Goal: Task Accomplishment & Management: Manage account settings

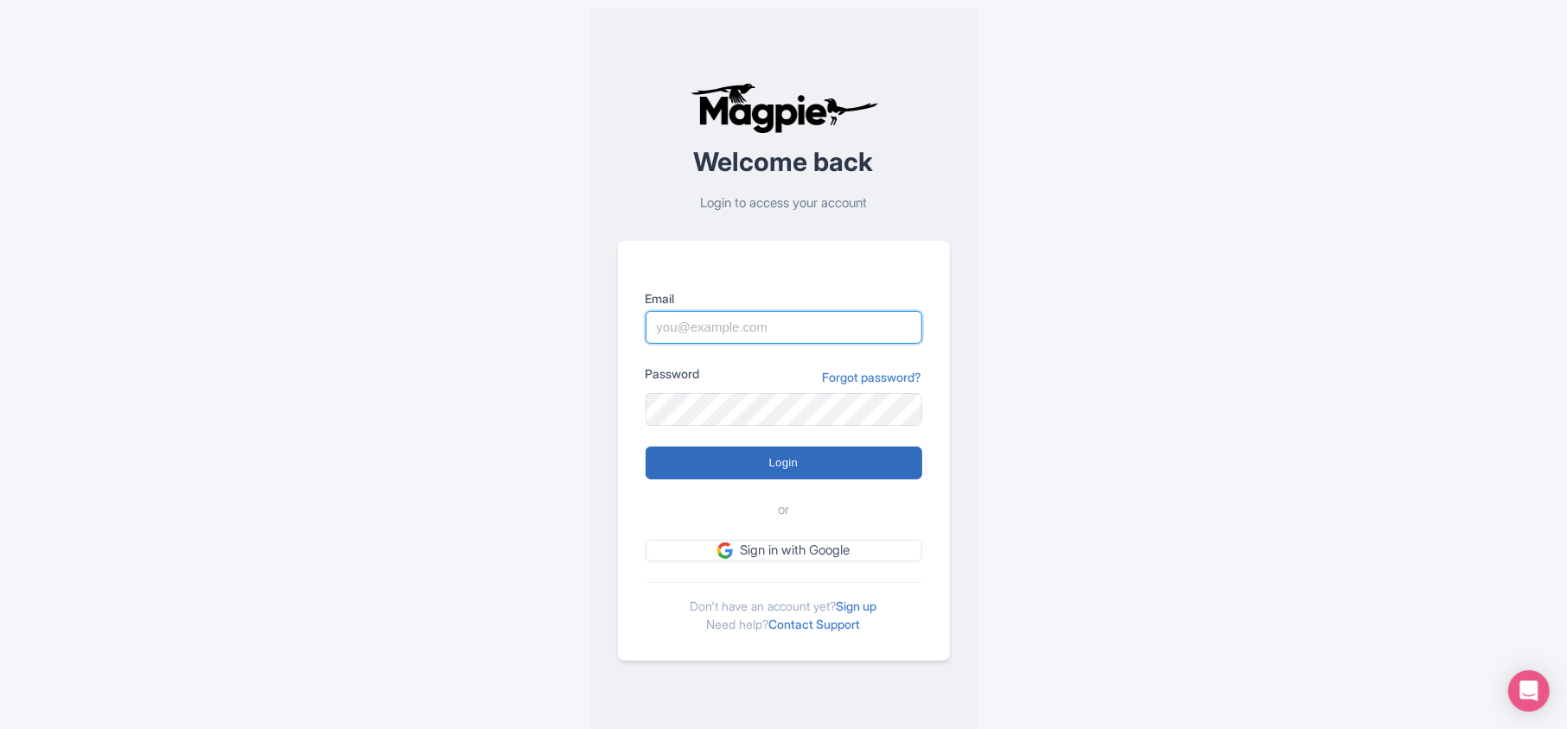
type input "luca.novelli@padi.com"
click at [795, 455] on input "Login" at bounding box center [783, 463] width 277 height 33
type input "Logging in..."
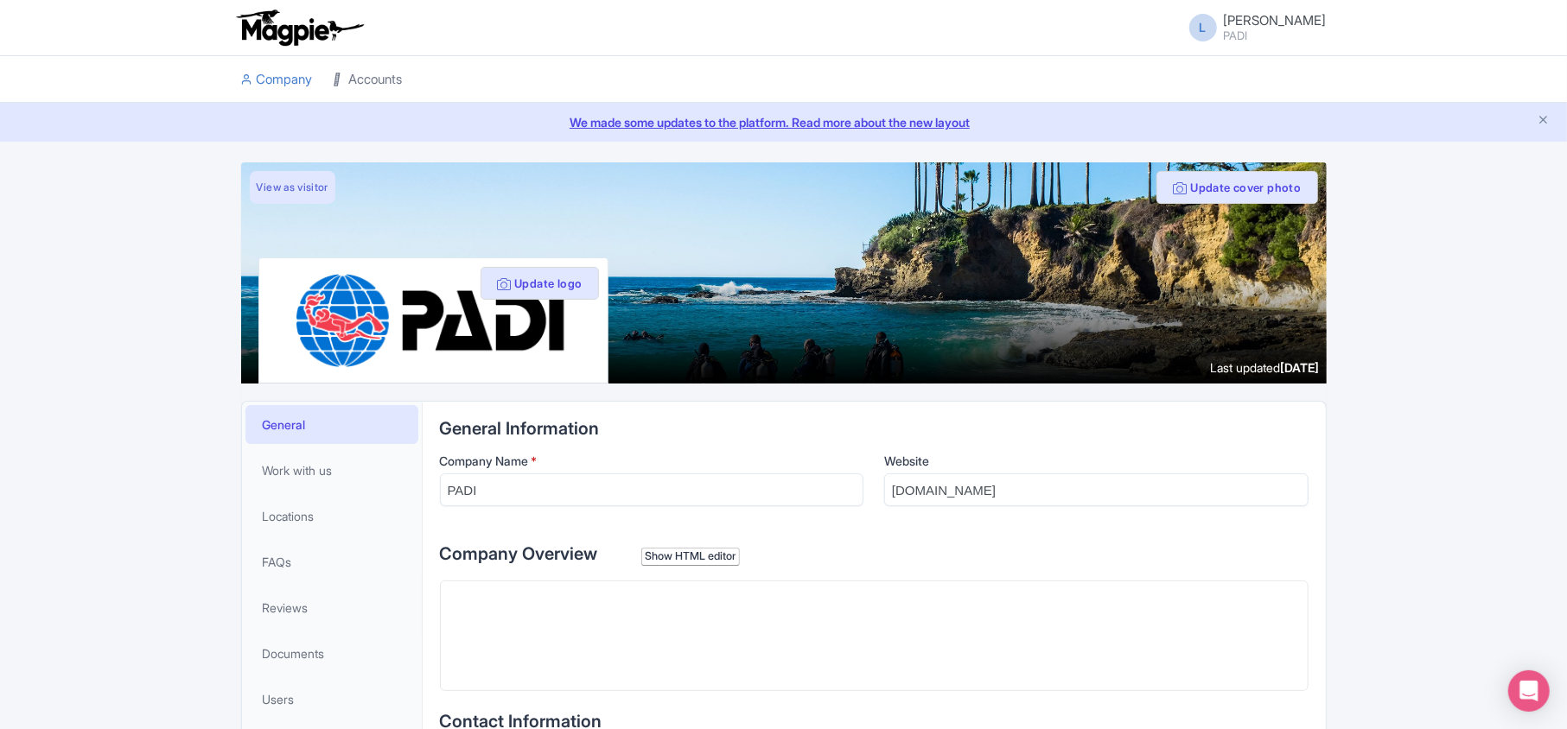
click at [385, 80] on link "Accounts" at bounding box center [368, 80] width 69 height 48
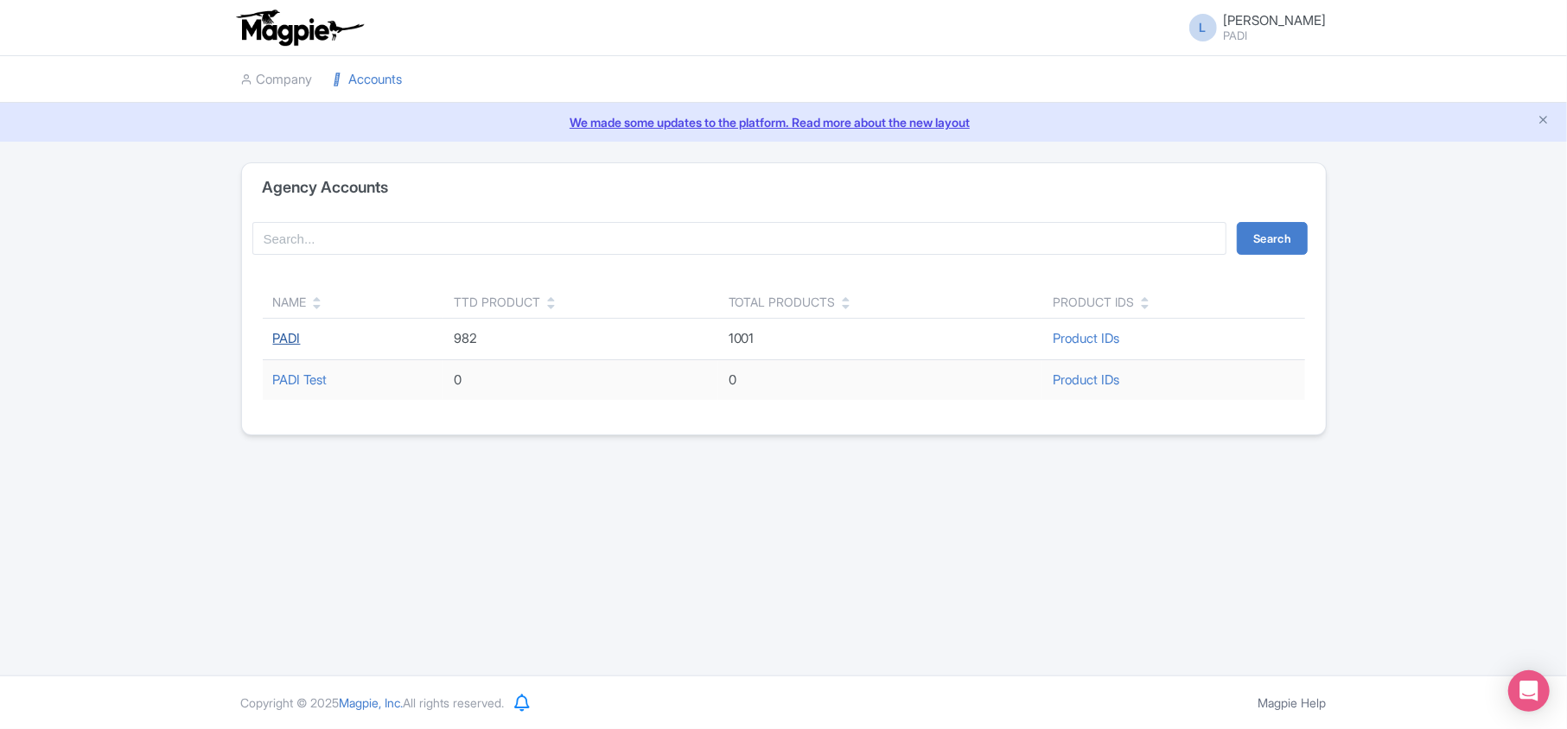
click at [292, 346] on link "PADI" at bounding box center [287, 338] width 28 height 16
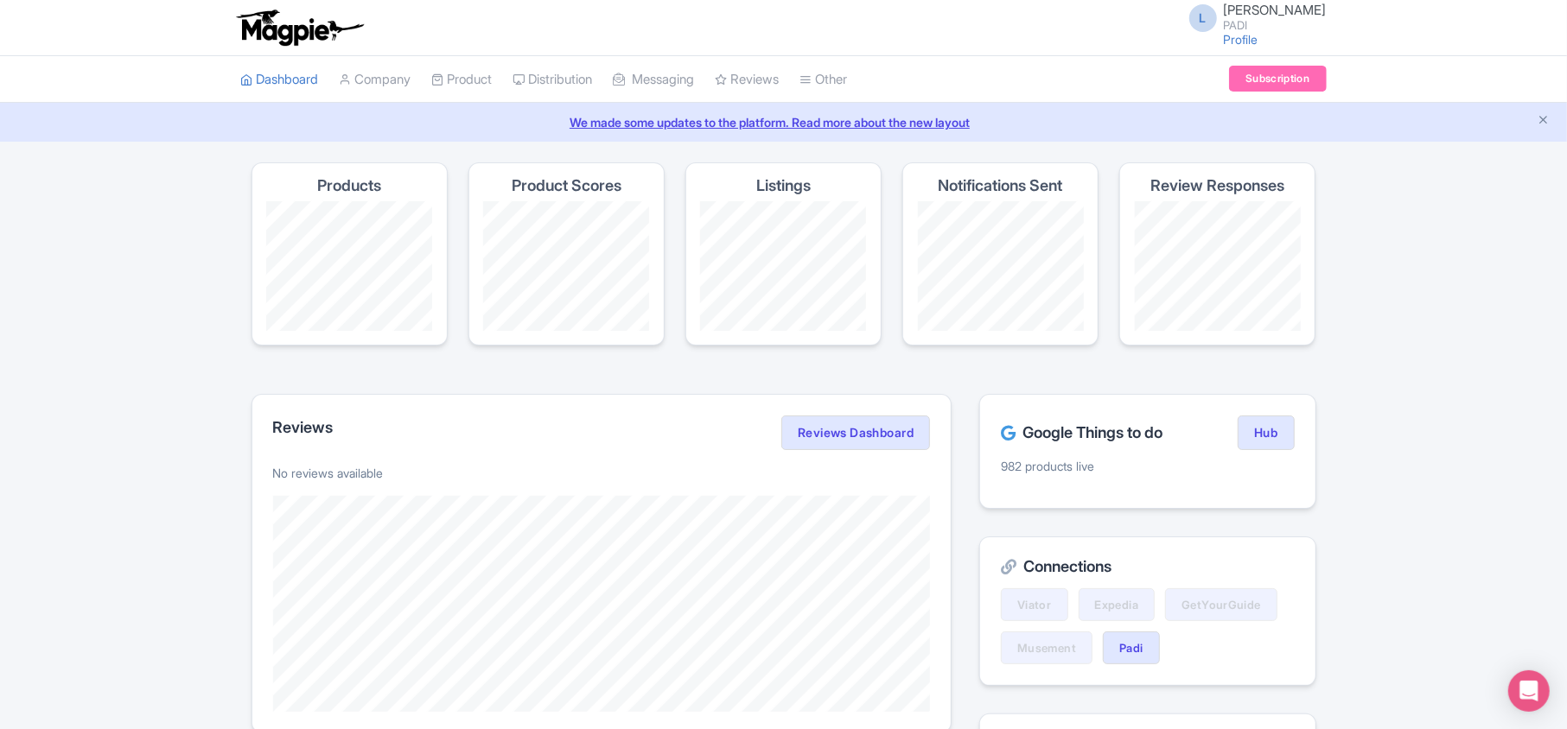
click at [159, 264] on div "Magpie recommends Look into TUI Musement as a distribution channel TUI Musement…" at bounding box center [783, 703] width 1567 height 1083
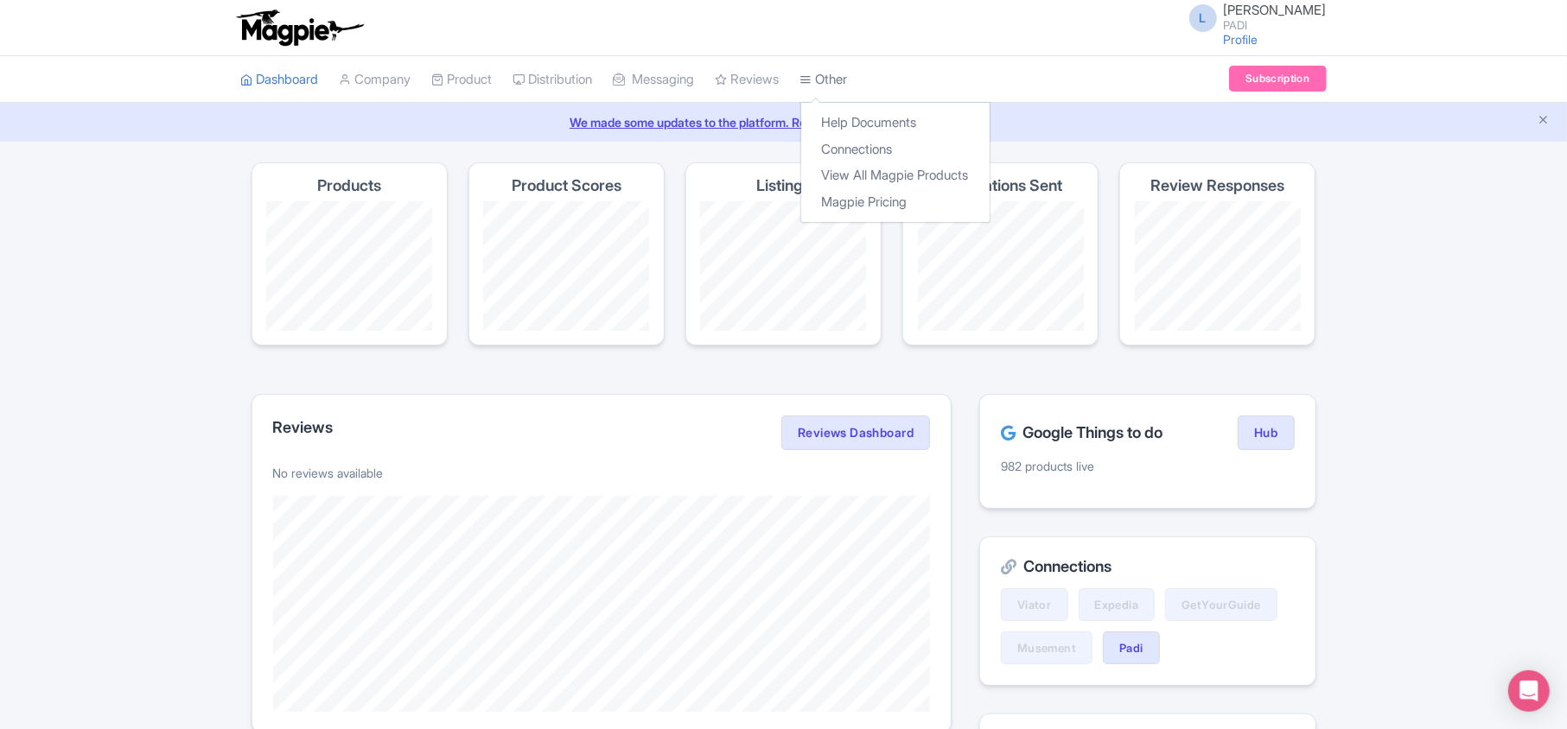
click at [848, 78] on link "Other" at bounding box center [824, 80] width 48 height 48
click at [855, 149] on link "Connections" at bounding box center [895, 150] width 188 height 27
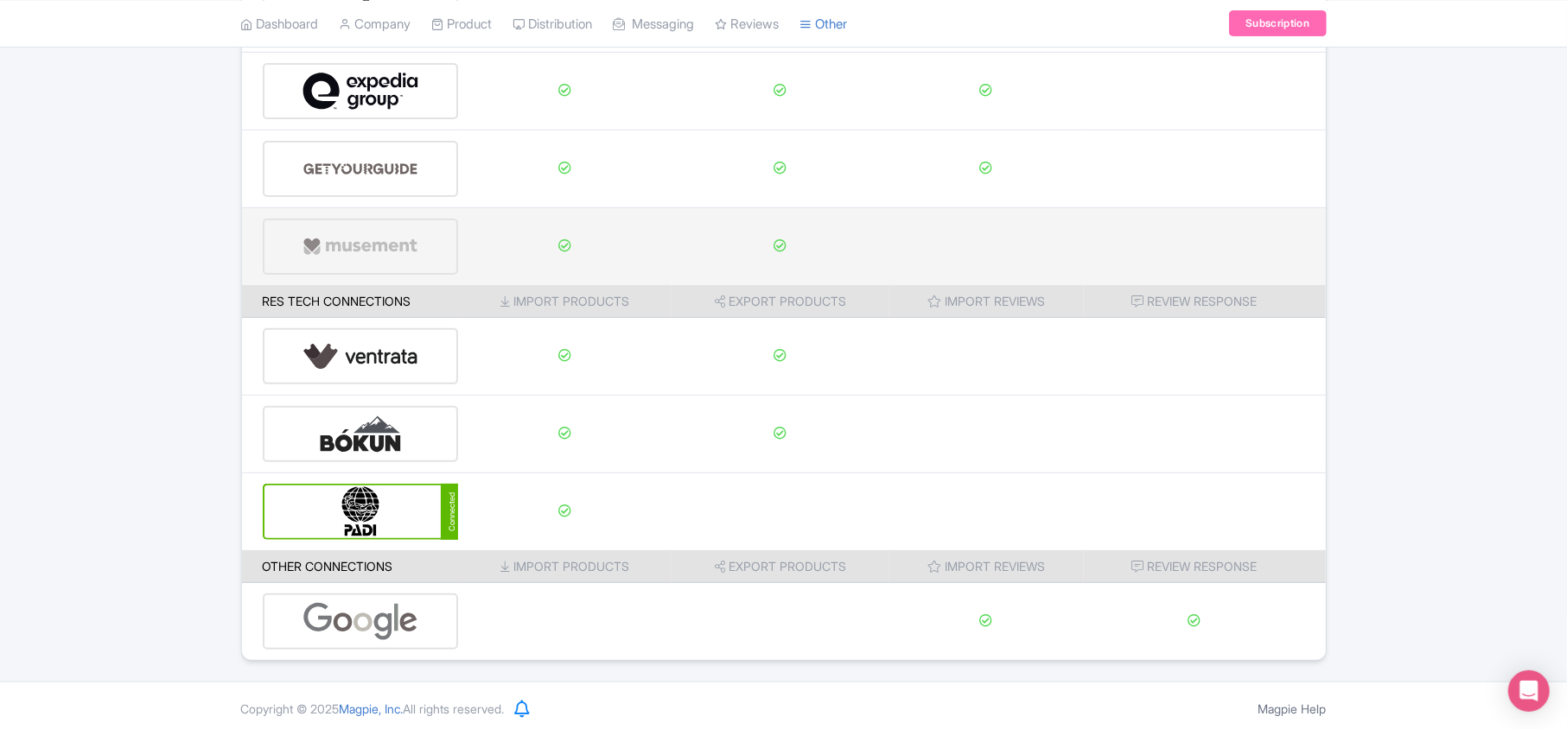
scroll to position [271, 0]
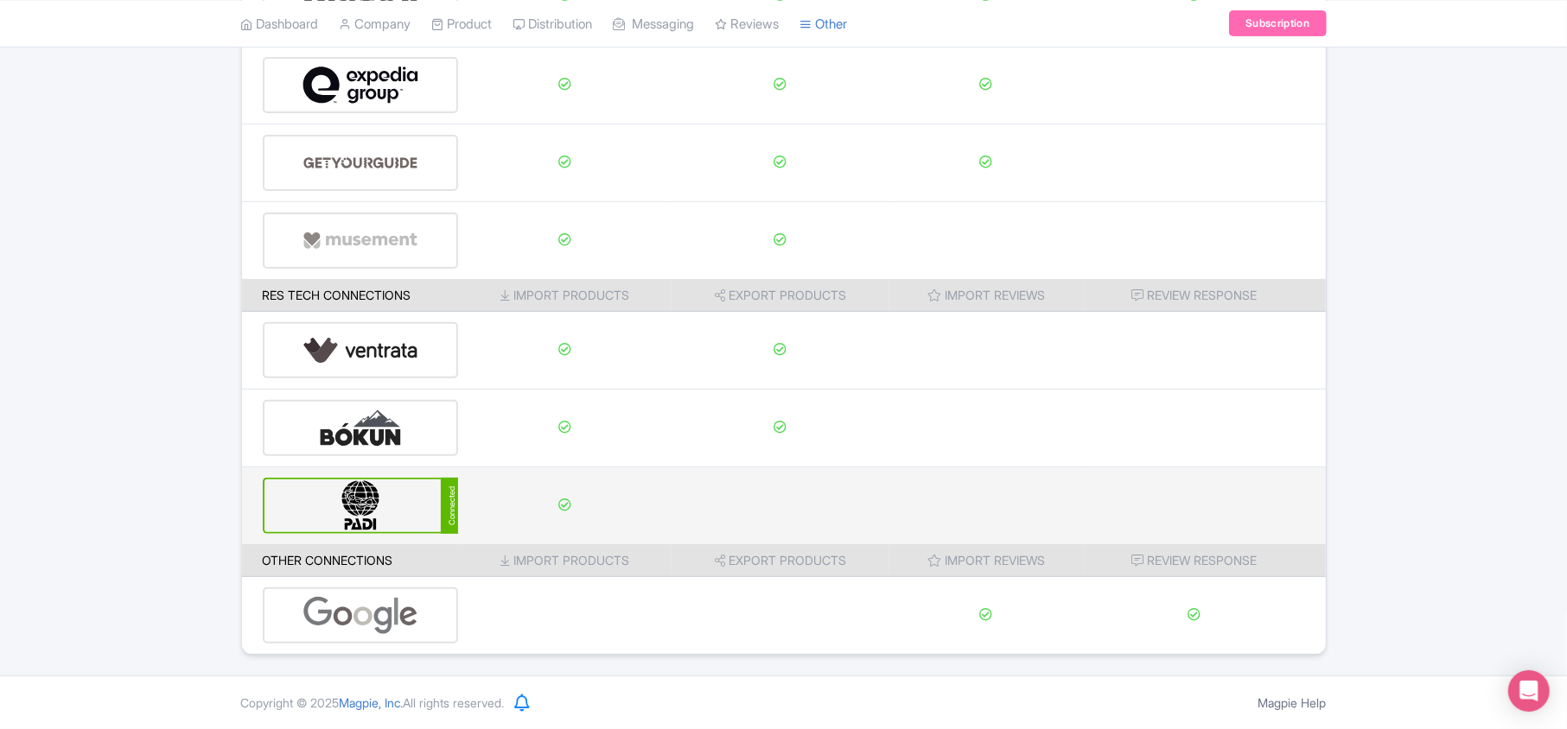
click at [385, 508] on img at bounding box center [360, 506] width 117 height 53
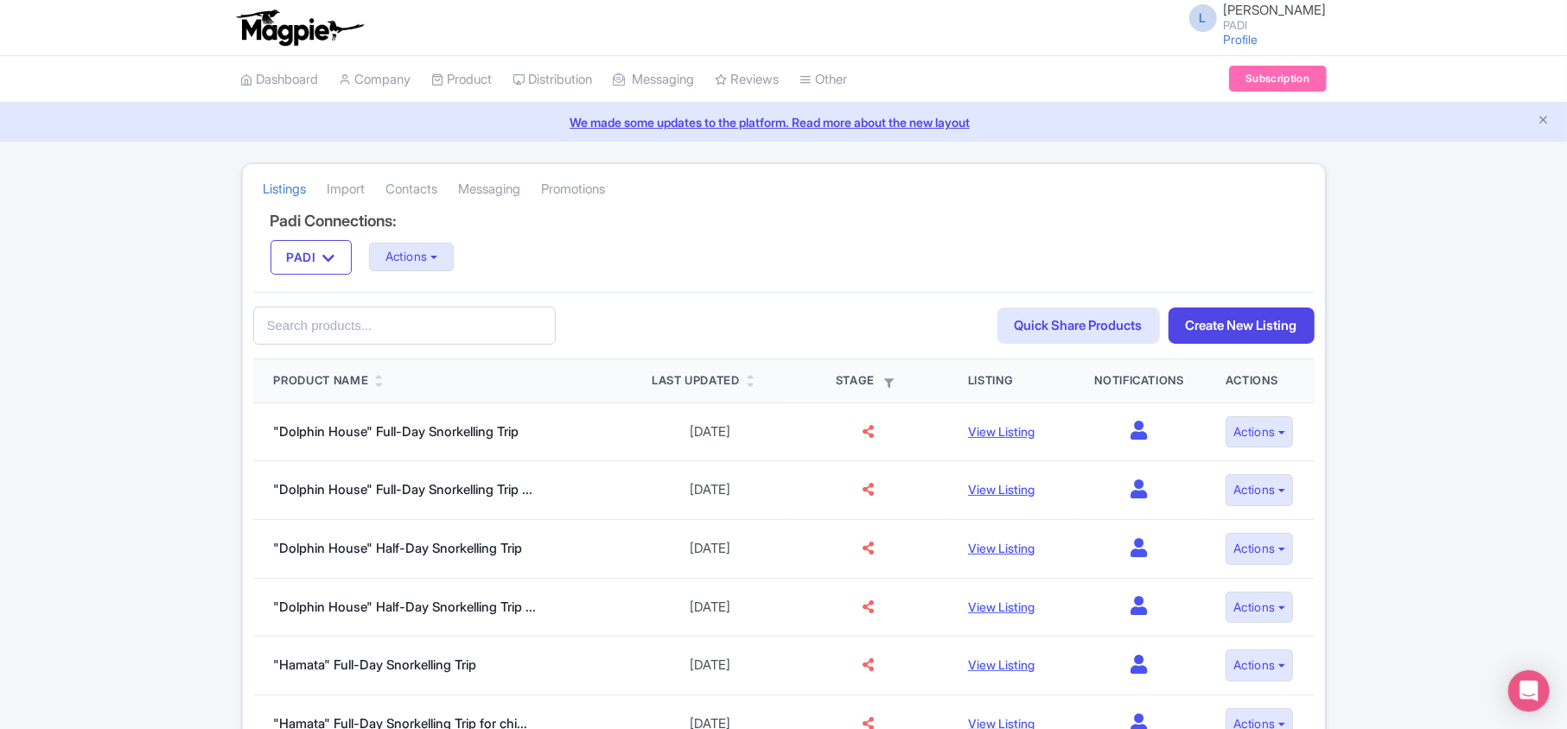
click at [329, 190] on li "Import" at bounding box center [346, 189] width 59 height 47
click at [342, 190] on link "Import" at bounding box center [346, 190] width 38 height 48
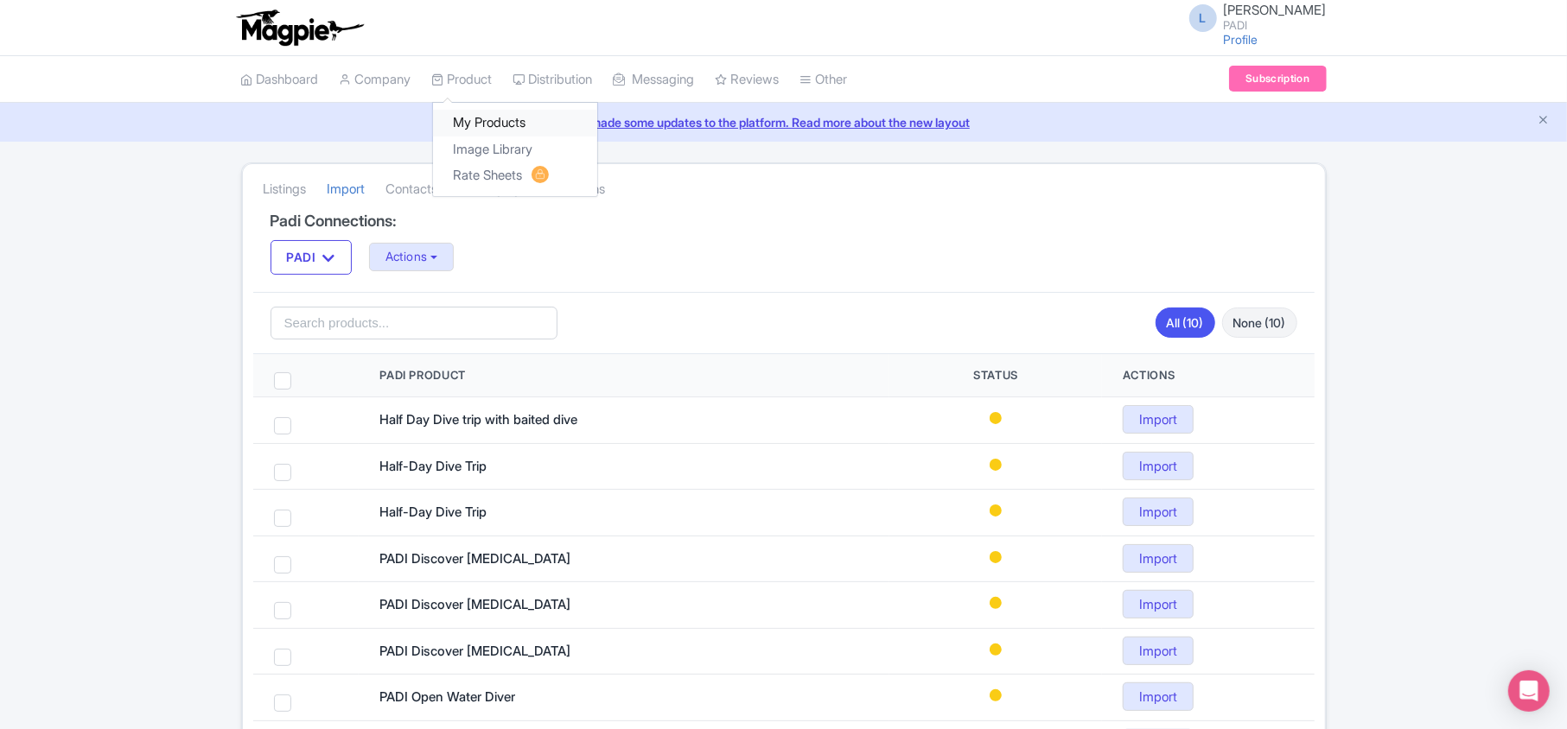
click at [493, 130] on link "My Products" at bounding box center [515, 123] width 164 height 27
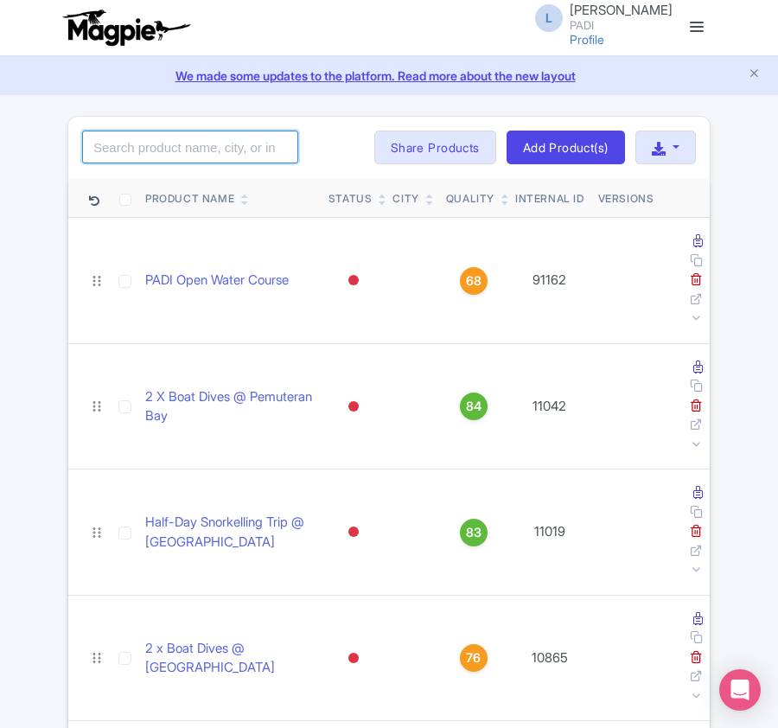
click at [181, 157] on input "search" at bounding box center [190, 146] width 216 height 33
click at [149, 149] on input "search" at bounding box center [190, 146] width 216 height 33
paste input "110319"
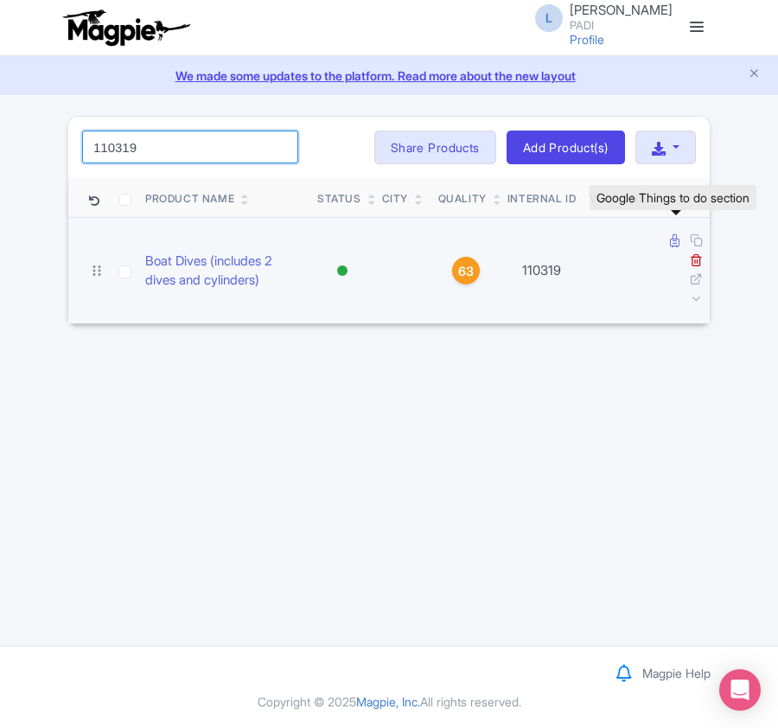
type input "110319"
click at [674, 242] on icon at bounding box center [675, 240] width 10 height 13
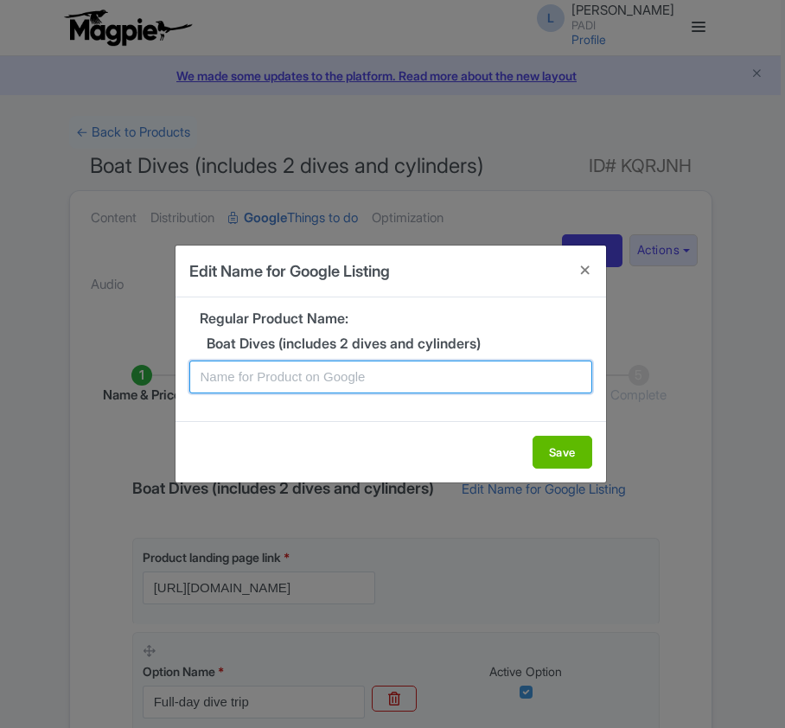
click at [298, 385] on input "text" at bounding box center [390, 376] width 403 height 33
paste input "Western Cape Dive Tour – Full-Day Shore Dive Trip from Cape Town"
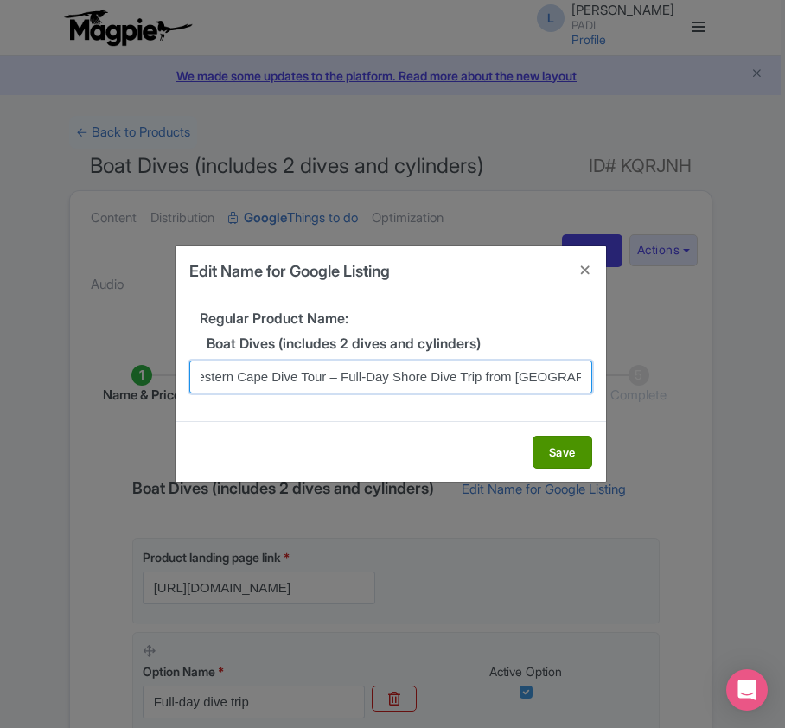
type input "Western Cape Dive Tour – Full-Day Shore Dive Trip from Cape Town"
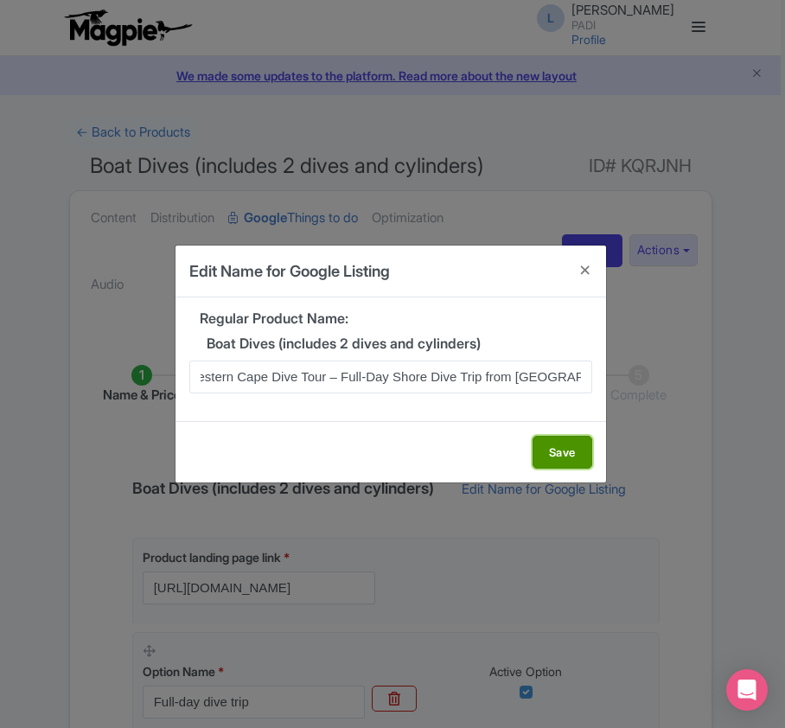
click at [550, 454] on button "Save" at bounding box center [562, 451] width 60 height 33
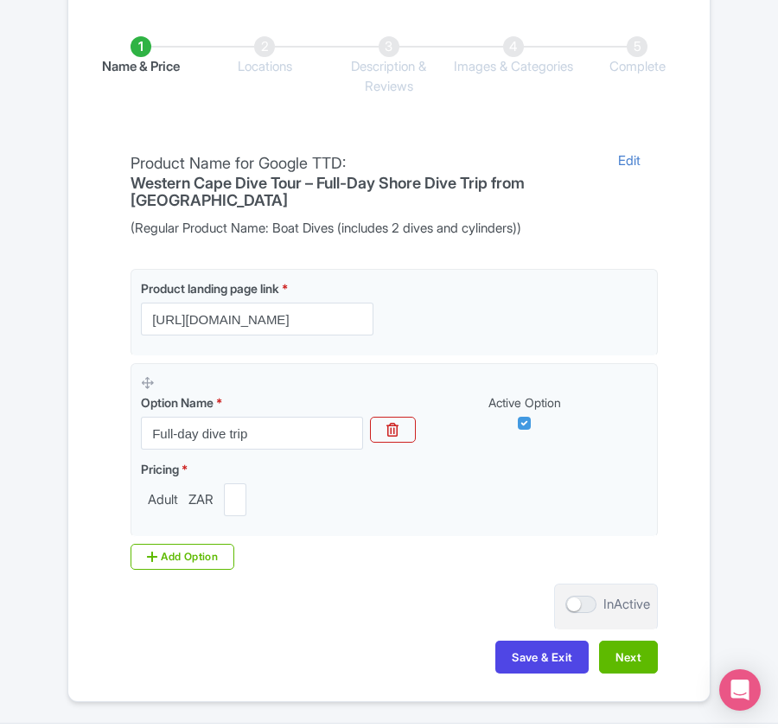
scroll to position [409, 0]
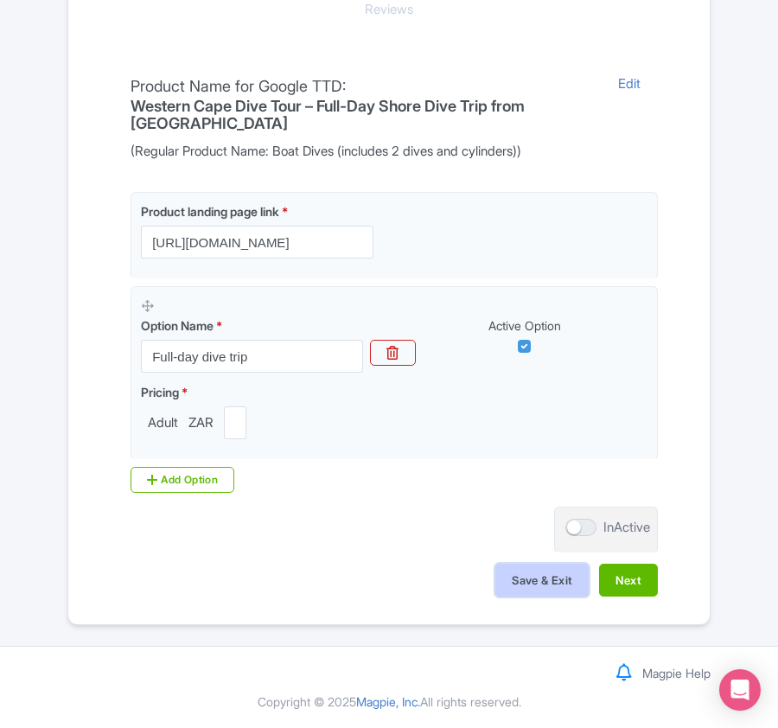
click at [512, 586] on button "Save & Exit" at bounding box center [541, 579] width 93 height 33
click at [633, 578] on button "Next" at bounding box center [628, 579] width 59 height 33
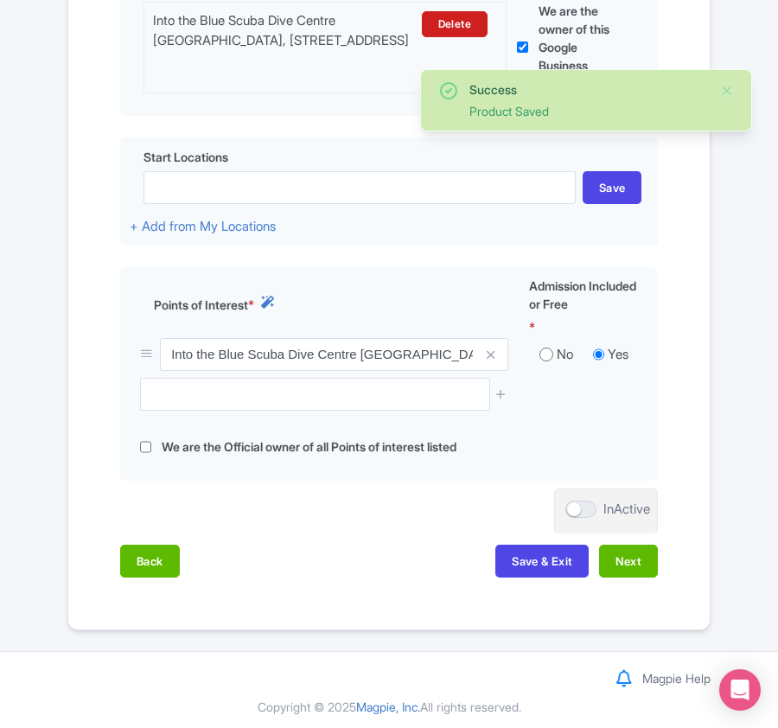
scroll to position [551, 0]
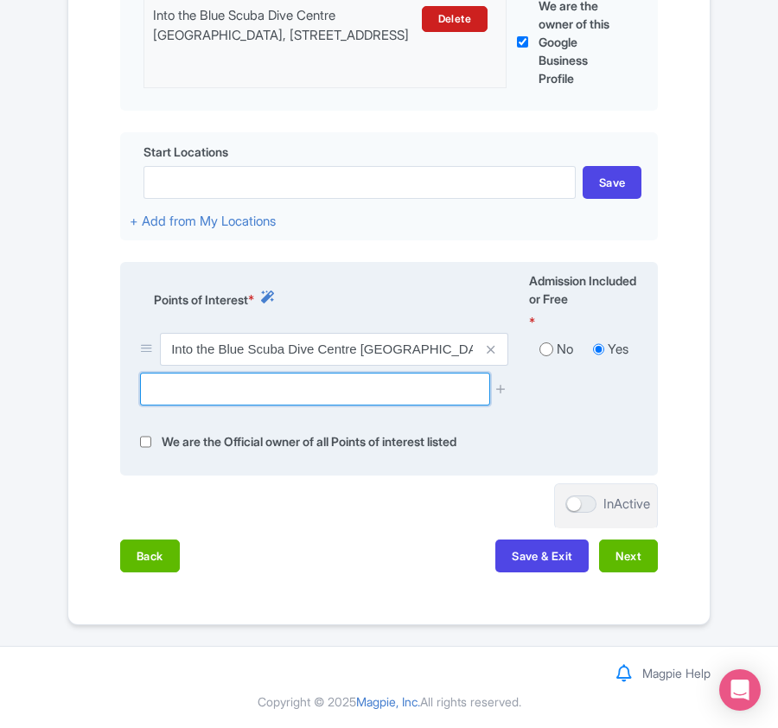
click at [205, 387] on input "text" at bounding box center [314, 388] width 349 height 33
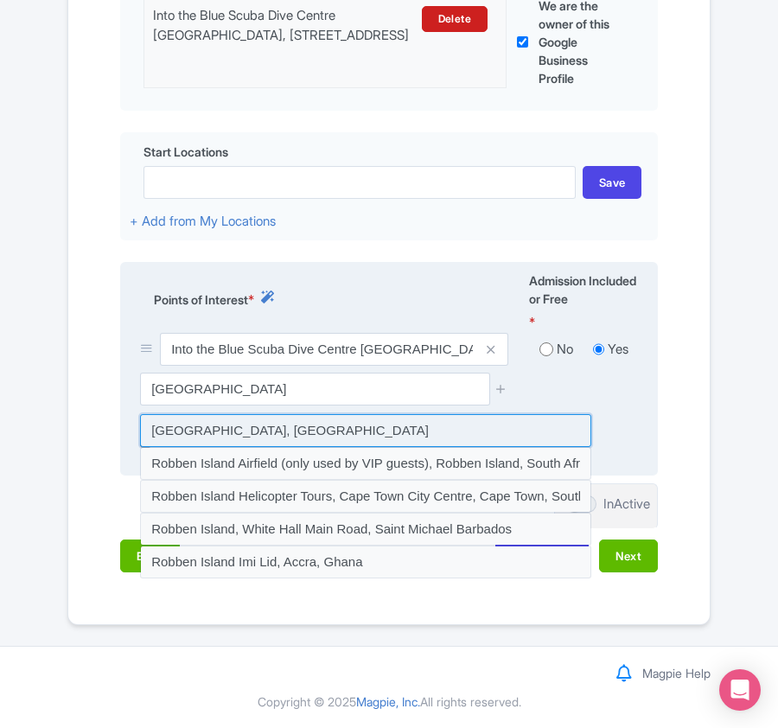
click at [230, 425] on input at bounding box center [365, 430] width 451 height 33
type input "Robben Island, South Africa"
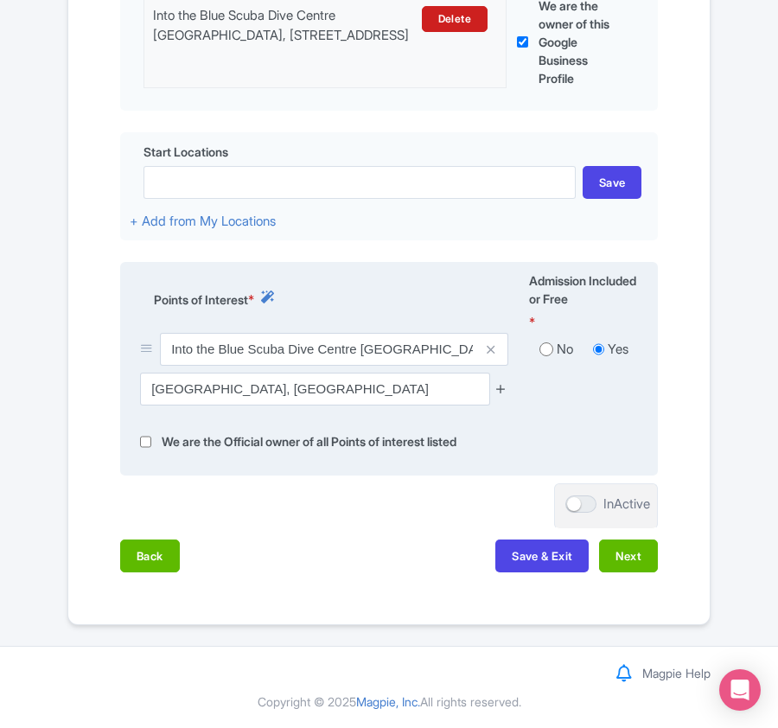
click at [503, 389] on icon at bounding box center [500, 388] width 13 height 13
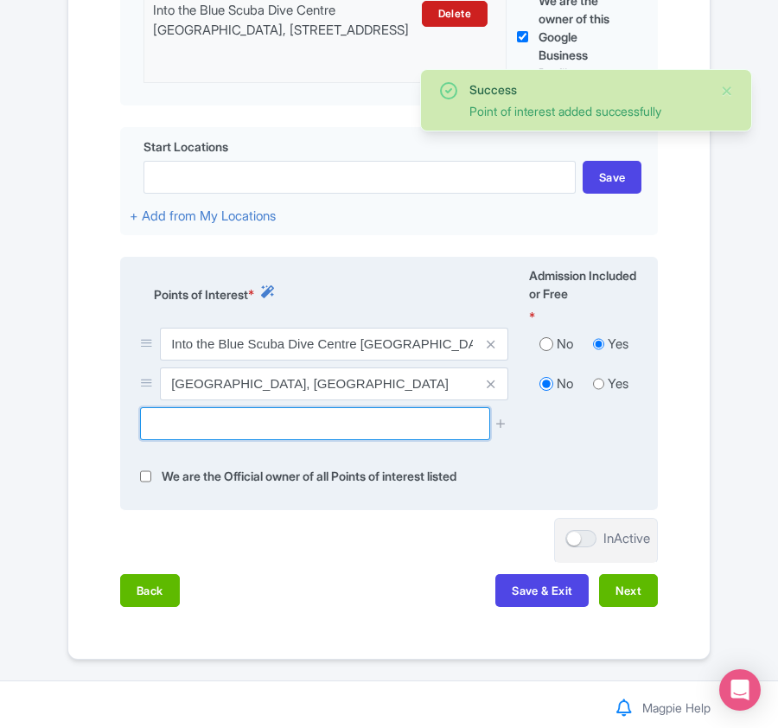
click at [263, 430] on input "text" at bounding box center [314, 423] width 349 height 33
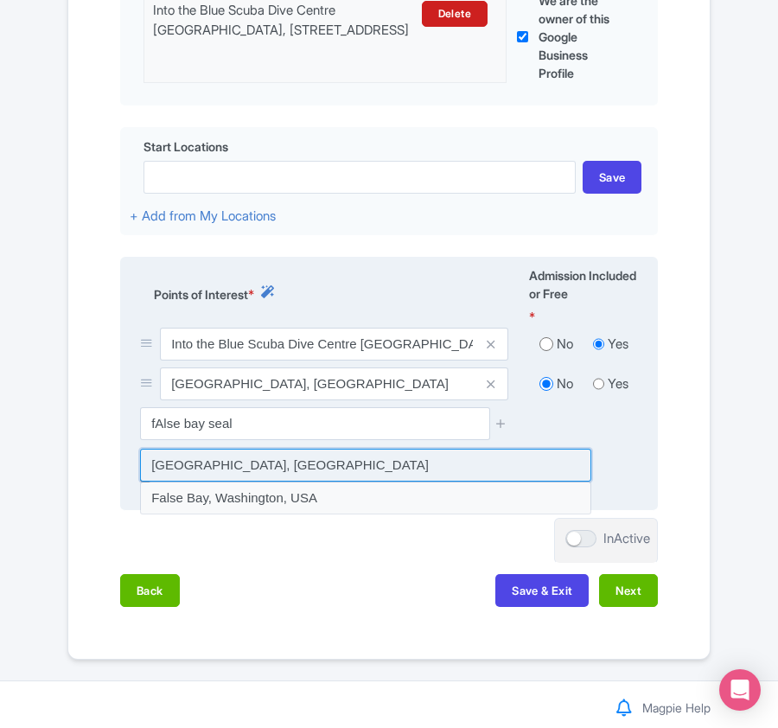
click at [251, 470] on input at bounding box center [365, 464] width 451 height 33
type input "[GEOGRAPHIC_DATA], [GEOGRAPHIC_DATA]"
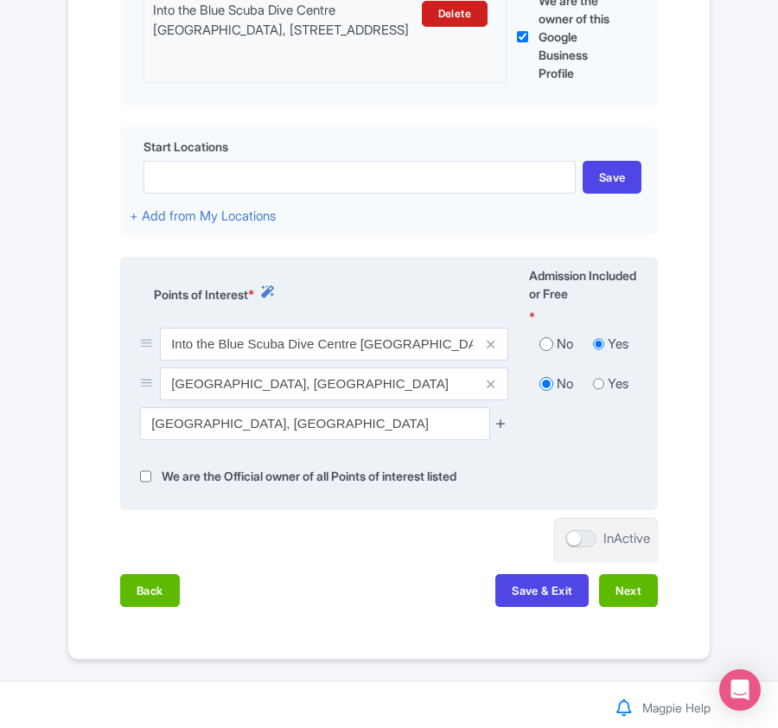
click at [502, 427] on icon at bounding box center [500, 422] width 13 height 13
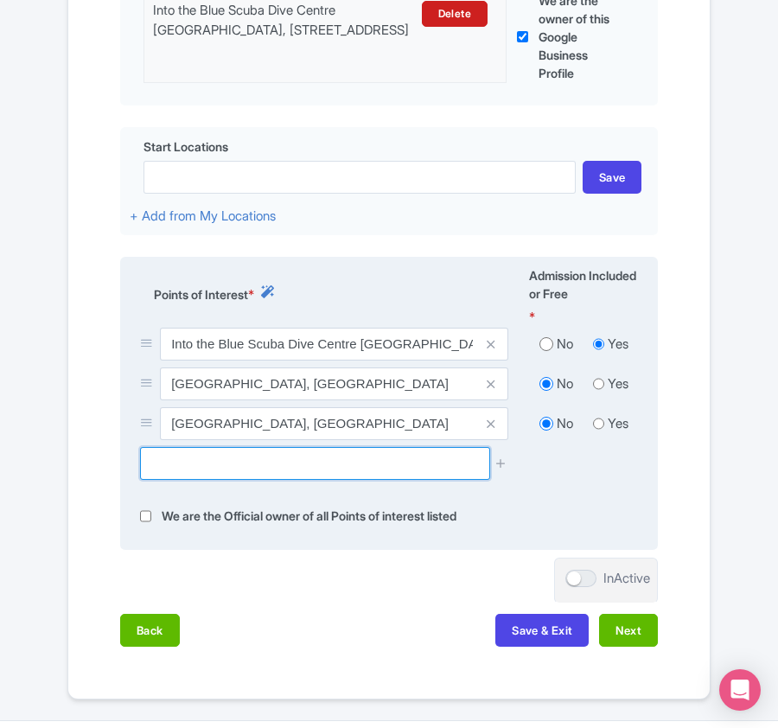
click at [190, 463] on input "text" at bounding box center [314, 463] width 349 height 33
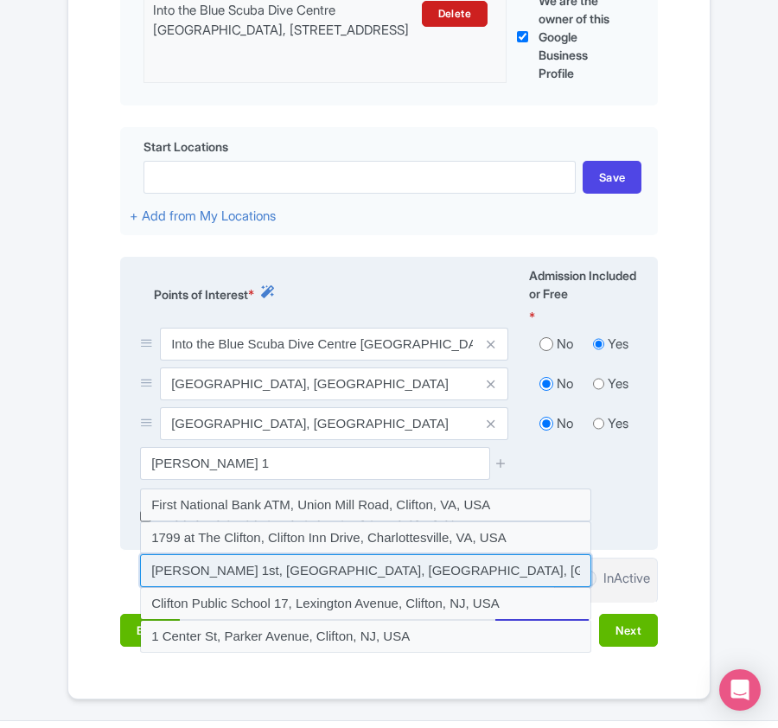
click at [207, 570] on input at bounding box center [365, 570] width 451 height 33
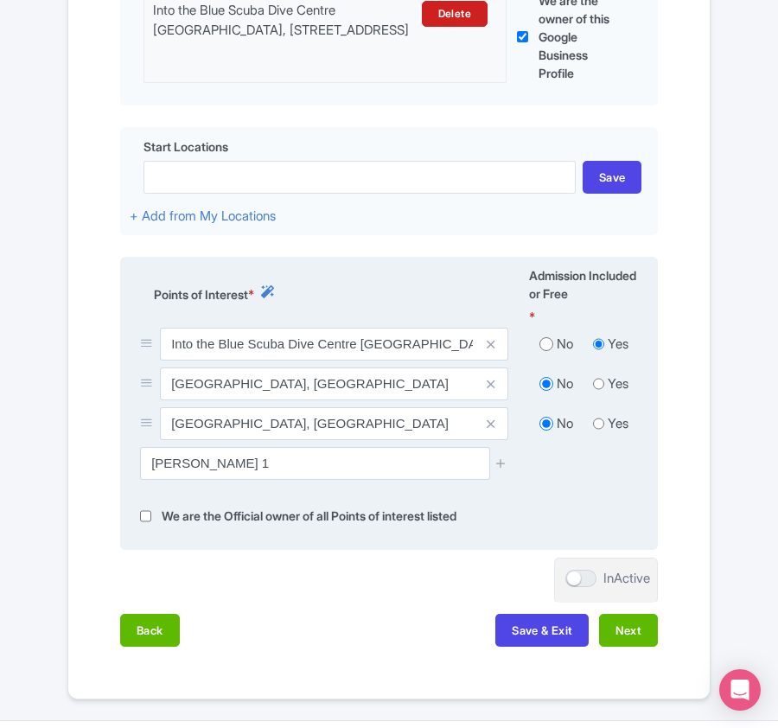
type input "Clifton 1st, Clifton, Cape Town, South Africa"
click at [499, 467] on icon at bounding box center [500, 462] width 13 height 13
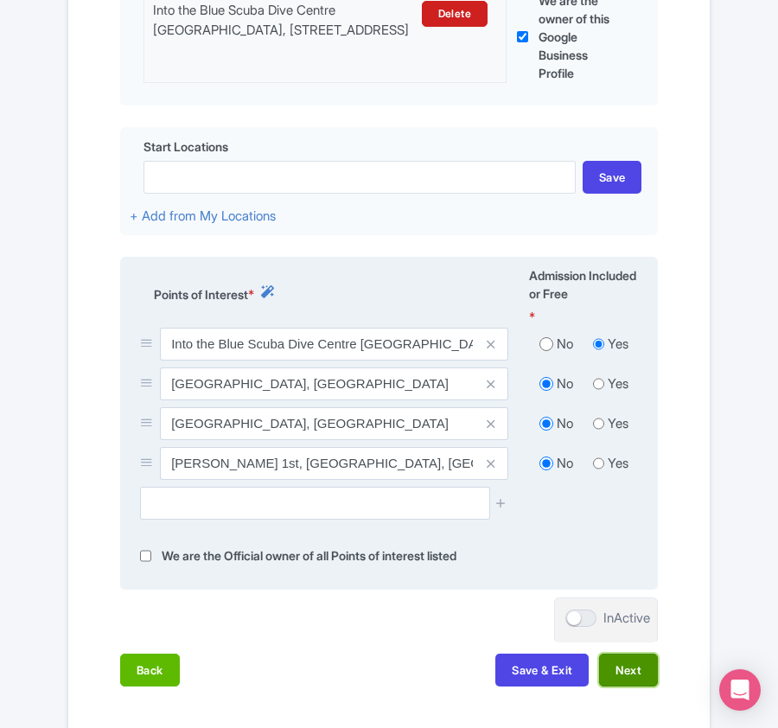
click at [641, 675] on button "Next" at bounding box center [628, 669] width 59 height 33
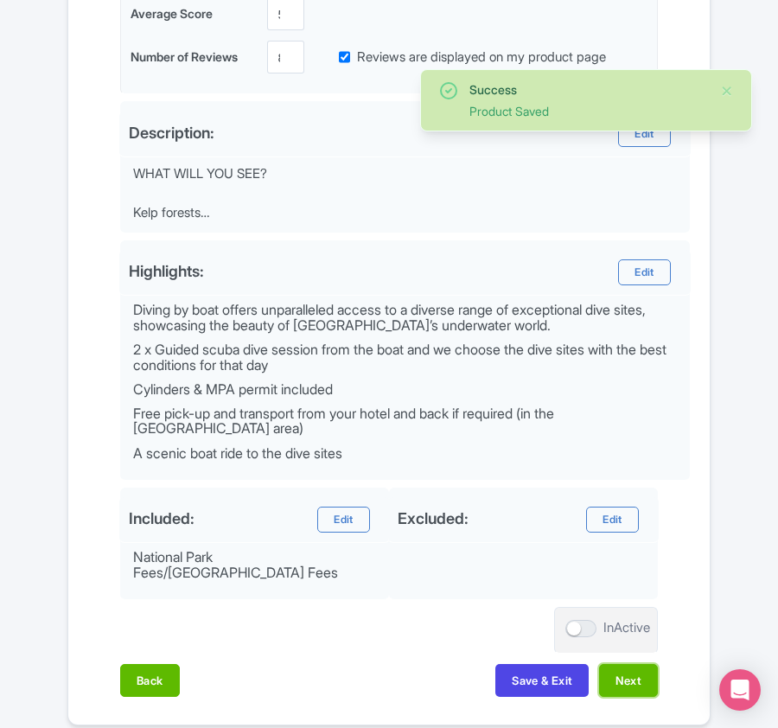
click at [643, 674] on button "Next" at bounding box center [628, 680] width 59 height 33
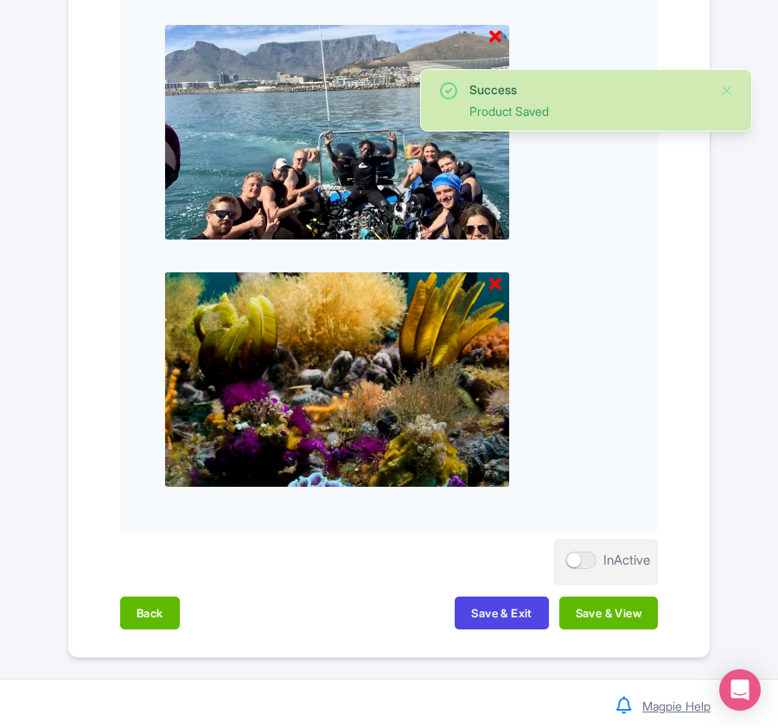
scroll to position [2295, 0]
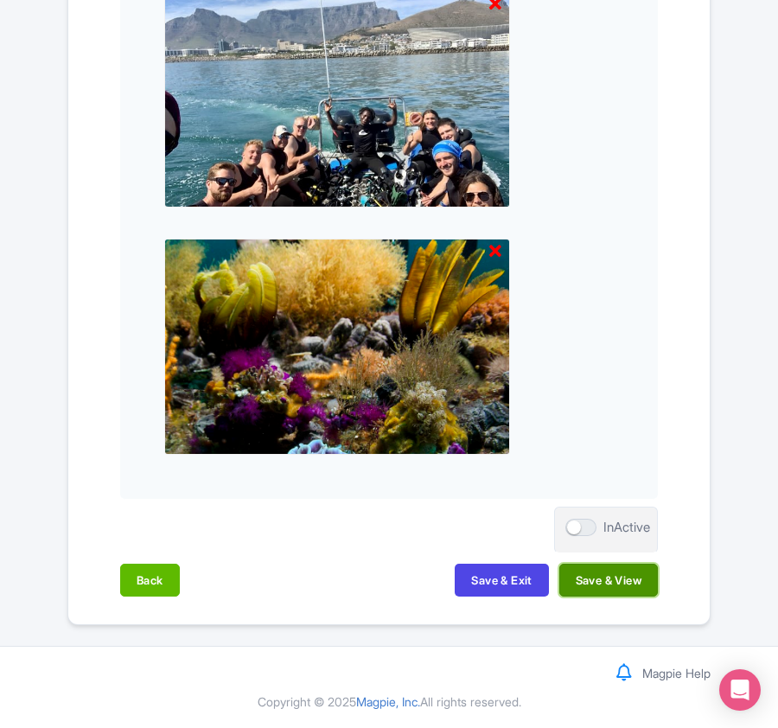
click at [623, 581] on button "Save & View" at bounding box center [608, 579] width 99 height 33
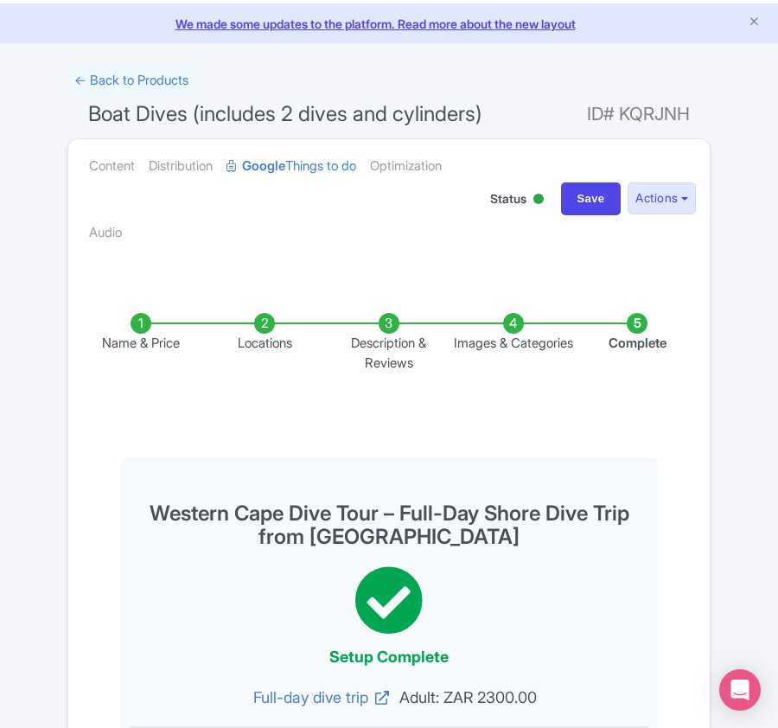
scroll to position [0, 0]
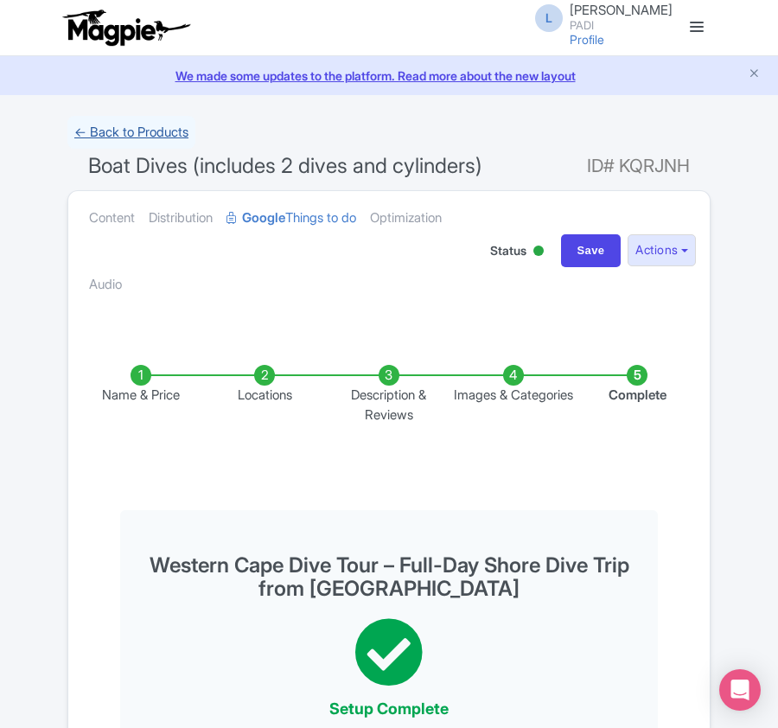
click at [159, 139] on link "← Back to Products" at bounding box center [131, 133] width 128 height 34
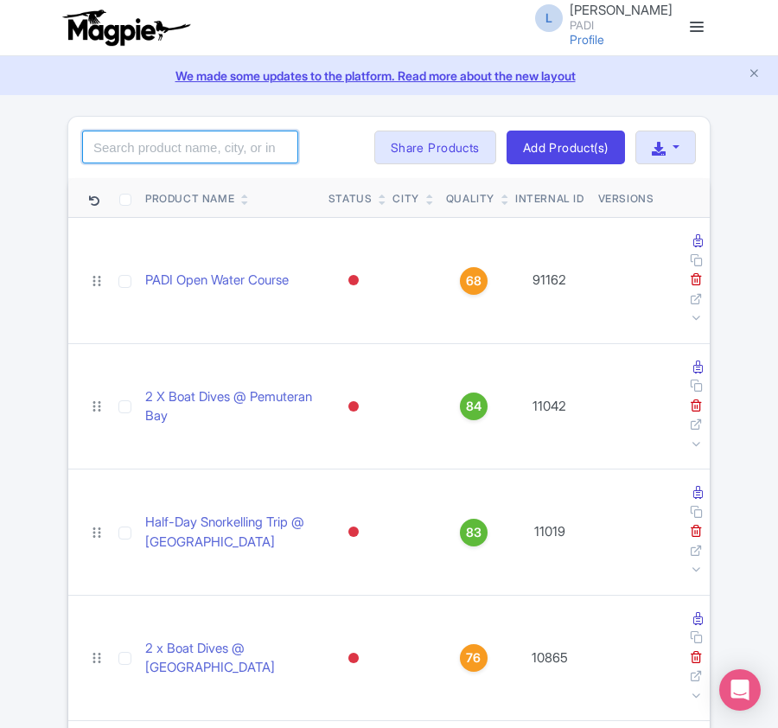
click at [140, 150] on input "search" at bounding box center [190, 146] width 216 height 33
paste input "110493"
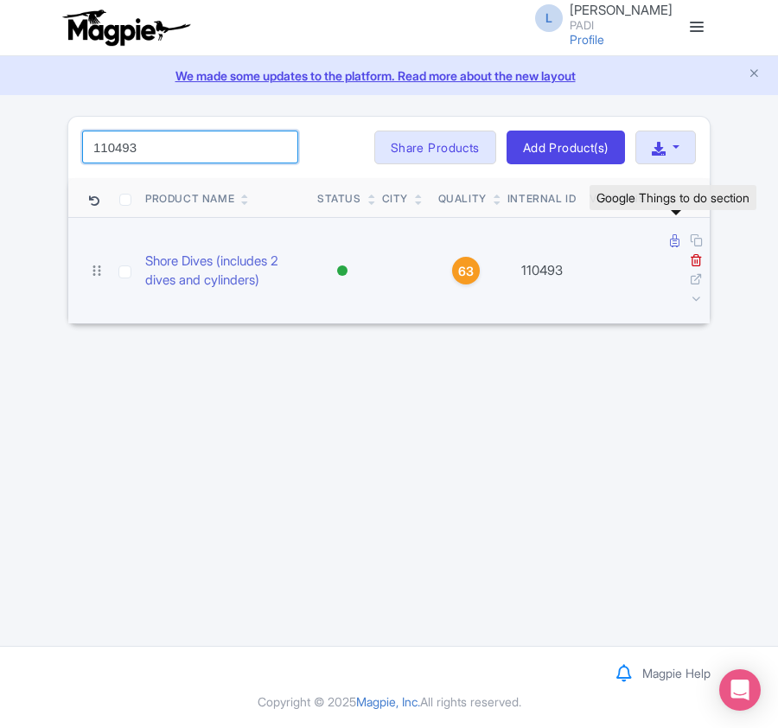
type input "110493"
click at [671, 245] on icon at bounding box center [675, 240] width 10 height 13
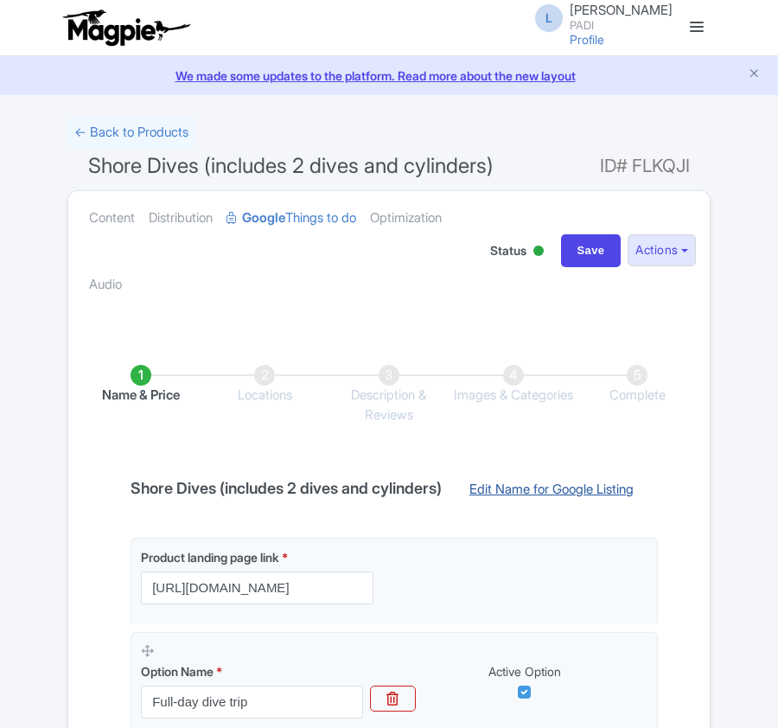
click at [491, 493] on link "Edit Name for Google Listing" at bounding box center [551, 494] width 199 height 28
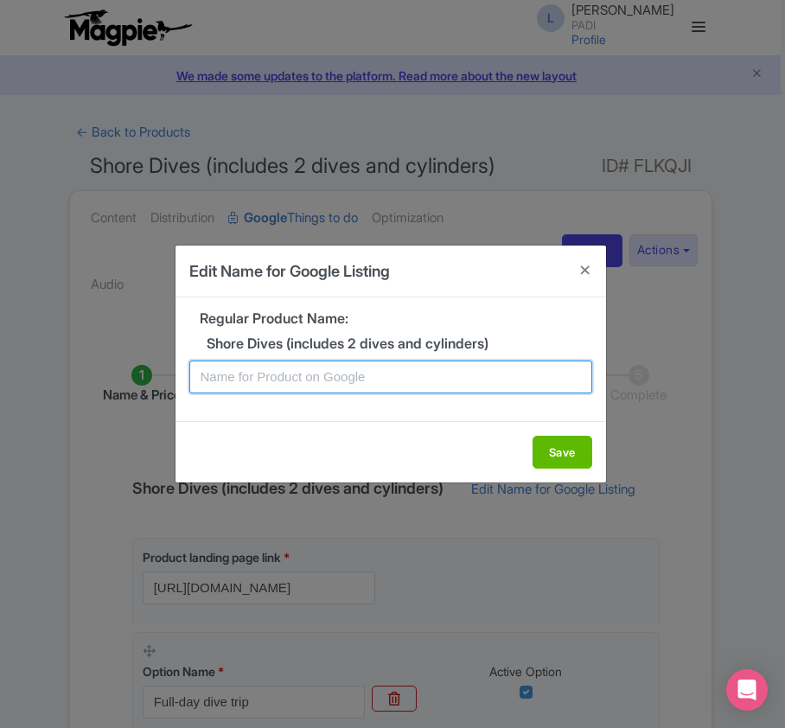
click at [259, 377] on input "text" at bounding box center [390, 376] width 403 height 33
paste input "Western Cape Dive Tour – Full-Day Boat Dive Trip from Cape Town"
type input "Western Cape Dive Tour – Full-Day Boat Dive Trip from Cape Town"
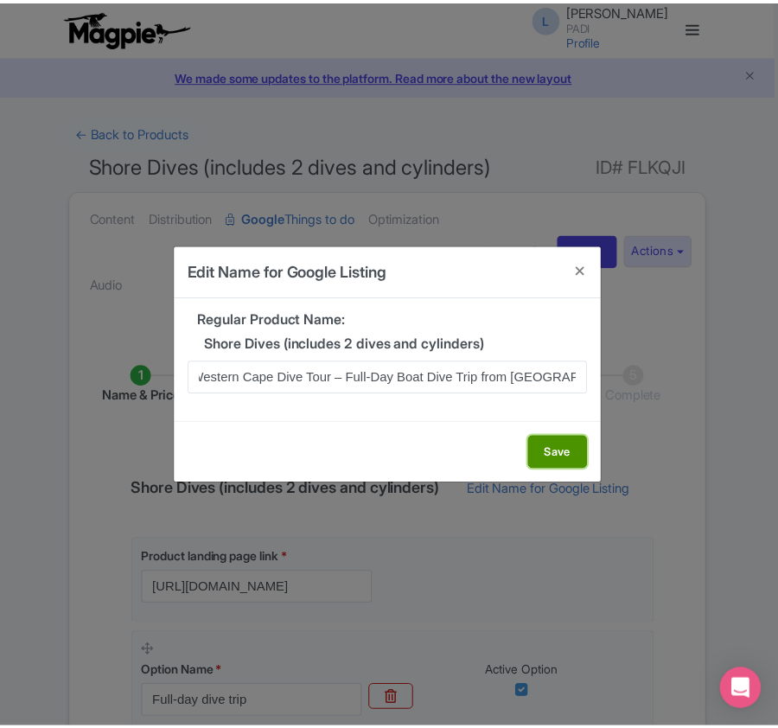
scroll to position [0, 0]
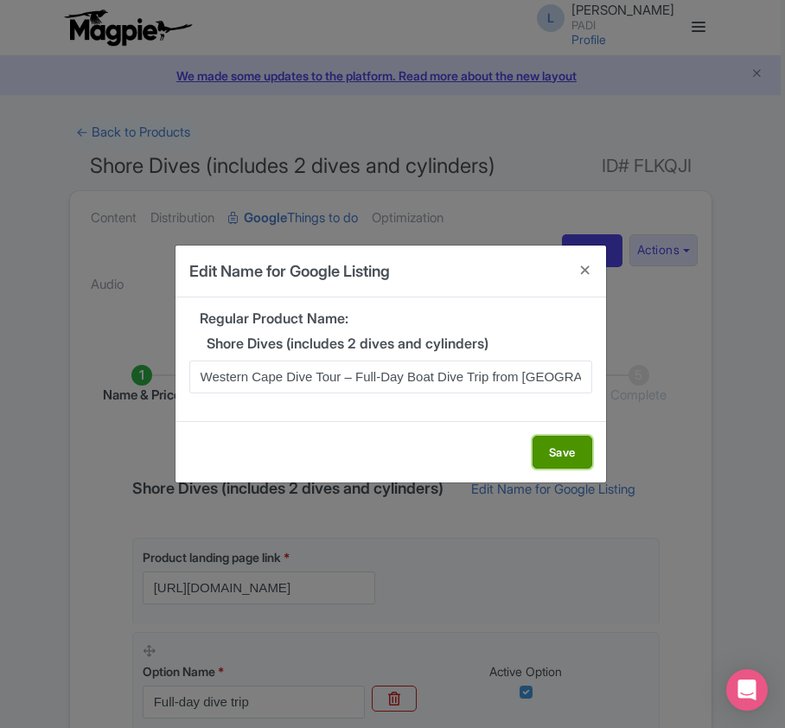
click at [554, 457] on button "Save" at bounding box center [562, 451] width 60 height 33
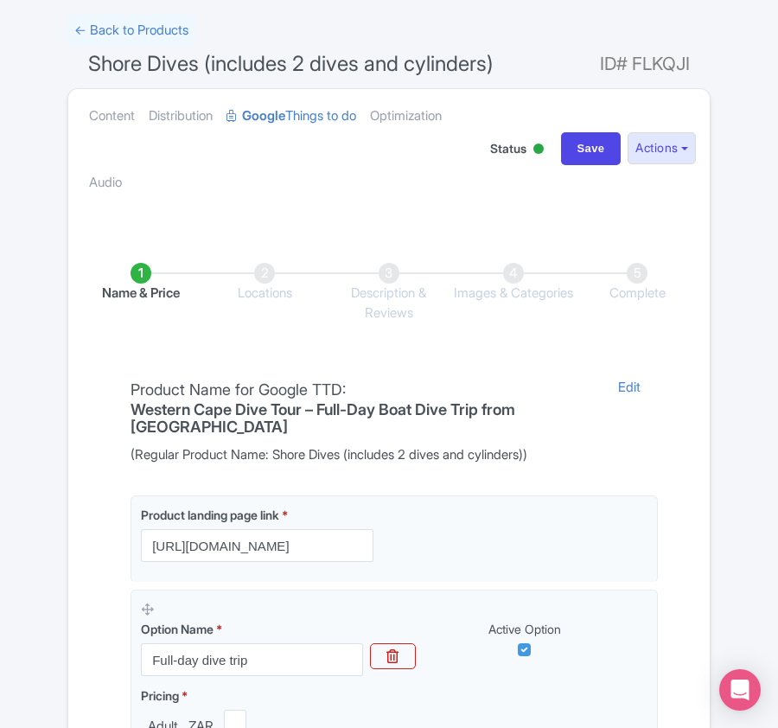
scroll to position [409, 0]
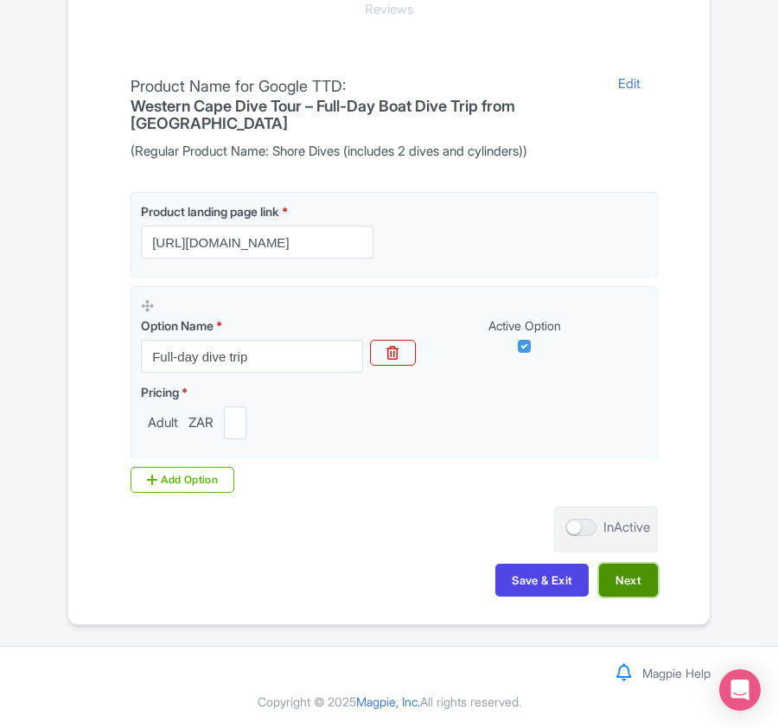
click at [633, 584] on button "Next" at bounding box center [628, 579] width 59 height 33
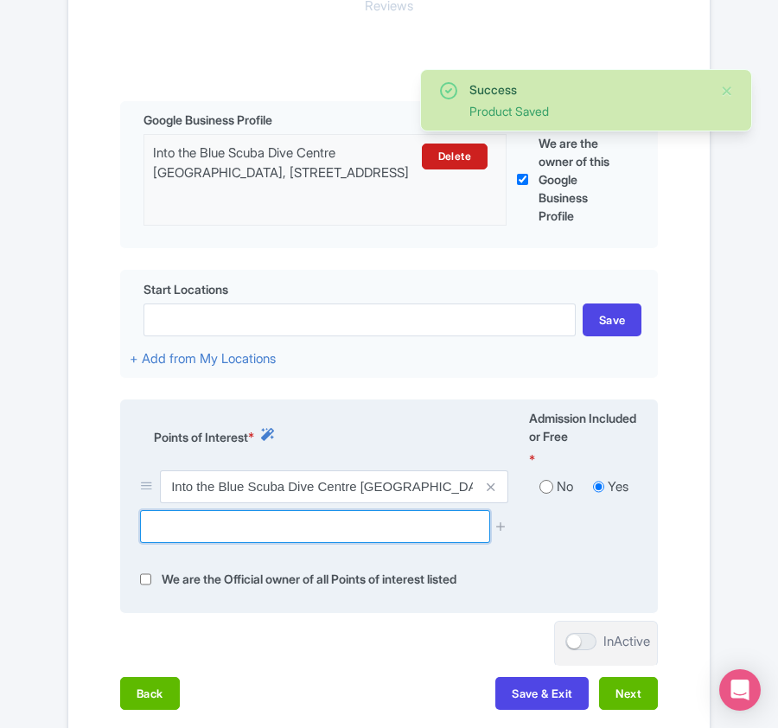
click at [201, 530] on input "text" at bounding box center [314, 526] width 349 height 33
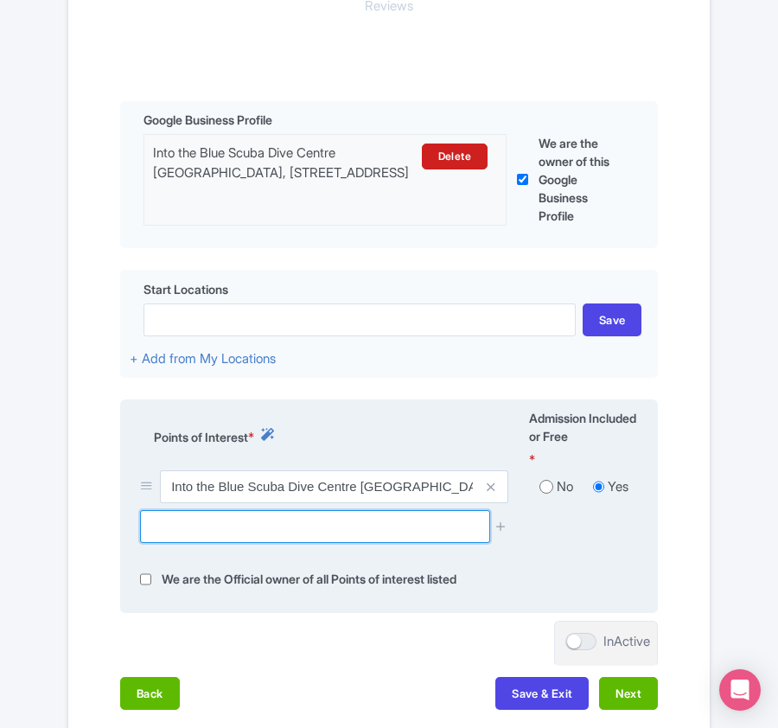
click at [206, 534] on input "text" at bounding box center [314, 526] width 349 height 33
paste input "Robben Island,"
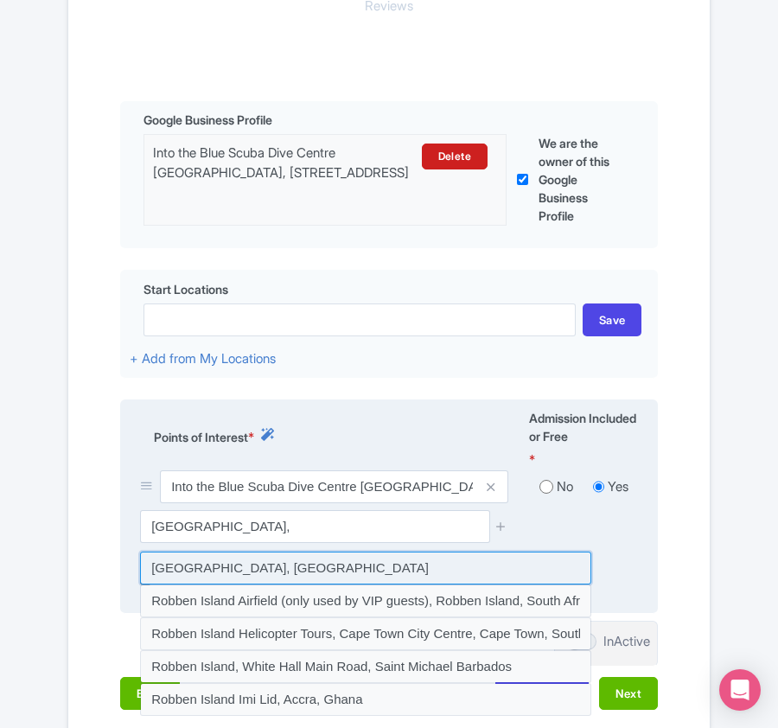
click at [290, 578] on input at bounding box center [365, 567] width 451 height 33
type input "Robben Island, South Africa"
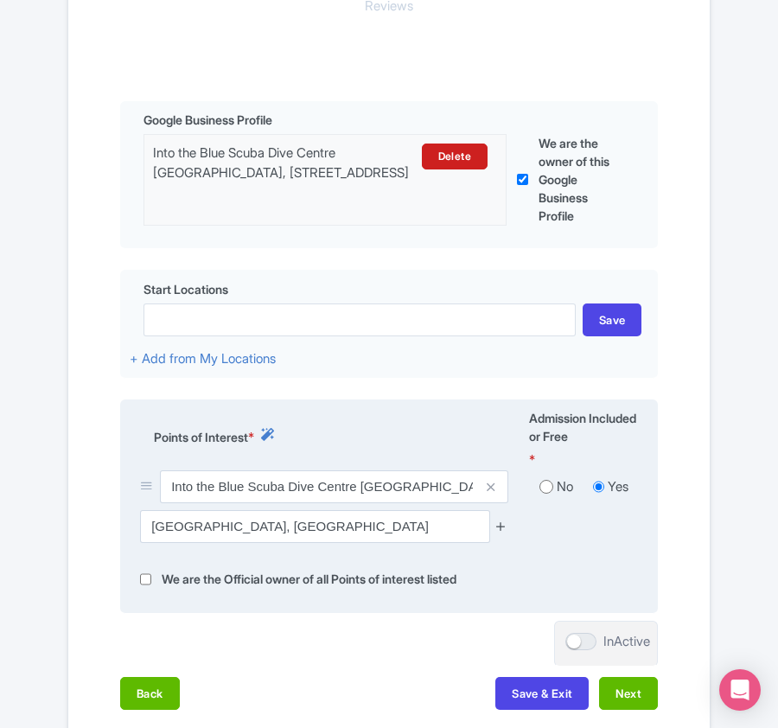
click at [501, 527] on icon at bounding box center [500, 525] width 13 height 13
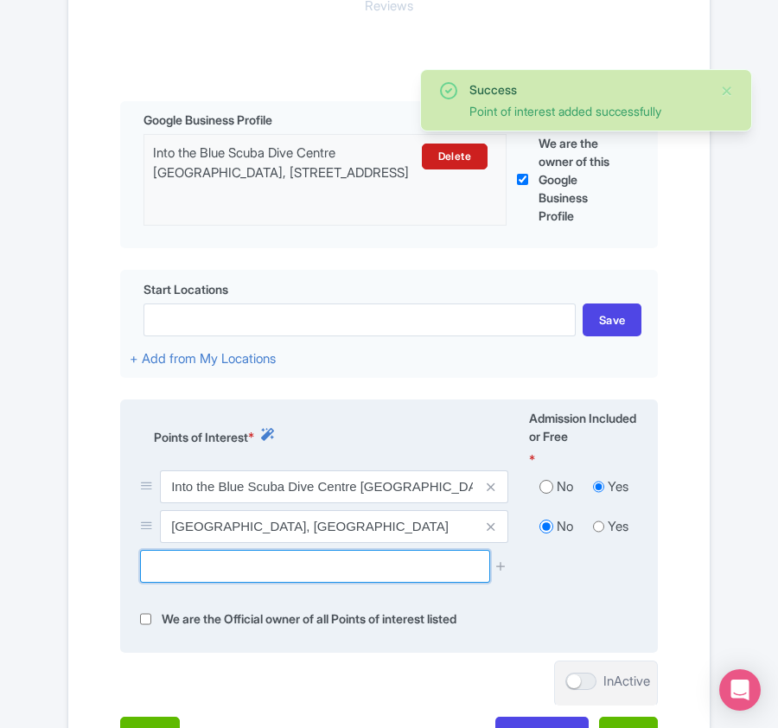
click at [192, 575] on input "text" at bounding box center [314, 566] width 349 height 33
paste input "Clifton 1st, Clifton, Cape Town,"
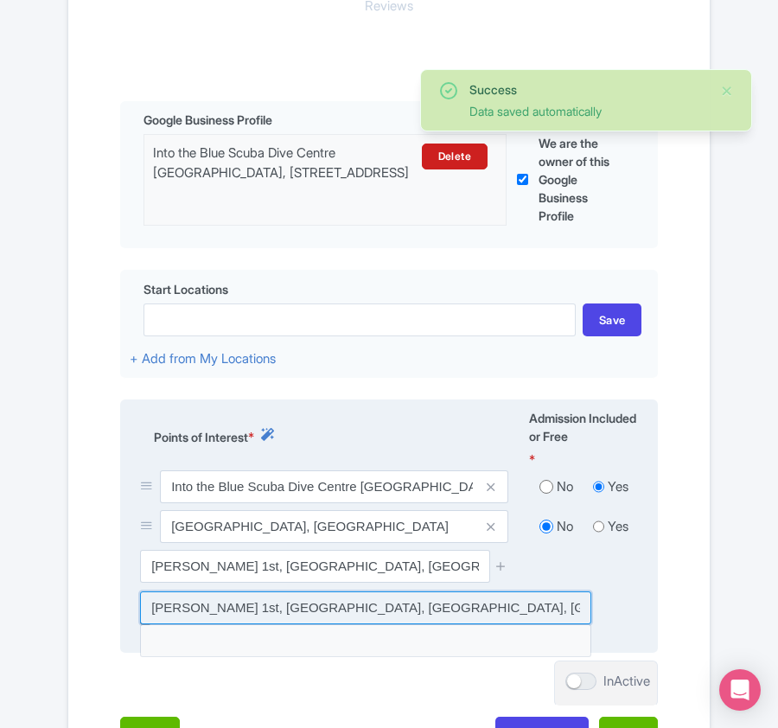
click at [391, 613] on input at bounding box center [365, 607] width 451 height 33
type input "Clifton 1st, Clifton, Cape Town, South Africa"
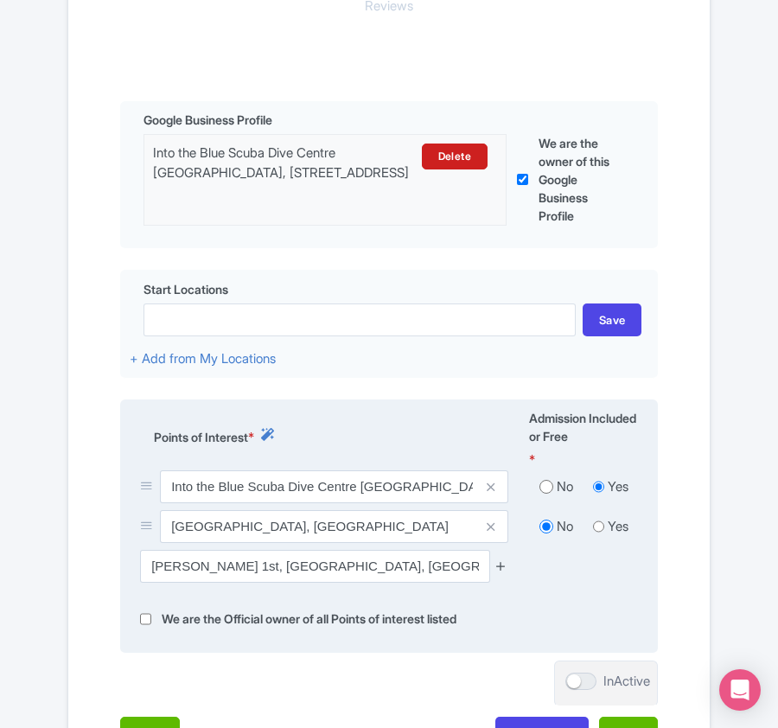
click at [496, 571] on icon at bounding box center [500, 565] width 13 height 13
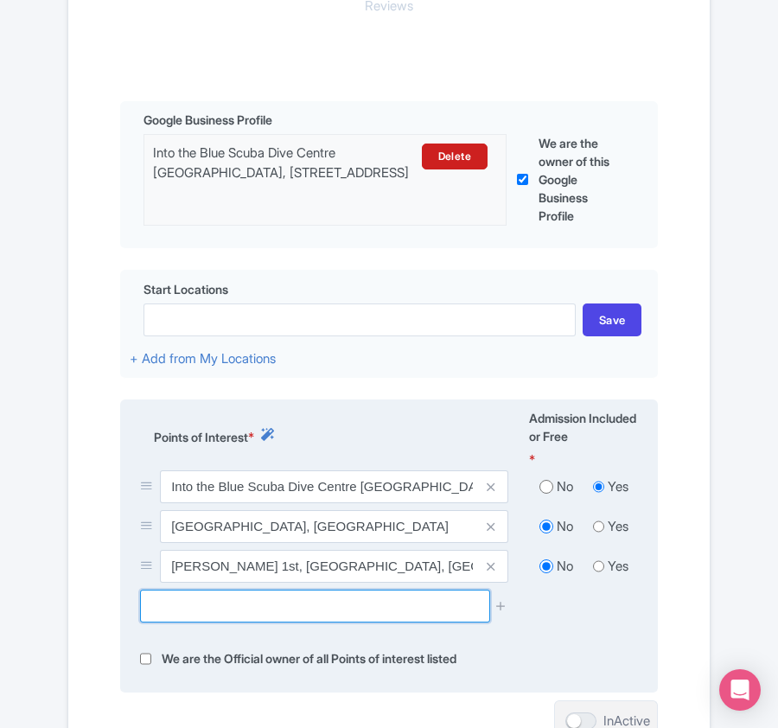
click at [201, 596] on input "text" at bounding box center [314, 605] width 349 height 33
paste input "False Bay Seal Island Reserve, South"
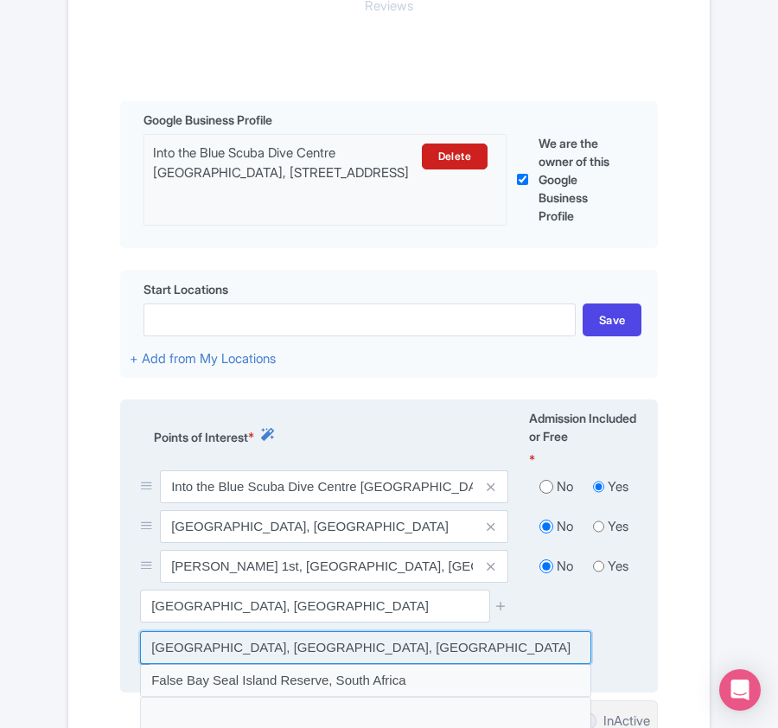
click at [284, 658] on input at bounding box center [365, 647] width 451 height 33
type input "Seal Island, False Bay Seal Island Reserve, South Africa"
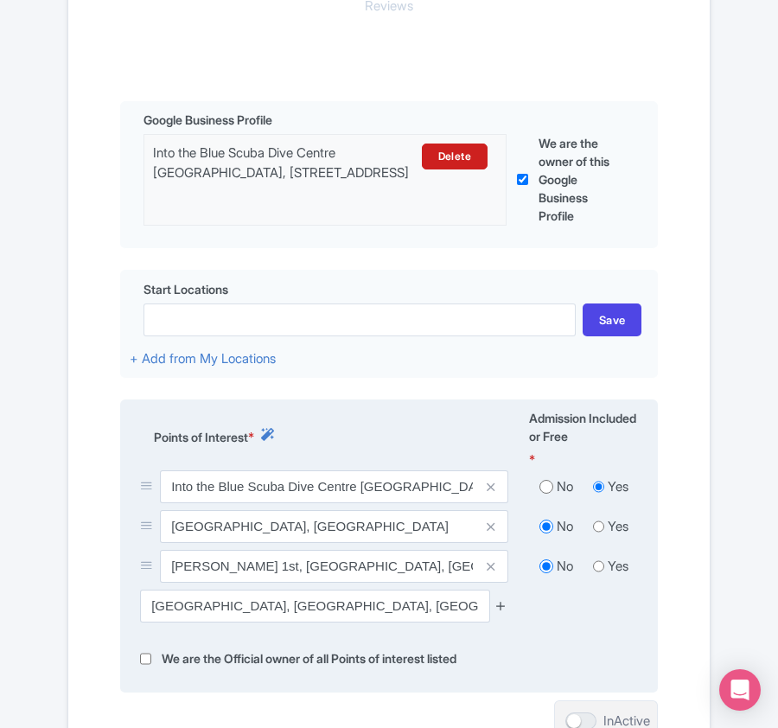
click at [501, 609] on icon at bounding box center [500, 605] width 13 height 13
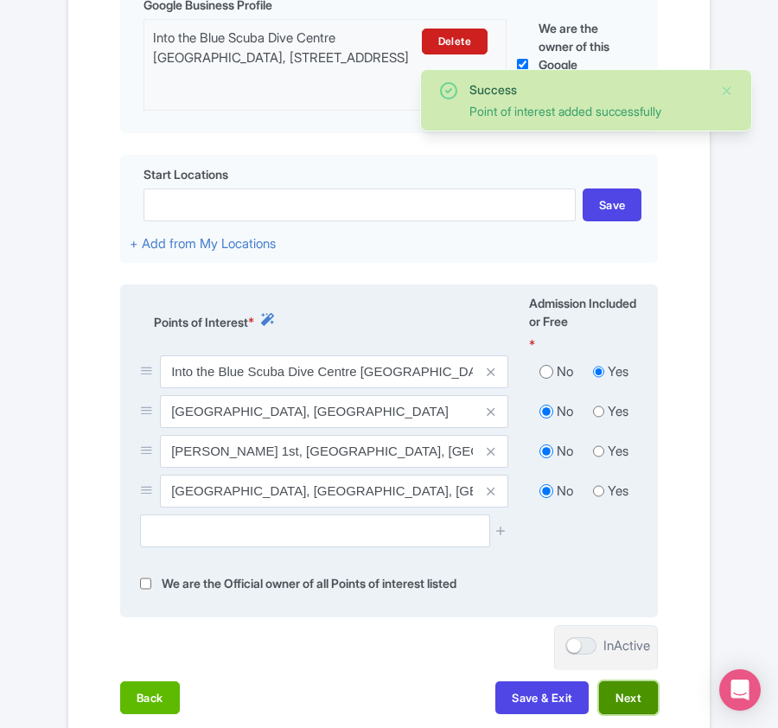
click at [619, 709] on button "Next" at bounding box center [628, 697] width 59 height 33
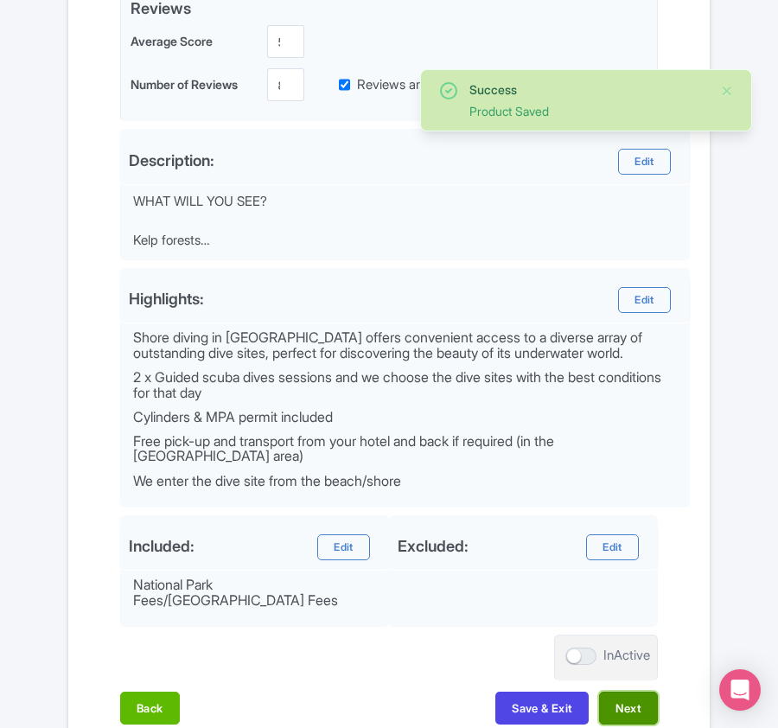
click at [620, 702] on button "Next" at bounding box center [628, 707] width 59 height 33
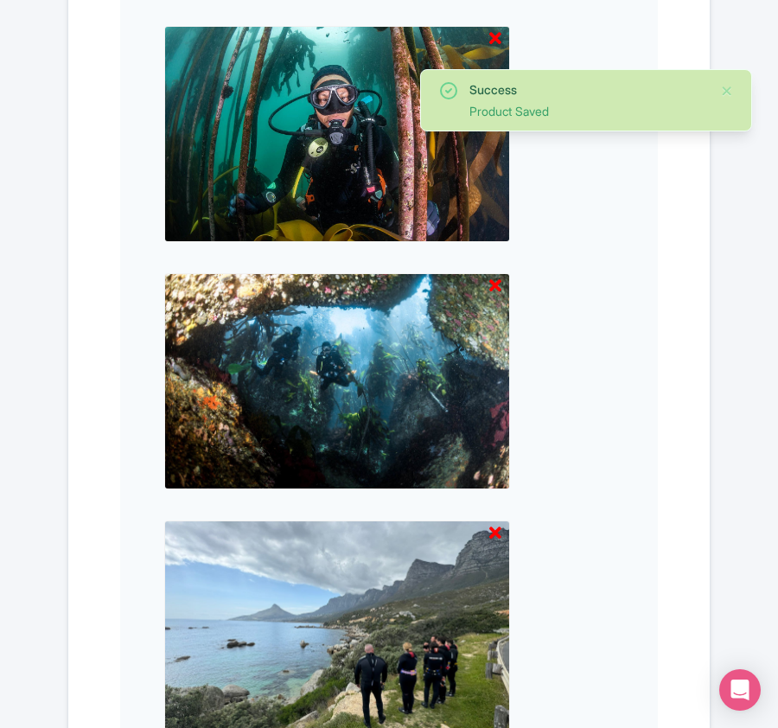
scroll to position [1801, 0]
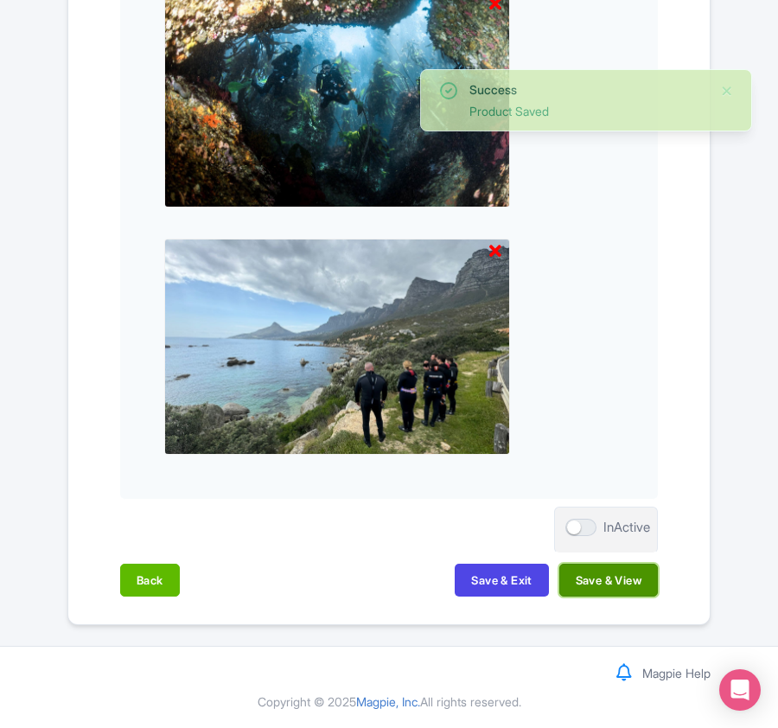
click at [622, 578] on button "Save & View" at bounding box center [608, 579] width 99 height 33
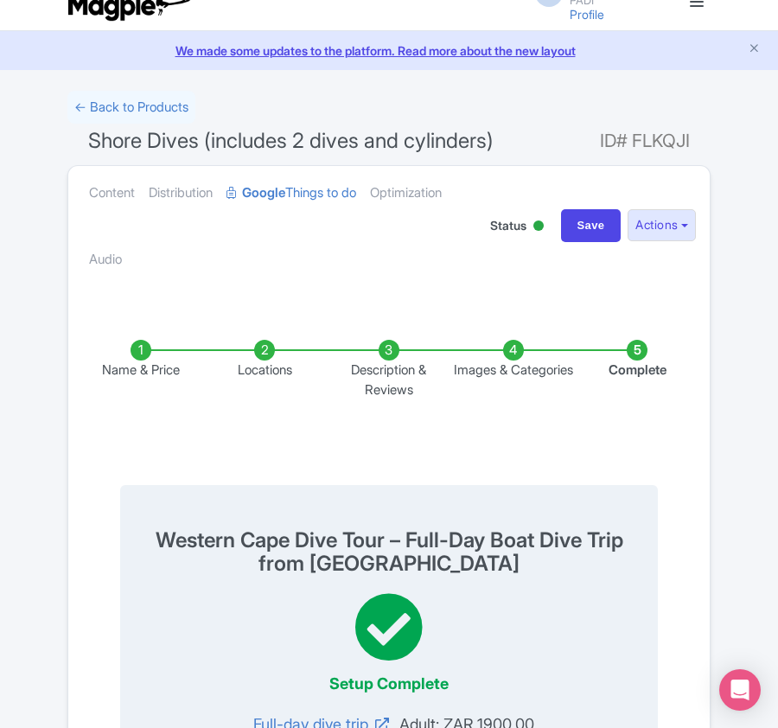
scroll to position [0, 0]
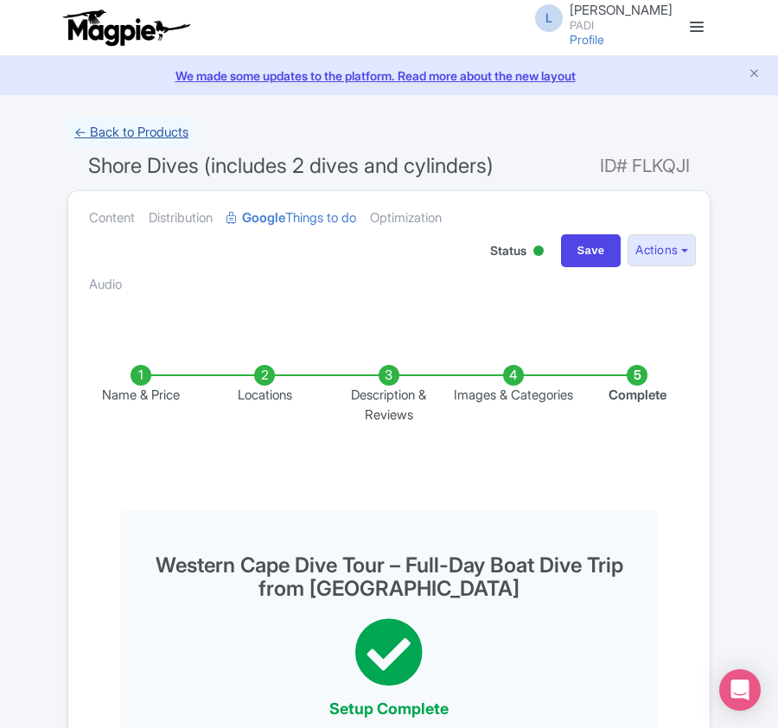
click at [124, 131] on link "← Back to Products" at bounding box center [131, 133] width 128 height 34
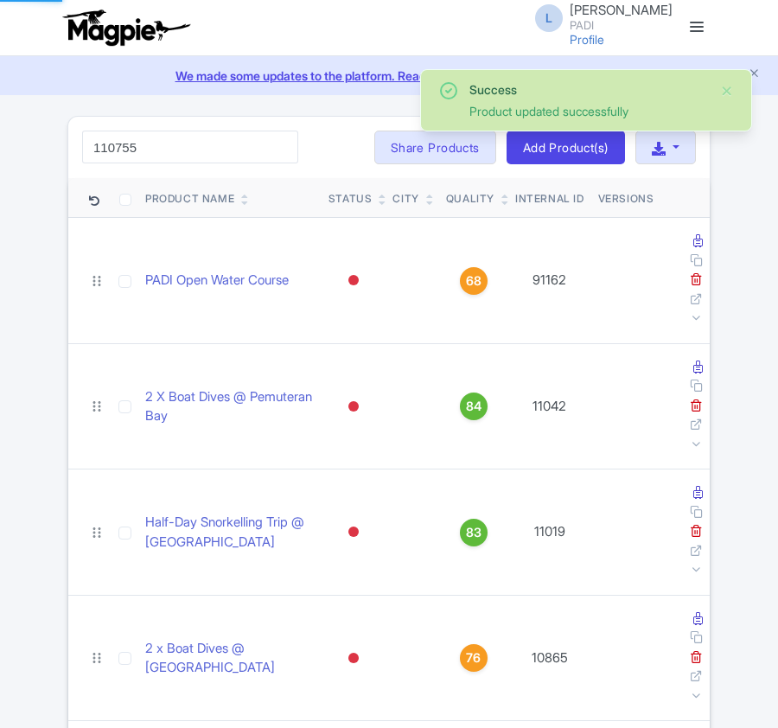
type input "110755"
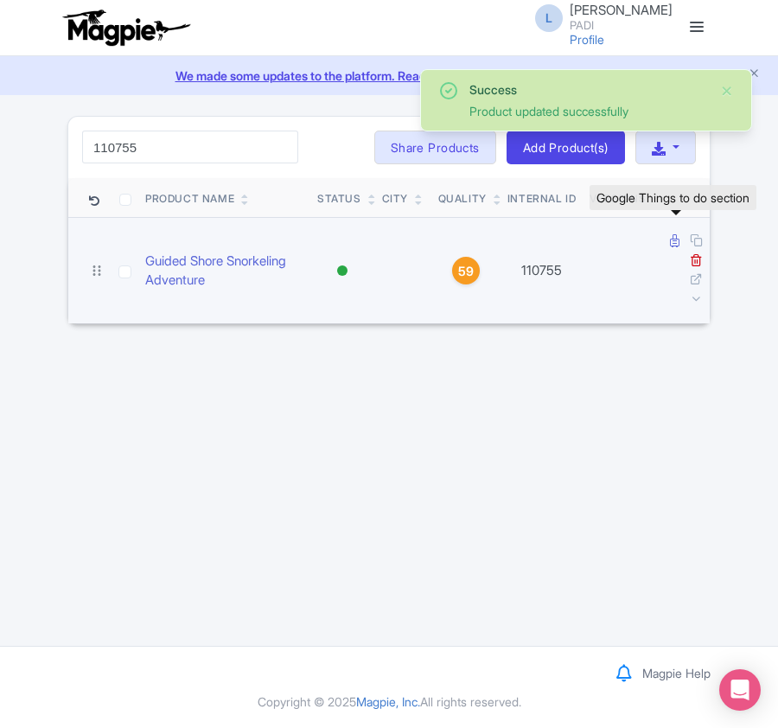
click at [671, 243] on icon at bounding box center [675, 240] width 10 height 13
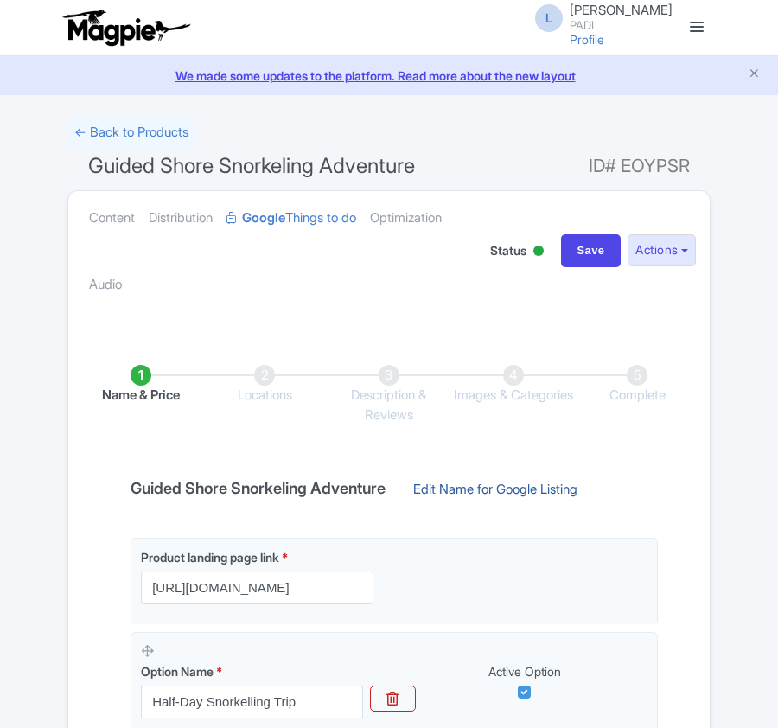
click at [474, 494] on link "Edit Name for Google Listing" at bounding box center [495, 494] width 199 height 28
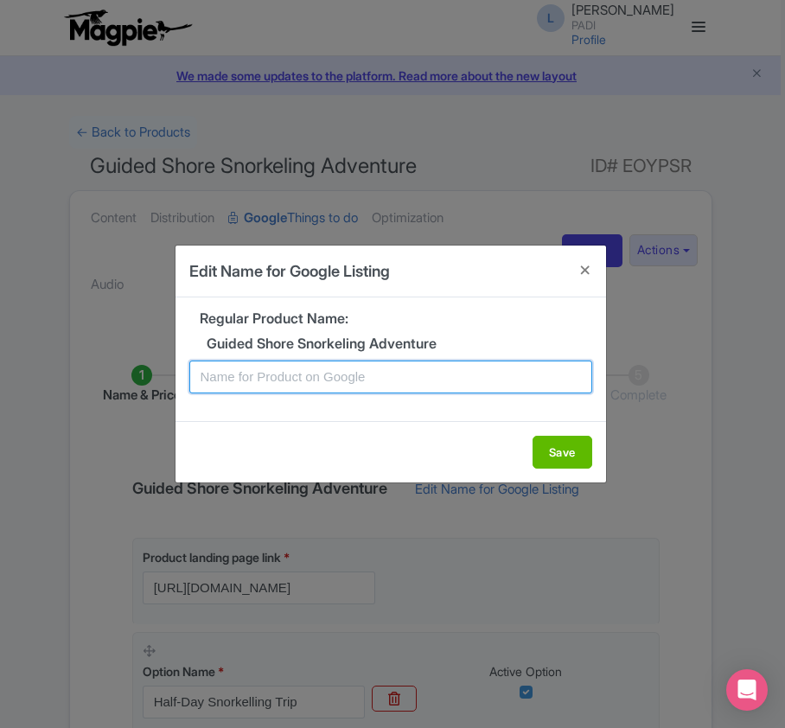
click at [340, 389] on input "text" at bounding box center [390, 376] width 403 height 33
paste input "Cape Town Guided Shore Snorkeling Adventure – Discover Hidden Underwater Gems"
type input "Cape Town Guided Shore Snorkeling Adventure – Discover Hidden Underwater Gems"
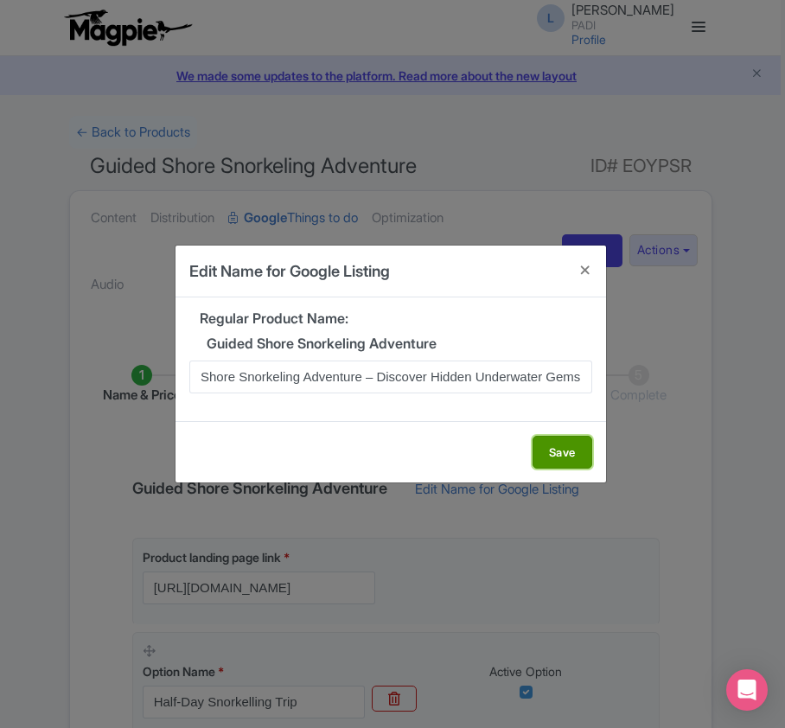
click at [572, 453] on button "Save" at bounding box center [562, 451] width 60 height 33
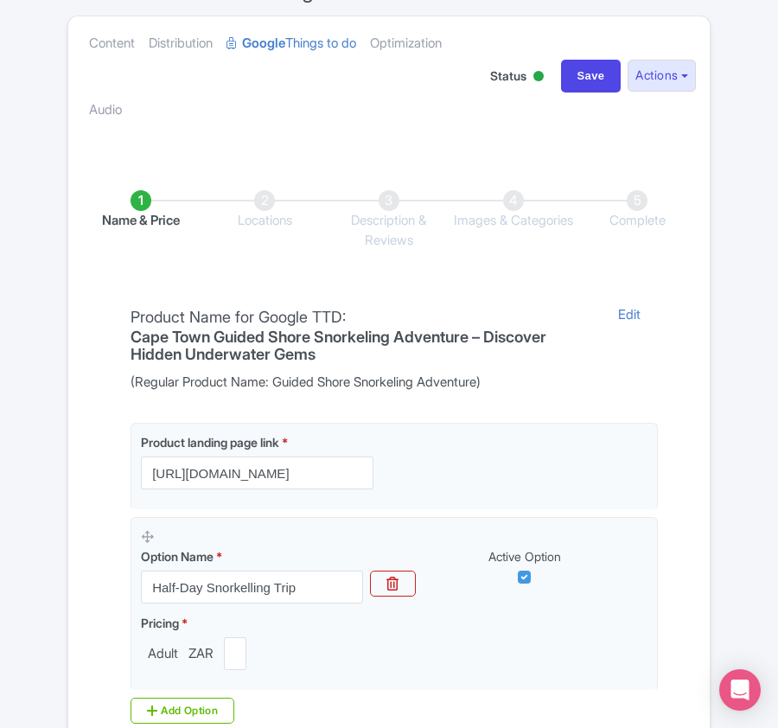
scroll to position [409, 0]
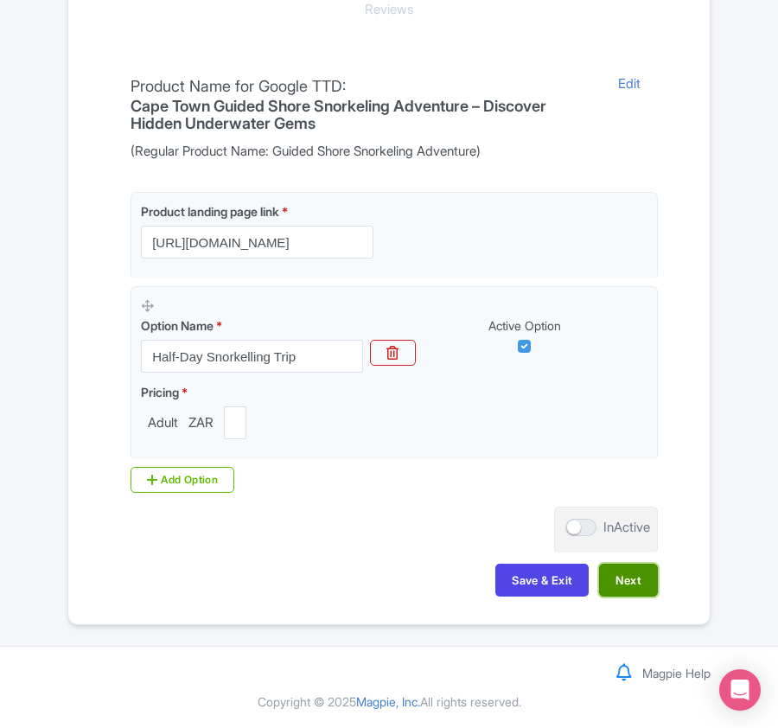
click at [652, 575] on button "Next" at bounding box center [628, 579] width 59 height 33
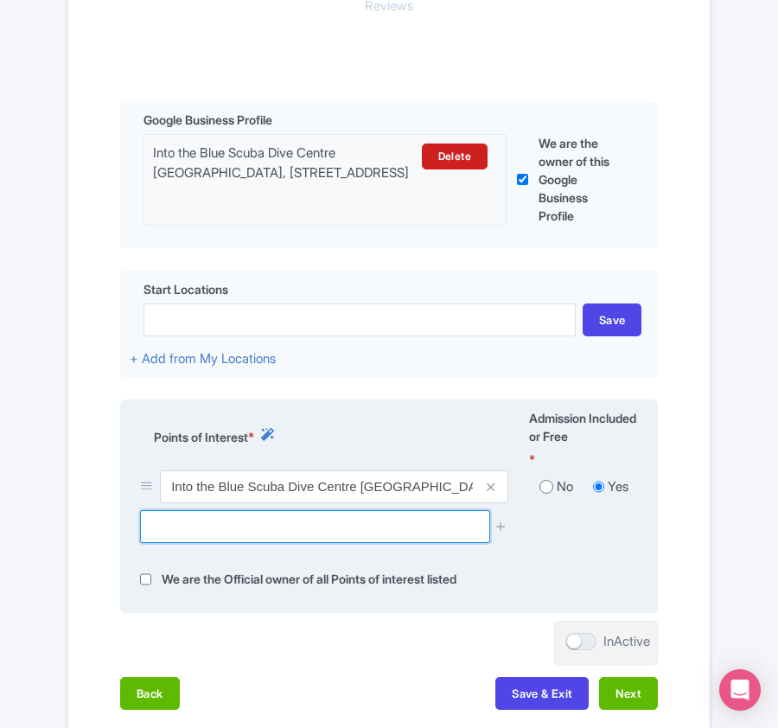
click at [159, 529] on input "text" at bounding box center [314, 526] width 349 height 33
paste input "False Bay Seal Island Reserve,"
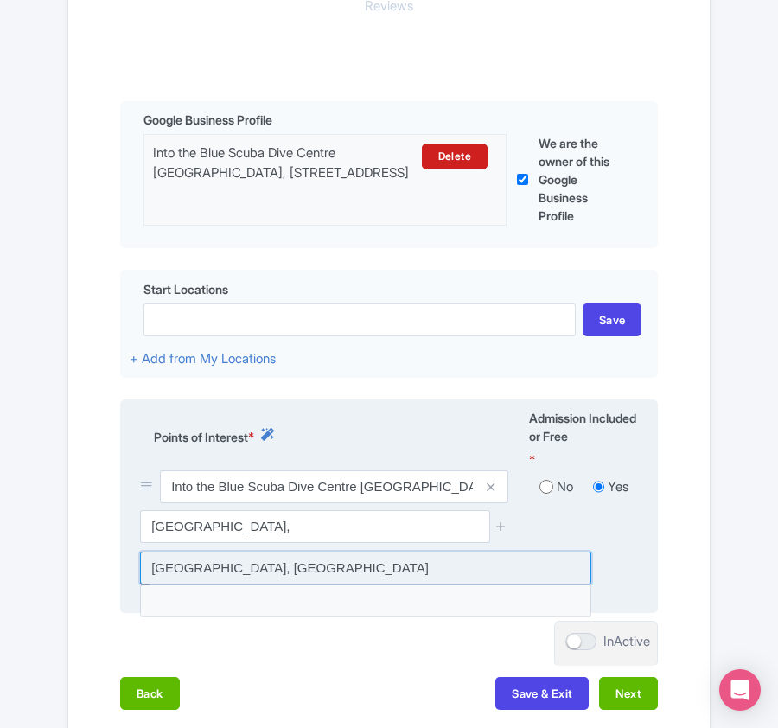
click at [340, 568] on input at bounding box center [365, 567] width 451 height 33
type input "False Bay Seal Island Reserve, South Africa"
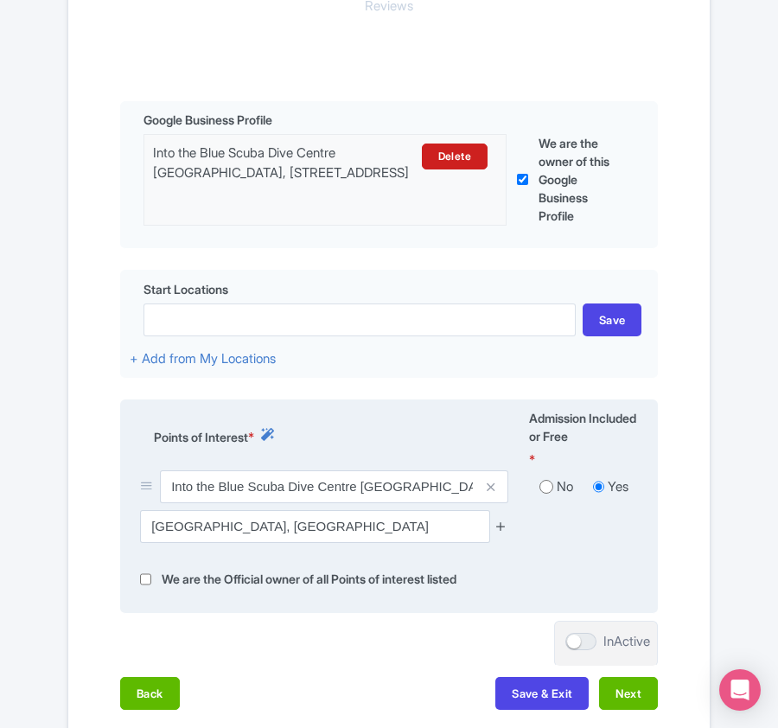
click at [501, 531] on icon at bounding box center [500, 525] width 13 height 13
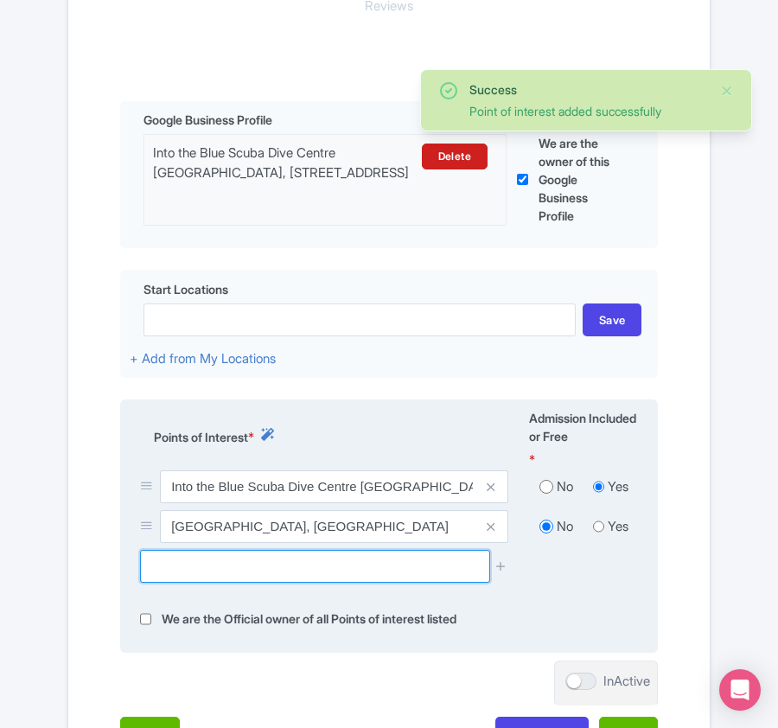
click at [209, 565] on input "text" at bounding box center [314, 566] width 349 height 33
paste input "Clifton 1st, Clifton, Cape Town, South"
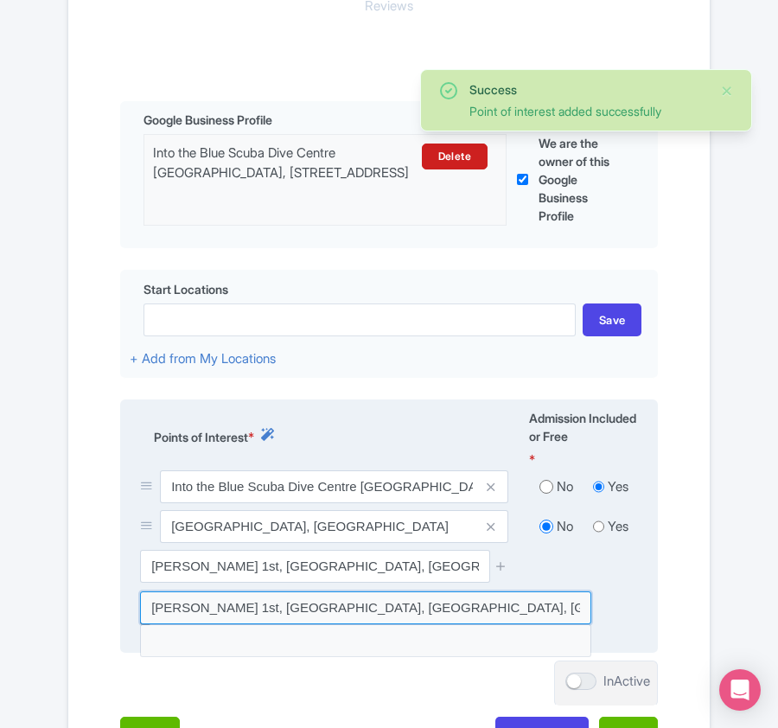
click at [385, 612] on input at bounding box center [365, 607] width 451 height 33
type input "Clifton 1st, Clifton, Cape Town, South Africa"
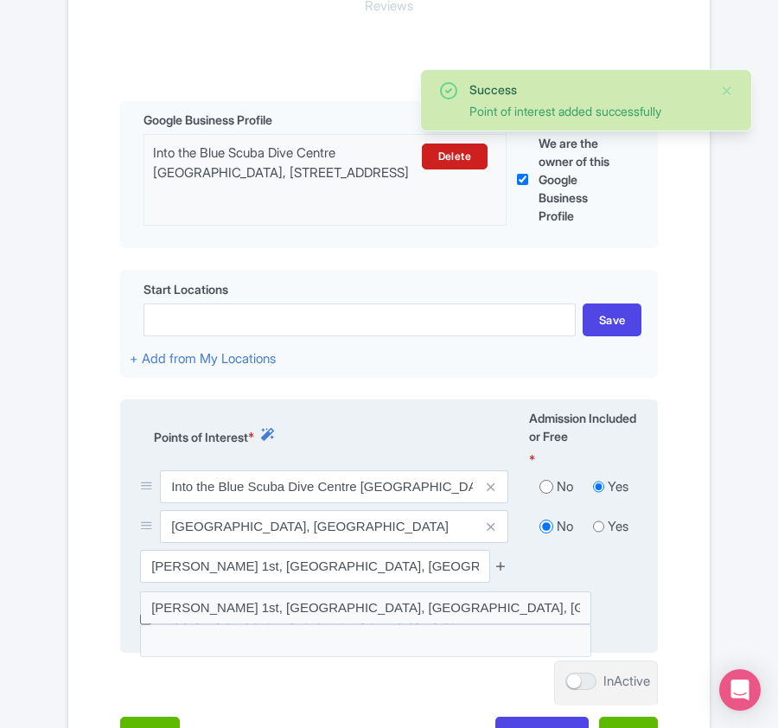
click at [495, 565] on icon at bounding box center [500, 565] width 13 height 13
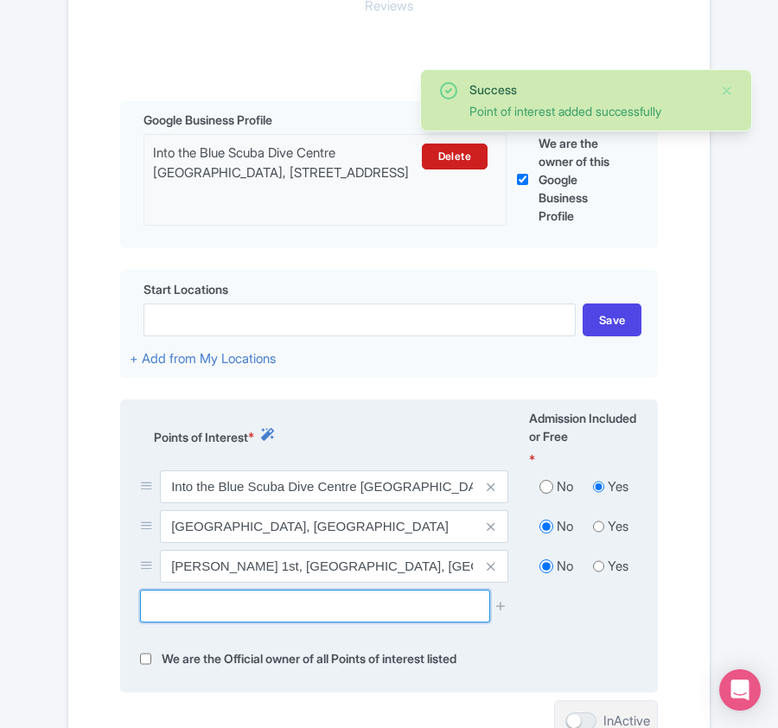
click at [229, 599] on input "text" at bounding box center [314, 605] width 349 height 33
paste input "Robben Island, South Africa"
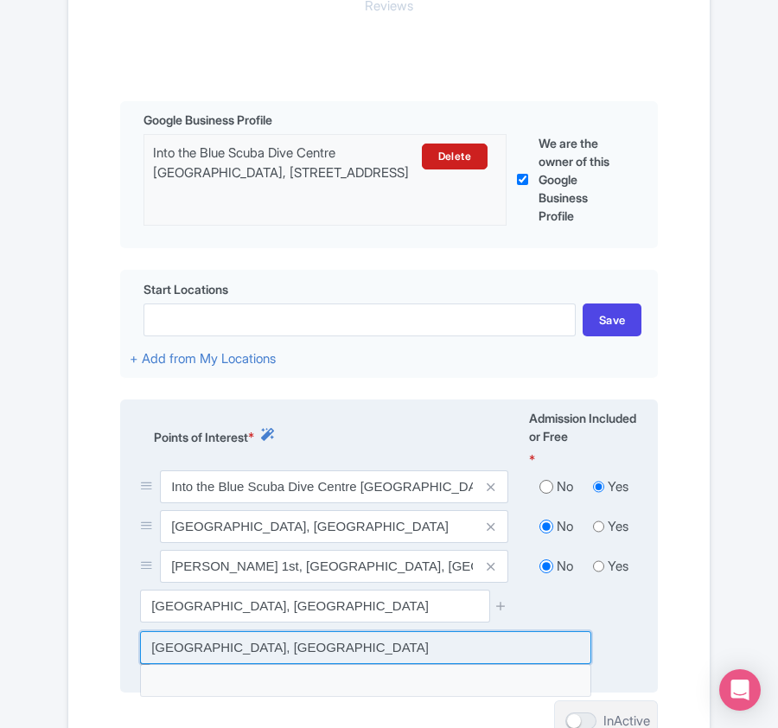
click at [368, 658] on input at bounding box center [365, 647] width 451 height 33
type input "[GEOGRAPHIC_DATA], [GEOGRAPHIC_DATA]"
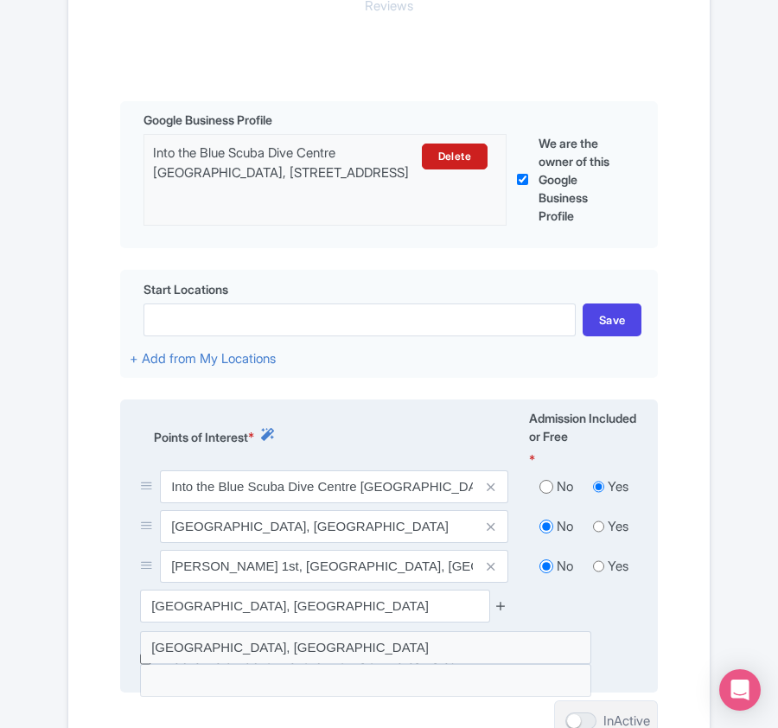
click at [495, 609] on icon at bounding box center [500, 605] width 13 height 13
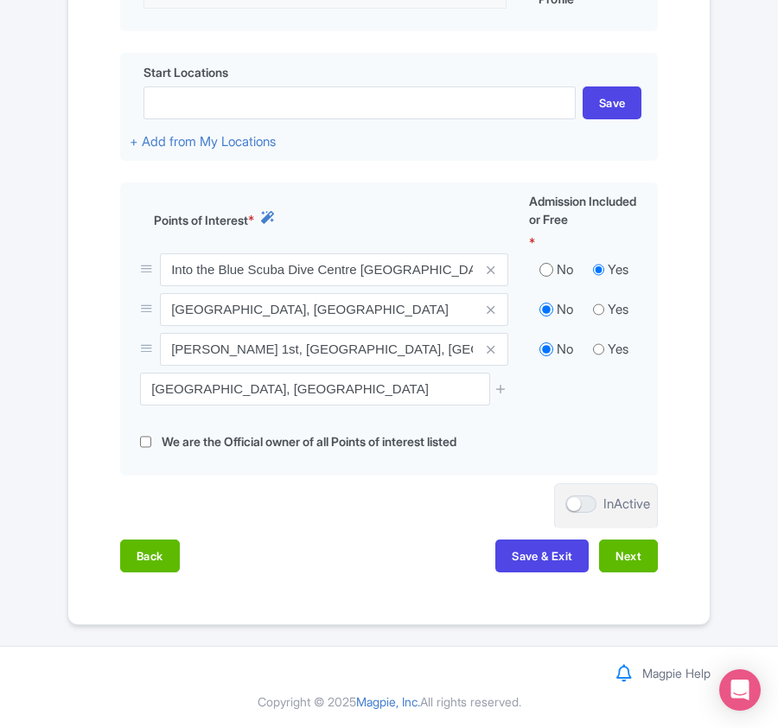
scroll to position [631, 0]
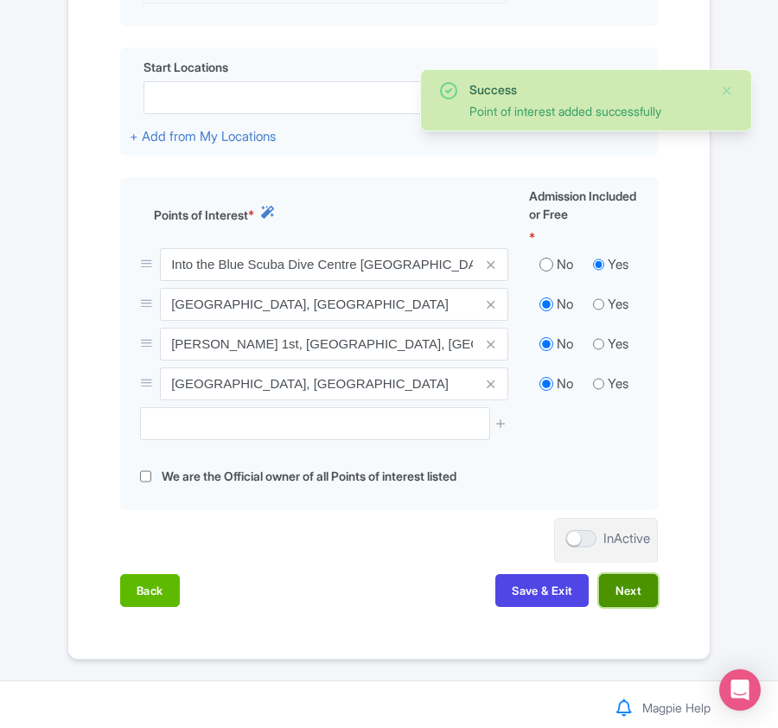
click at [613, 588] on button "Next" at bounding box center [628, 590] width 59 height 33
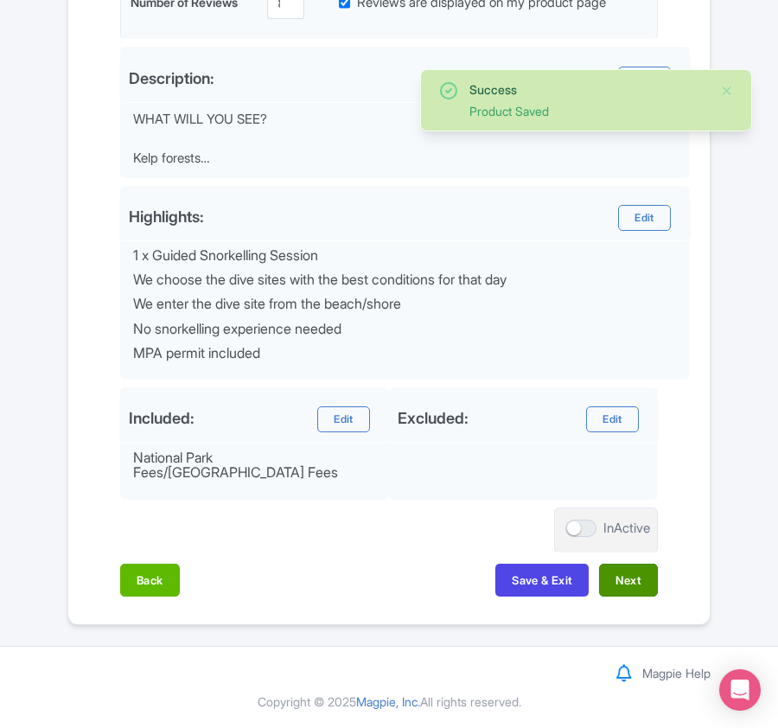
scroll to position [596, 0]
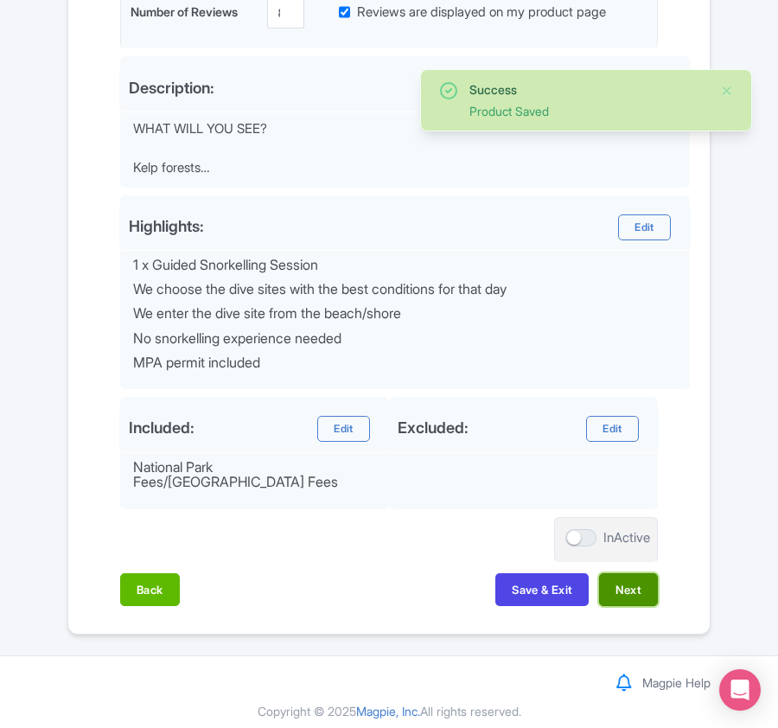
click at [623, 586] on button "Next" at bounding box center [628, 589] width 59 height 33
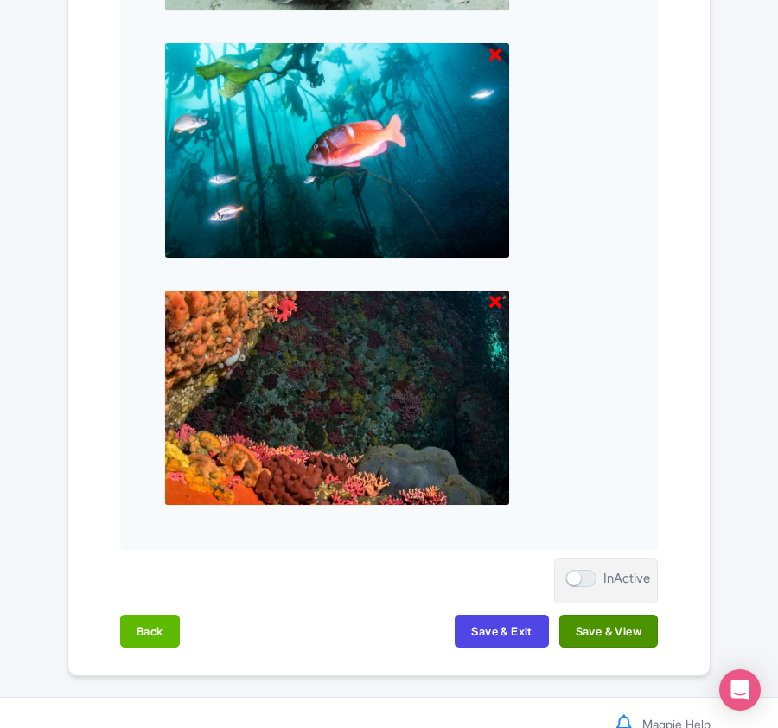
scroll to position [1801, 0]
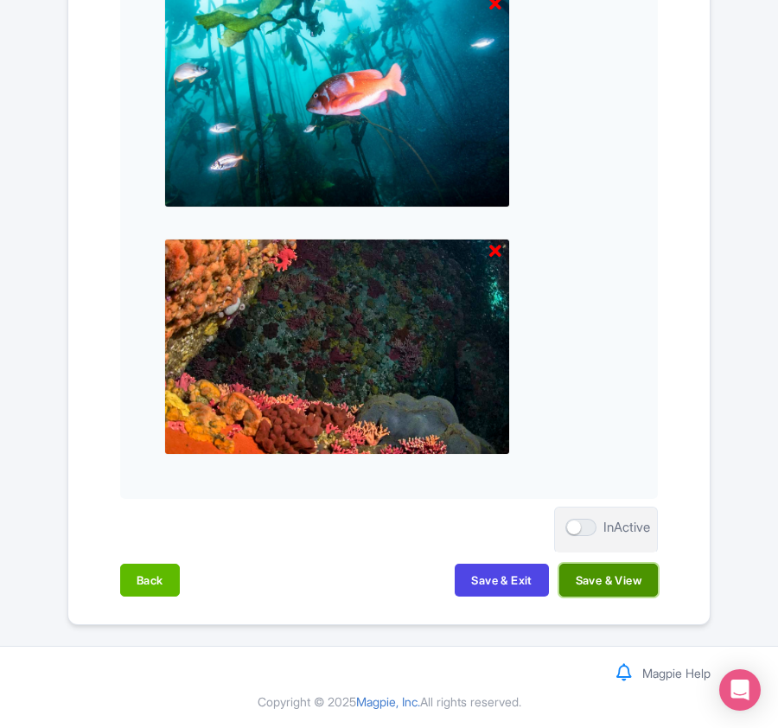
click at [617, 582] on button "Save & View" at bounding box center [608, 579] width 99 height 33
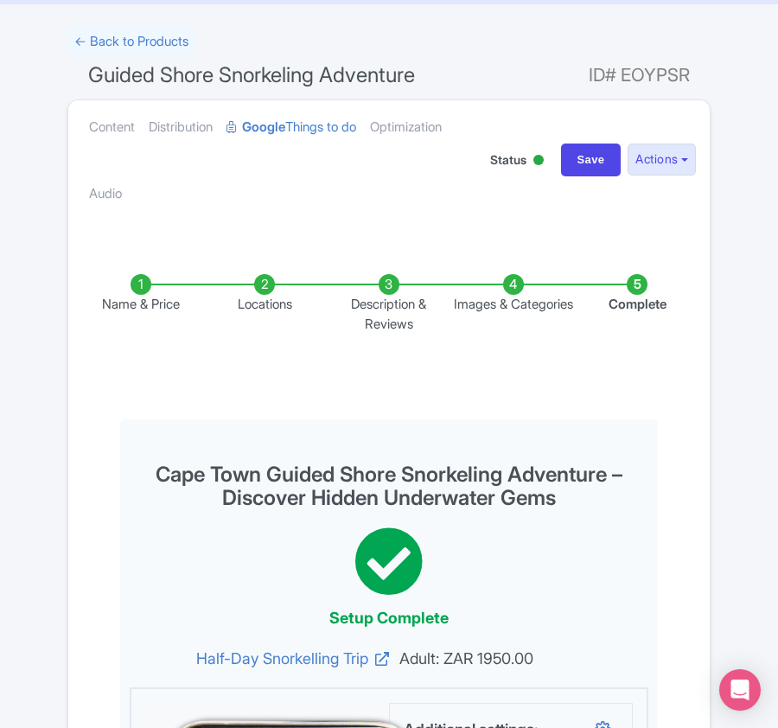
scroll to position [0, 0]
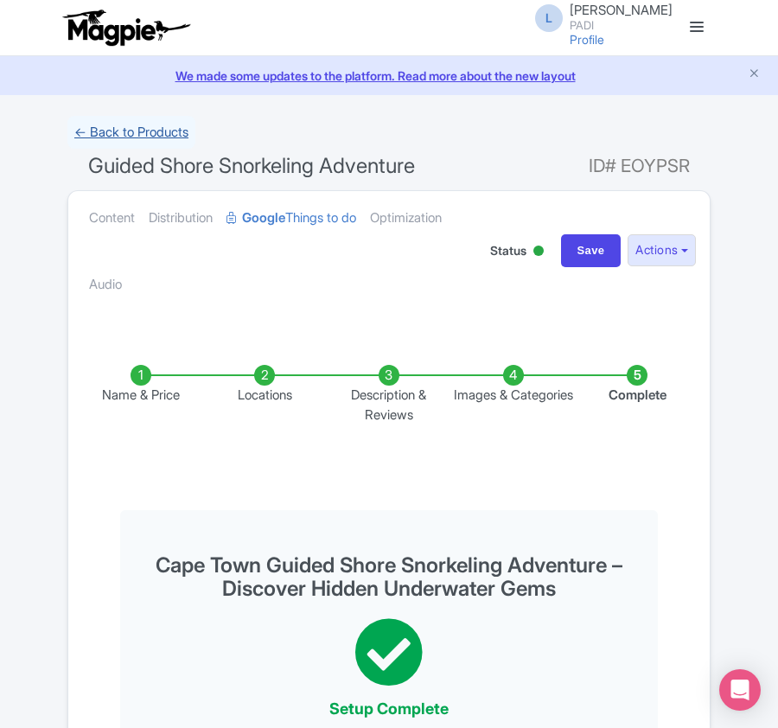
click at [149, 122] on link "← Back to Products" at bounding box center [131, 133] width 128 height 34
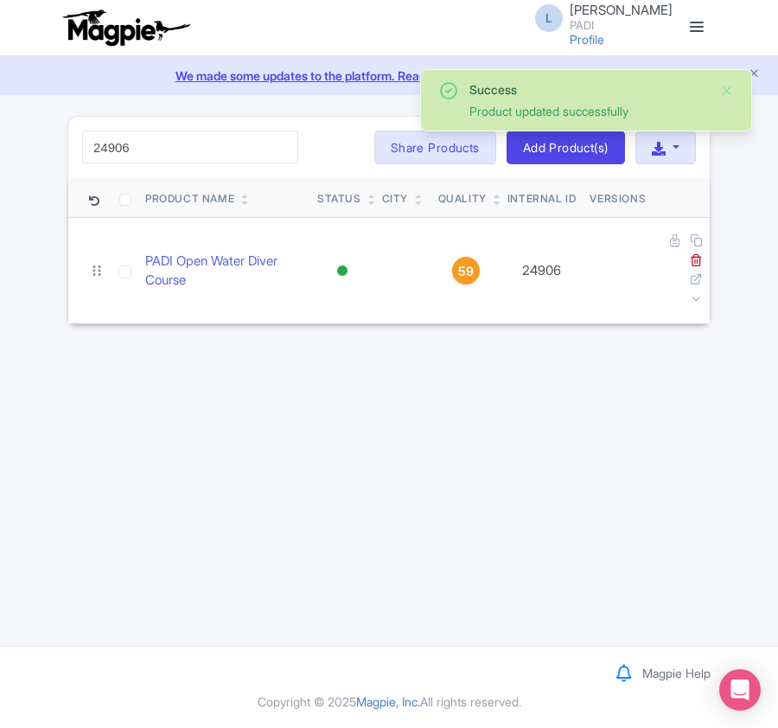
type input "24906"
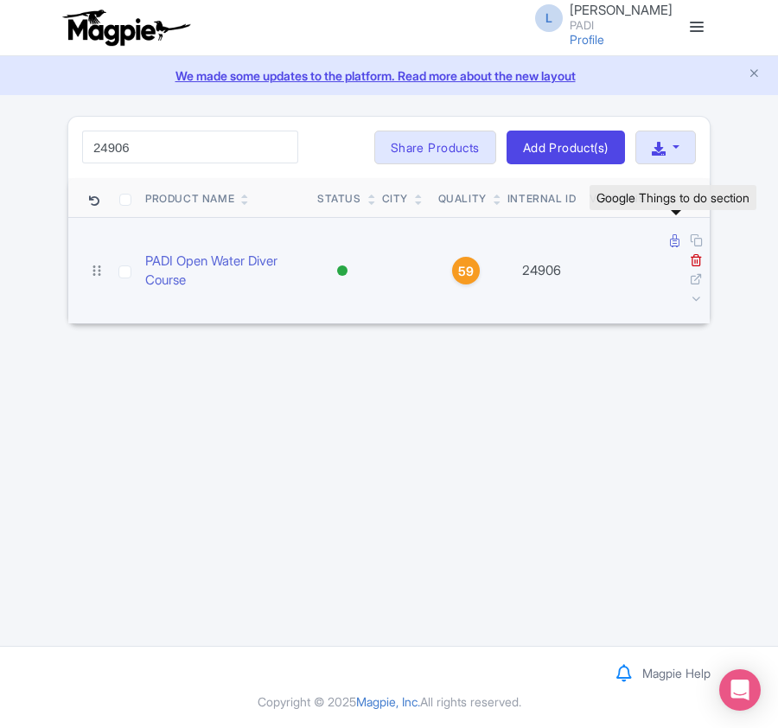
click at [671, 245] on icon at bounding box center [675, 240] width 10 height 13
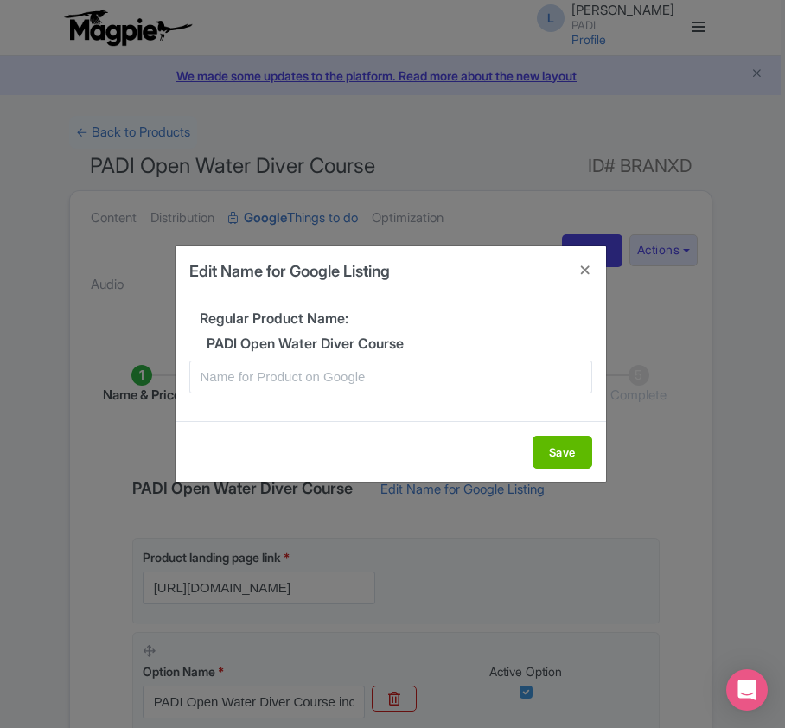
click at [211, 358] on div "Regular Product Name: PADI Open Water Diver Course" at bounding box center [390, 358] width 430 height 123
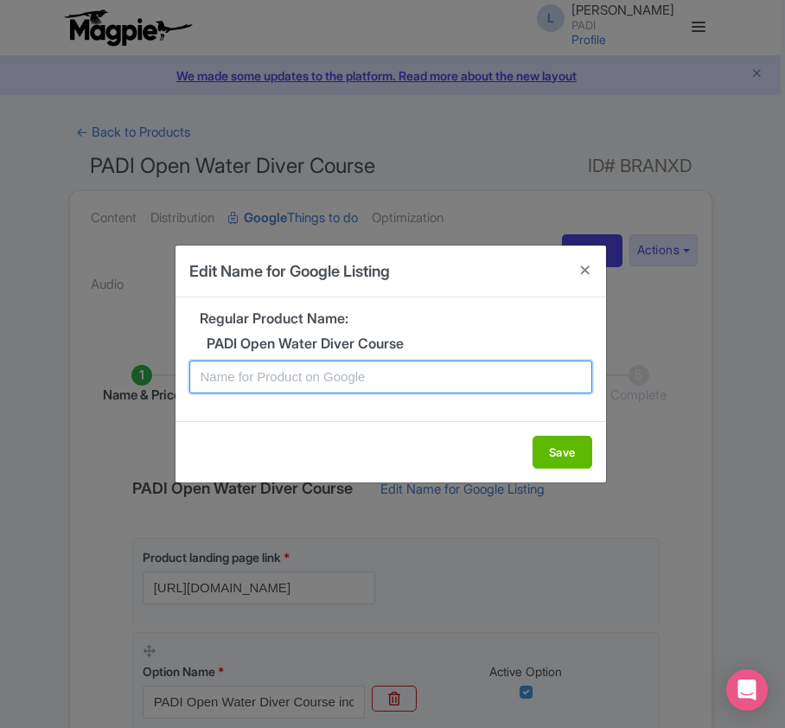
click at [212, 373] on input "text" at bounding box center [390, 376] width 403 height 33
paste input "[GEOGRAPHIC_DATA] PADI Open Water Diving Lessons: Your gateway to the underwate…"
type input "[GEOGRAPHIC_DATA] PADI Open Water Diving Lessons: Your gateway to the underwate…"
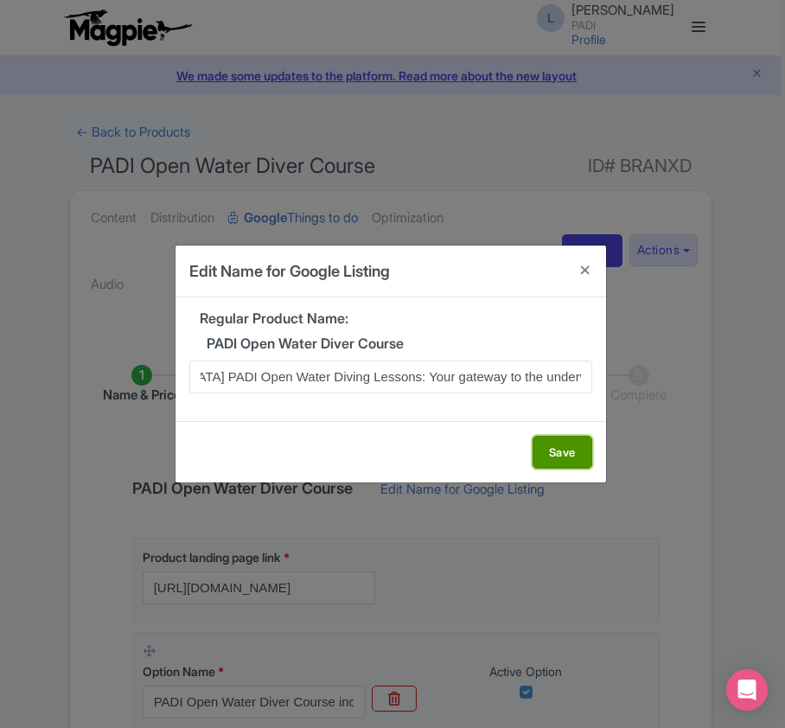
click at [550, 447] on button "Save" at bounding box center [562, 451] width 60 height 33
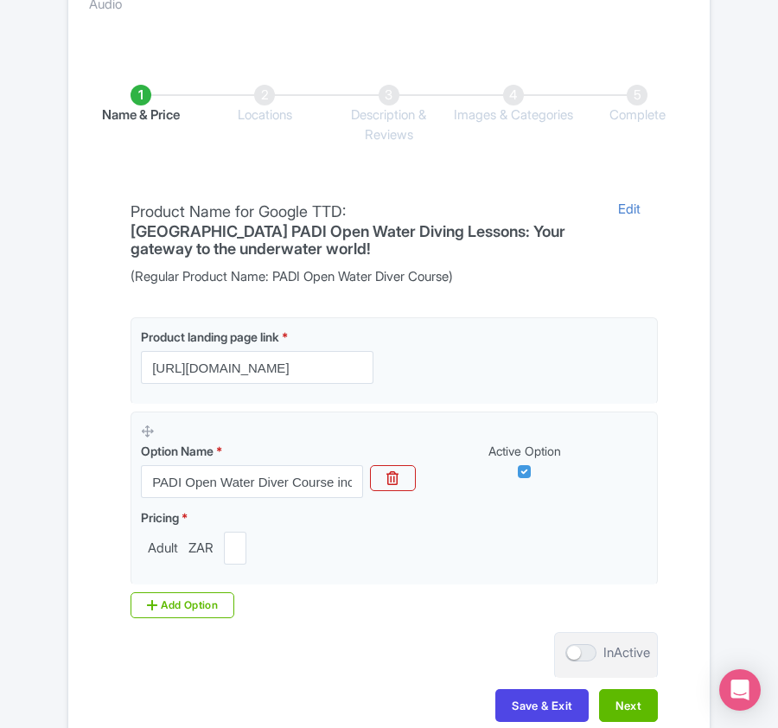
scroll to position [409, 0]
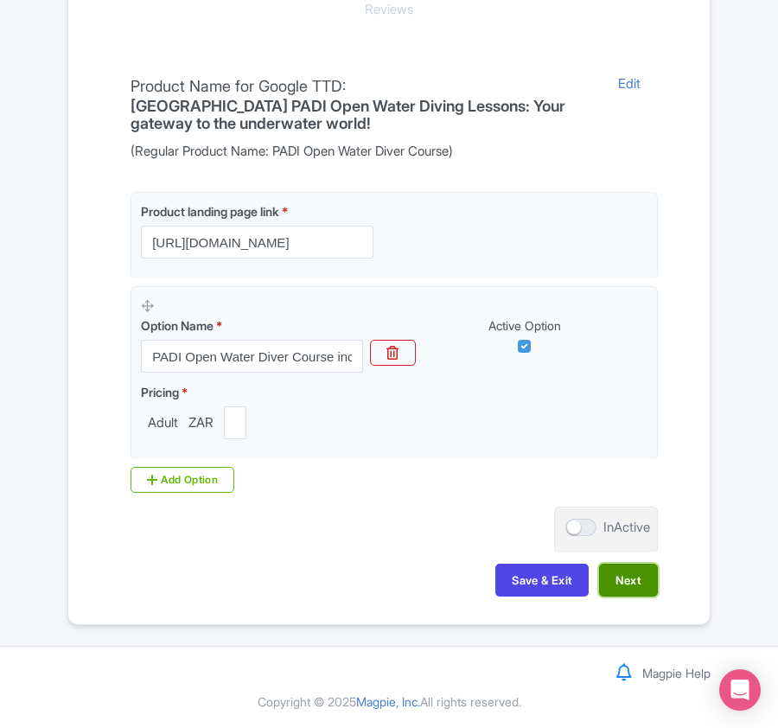
click at [638, 578] on button "Next" at bounding box center [628, 579] width 59 height 33
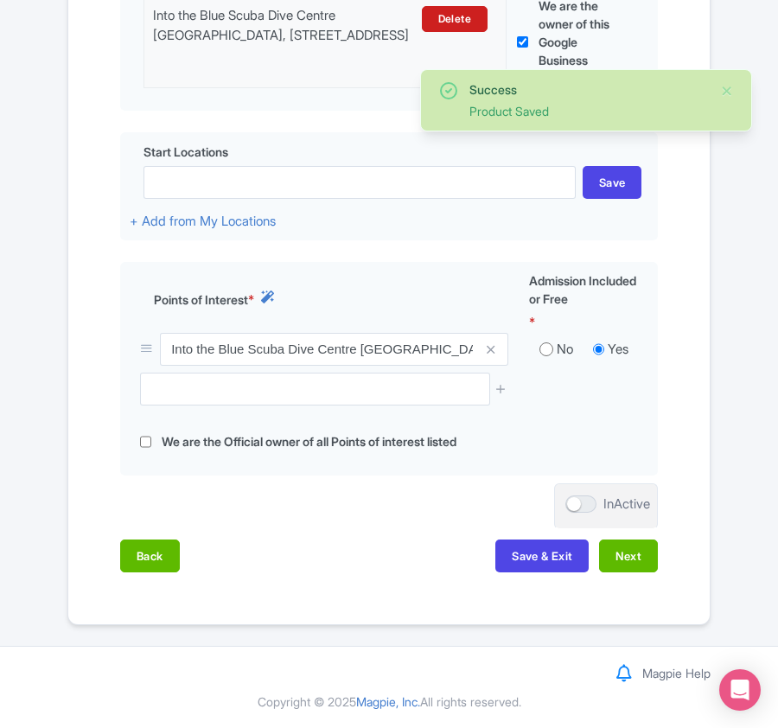
scroll to position [551, 0]
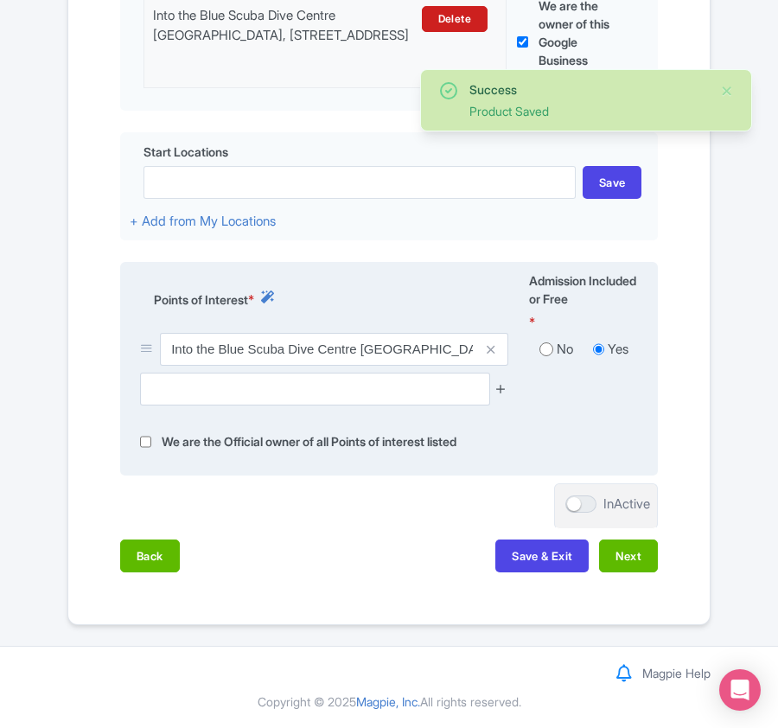
click at [502, 382] on icon at bounding box center [500, 388] width 13 height 13
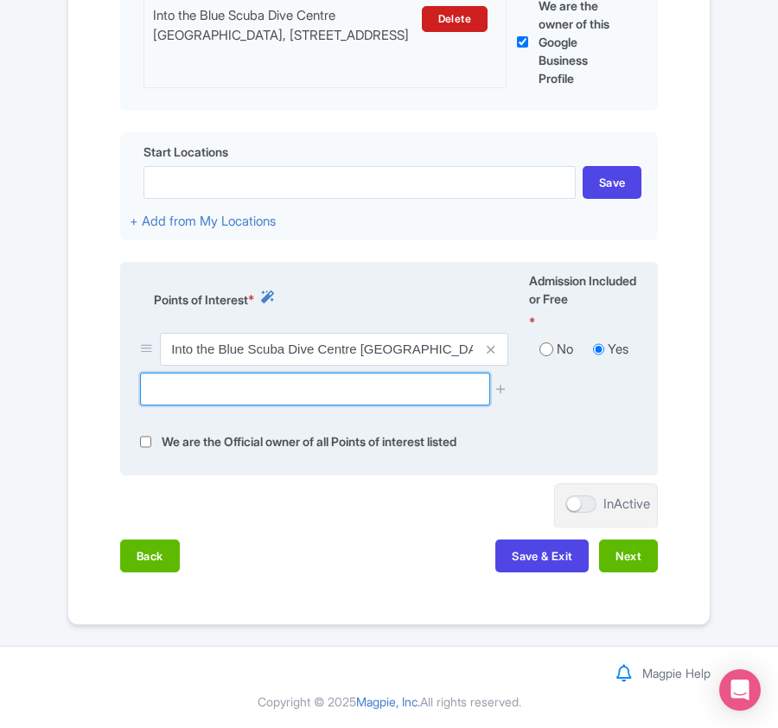
click at [204, 388] on input "text" at bounding box center [314, 388] width 349 height 33
paste input "Robben Island, South Africa"
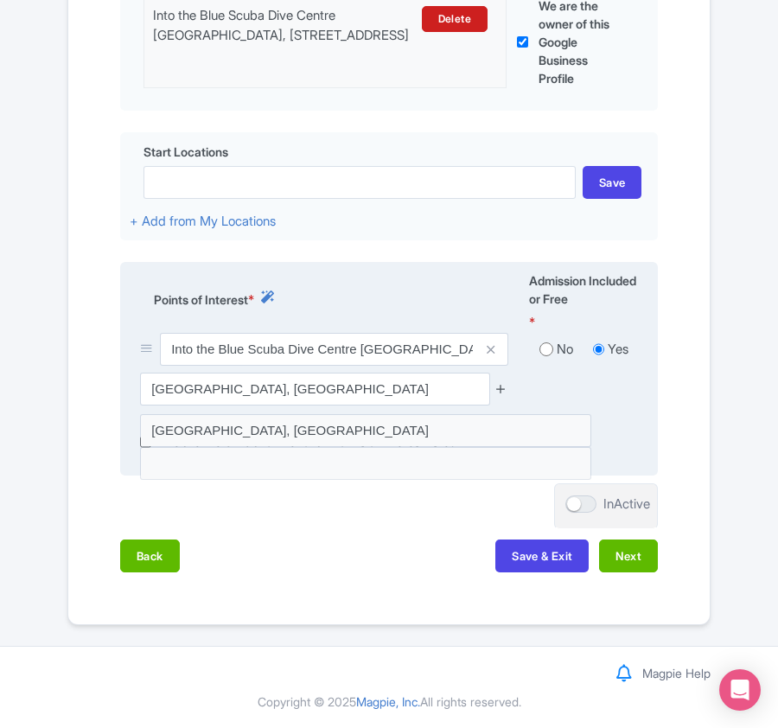
click at [501, 389] on icon at bounding box center [500, 388] width 13 height 13
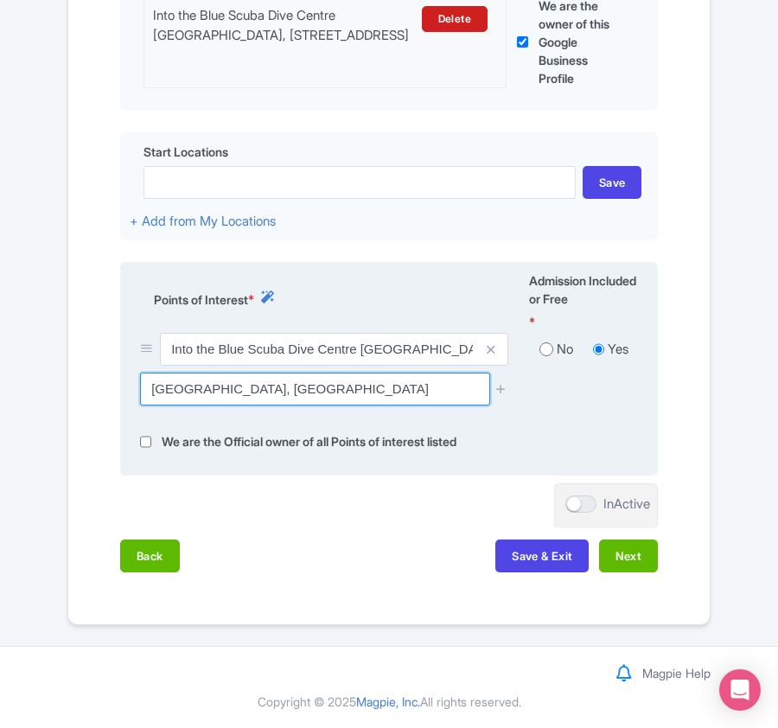
click at [335, 385] on input "Robben Island, South Africa" at bounding box center [314, 388] width 349 height 33
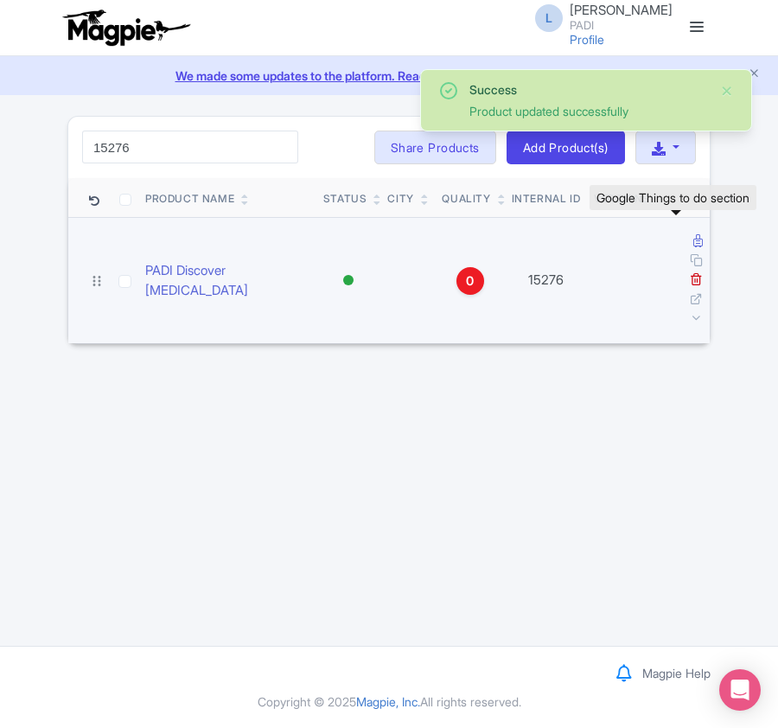
type input "15276"
click at [693, 244] on icon at bounding box center [698, 240] width 10 height 13
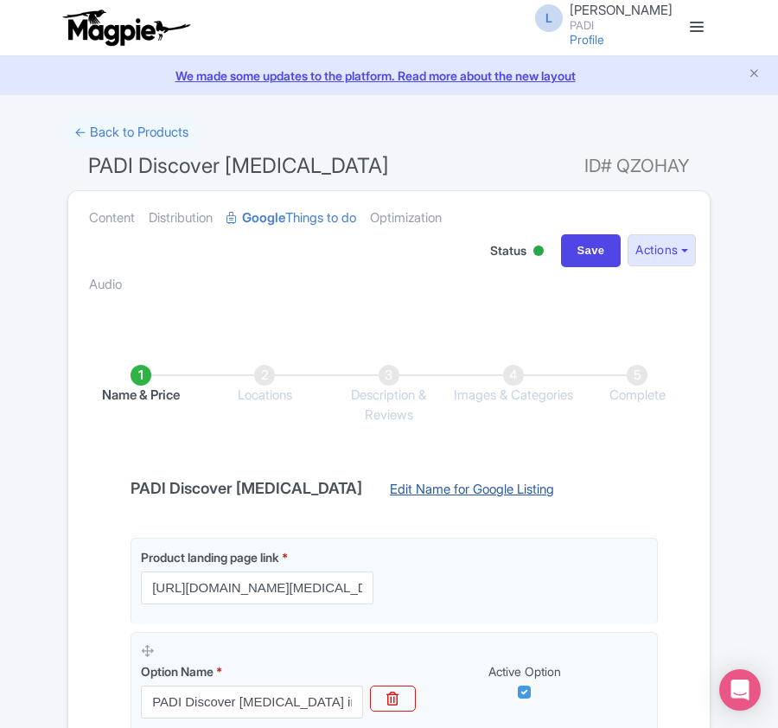
click at [408, 489] on link "Edit Name for Google Listing" at bounding box center [471, 494] width 199 height 28
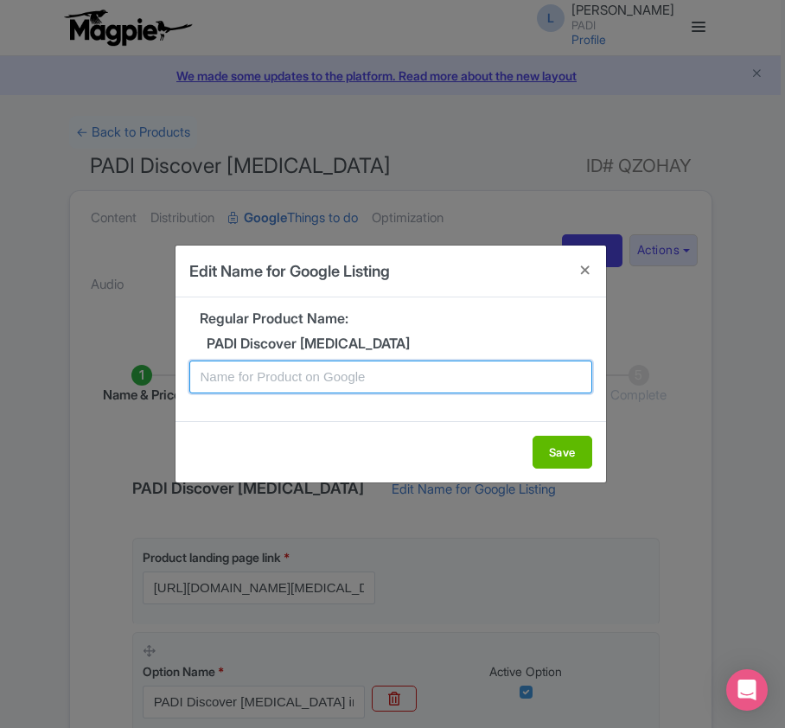
click at [274, 378] on input "text" at bounding box center [390, 376] width 403 height 33
paste input "Cape Town Discovery Dive: Introductory Scuba Adventure for New Divers"
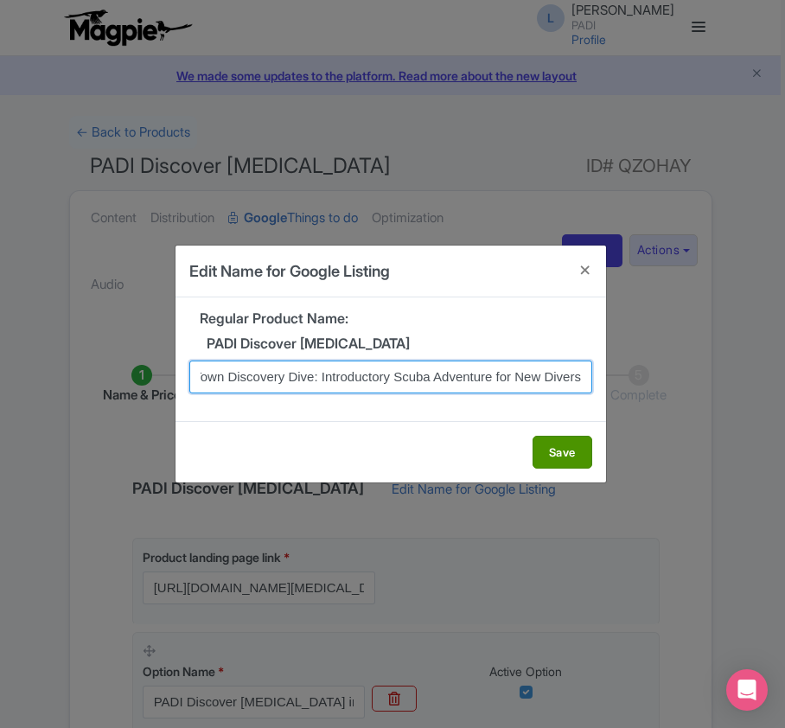
type input "Cape Town Discovery Dive: Introductory Scuba Adventure for New Divers"
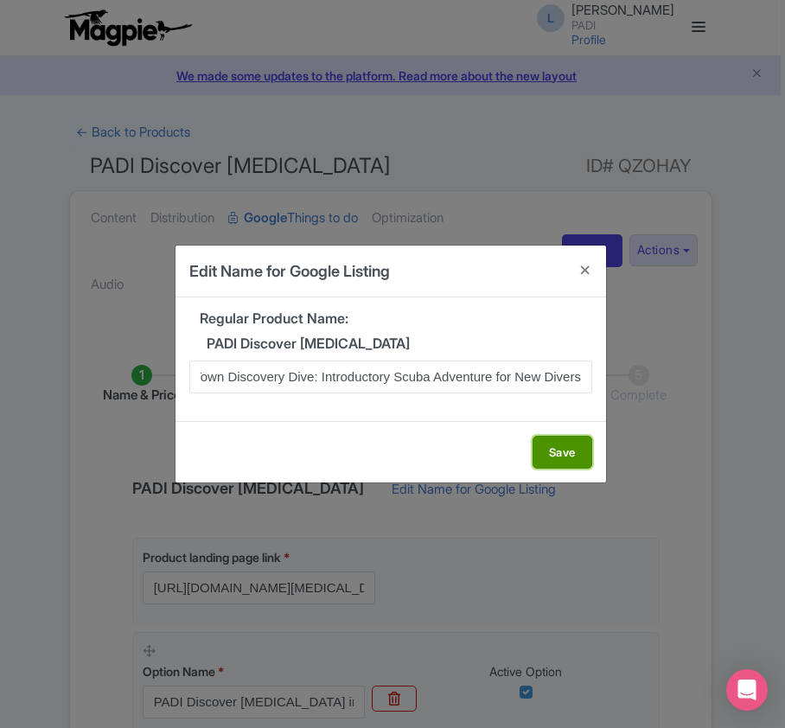
click at [553, 451] on button "Save" at bounding box center [562, 451] width 60 height 33
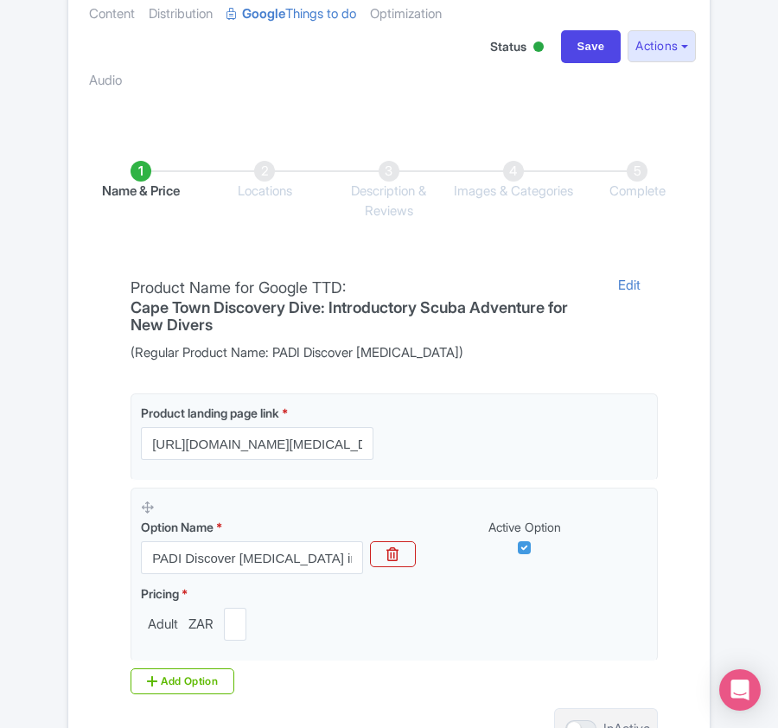
scroll to position [409, 0]
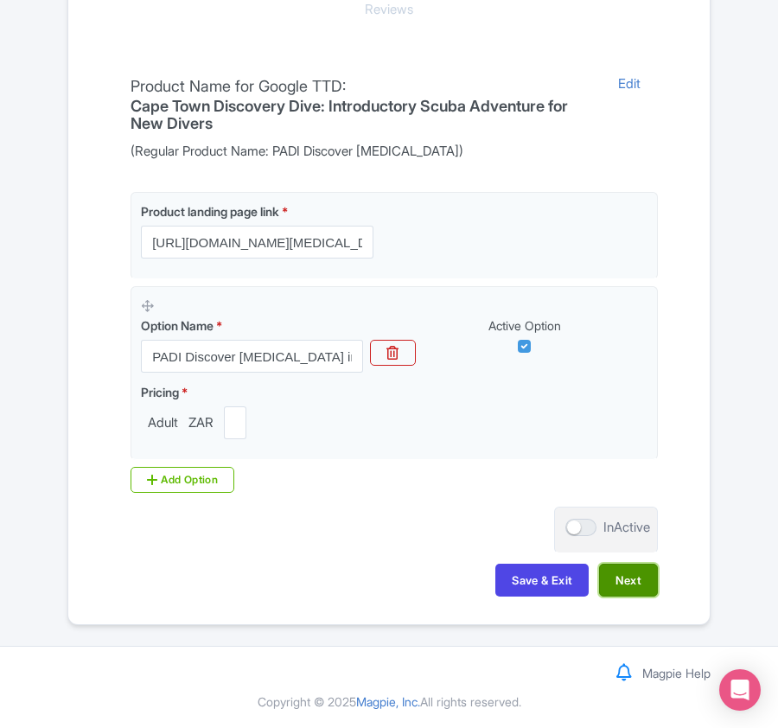
click at [624, 578] on button "Next" at bounding box center [628, 579] width 59 height 33
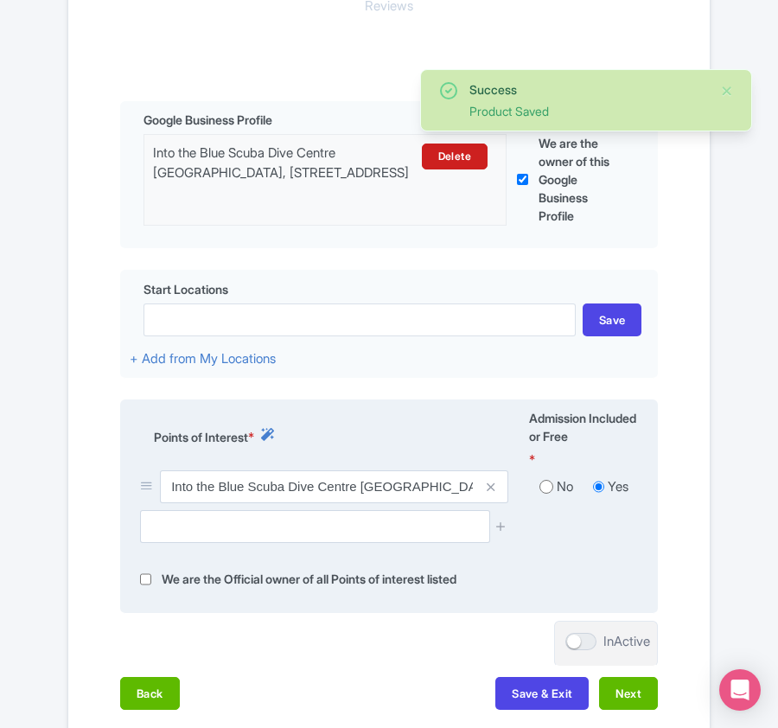
click at [202, 547] on div at bounding box center [389, 533] width 518 height 46
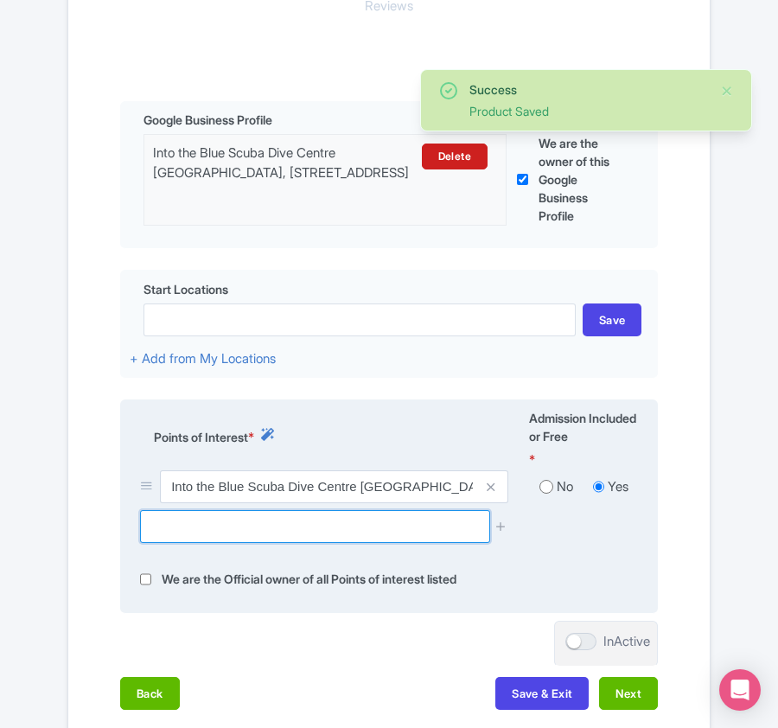
click at [191, 536] on input "text" at bounding box center [314, 526] width 349 height 33
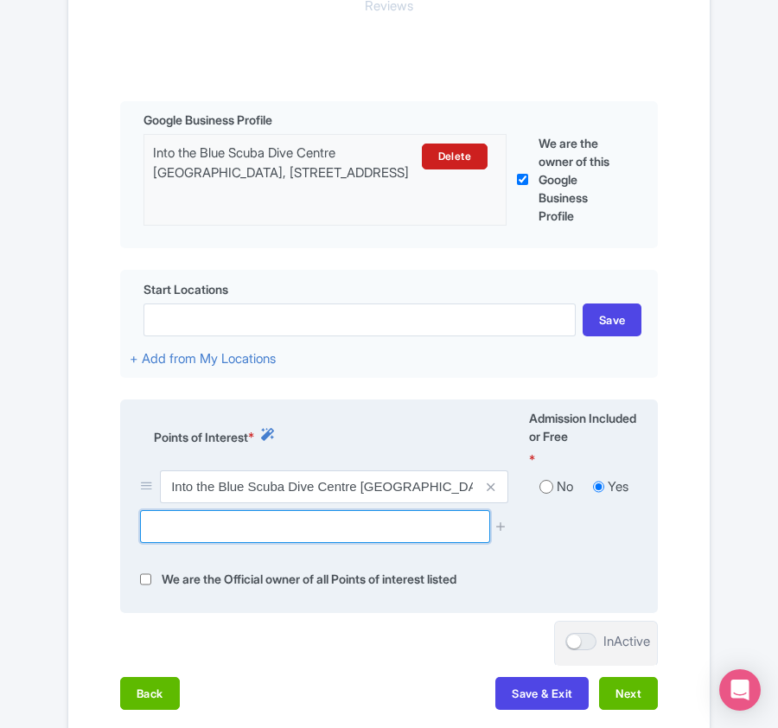
click at [246, 537] on input "text" at bounding box center [314, 526] width 349 height 33
paste input "False Bay Seal Island Reserve,"
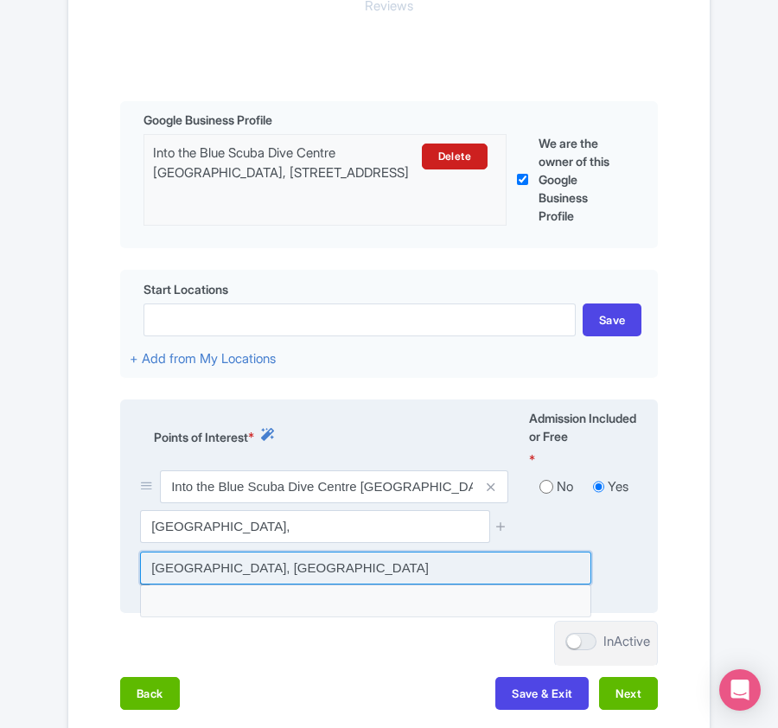
click at [373, 569] on input at bounding box center [365, 567] width 451 height 33
type input "False Bay Seal Island Reserve, South Africa"
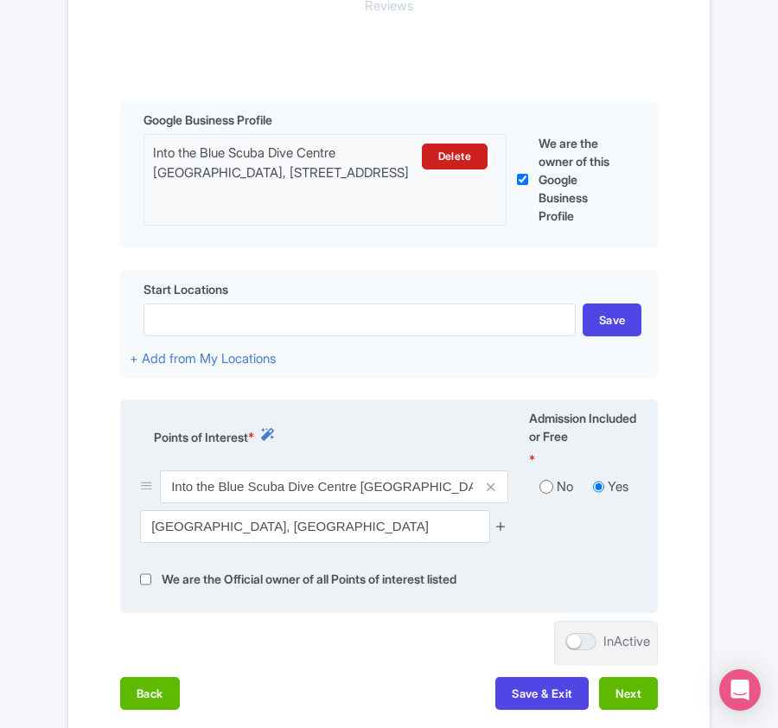
click at [503, 526] on icon at bounding box center [500, 525] width 13 height 13
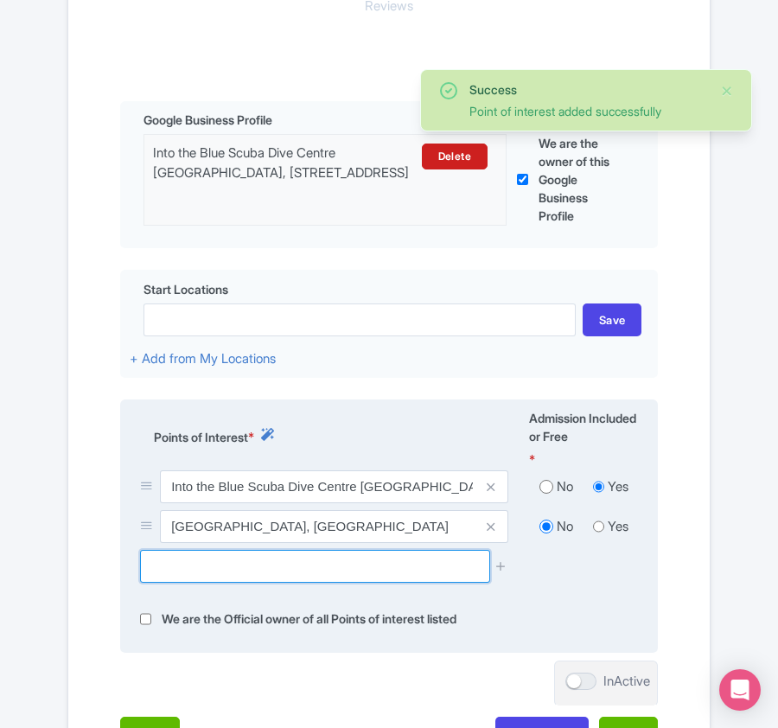
click at [225, 582] on input "text" at bounding box center [314, 566] width 349 height 33
paste input "Clifton 1st, Clifton, Cape"
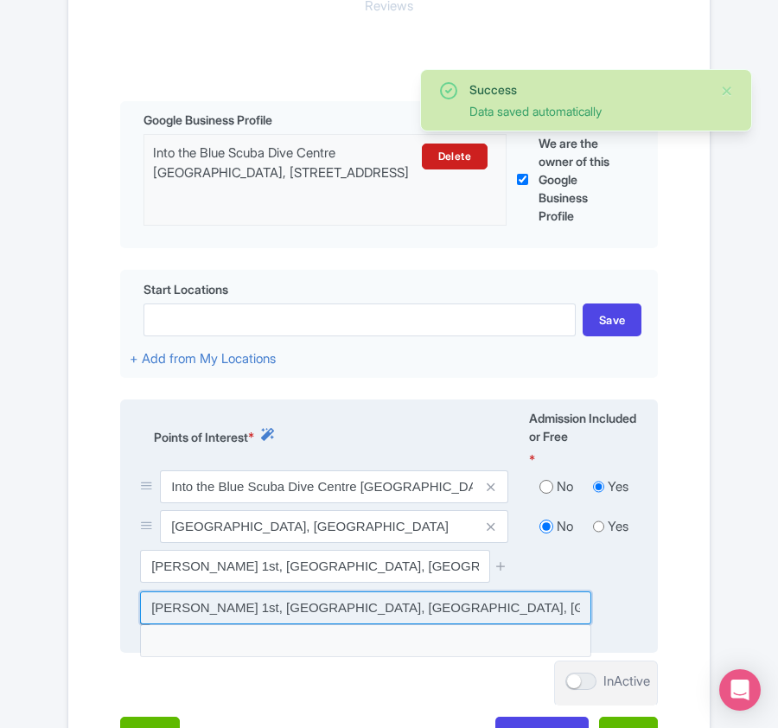
click at [371, 613] on input at bounding box center [365, 607] width 451 height 33
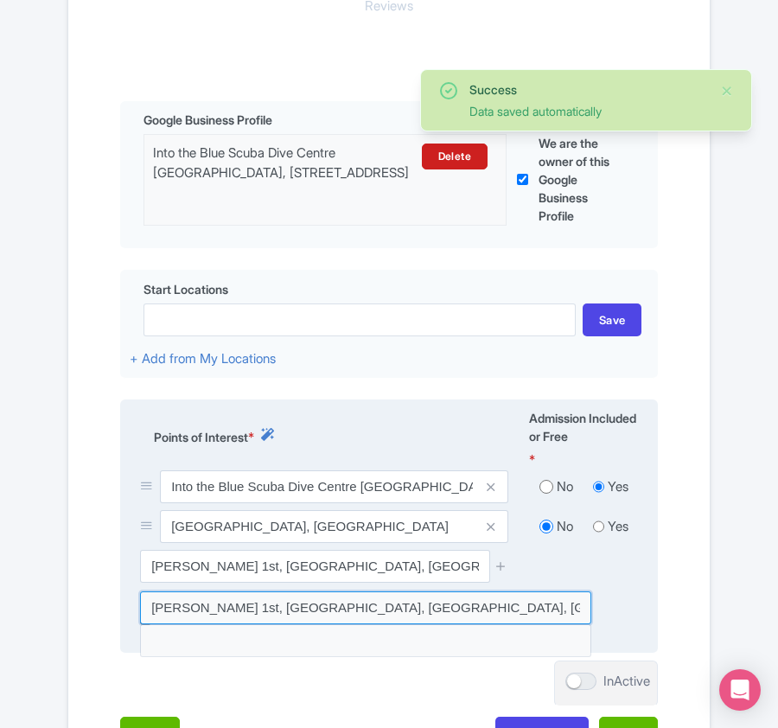
type input "Clifton 1st, Clifton, Cape Town, South Africa"
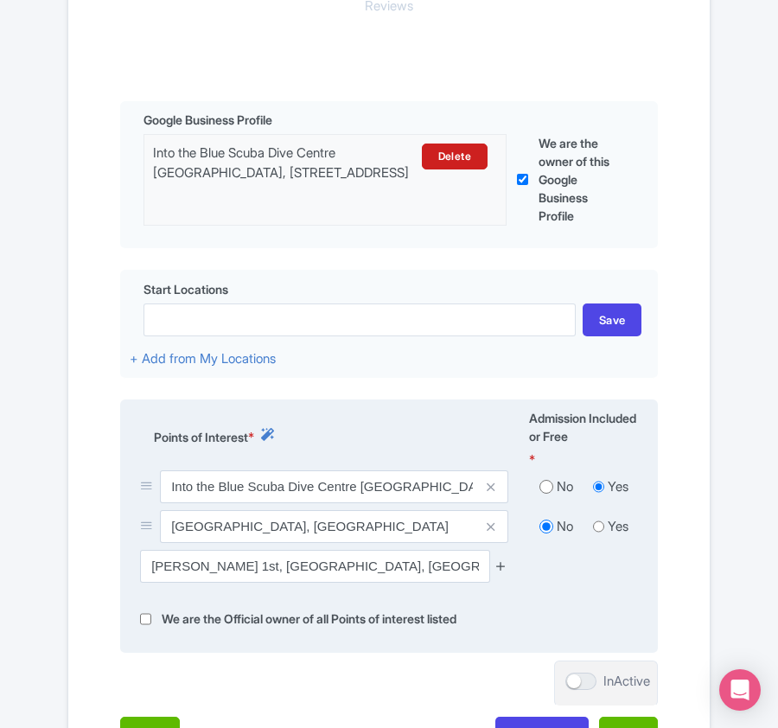
click at [499, 570] on icon at bounding box center [500, 565] width 13 height 13
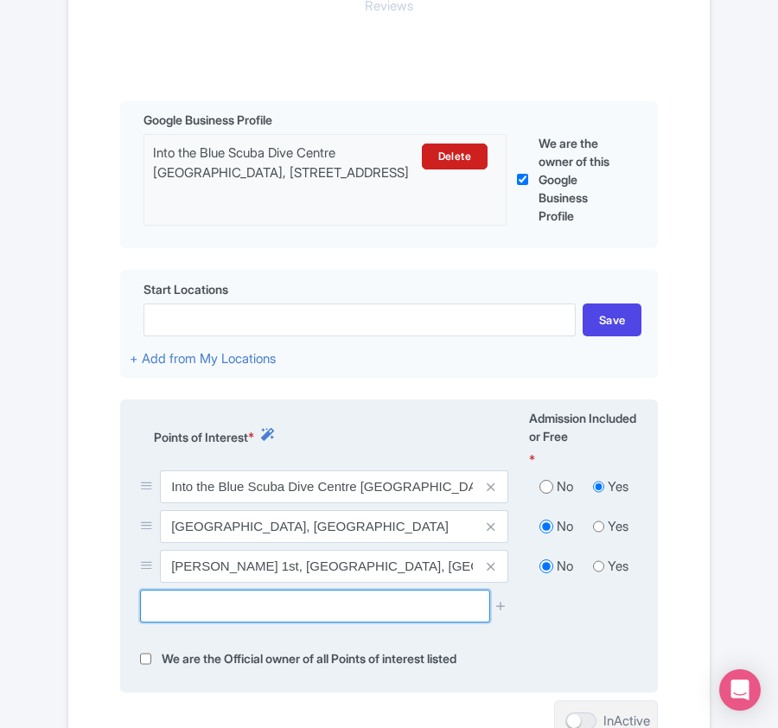
click at [168, 616] on input "text" at bounding box center [314, 605] width 349 height 33
paste input "Robben Island, South Africa"
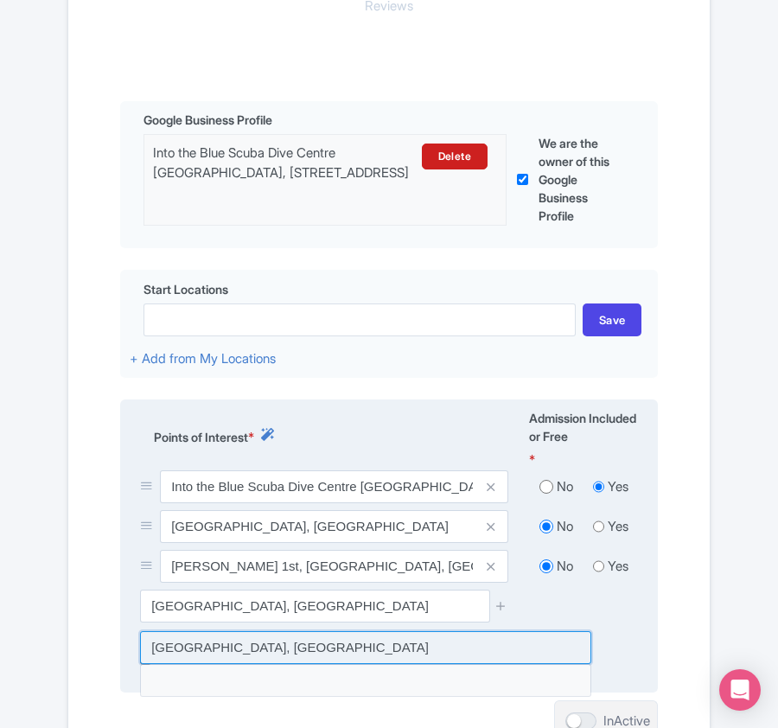
click at [334, 643] on input at bounding box center [365, 647] width 451 height 33
type input "Robben Island, South Africa"
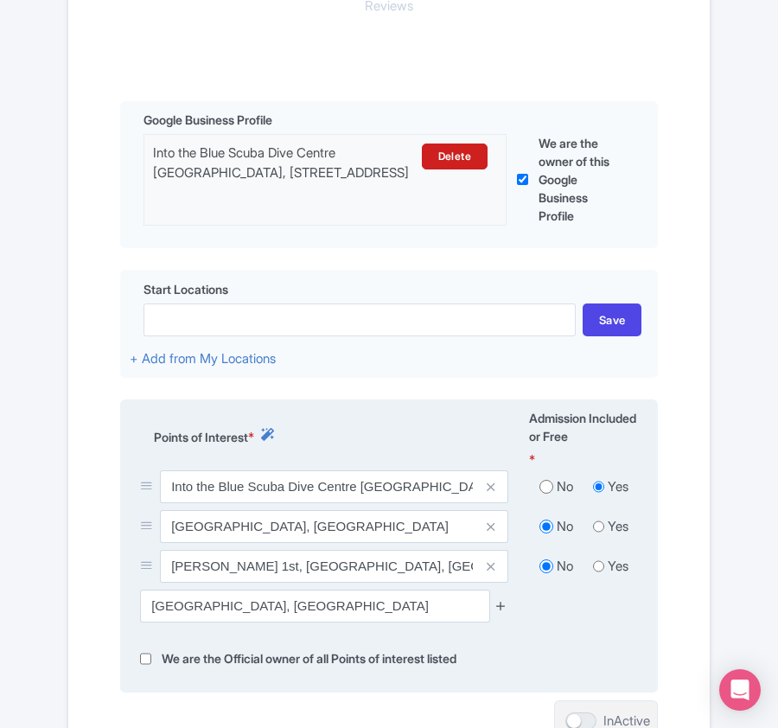
click at [503, 608] on icon at bounding box center [500, 605] width 13 height 13
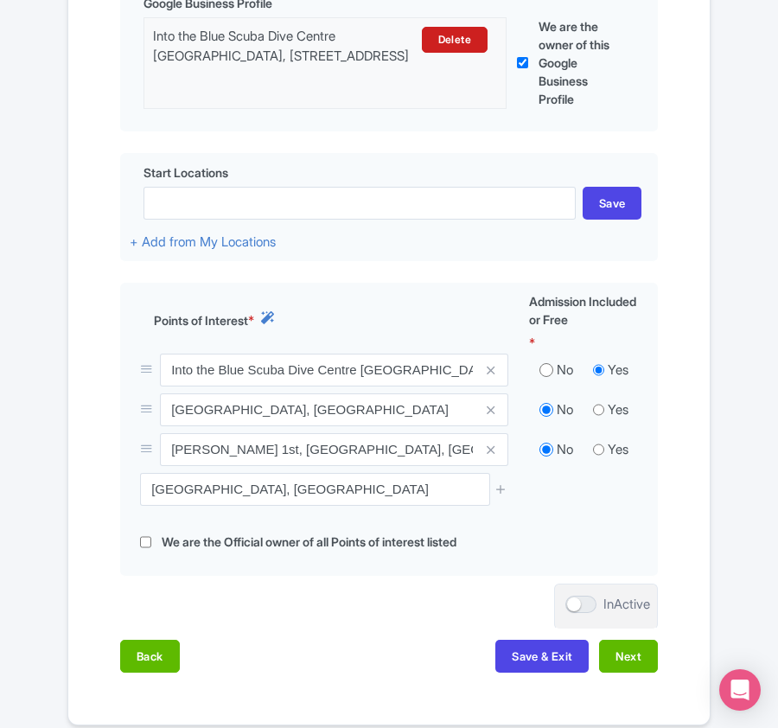
scroll to position [631, 0]
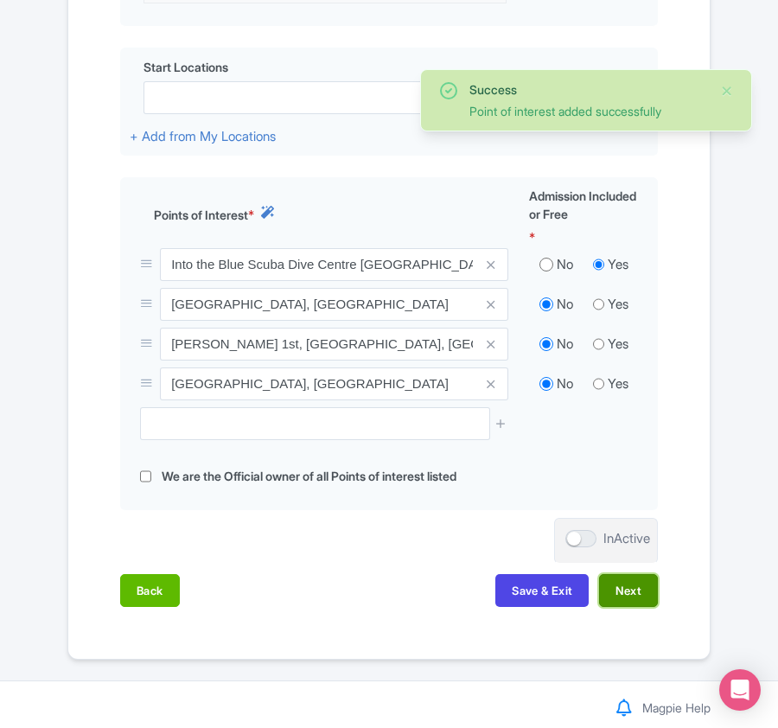
click at [608, 588] on button "Next" at bounding box center [628, 590] width 59 height 33
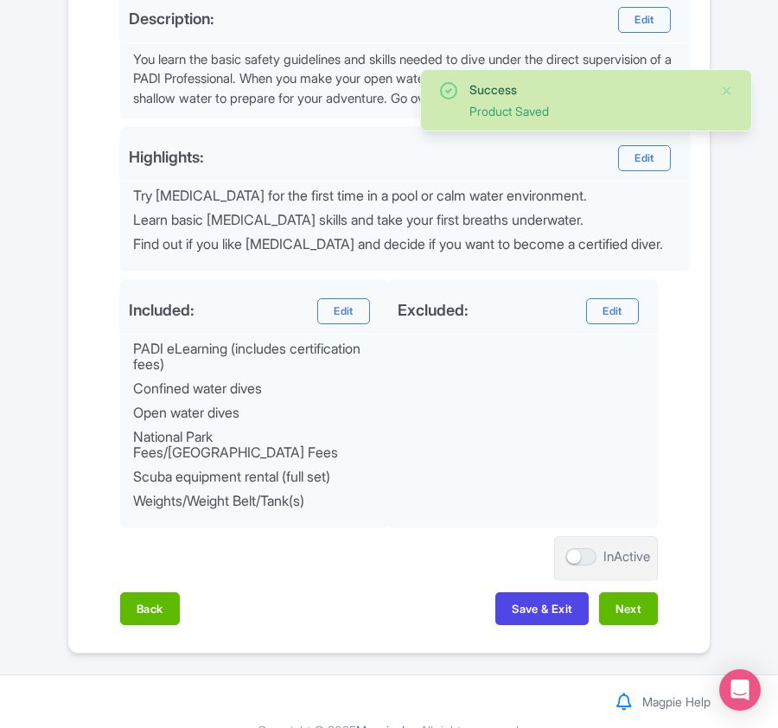
scroll to position [684, 0]
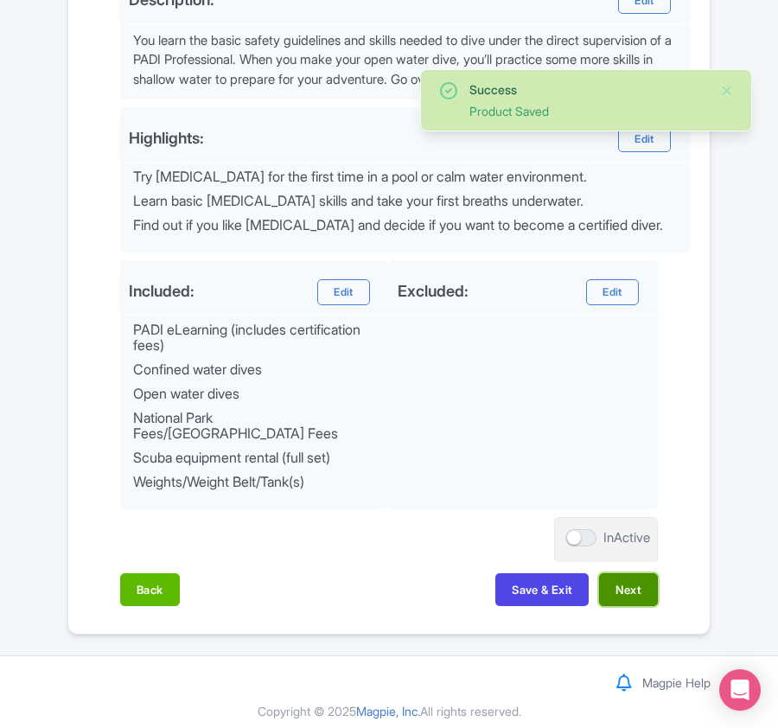
click at [610, 586] on button "Next" at bounding box center [628, 589] width 59 height 33
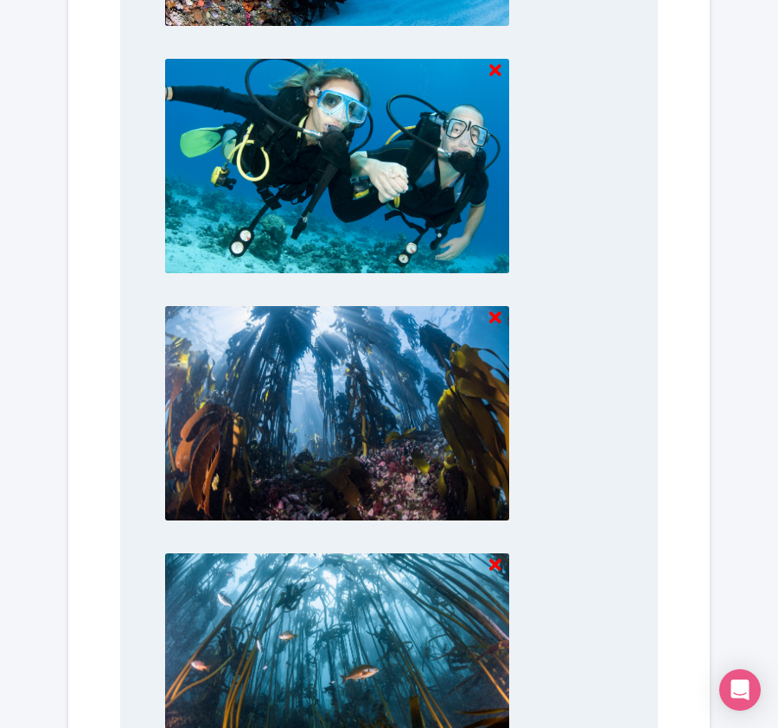
scroll to position [1823, 0]
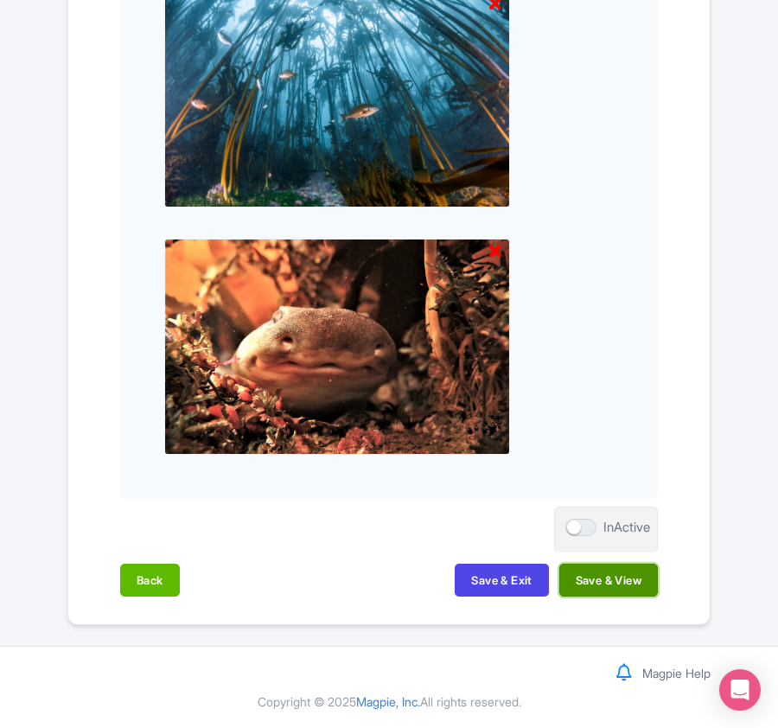
click at [602, 579] on button "Save & View" at bounding box center [608, 579] width 99 height 33
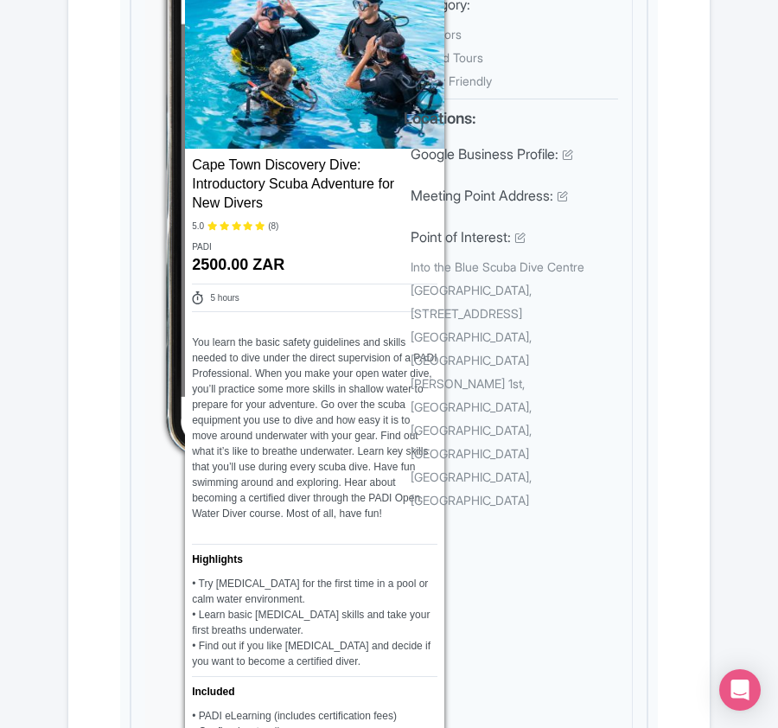
scroll to position [0, 0]
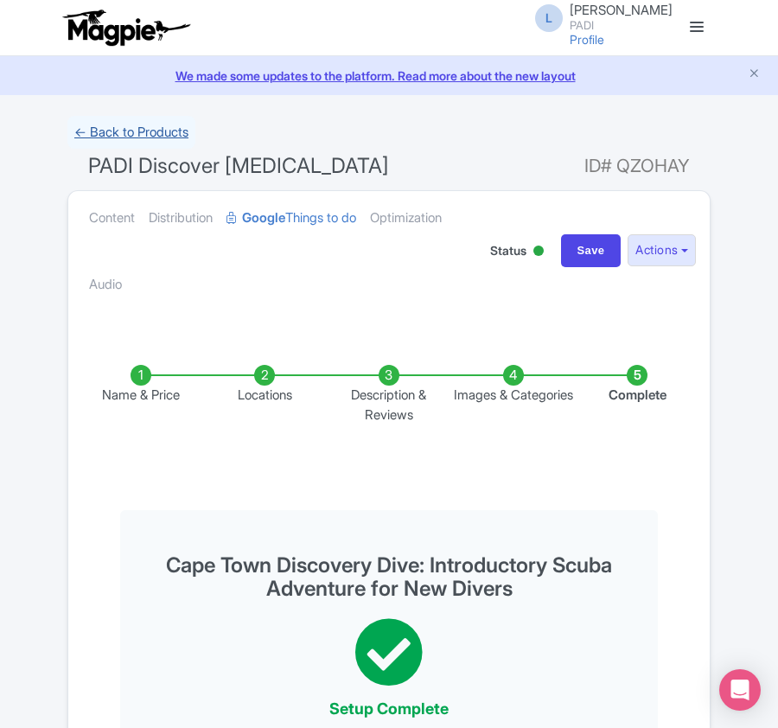
click at [105, 128] on link "← Back to Products" at bounding box center [131, 133] width 128 height 34
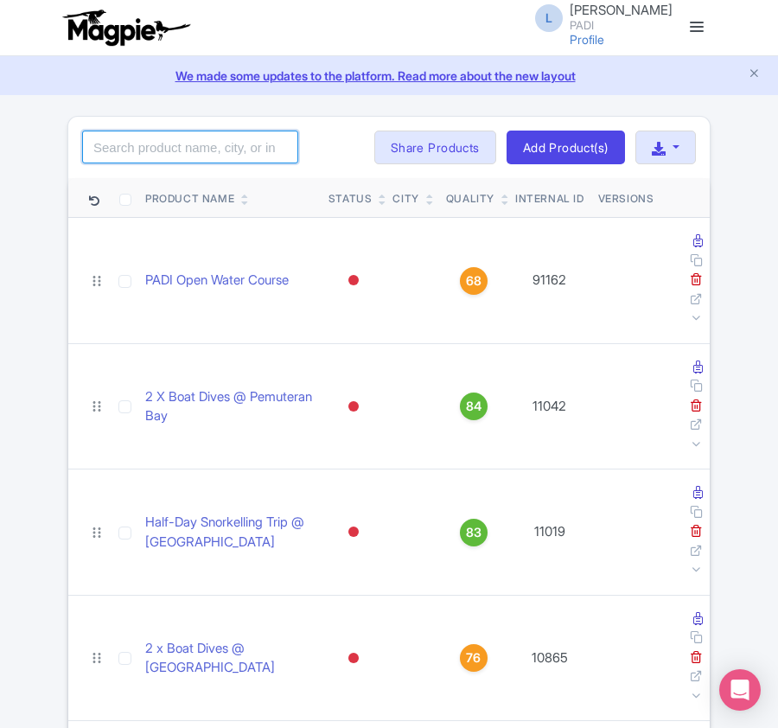
click at [178, 143] on input "search" at bounding box center [190, 146] width 216 height 33
paste input "86630"
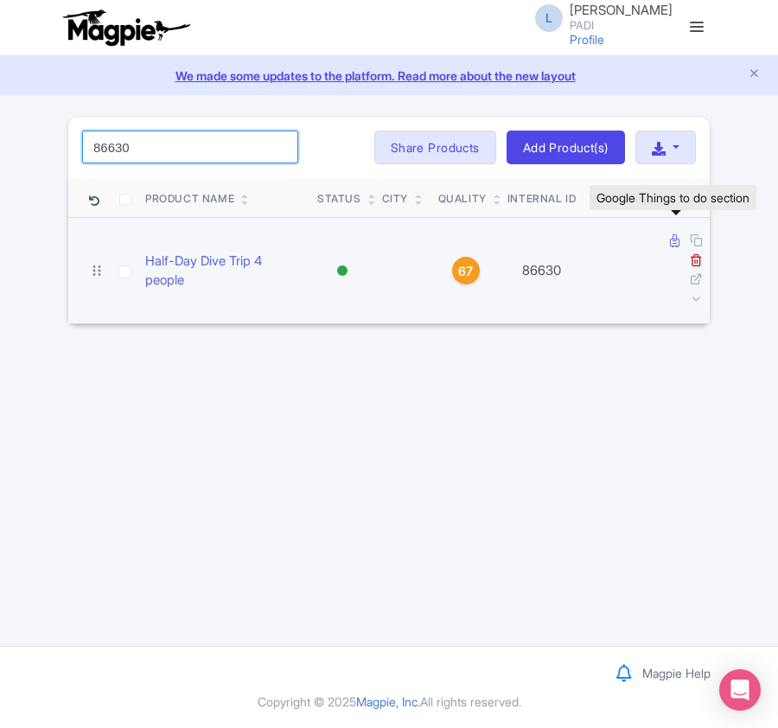
type input "86630"
click at [672, 242] on icon at bounding box center [675, 240] width 10 height 13
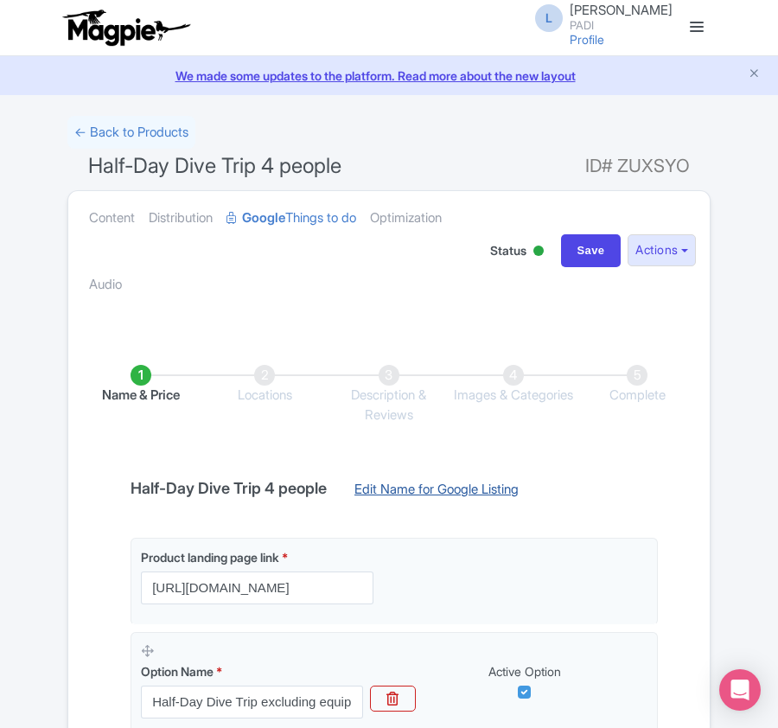
click at [399, 488] on link "Edit Name for Google Listing" at bounding box center [436, 494] width 199 height 28
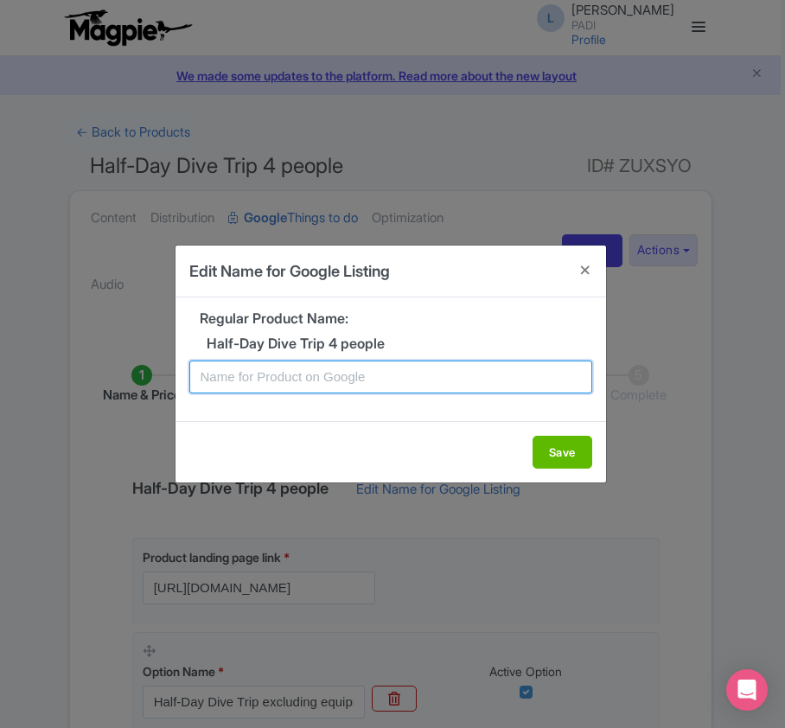
click at [230, 381] on input "text" at bounding box center [390, 376] width 403 height 33
paste input "Exclusive Small-Group Diving in Bonaire – Half-Day, 2 Fun Boat Dives, Up to 4 G…"
type input "Exclusive Small-Group Diving in Bonaire – Half-Day, 2 Fun Boat Dives, Up to 4 G…"
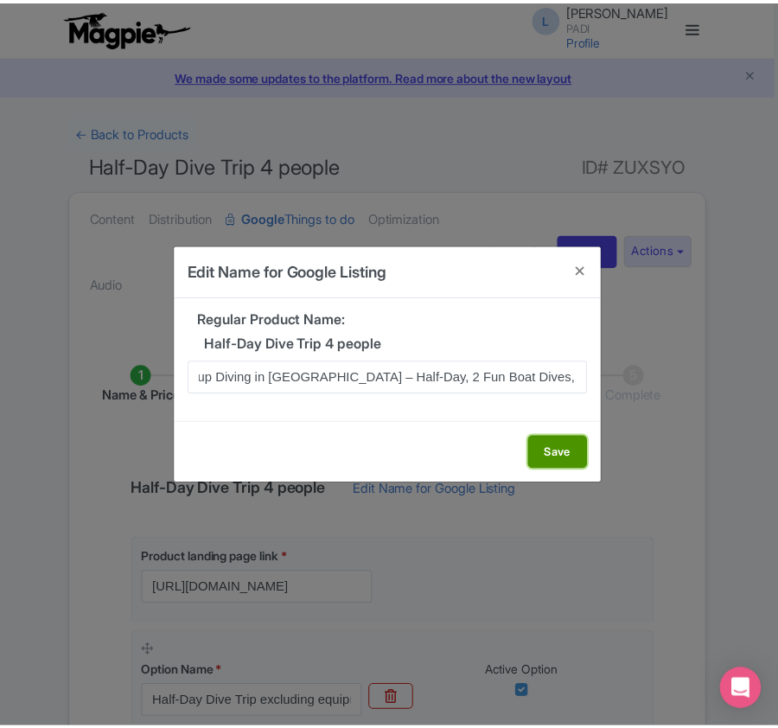
scroll to position [0, 0]
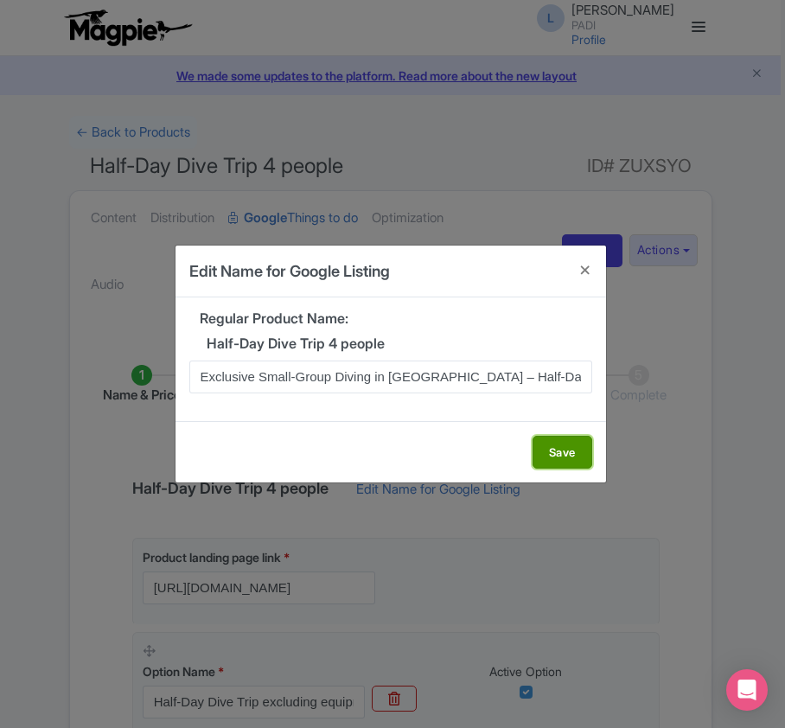
click at [561, 446] on button "Save" at bounding box center [562, 451] width 60 height 33
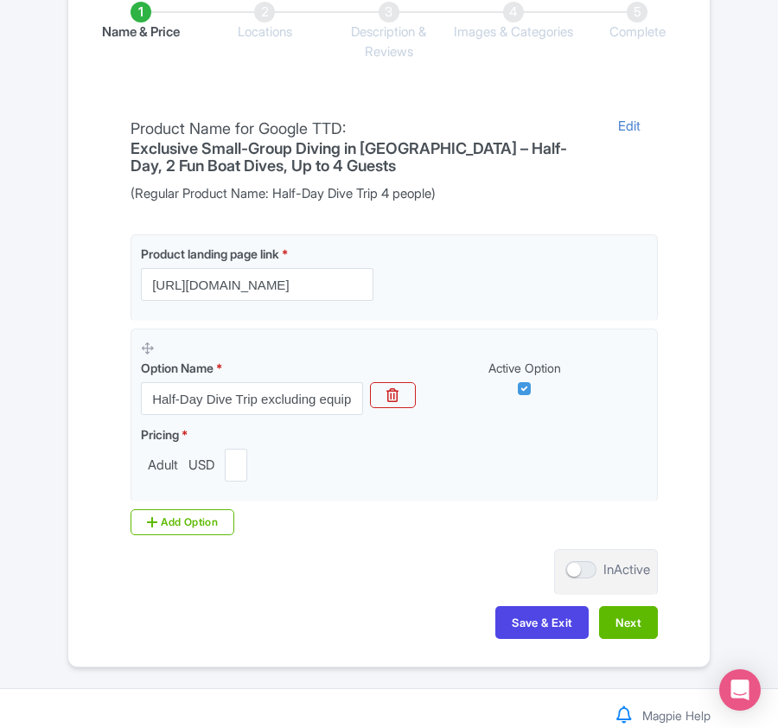
scroll to position [409, 0]
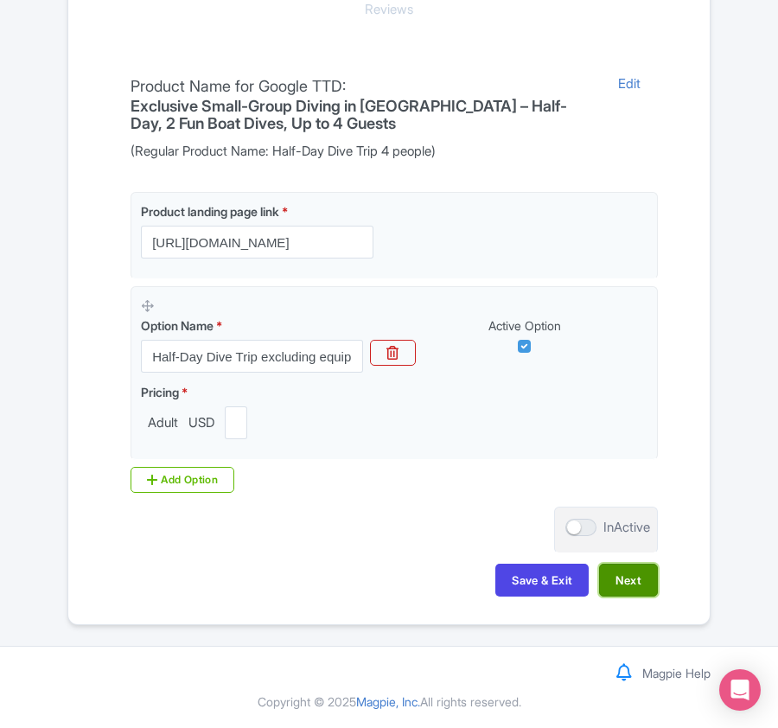
click at [617, 570] on button "Next" at bounding box center [628, 579] width 59 height 33
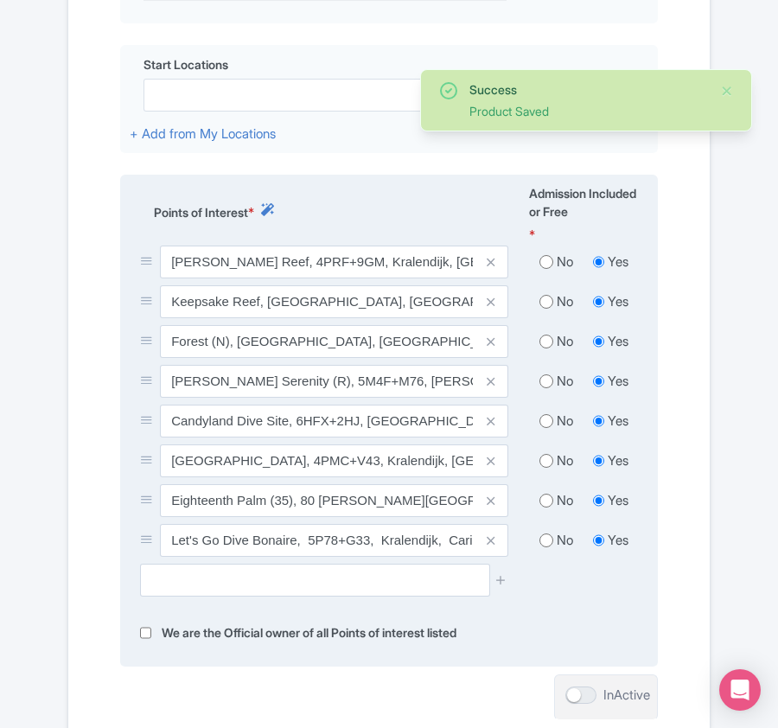
scroll to position [639, 0]
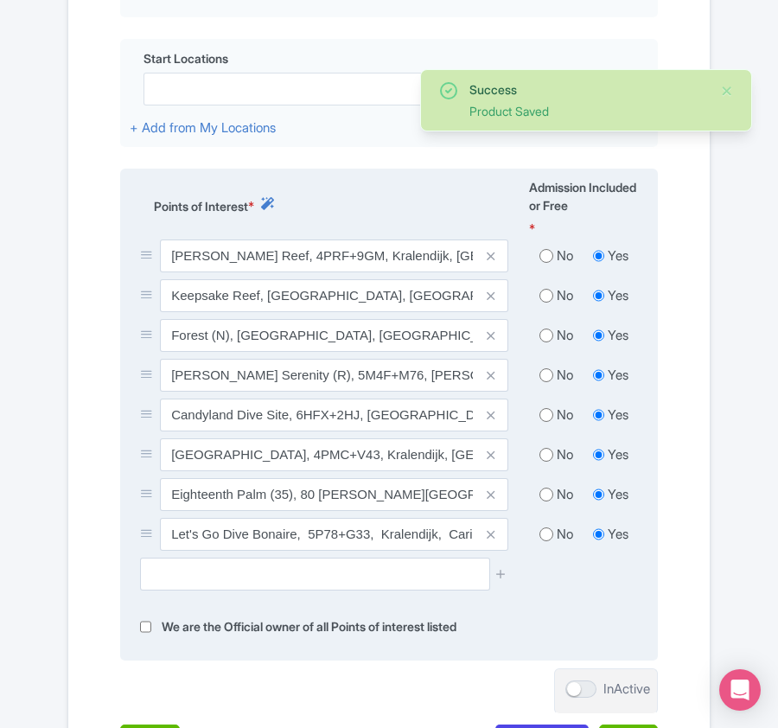
click at [541, 298] on input "radio" at bounding box center [546, 295] width 14 height 17
radio input "true"
click at [547, 334] on input "radio" at bounding box center [546, 335] width 14 height 17
radio input "true"
click at [544, 374] on input "radio" at bounding box center [546, 374] width 14 height 17
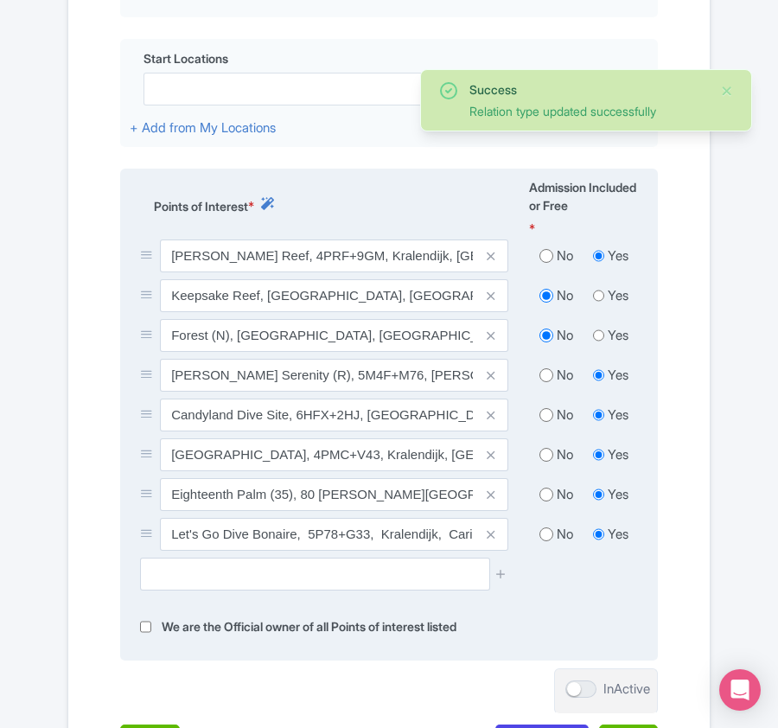
radio input "true"
click at [547, 423] on input "radio" at bounding box center [546, 414] width 14 height 17
radio input "true"
click at [547, 458] on input "radio" at bounding box center [546, 454] width 14 height 17
radio input "true"
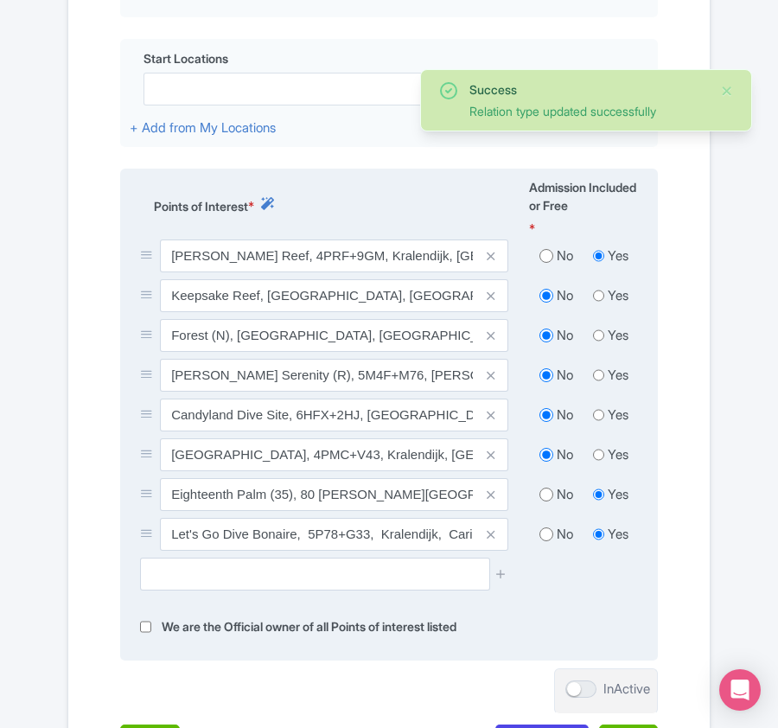
click at [544, 499] on input "radio" at bounding box center [546, 494] width 14 height 17
radio input "true"
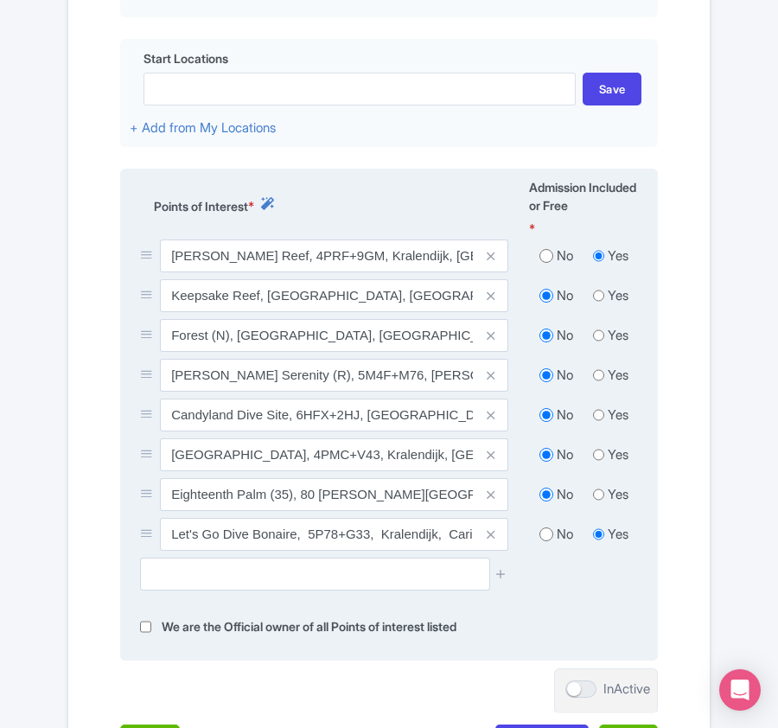
click at [543, 539] on input "radio" at bounding box center [546, 533] width 14 height 17
radio input "true"
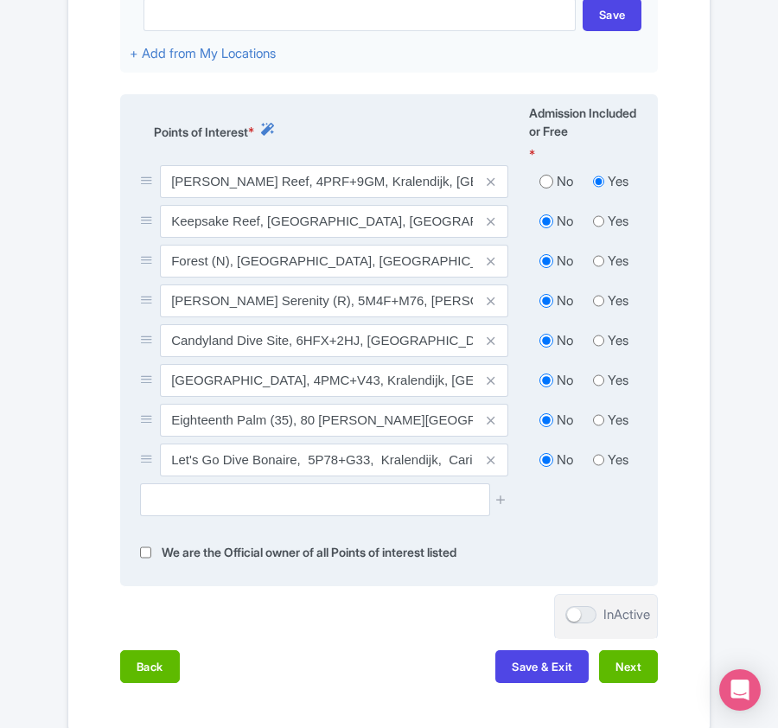
scroll to position [754, 0]
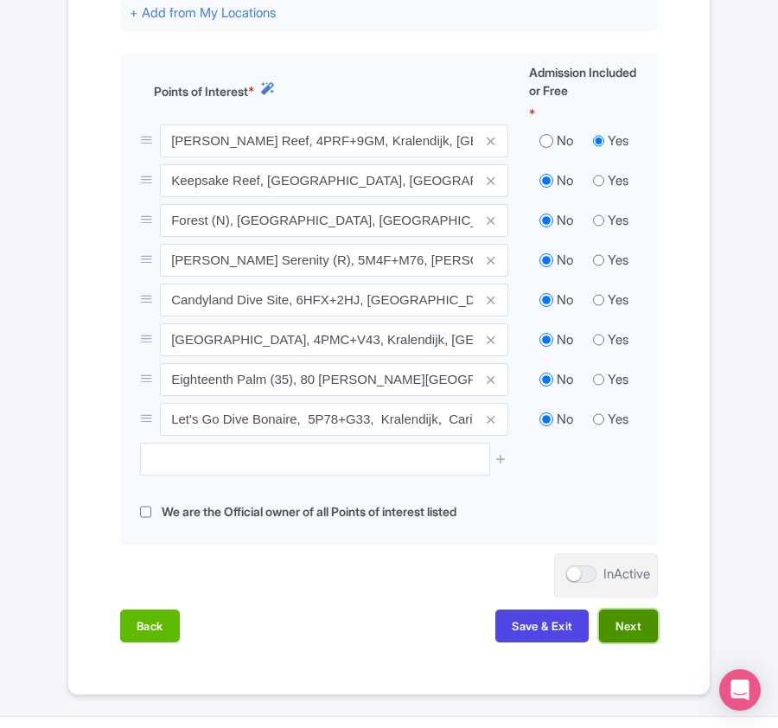
click at [629, 637] on button "Next" at bounding box center [628, 625] width 59 height 33
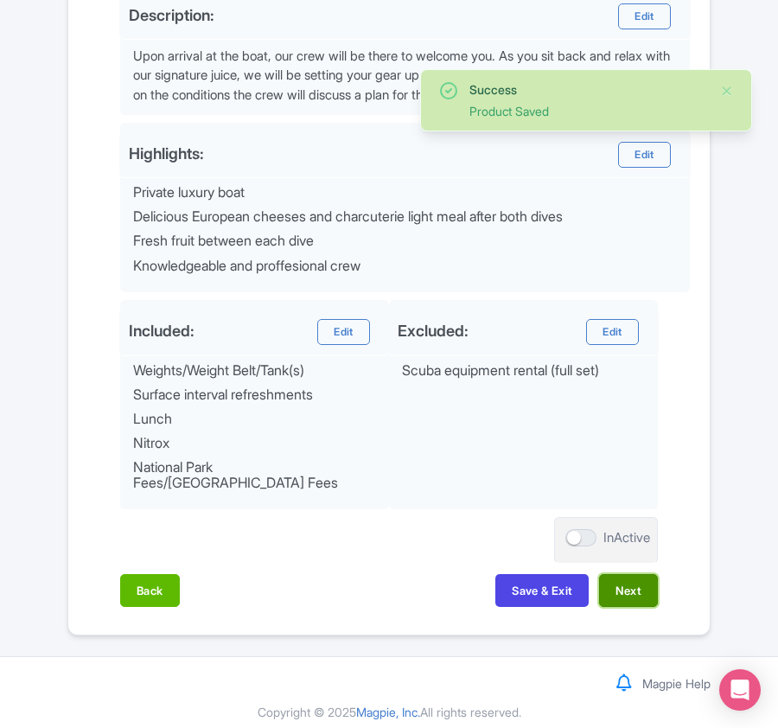
click at [633, 578] on button "Next" at bounding box center [628, 590] width 59 height 33
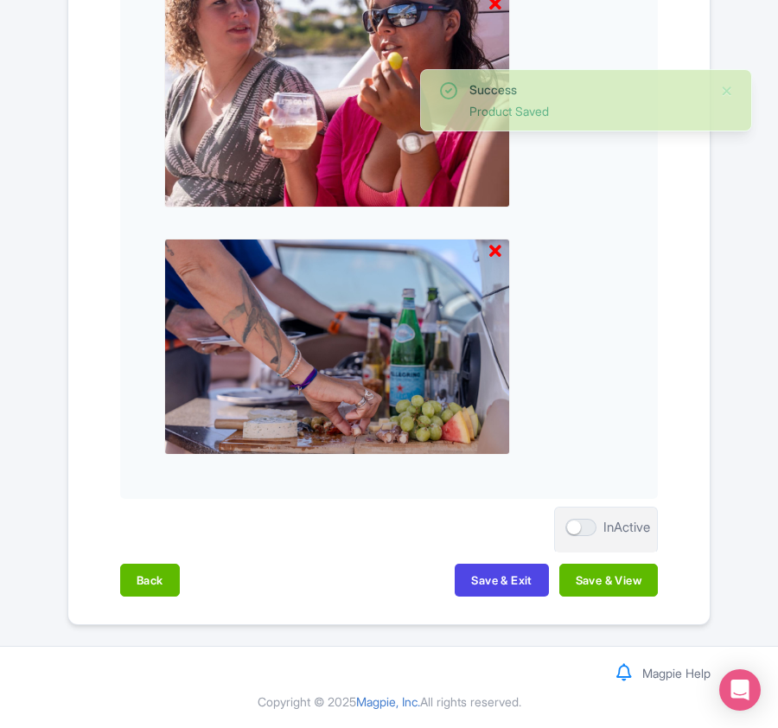
scroll to position [2295, 0]
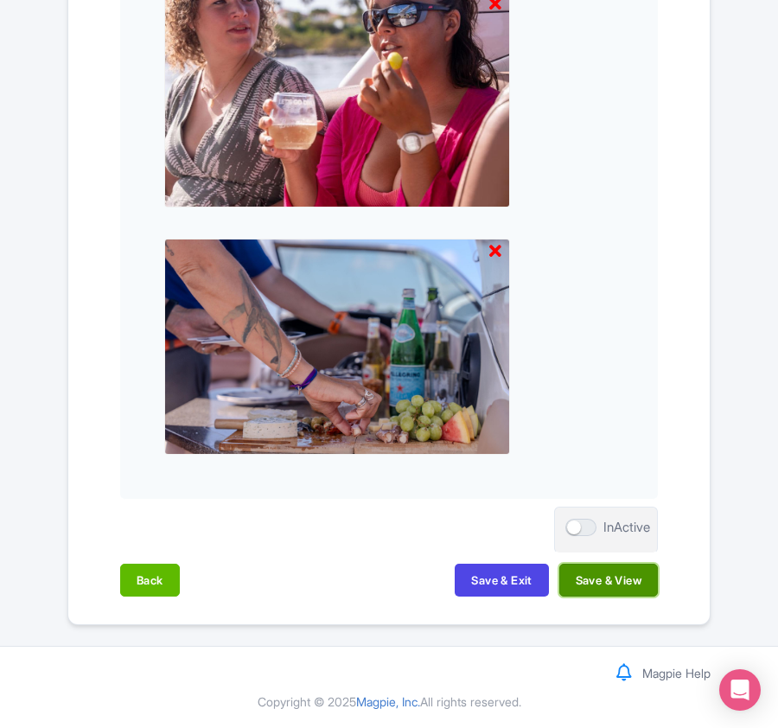
click at [586, 582] on button "Save & View" at bounding box center [608, 579] width 99 height 33
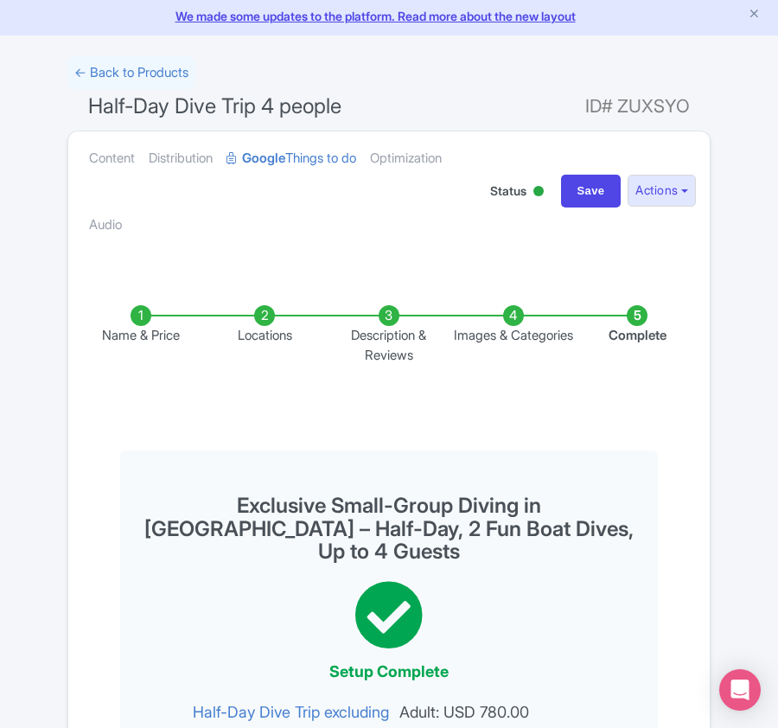
scroll to position [0, 0]
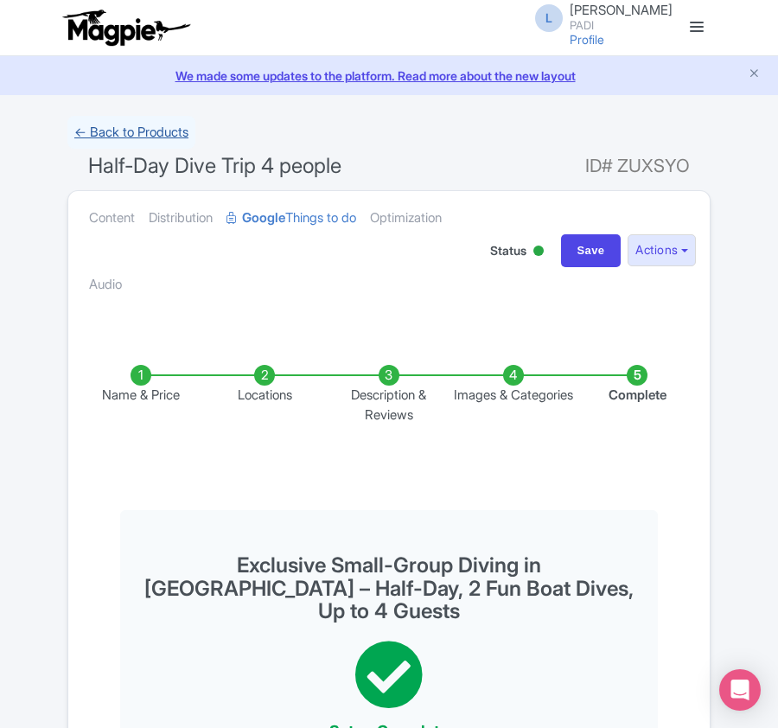
click at [114, 133] on link "← Back to Products" at bounding box center [131, 133] width 128 height 34
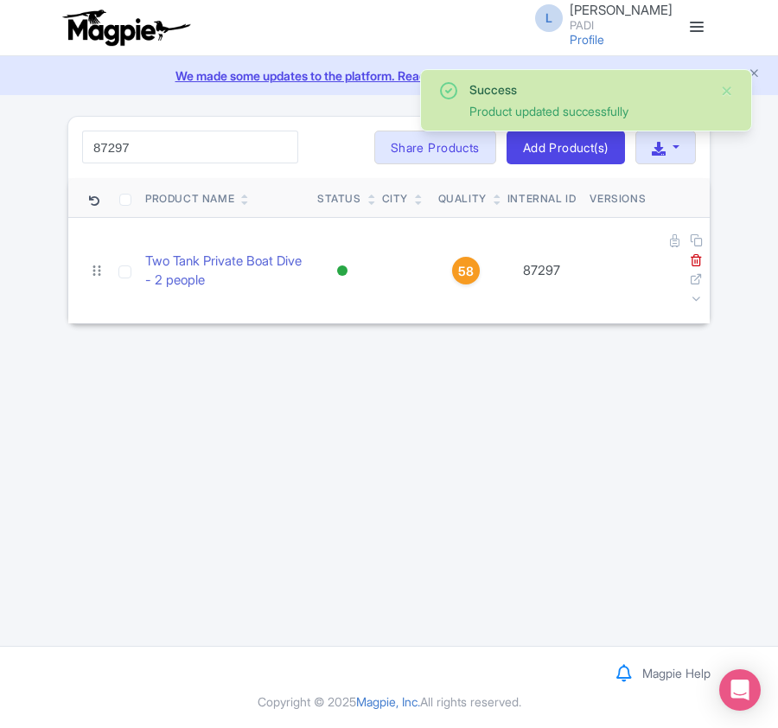
type input "87297"
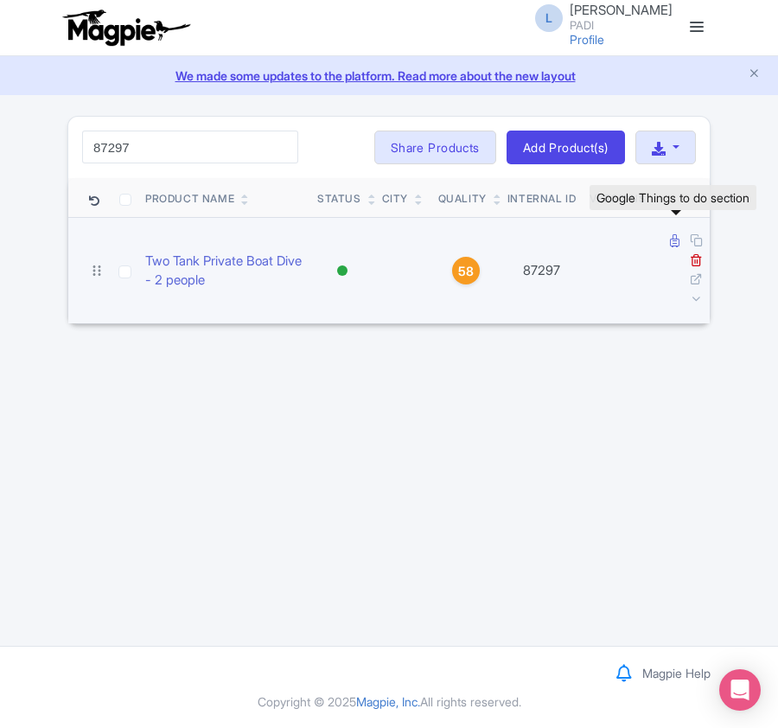
click at [671, 239] on icon at bounding box center [675, 240] width 10 height 13
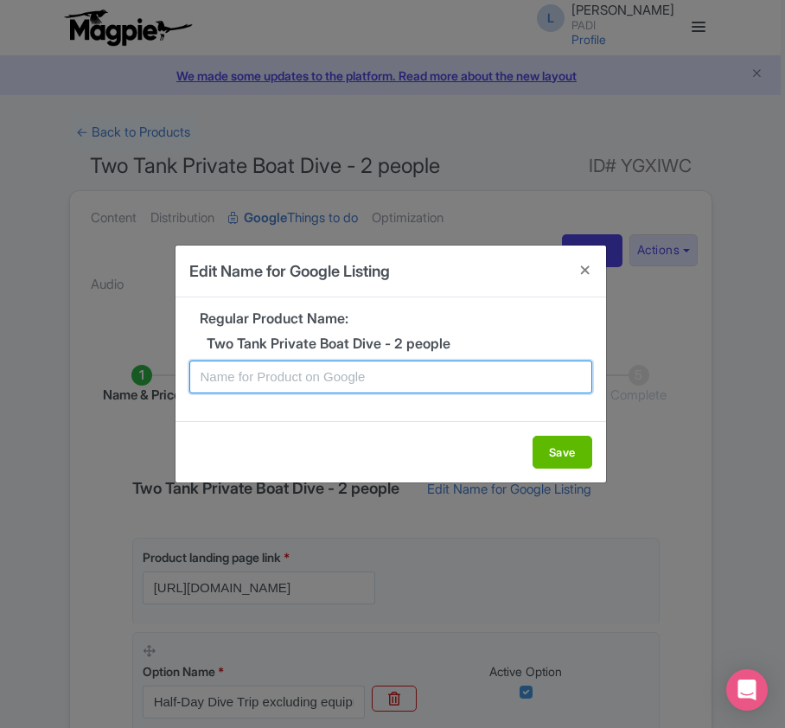
click at [247, 381] on input "text" at bounding box center [390, 376] width 403 height 33
paste input "BonaireTwo Tank Private Boat Dive - 2 people"
drag, startPoint x: 519, startPoint y: 389, endPoint x: 161, endPoint y: 357, distance: 360.0
click at [161, 357] on div "Edit Name for Google Listing Regular Product Name: Two Tank Private Boat Dive -…" at bounding box center [392, 364] width 785 height 728
paste input "Private Bonaire Dive Adventure – Half-Day Tour, 2 Boat Dives, Maximum 4 Certifi…"
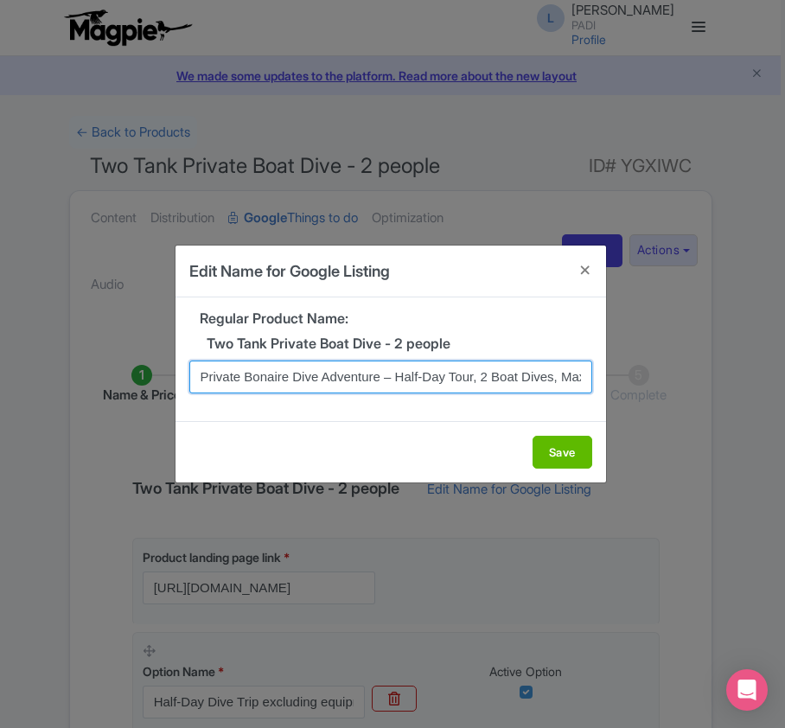
scroll to position [0, 140]
click at [486, 378] on input "Private Bonaire Dive Adventure – Half-Day Tour, 2 Boat Dives, Maximum 4 Certifi…" at bounding box center [390, 376] width 403 height 33
type input "Private Bonaire Dive Adventure – Half-Day Tour, 2 Boat Dives, Maximum 2 Certifi…"
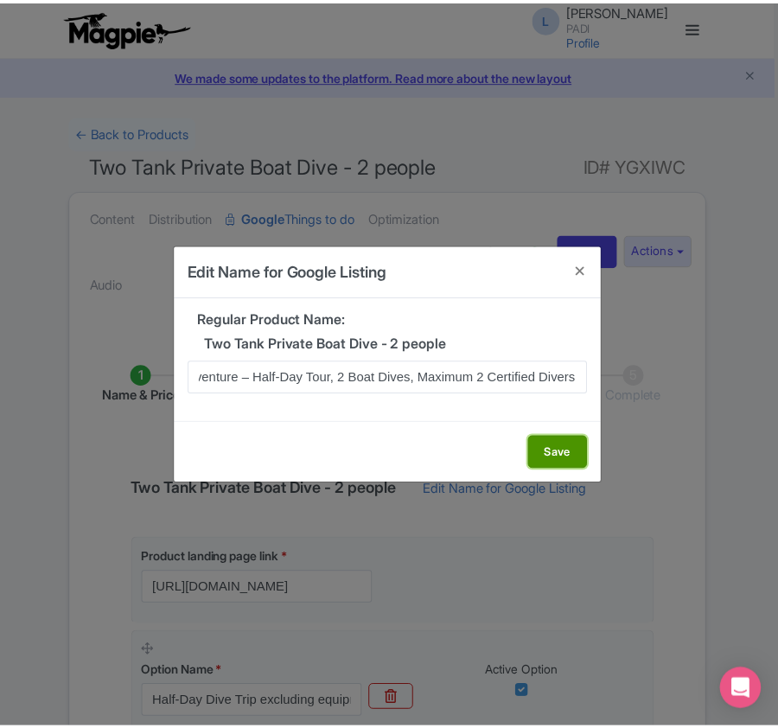
scroll to position [0, 0]
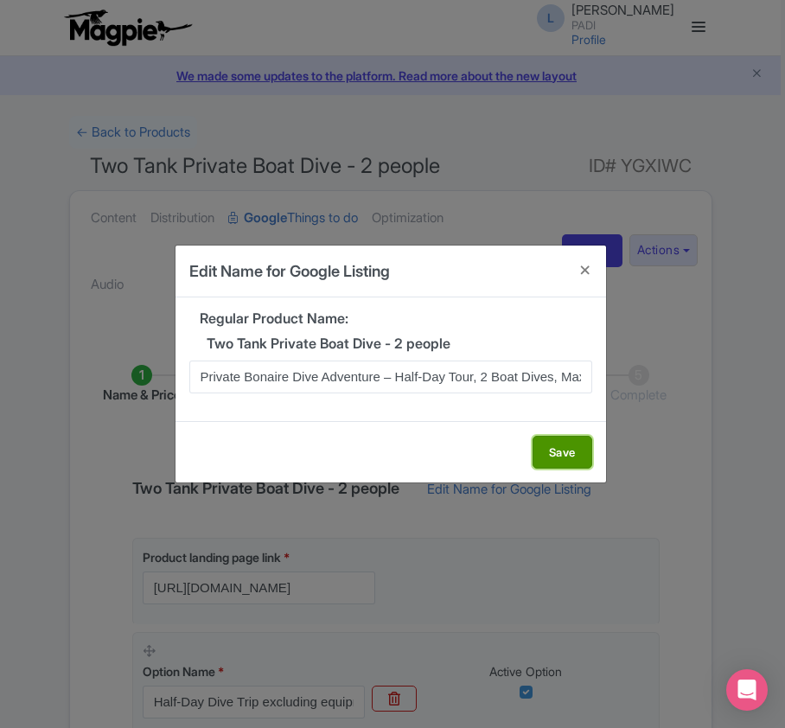
click at [569, 455] on button "Save" at bounding box center [562, 451] width 60 height 33
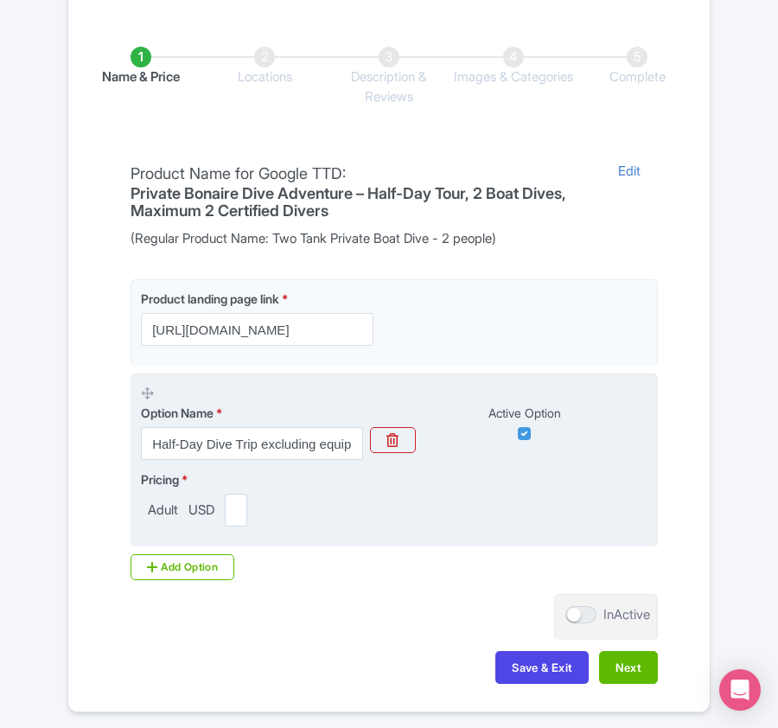
scroll to position [409, 0]
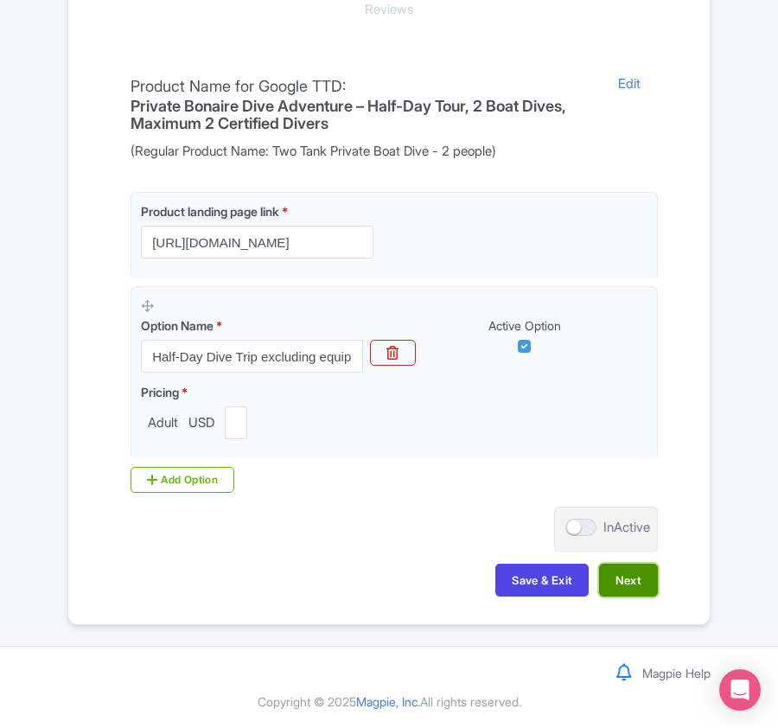
click at [638, 584] on button "Next" at bounding box center [628, 579] width 59 height 33
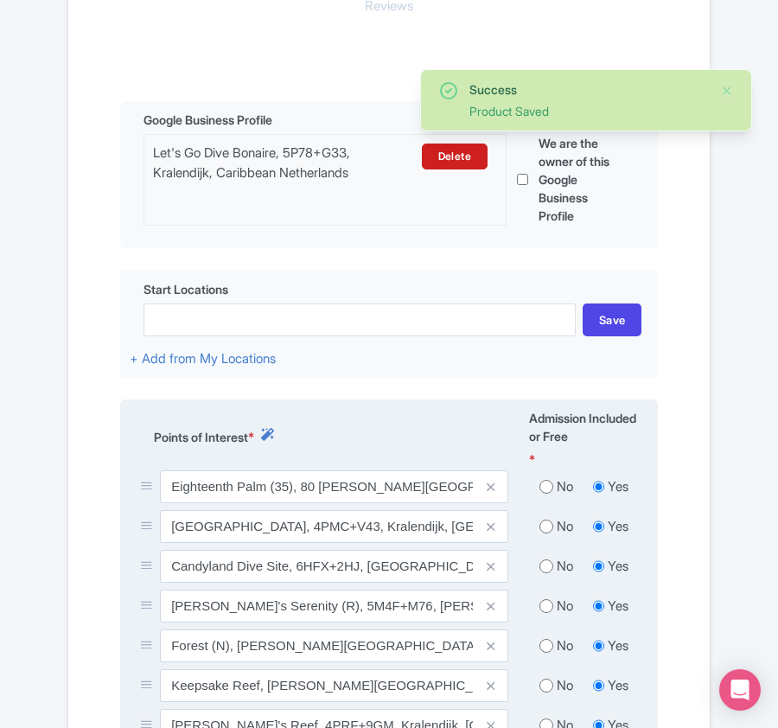
click at [539, 530] on input "radio" at bounding box center [546, 526] width 14 height 17
radio input "true"
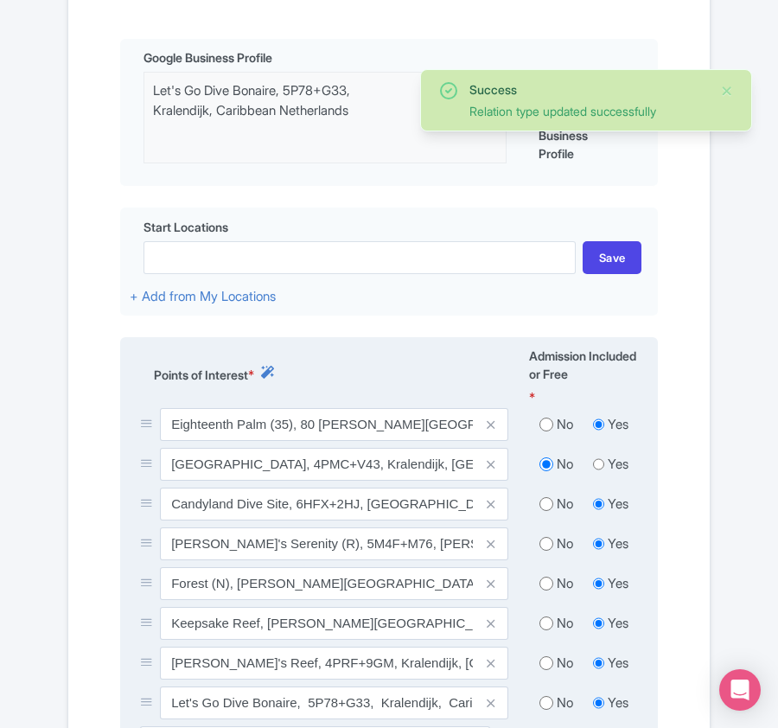
scroll to position [524, 0]
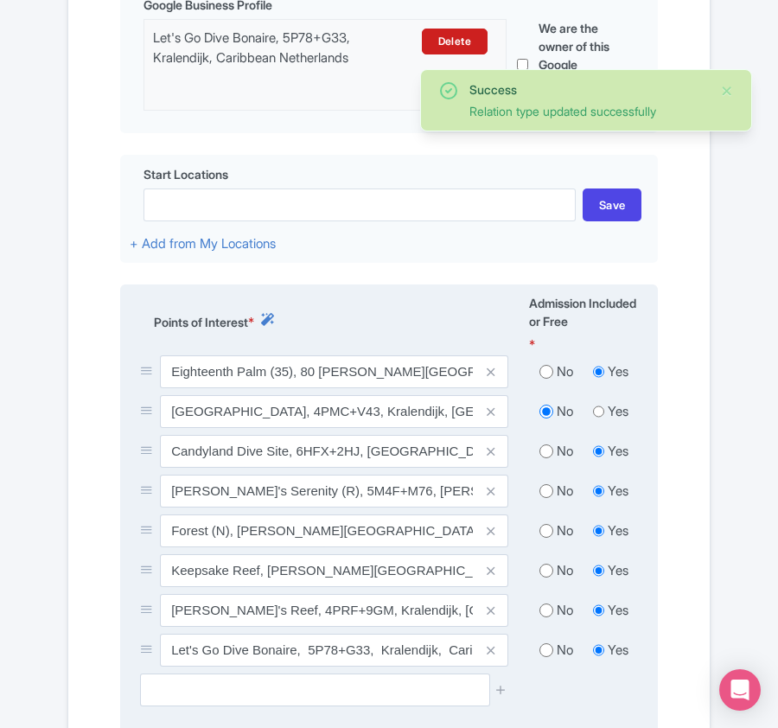
click at [550, 453] on input "radio" at bounding box center [546, 450] width 14 height 17
radio input "true"
click at [544, 499] on input "radio" at bounding box center [546, 490] width 14 height 17
radio input "true"
click at [544, 534] on input "radio" at bounding box center [546, 530] width 14 height 17
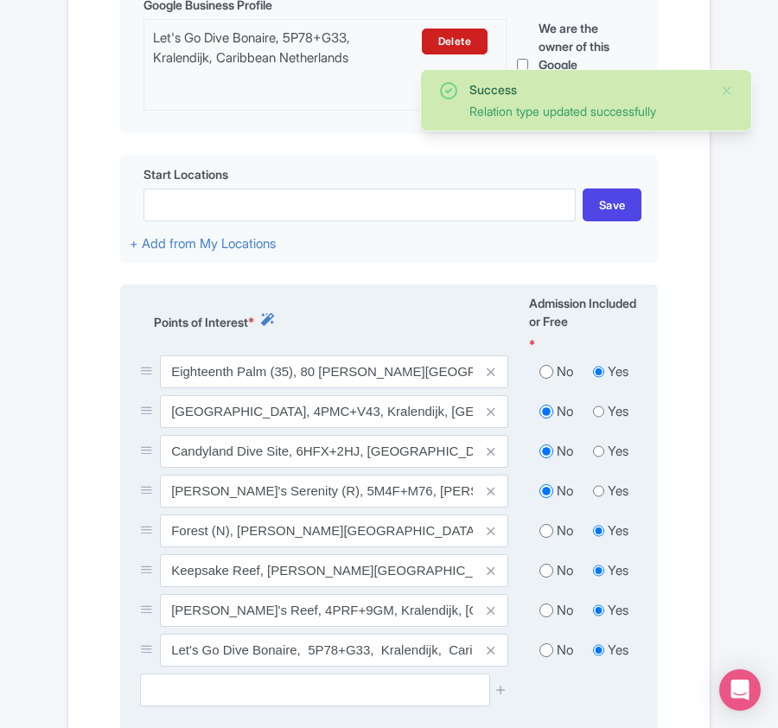
radio input "true"
click at [544, 575] on input "radio" at bounding box center [546, 570] width 14 height 17
radio input "true"
click at [544, 610] on input "radio" at bounding box center [546, 609] width 14 height 17
radio input "true"
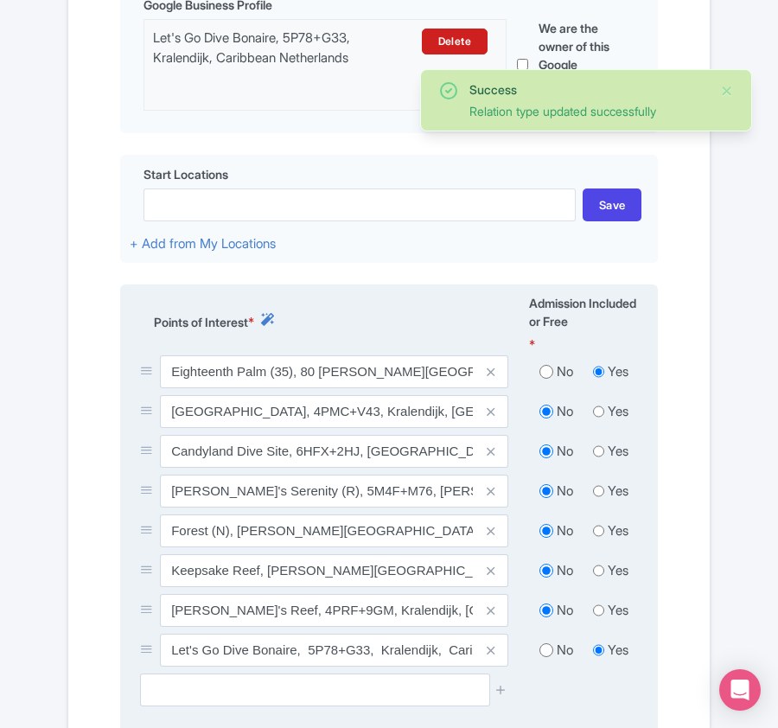
click at [548, 655] on input "radio" at bounding box center [546, 649] width 14 height 17
radio input "true"
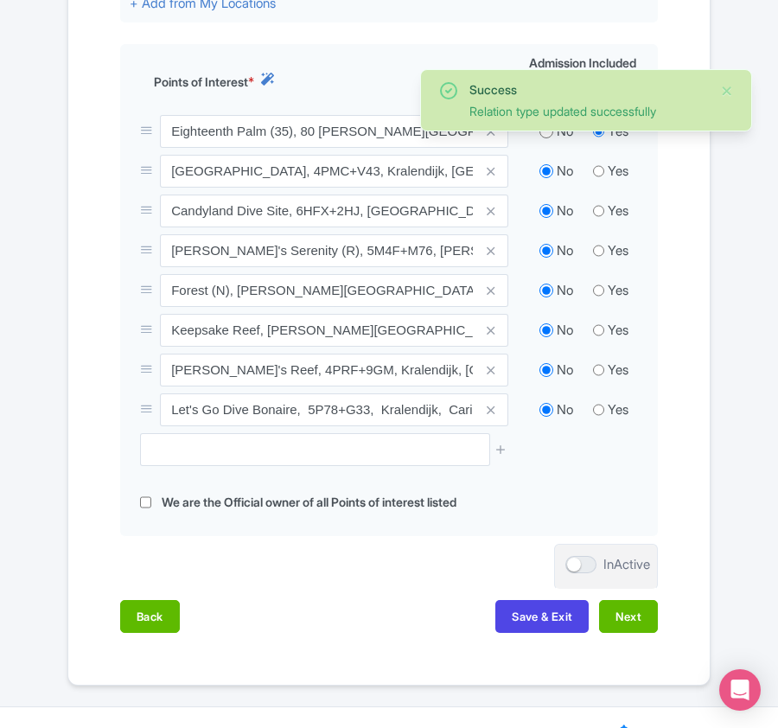
scroll to position [830, 0]
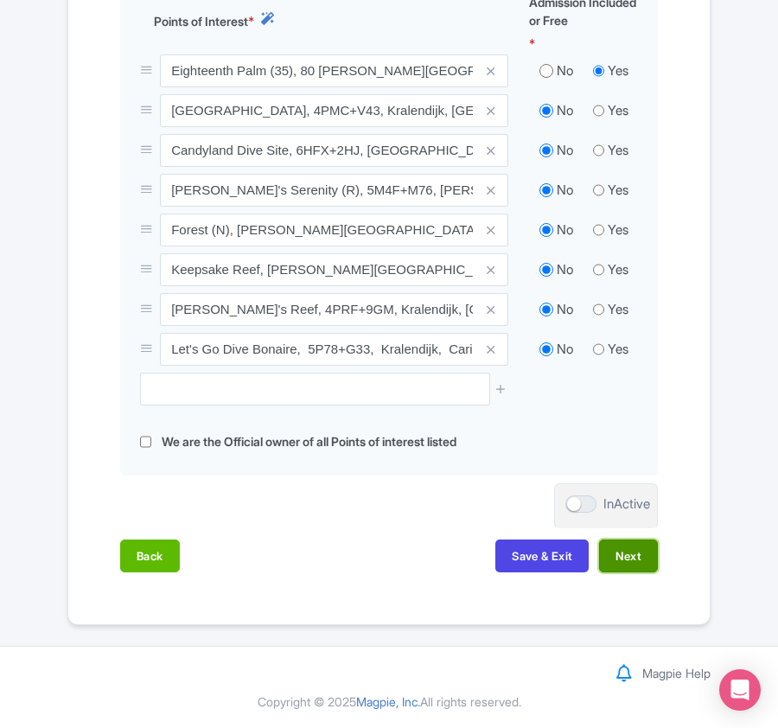
click at [626, 557] on button "Next" at bounding box center [628, 555] width 59 height 33
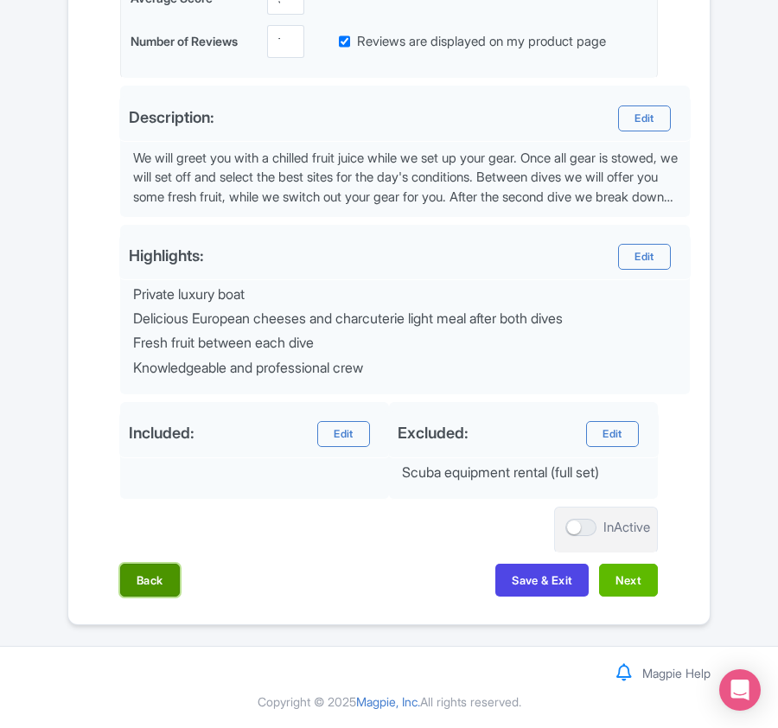
click at [173, 588] on button "Back" at bounding box center [150, 579] width 60 height 33
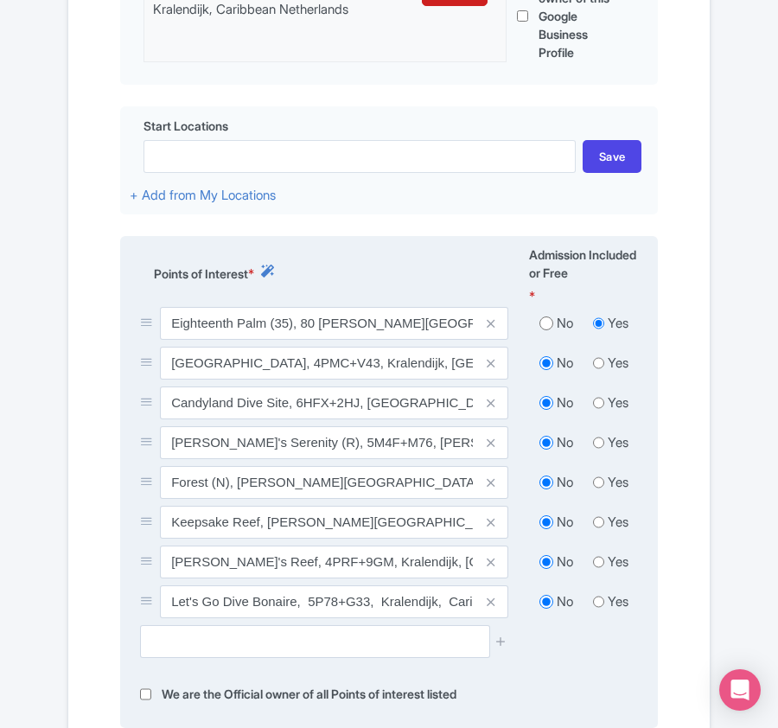
click at [544, 332] on input "radio" at bounding box center [546, 323] width 14 height 17
radio input "true"
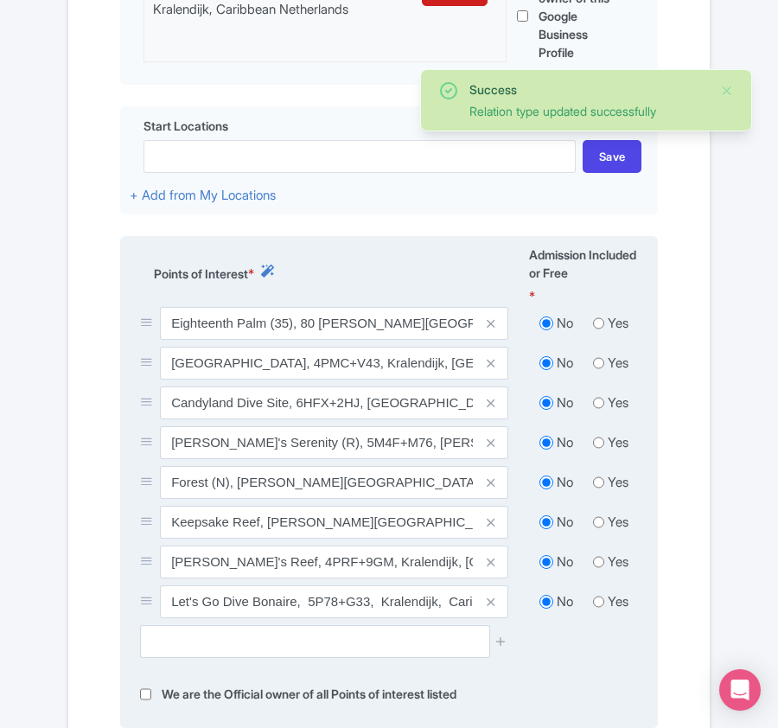
click at [598, 606] on input "radio" at bounding box center [598, 601] width 11 height 17
radio input "true"
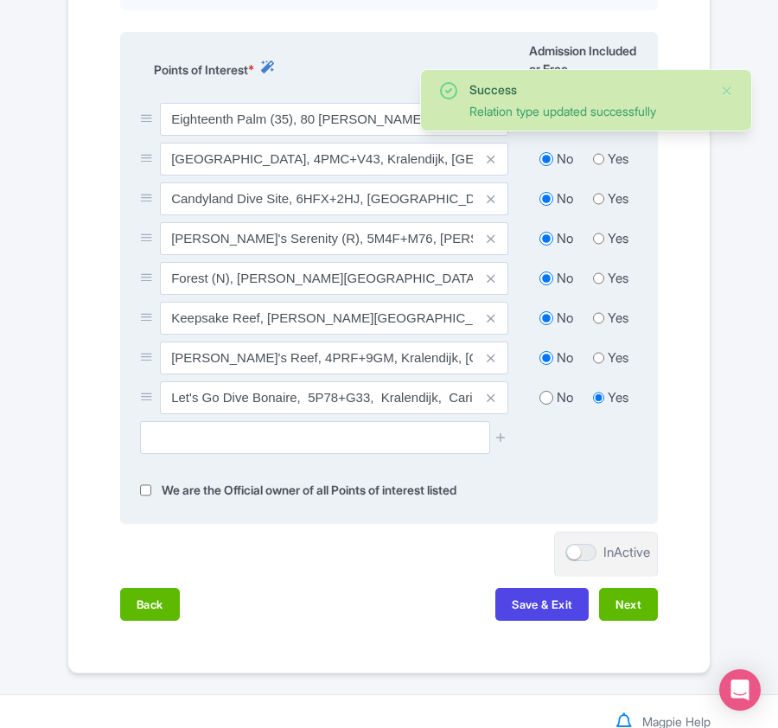
scroll to position [830, 0]
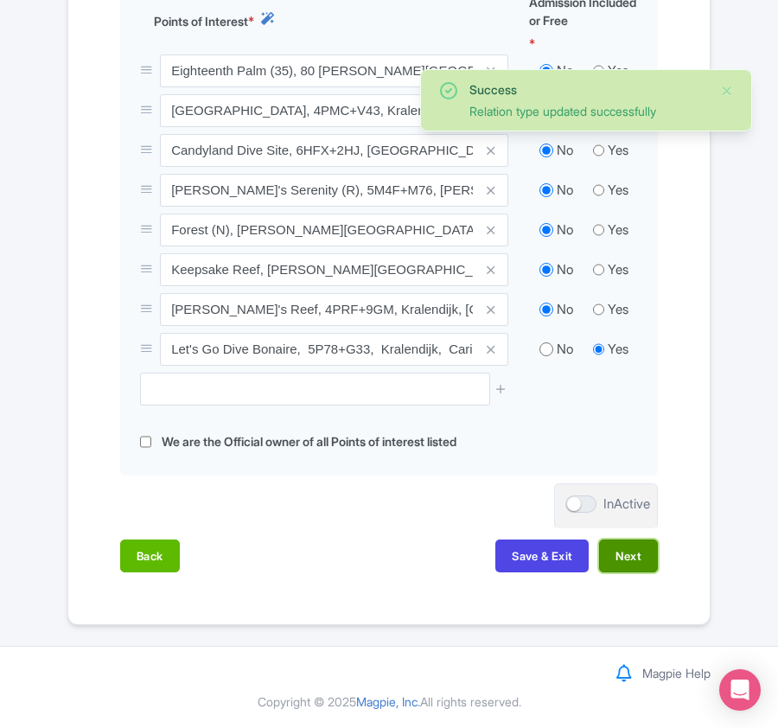
click at [620, 561] on button "Next" at bounding box center [628, 555] width 59 height 33
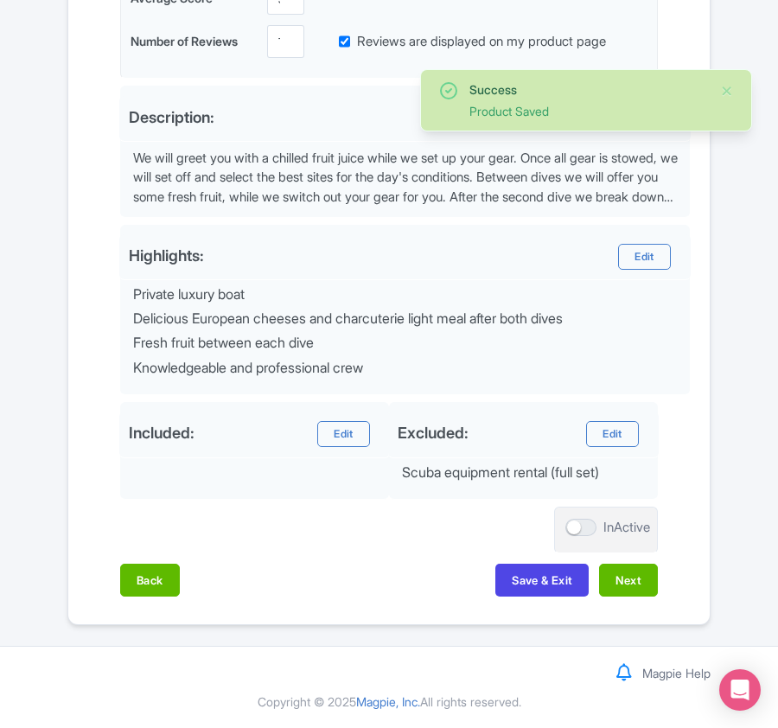
scroll to position [572, 0]
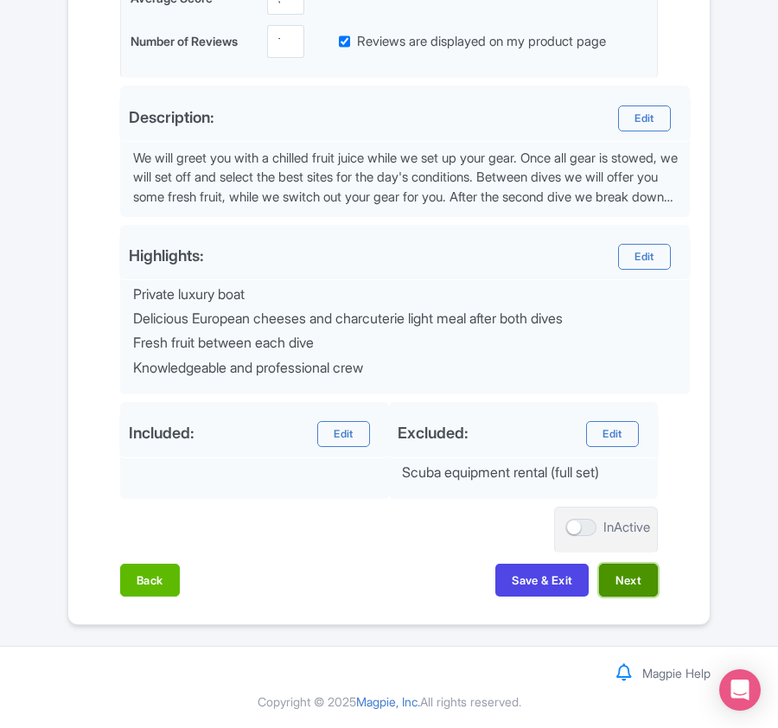
click at [622, 575] on button "Next" at bounding box center [628, 579] width 59 height 33
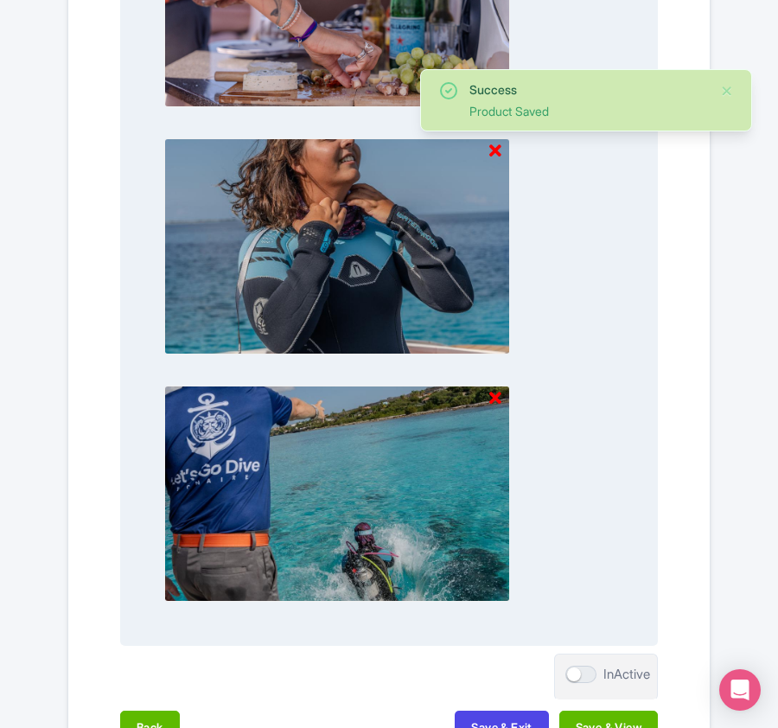
scroll to position [1801, 0]
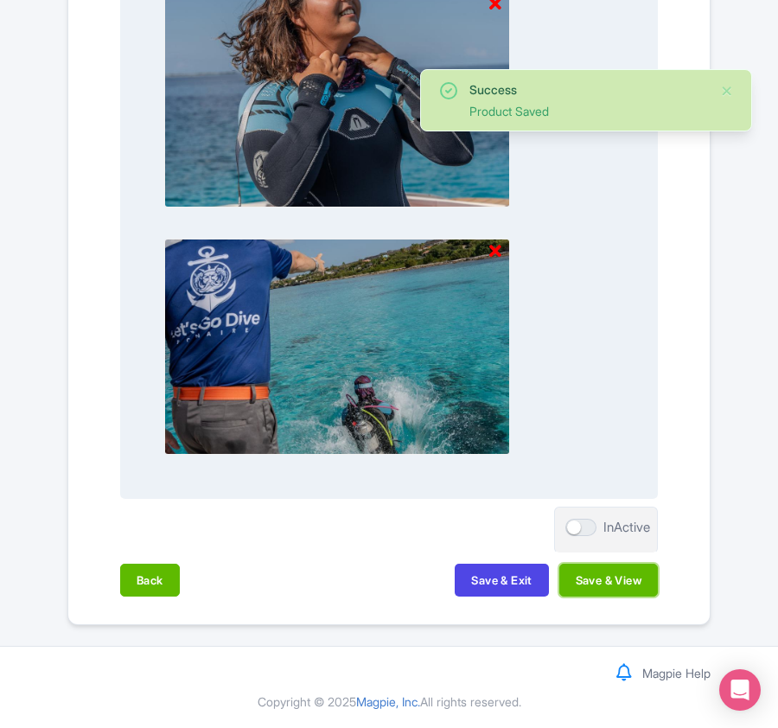
click at [617, 575] on button "Save & View" at bounding box center [608, 579] width 99 height 33
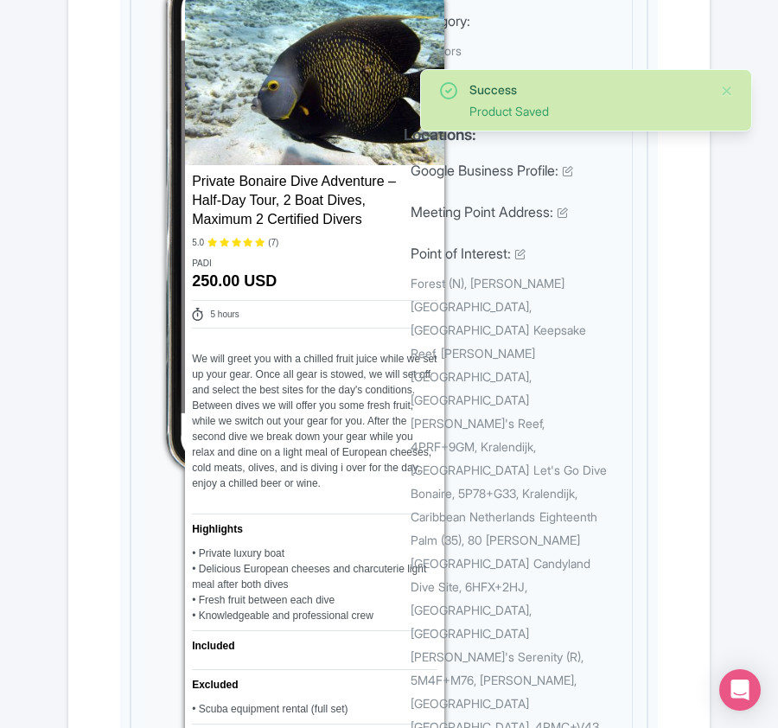
scroll to position [0, 0]
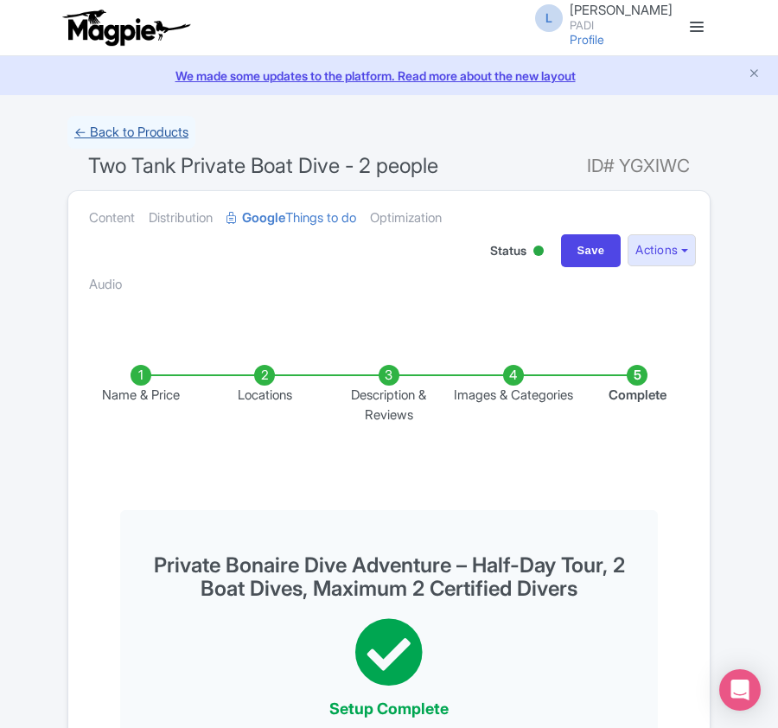
click at [142, 131] on link "← Back to Products" at bounding box center [131, 133] width 128 height 34
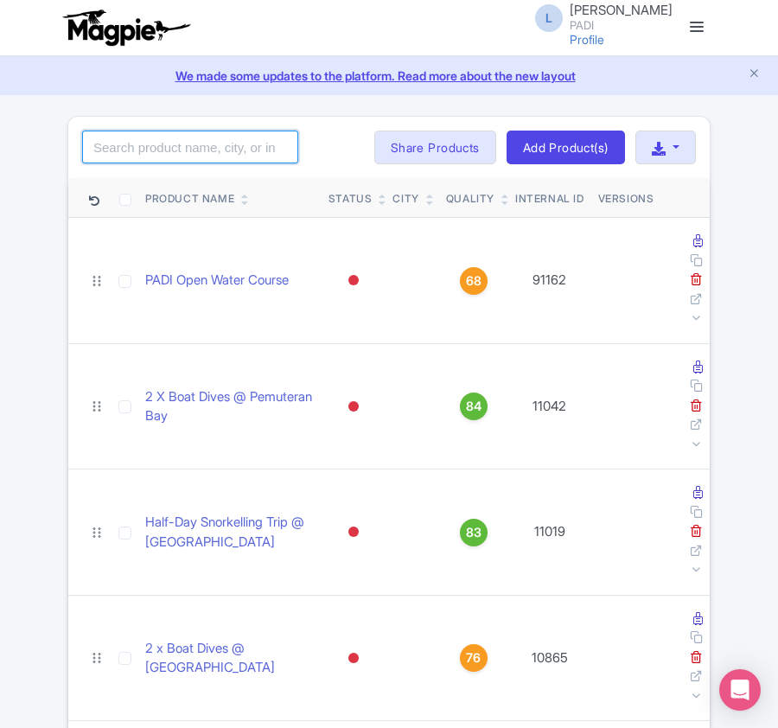
click at [131, 152] on input "search" at bounding box center [190, 146] width 216 height 33
paste input "86630"
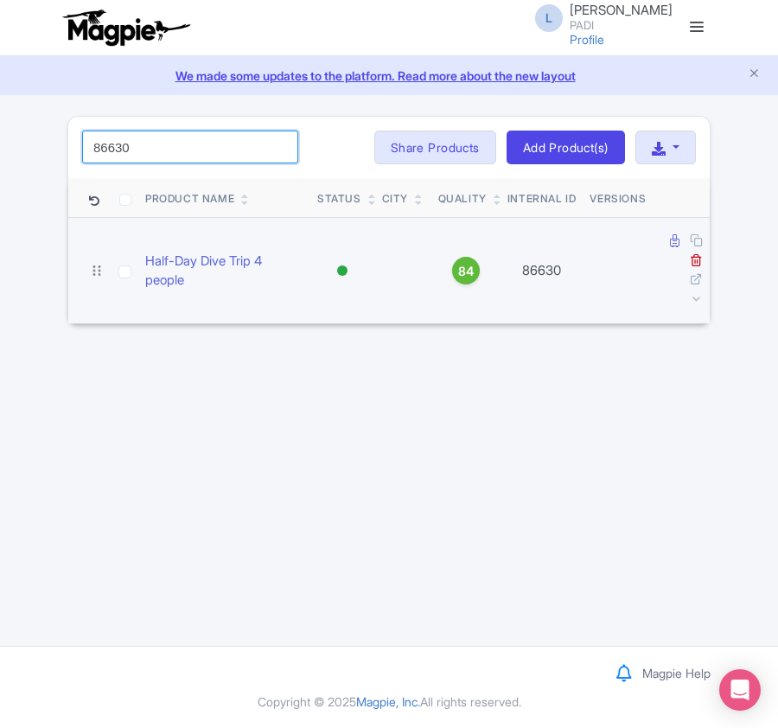
type input "86630"
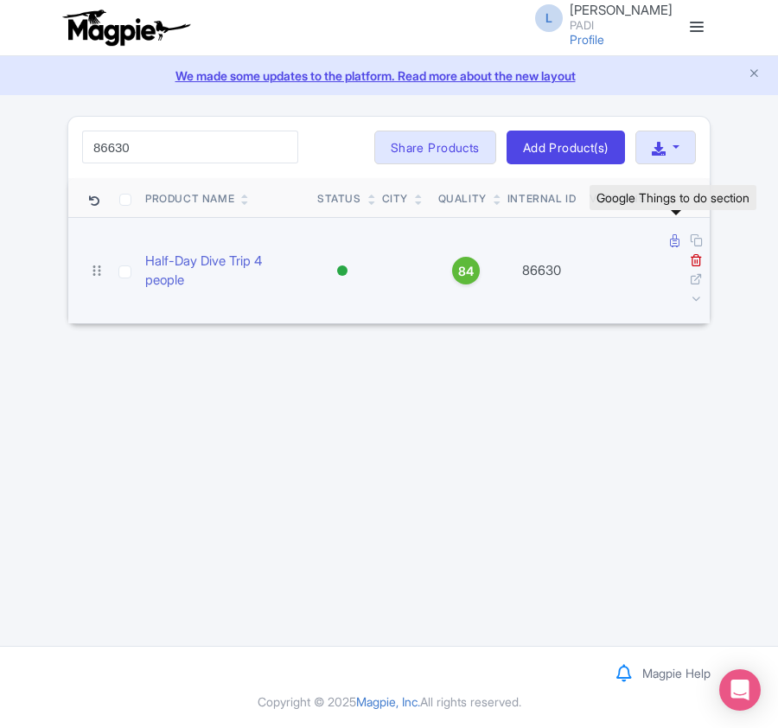
click at [671, 244] on icon at bounding box center [675, 240] width 10 height 13
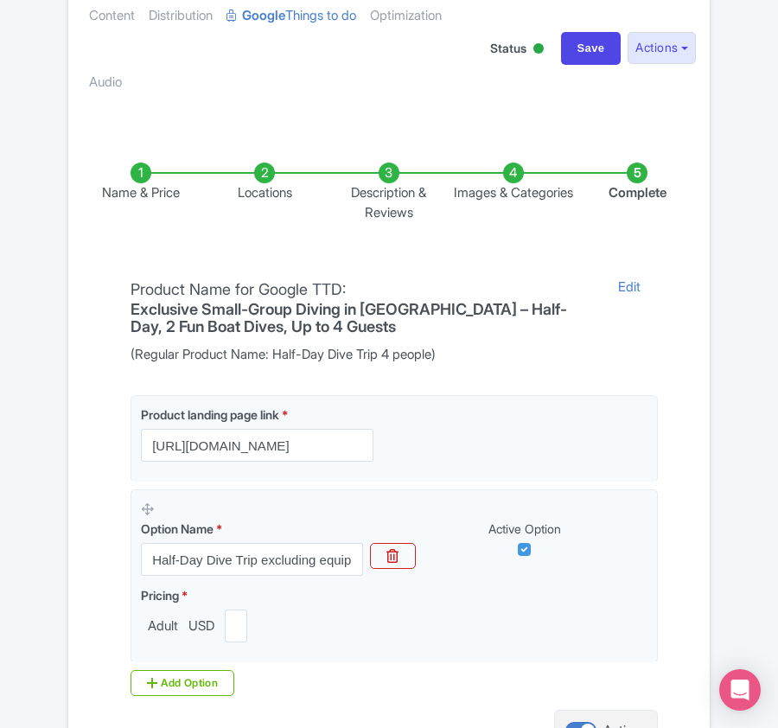
scroll to position [409, 0]
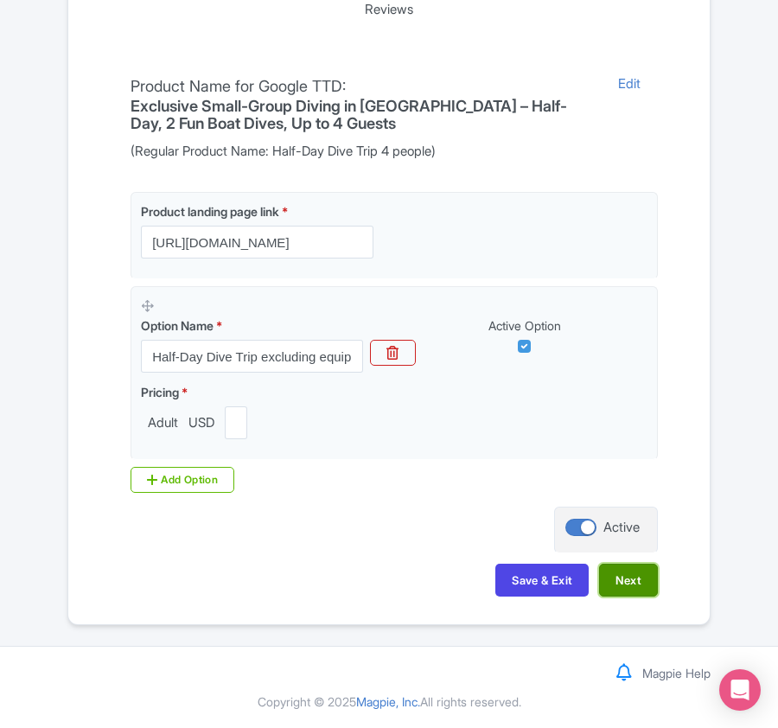
click at [627, 577] on button "Next" at bounding box center [628, 579] width 59 height 33
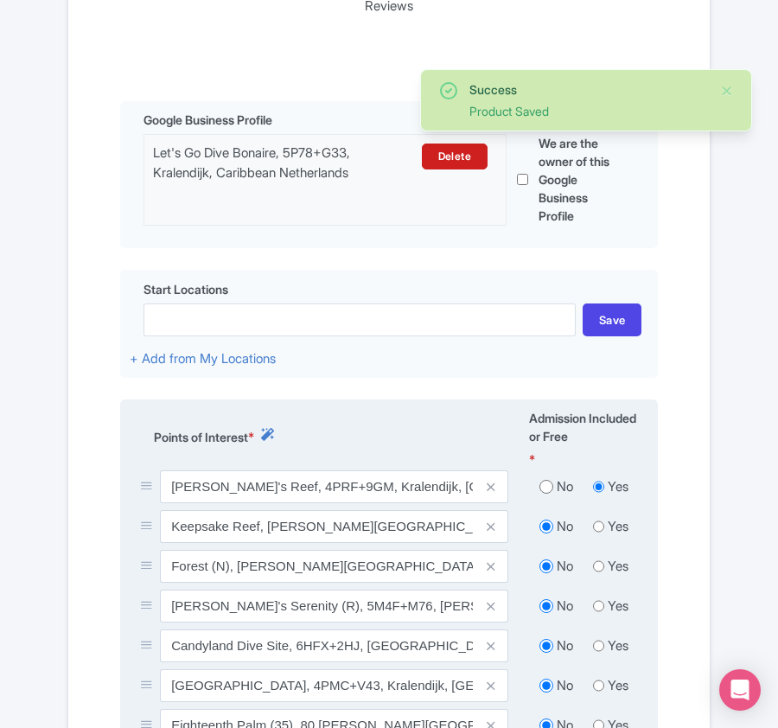
click at [547, 493] on input "radio" at bounding box center [546, 486] width 14 height 17
radio input "true"
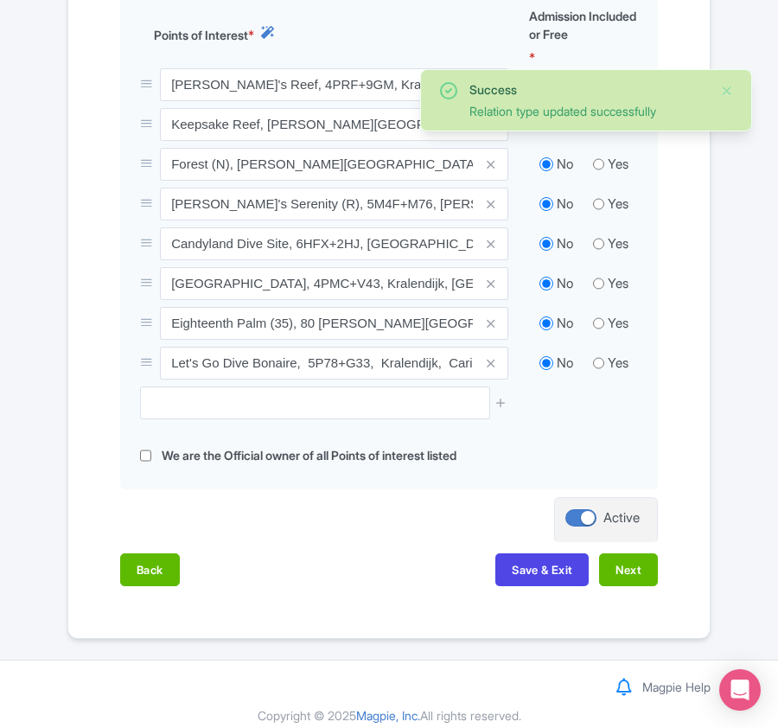
scroll to position [830, 0]
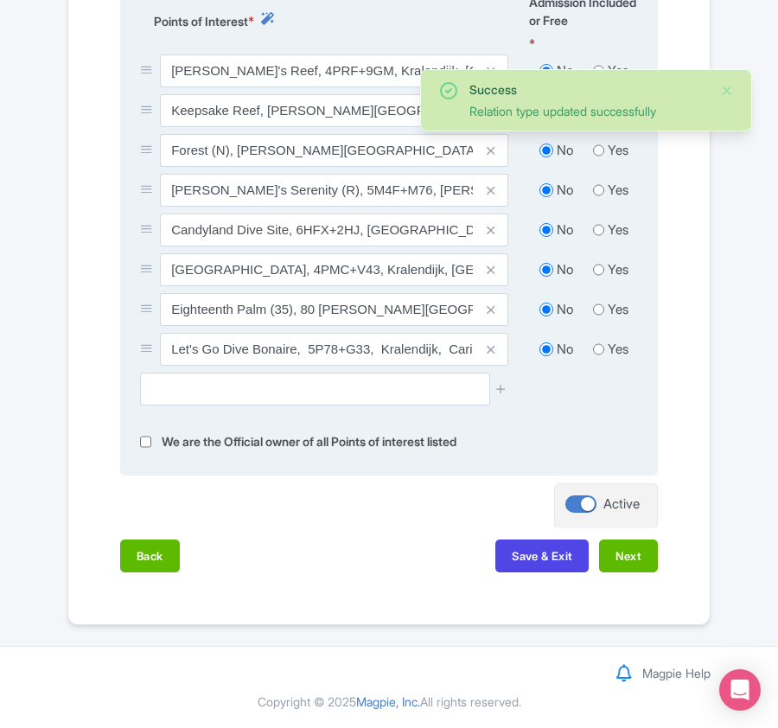
click at [596, 349] on input "radio" at bounding box center [598, 348] width 11 height 17
radio input "true"
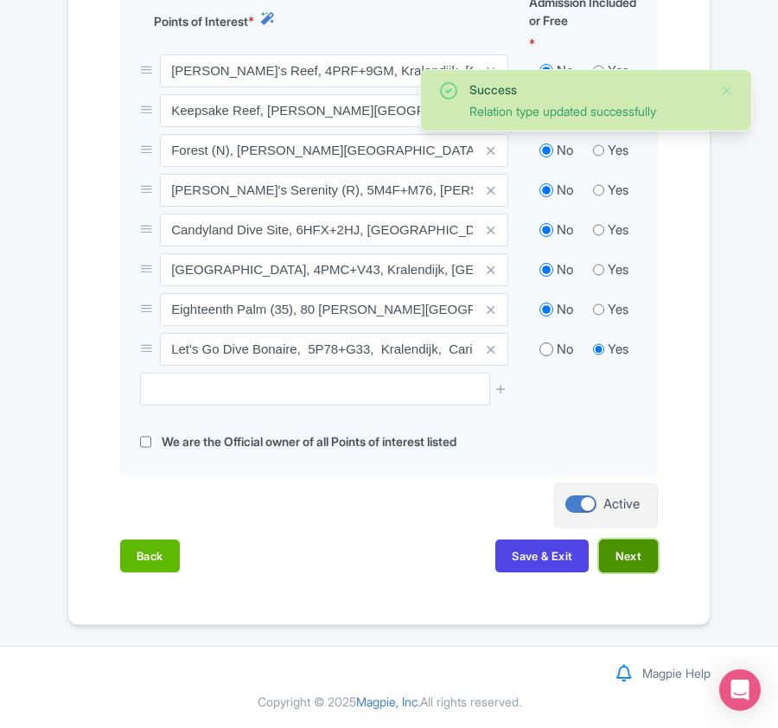
click at [620, 557] on button "Next" at bounding box center [628, 555] width 59 height 33
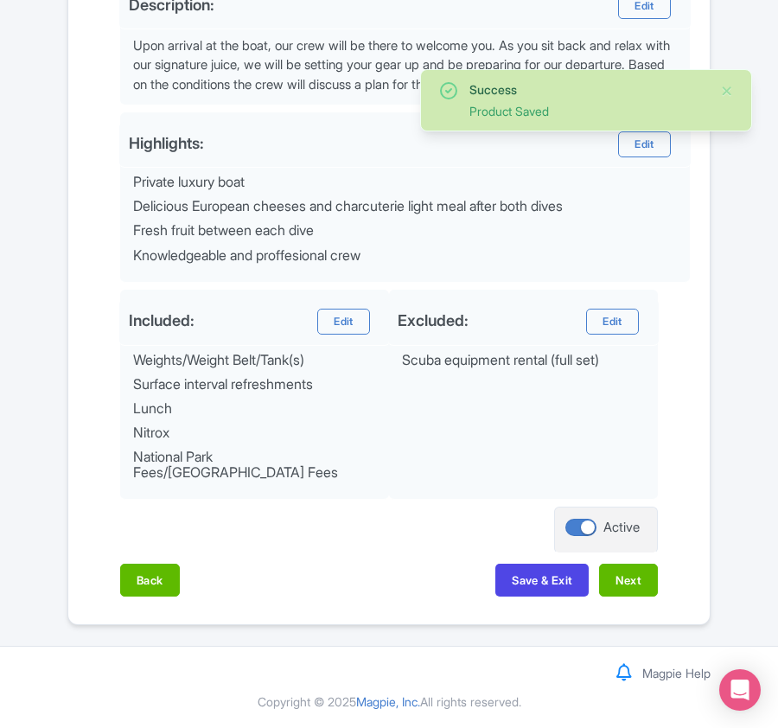
scroll to position [669, 0]
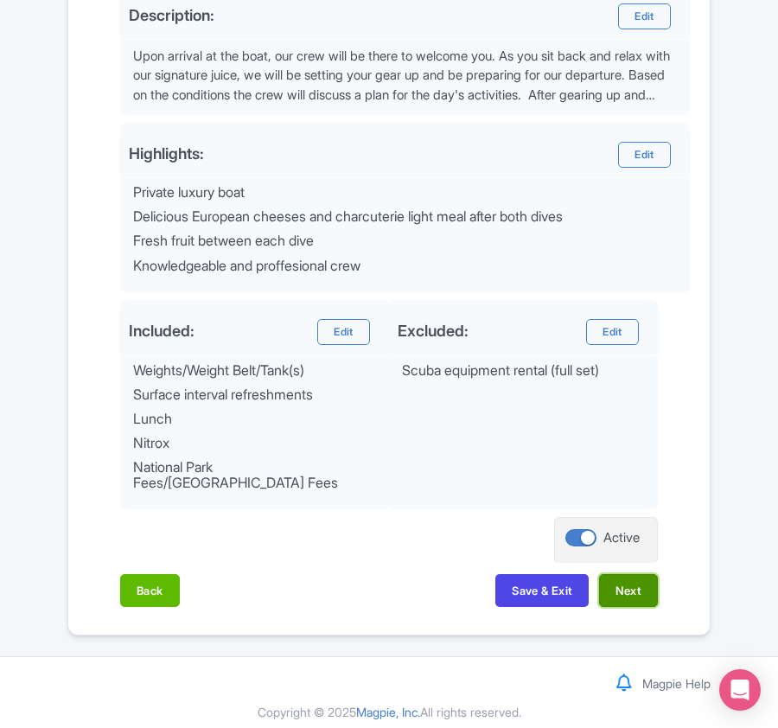
click at [634, 581] on button "Next" at bounding box center [628, 590] width 59 height 33
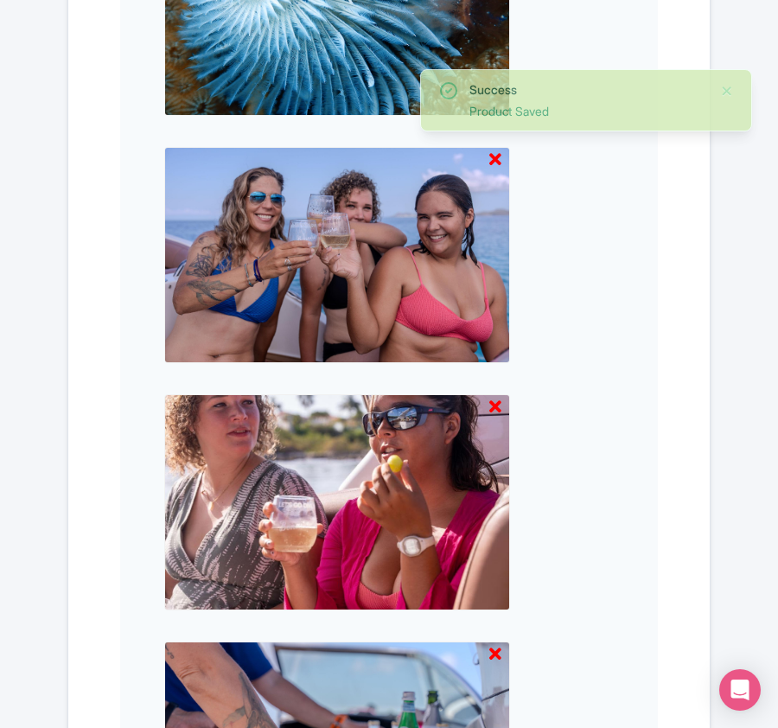
scroll to position [2295, 0]
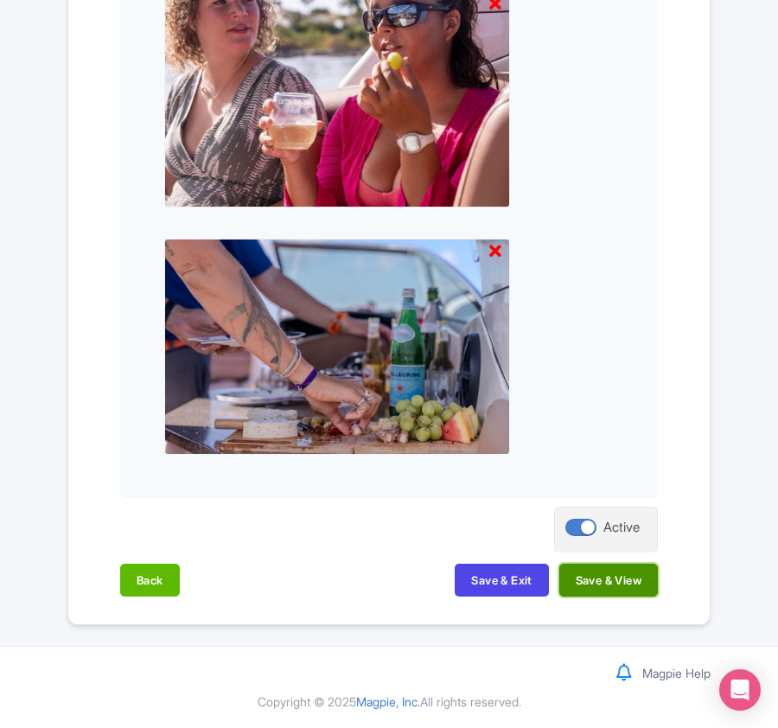
click at [633, 575] on button "Save & View" at bounding box center [608, 579] width 99 height 33
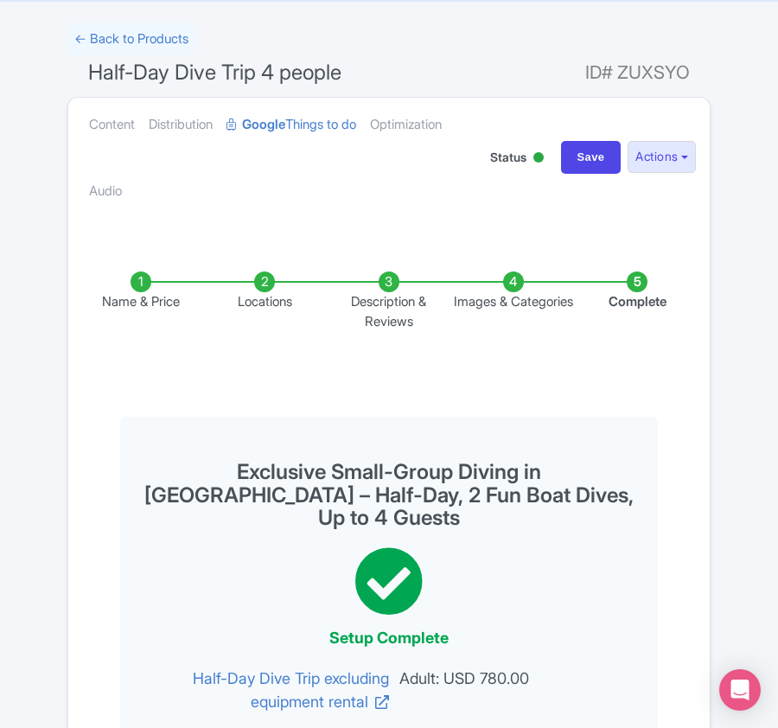
scroll to position [0, 0]
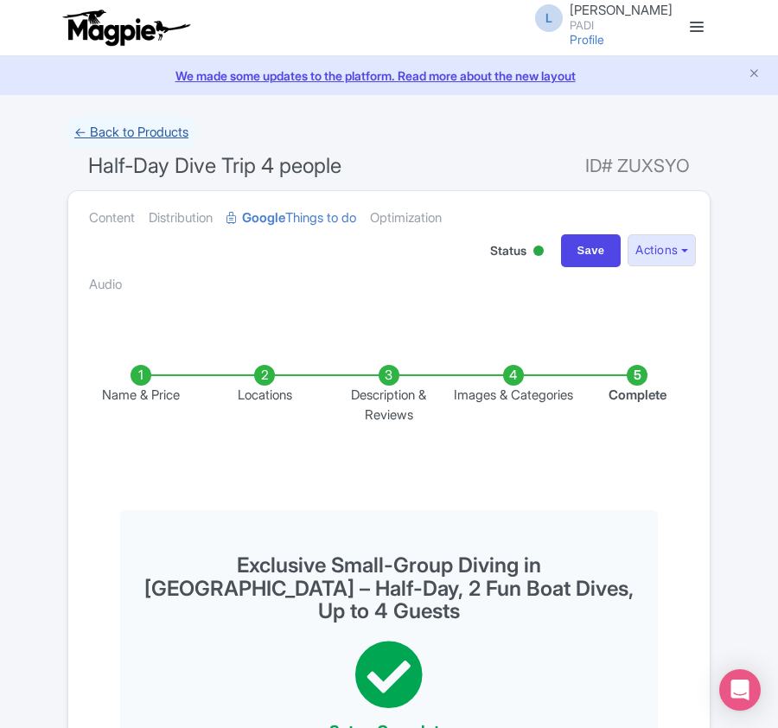
click at [122, 132] on link "← Back to Products" at bounding box center [131, 133] width 128 height 34
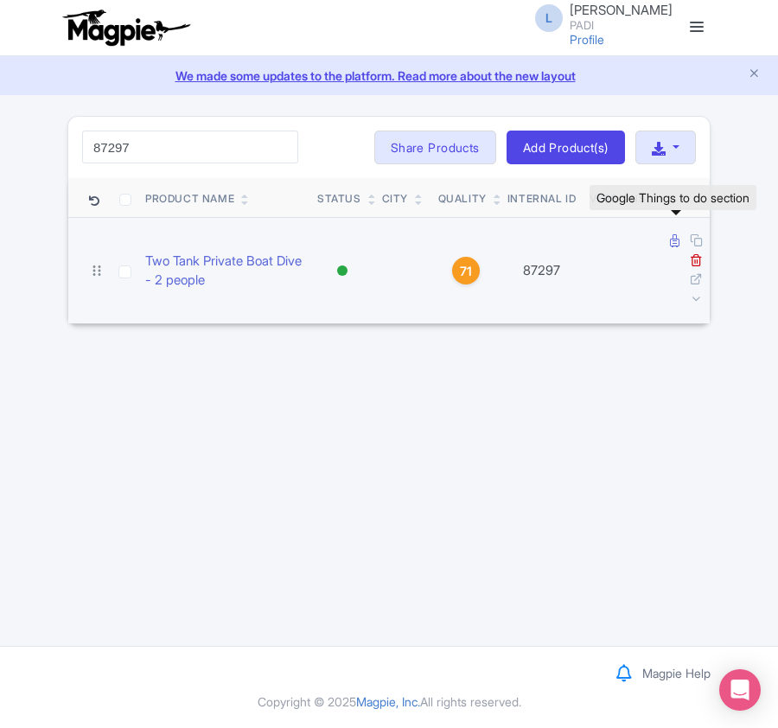
type input "87297"
click at [672, 245] on icon at bounding box center [675, 240] width 10 height 13
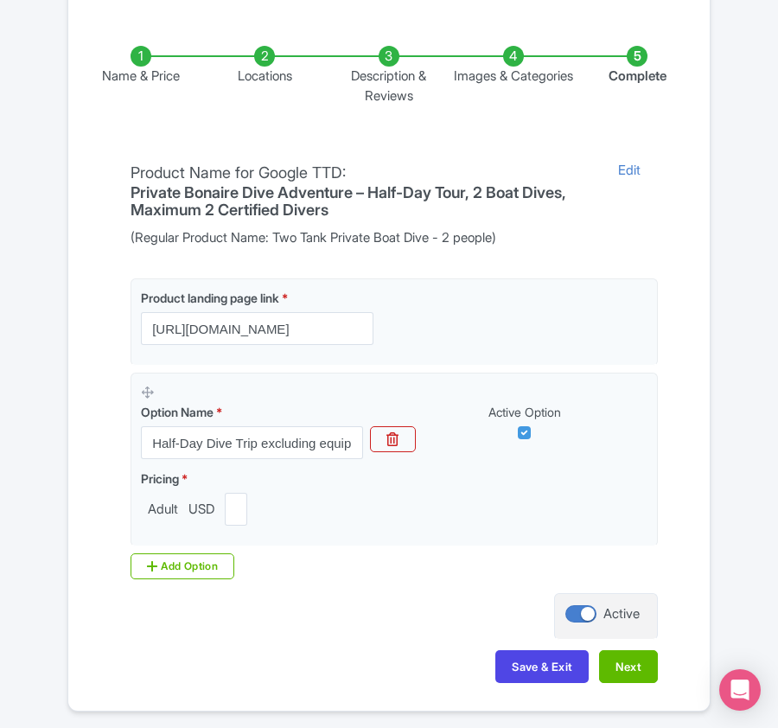
scroll to position [409, 0]
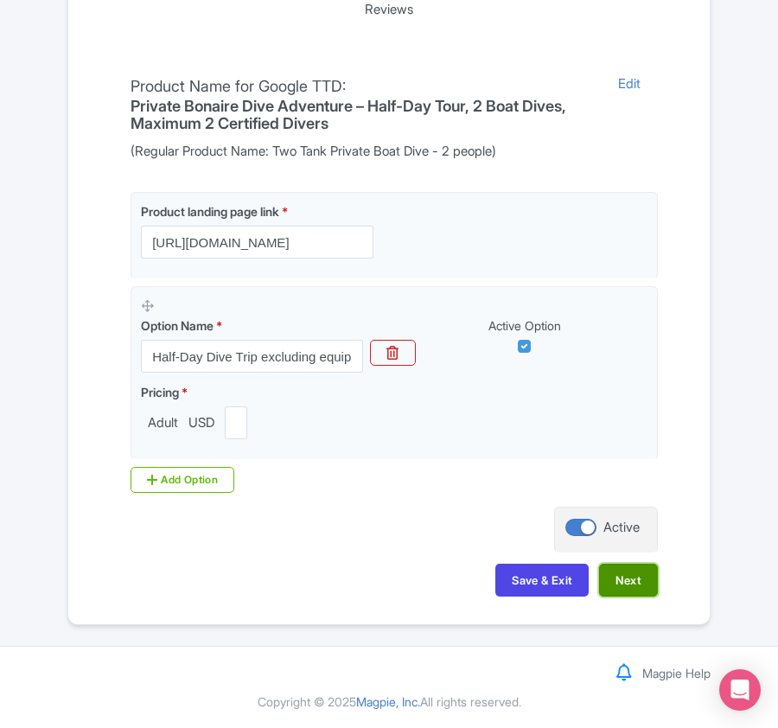
click at [620, 585] on button "Next" at bounding box center [628, 579] width 59 height 33
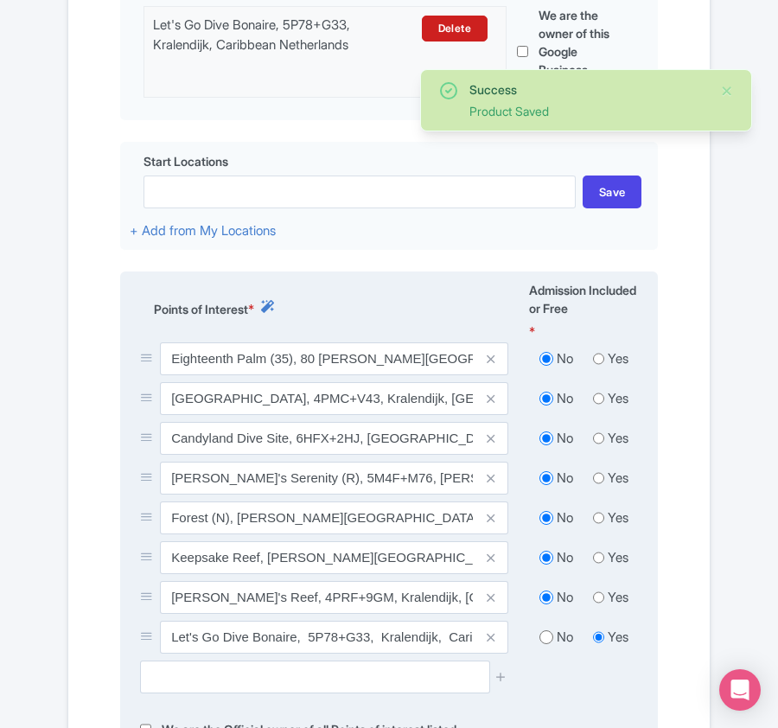
scroll to position [830, 0]
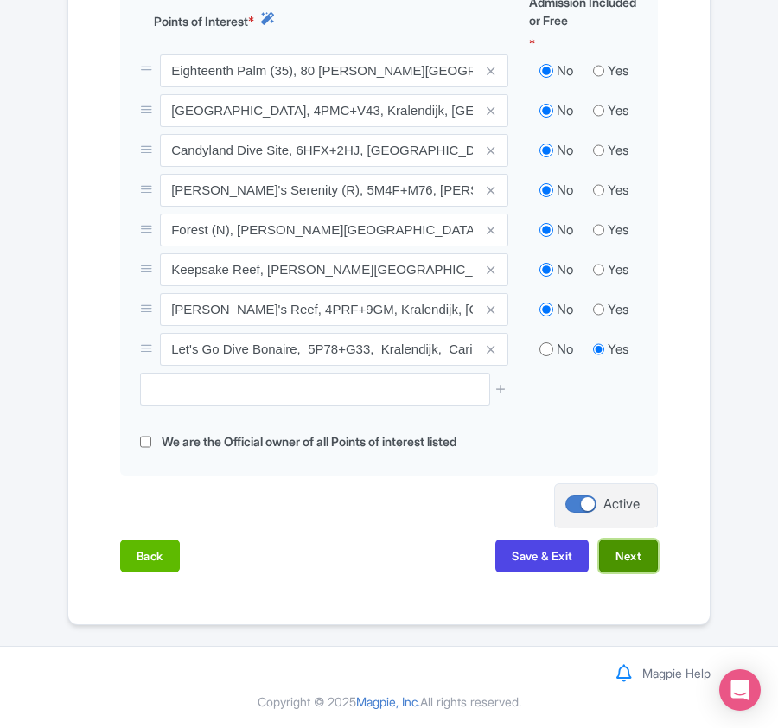
click at [619, 556] on button "Next" at bounding box center [628, 555] width 59 height 33
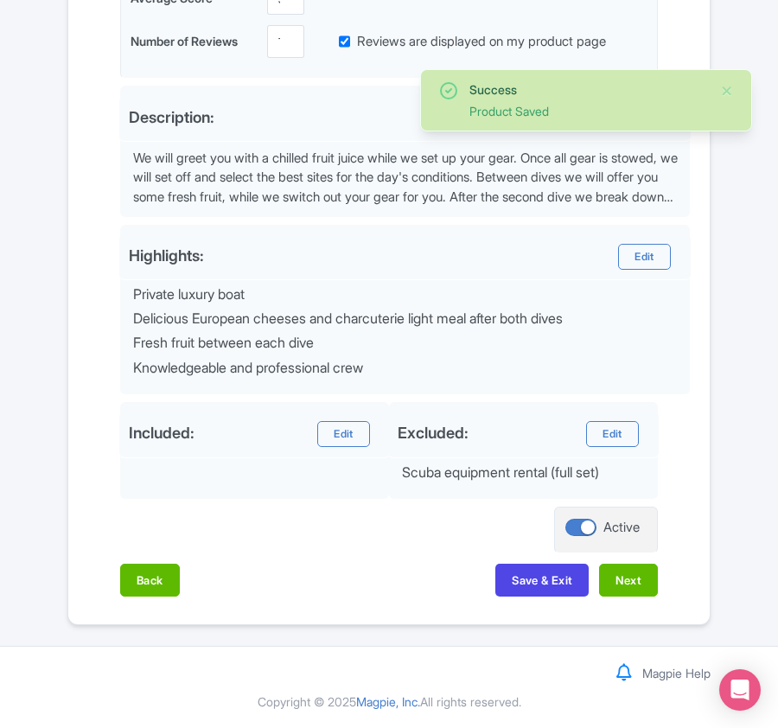
scroll to position [572, 0]
click at [623, 581] on button "Next" at bounding box center [628, 579] width 59 height 33
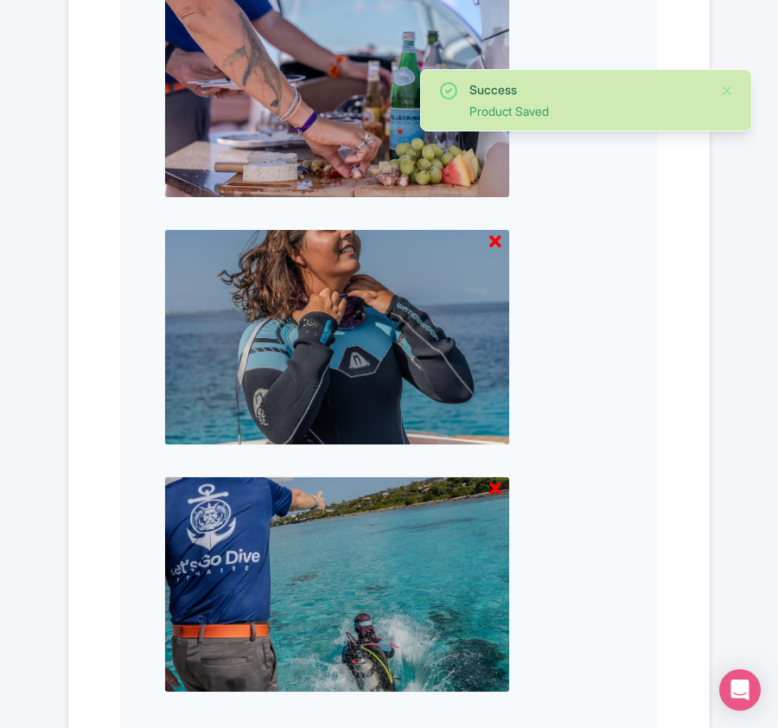
scroll to position [1801, 0]
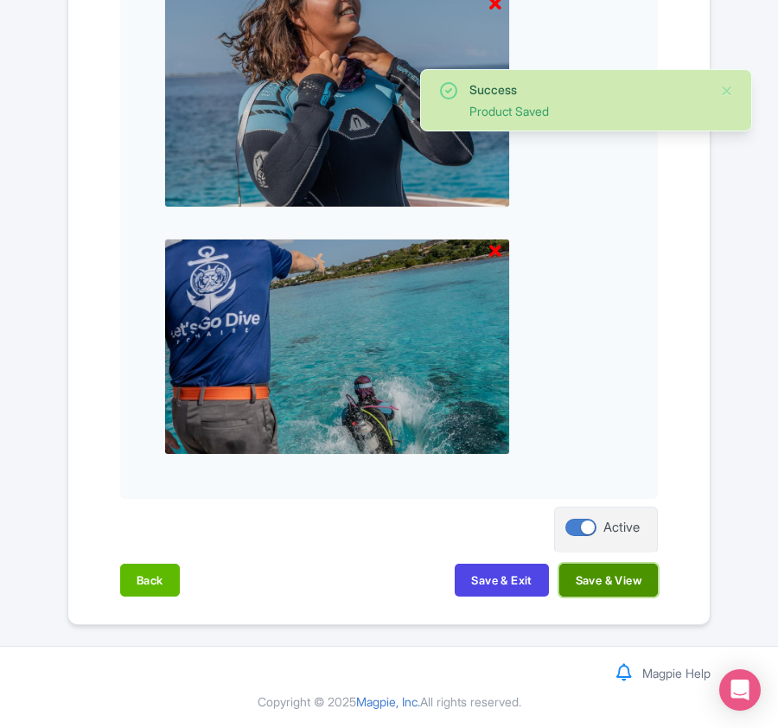
click at [619, 577] on button "Save & View" at bounding box center [608, 579] width 99 height 33
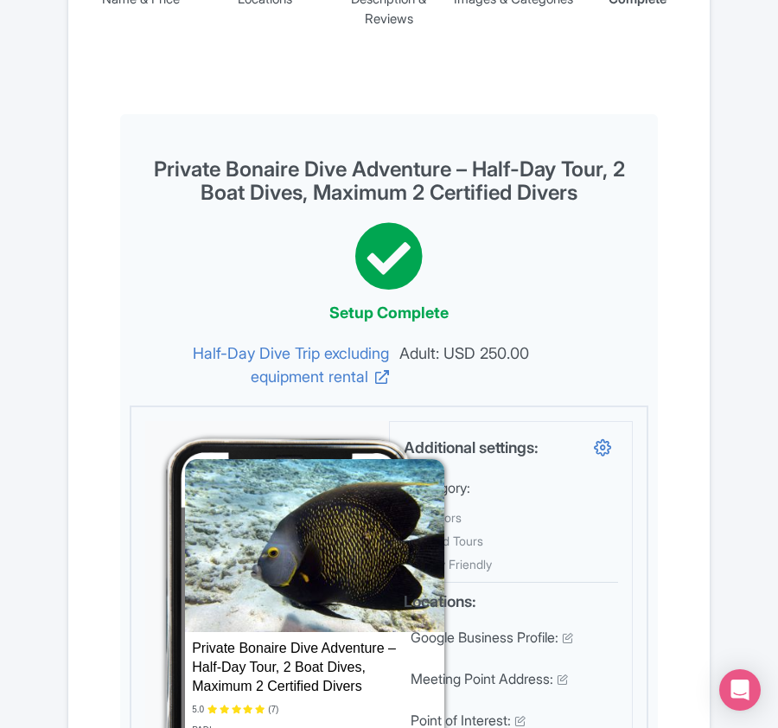
scroll to position [0, 0]
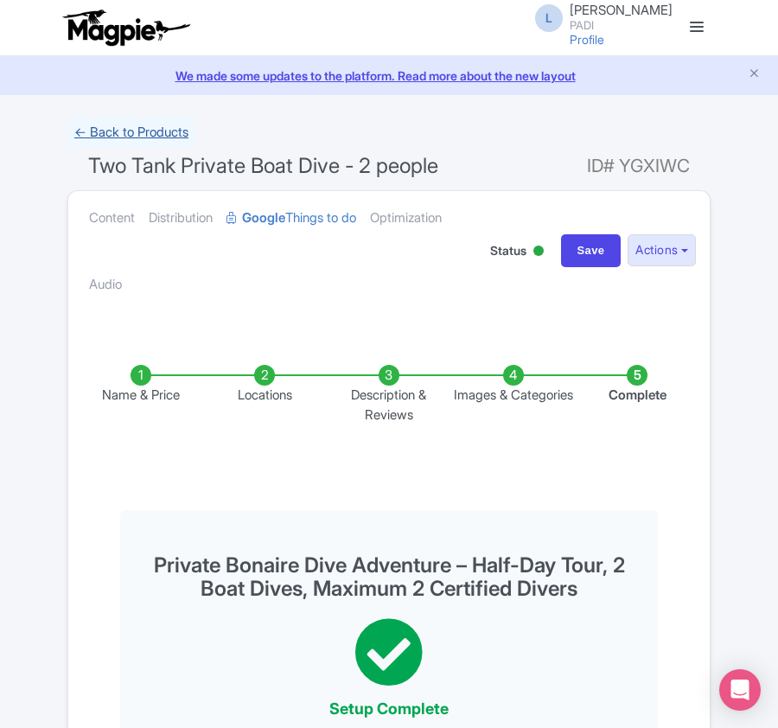
click at [143, 131] on link "← Back to Products" at bounding box center [131, 133] width 128 height 34
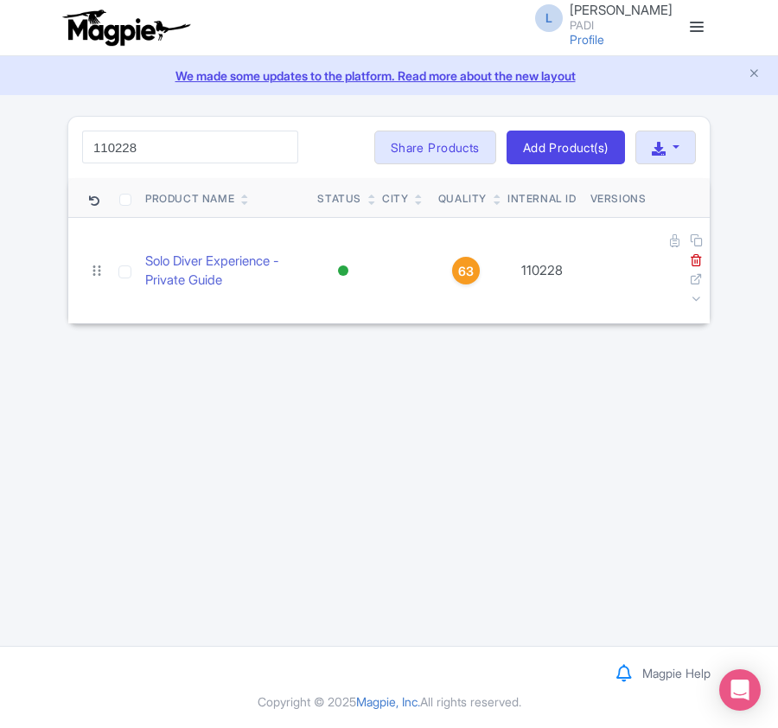
type input "110228"
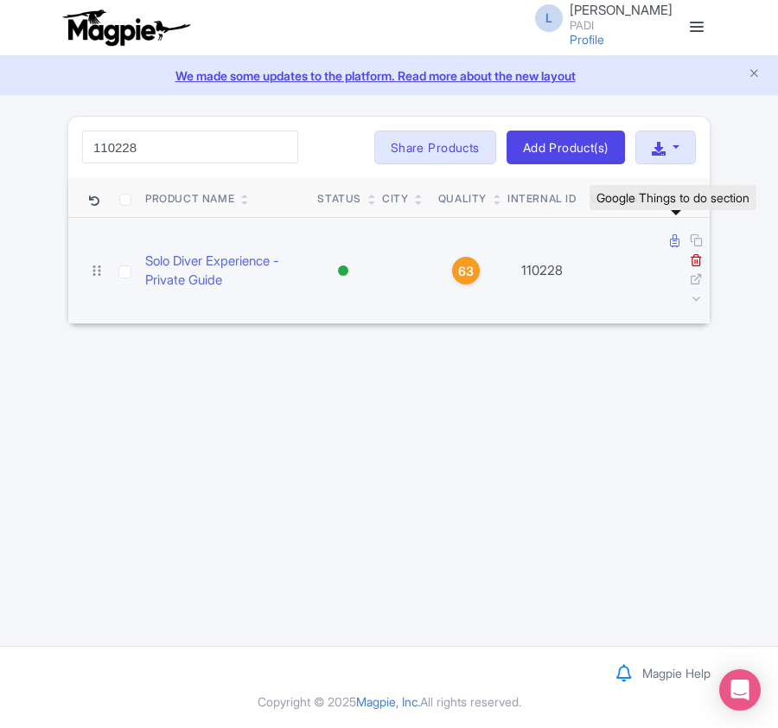
click at [670, 246] on icon at bounding box center [675, 240] width 10 height 13
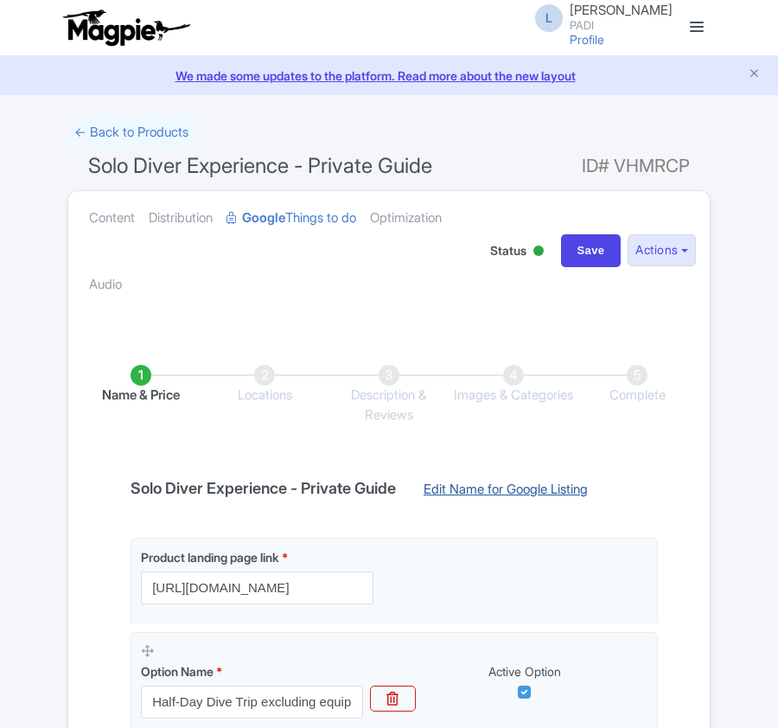
click at [506, 485] on link "Edit Name for Google Listing" at bounding box center [505, 494] width 199 height 28
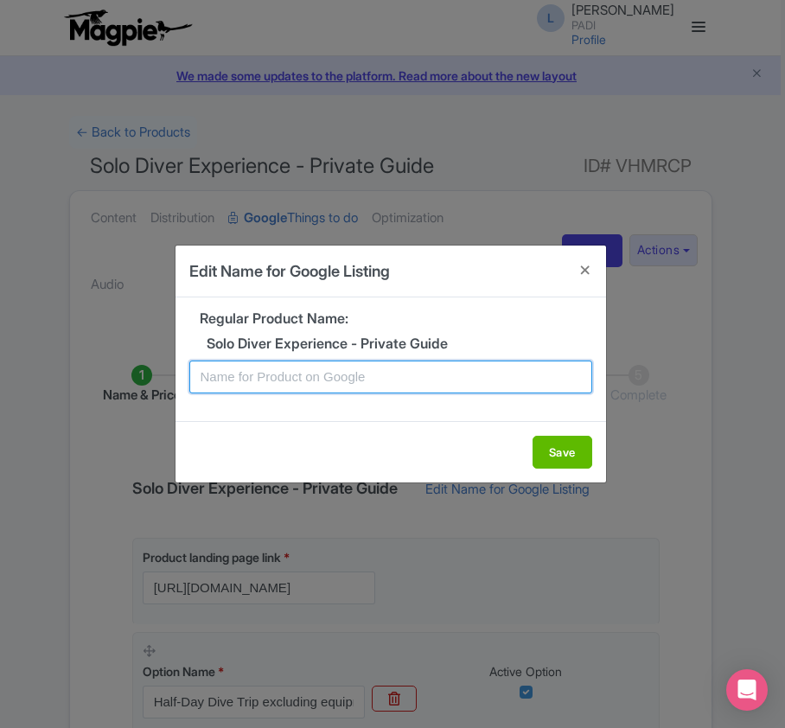
click at [266, 387] on input "text" at bounding box center [390, 376] width 403 height 33
paste input "Tailor-Fit Dive Tour in Bonaire – Half-Day Trip with 2 Boat Dives and Private G…"
type input "Tailor-Fit Dive Tour in Bonaire – Half-Day Trip with 2 Boat Dives and Private G…"
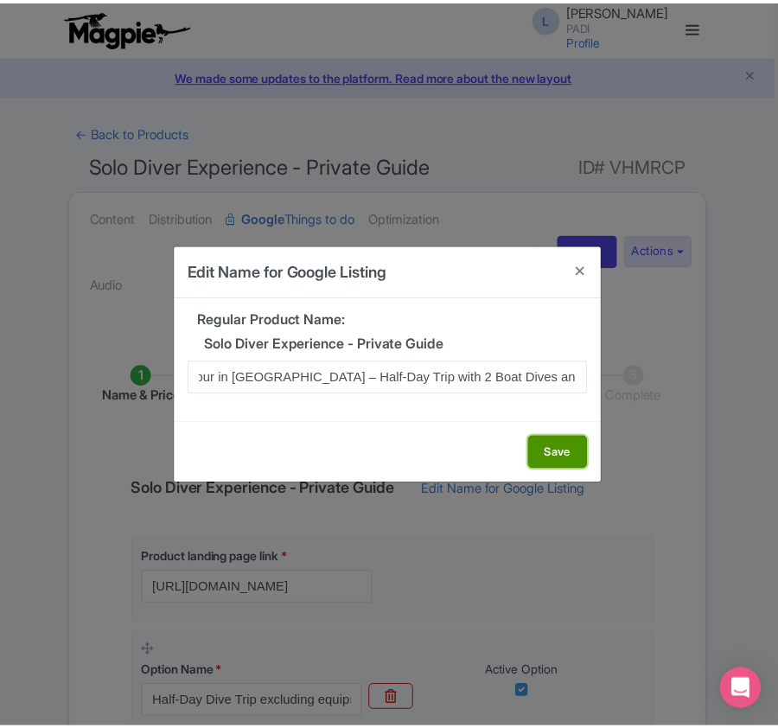
scroll to position [0, 0]
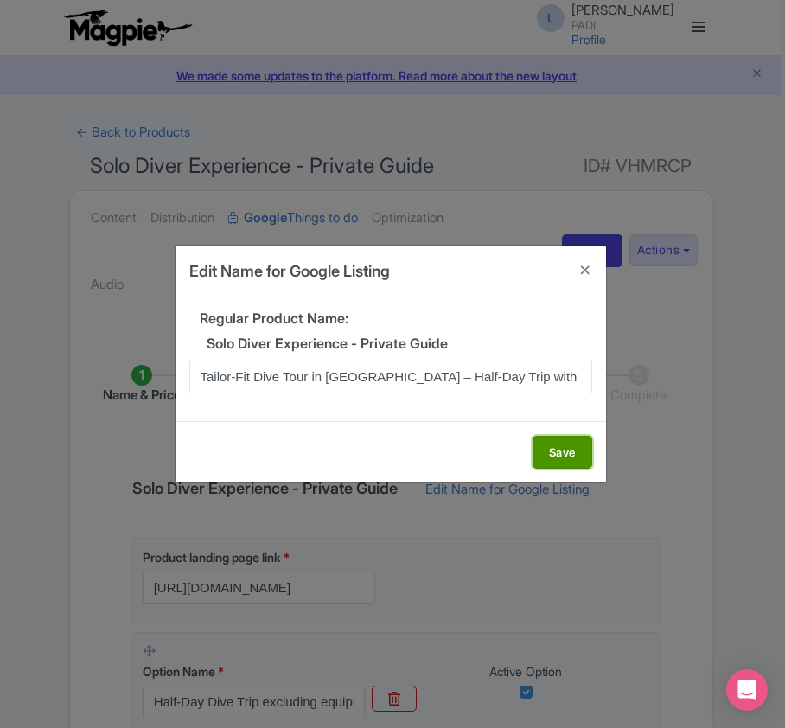
click at [569, 449] on button "Save" at bounding box center [562, 451] width 60 height 33
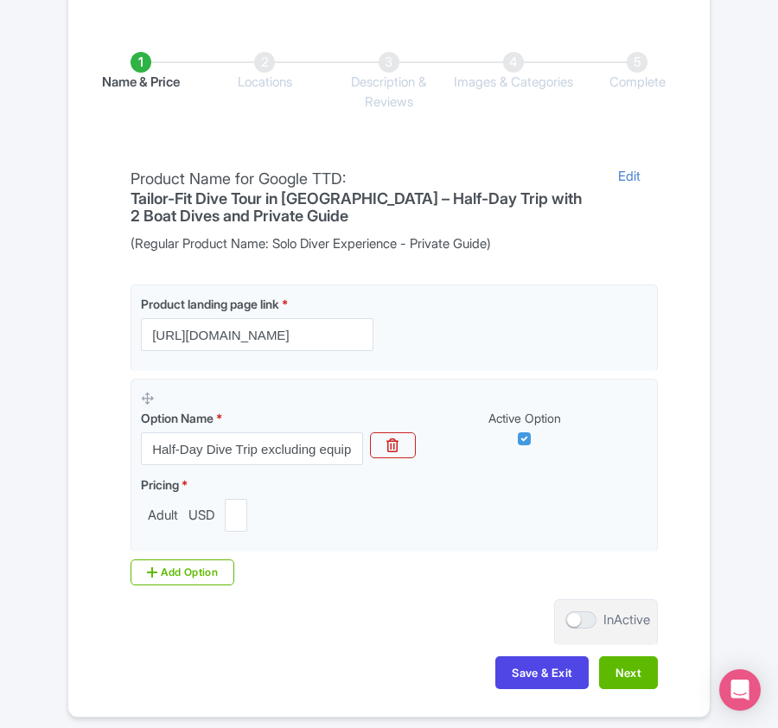
scroll to position [346, 0]
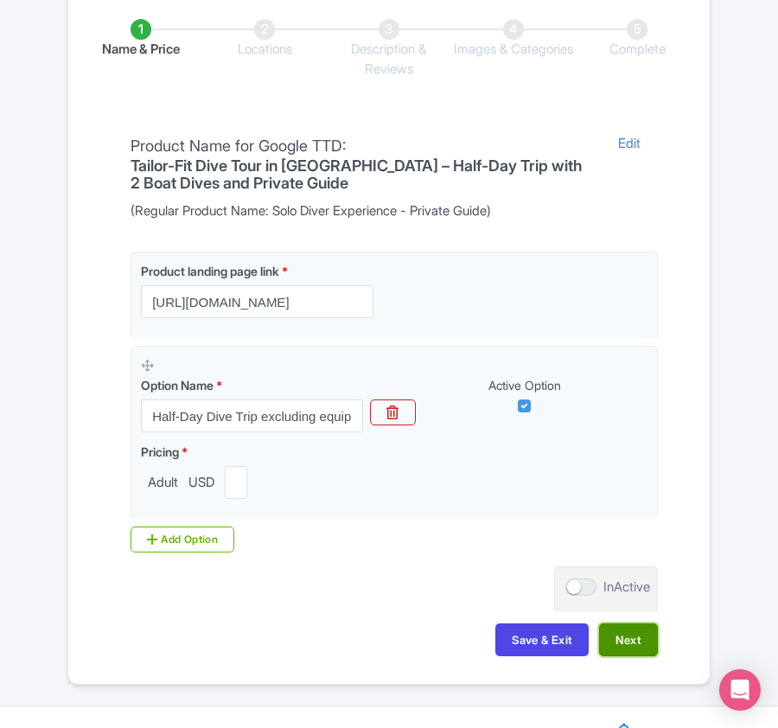
click at [630, 641] on button "Next" at bounding box center [628, 639] width 59 height 33
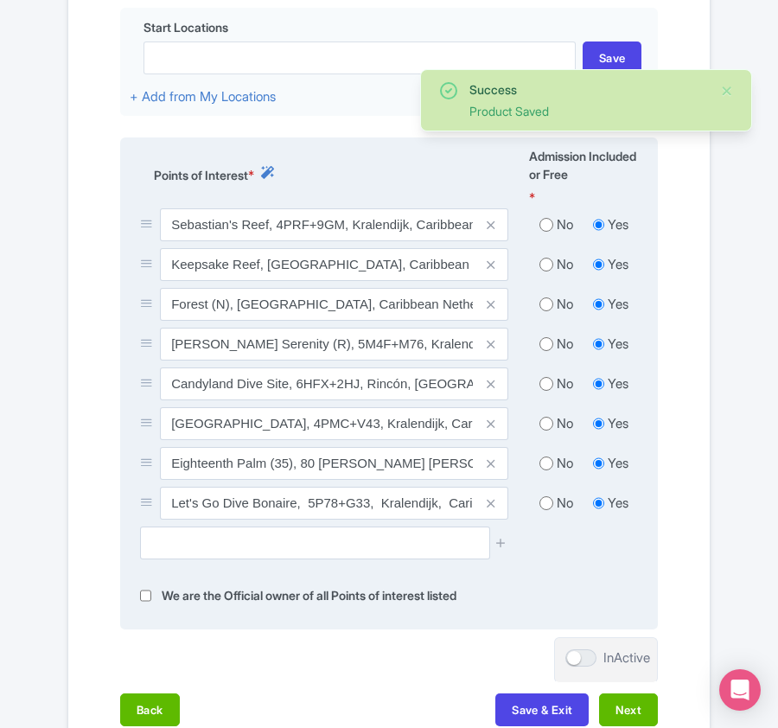
scroll to position [691, 0]
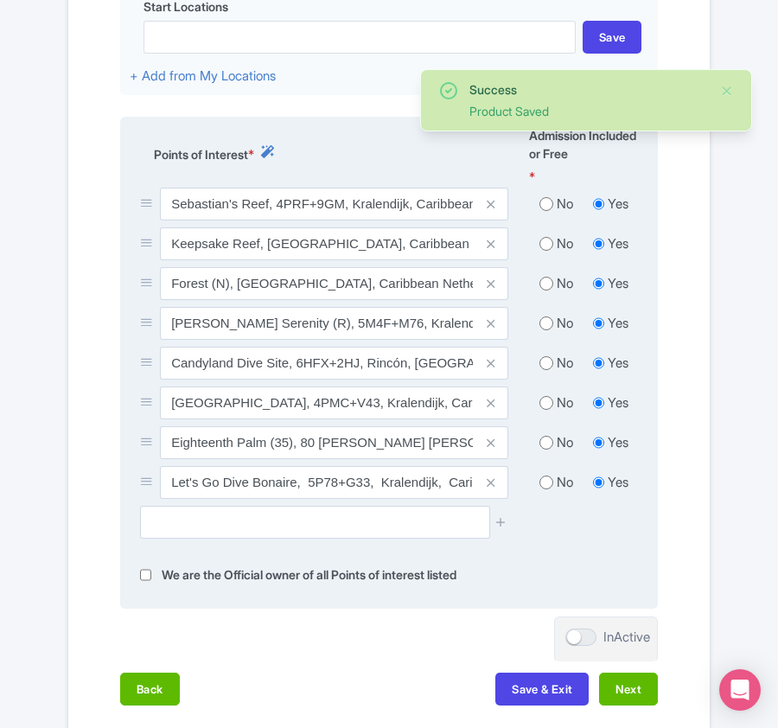
click at [544, 447] on input "radio" at bounding box center [546, 442] width 14 height 17
radio input "true"
click at [544, 406] on input "radio" at bounding box center [546, 402] width 14 height 17
radio input "true"
click at [544, 365] on input "radio" at bounding box center [546, 362] width 14 height 17
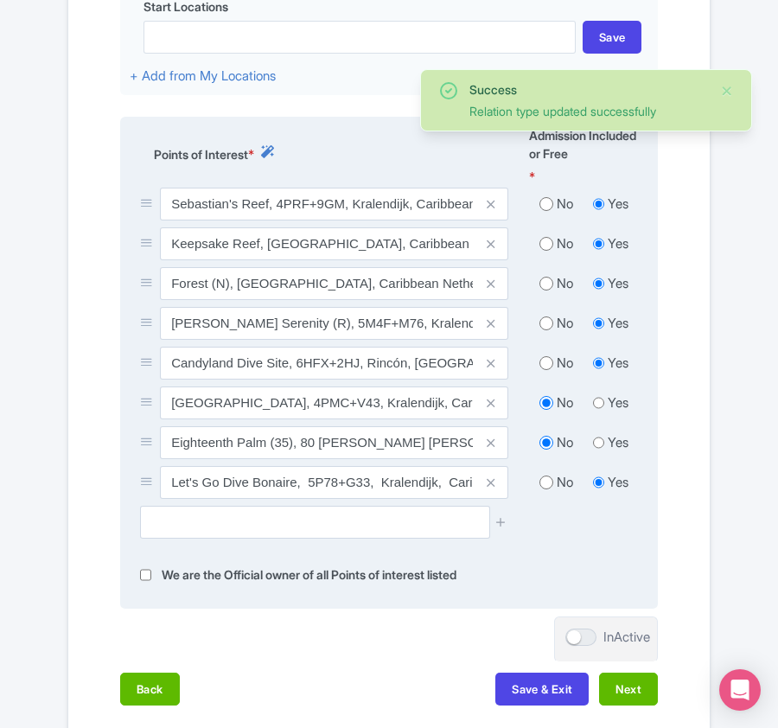
radio input "true"
click at [546, 327] on input "radio" at bounding box center [546, 323] width 14 height 17
radio input "true"
click at [547, 289] on input "radio" at bounding box center [546, 283] width 14 height 17
radio input "true"
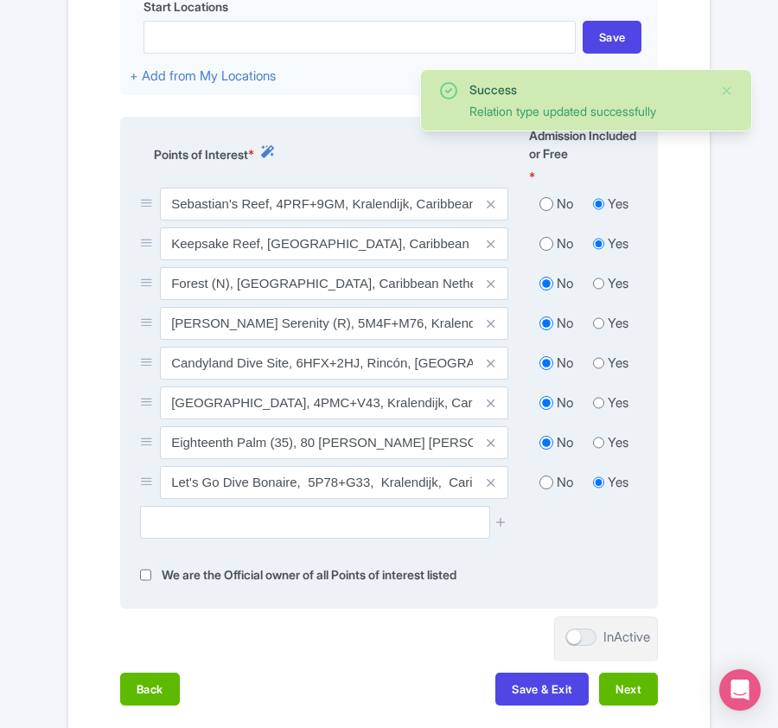
click at [547, 247] on input "radio" at bounding box center [546, 243] width 14 height 17
radio input "true"
click at [547, 213] on input "radio" at bounding box center [546, 203] width 14 height 17
radio input "true"
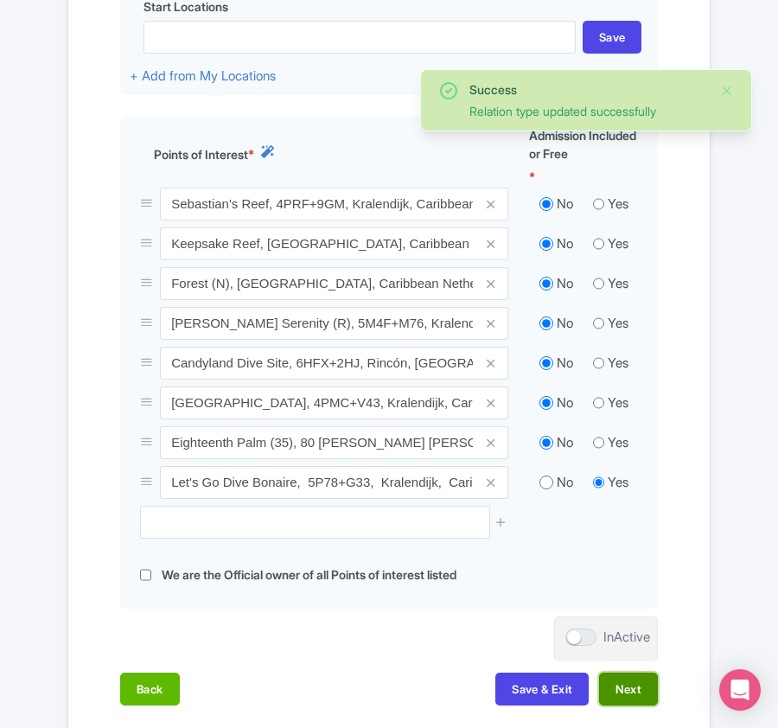
click at [617, 691] on button "Next" at bounding box center [628, 688] width 59 height 33
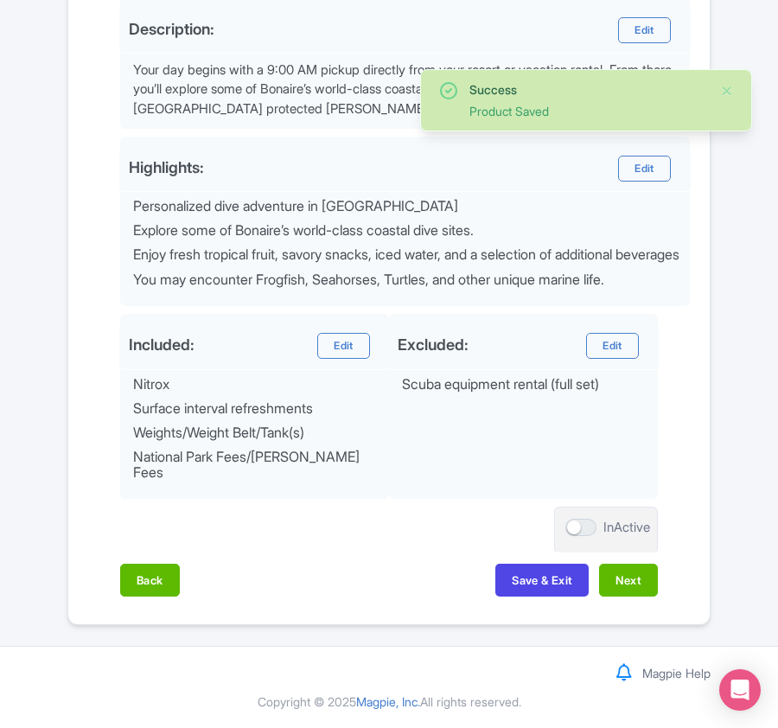
scroll to position [660, 0]
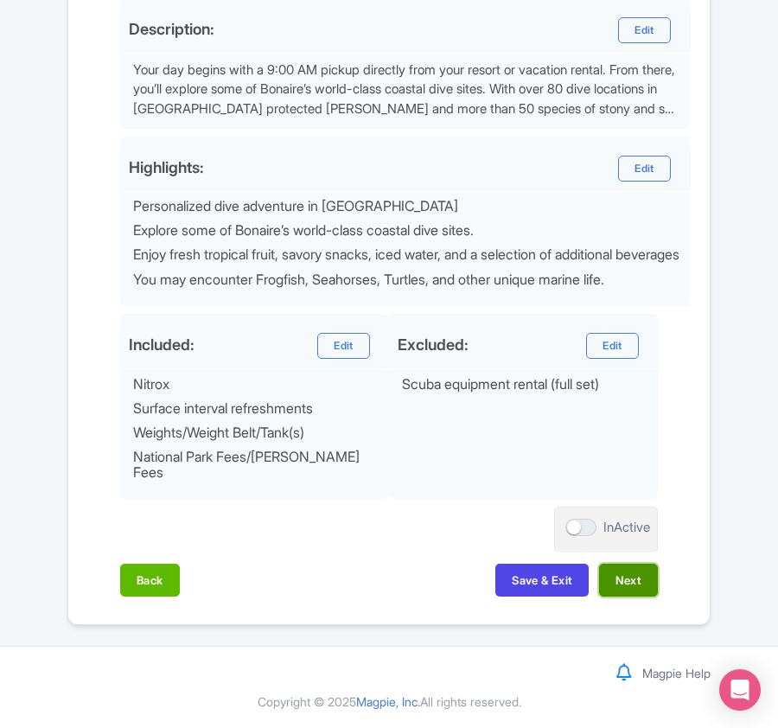
click at [619, 578] on button "Next" at bounding box center [628, 579] width 59 height 33
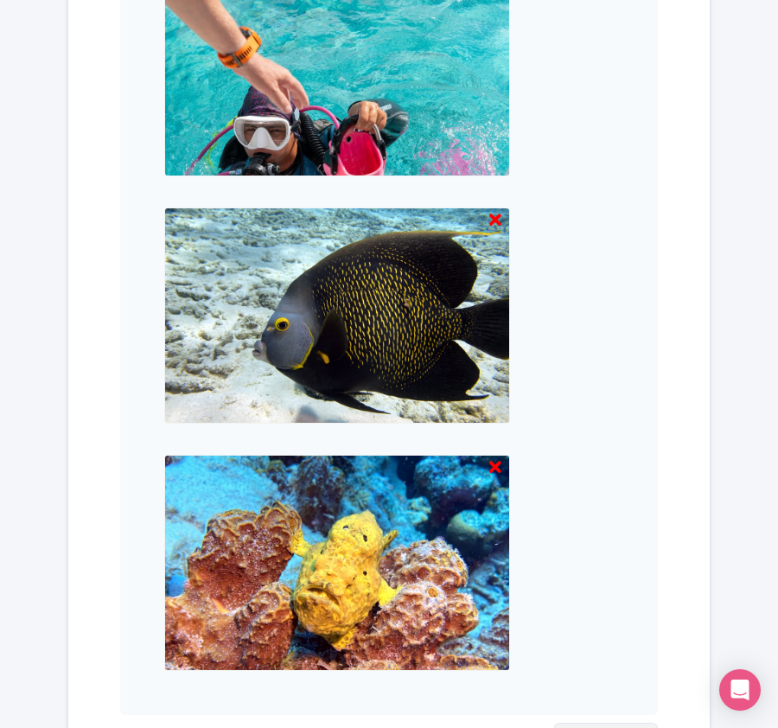
scroll to position [1801, 0]
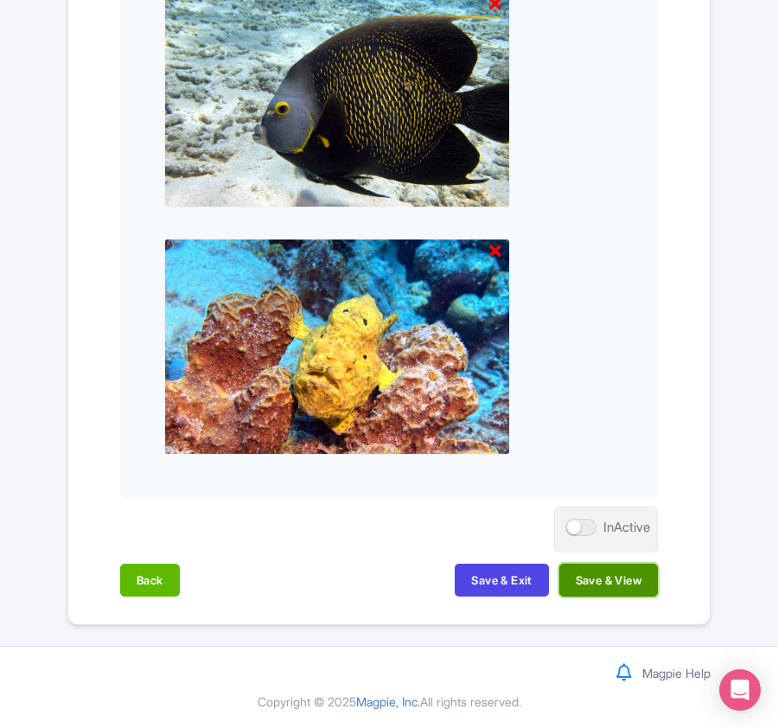
click at [616, 575] on button "Save & View" at bounding box center [608, 579] width 99 height 33
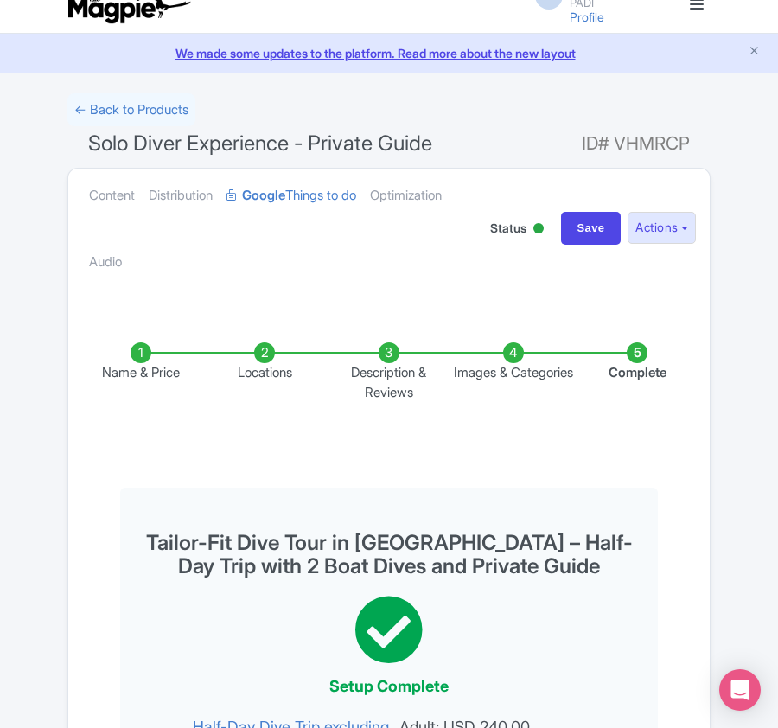
scroll to position [0, 0]
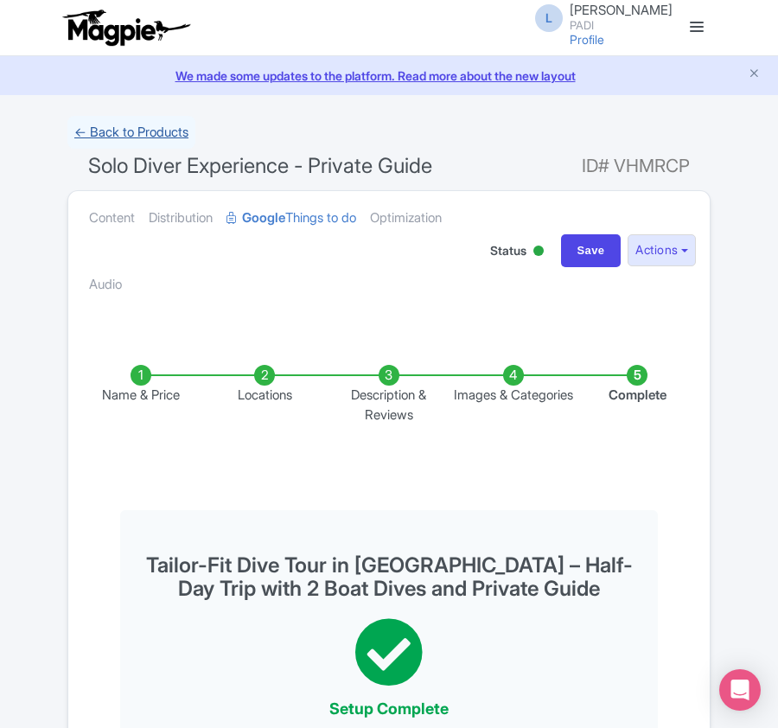
click at [147, 125] on link "← Back to Products" at bounding box center [131, 133] width 128 height 34
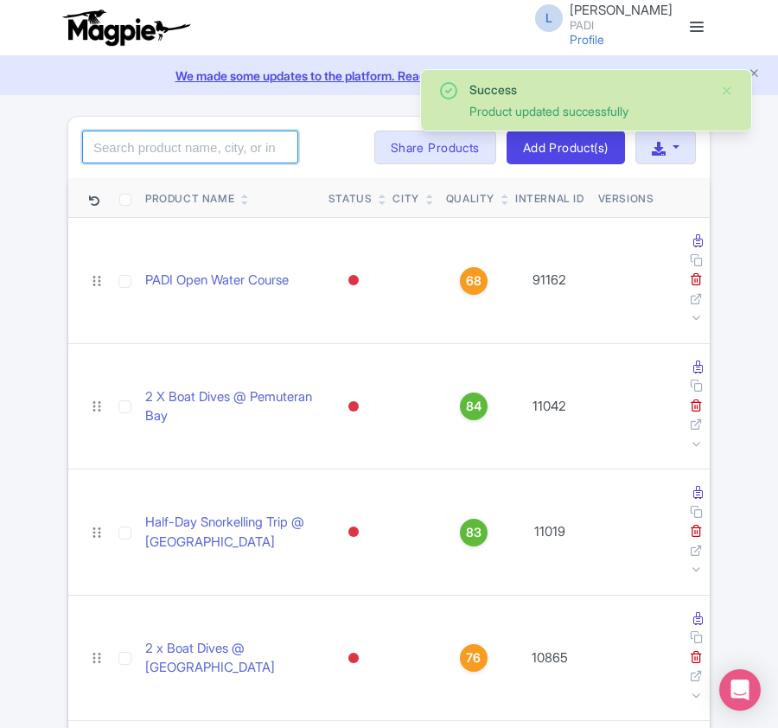
click at [188, 145] on input "search" at bounding box center [190, 146] width 216 height 33
paste input "87297"
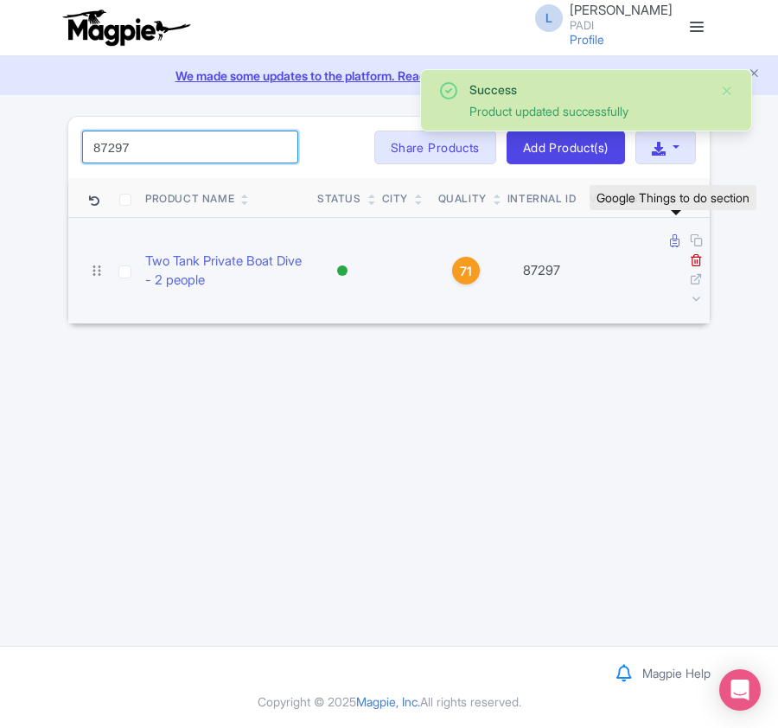
type input "87297"
click at [671, 245] on icon at bounding box center [675, 240] width 10 height 13
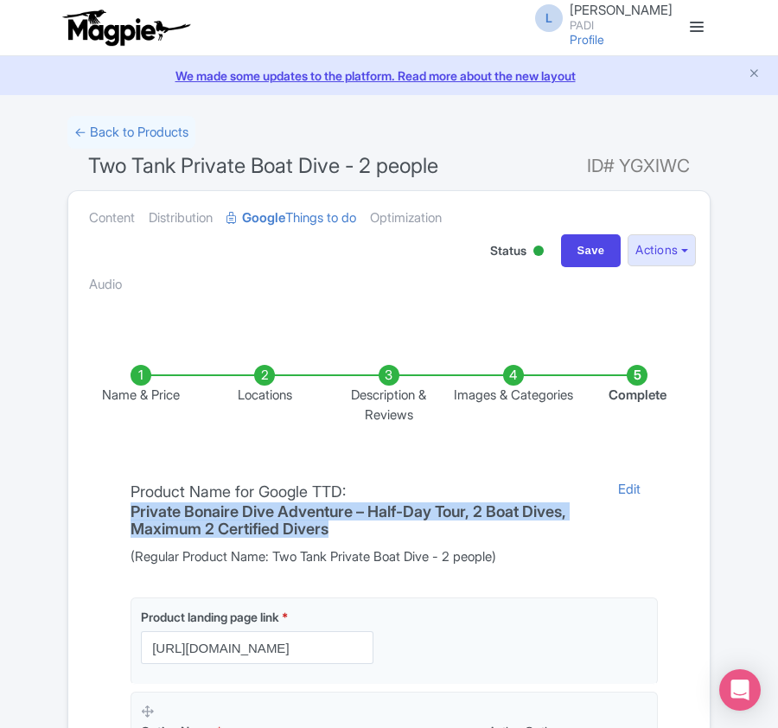
click at [358, 523] on div "Product Name for Google TTD: Private Bonaire Dive Adventure – Half-Day Tour, 2 …" at bounding box center [360, 523] width 480 height 87
click at [90, 129] on link "← Back to Products" at bounding box center [131, 133] width 128 height 34
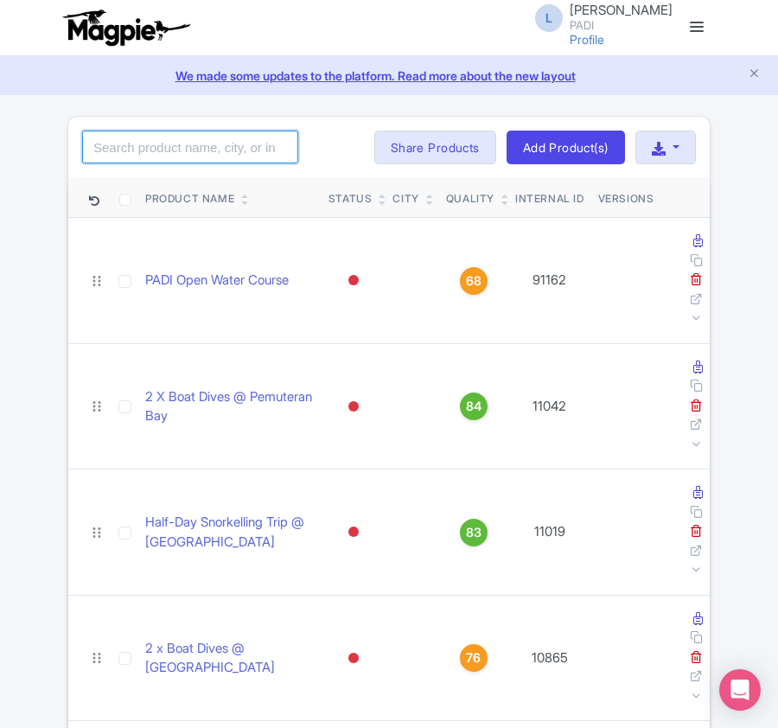
click at [174, 156] on input "search" at bounding box center [190, 146] width 216 height 33
paste input "110230"
type input "110230"
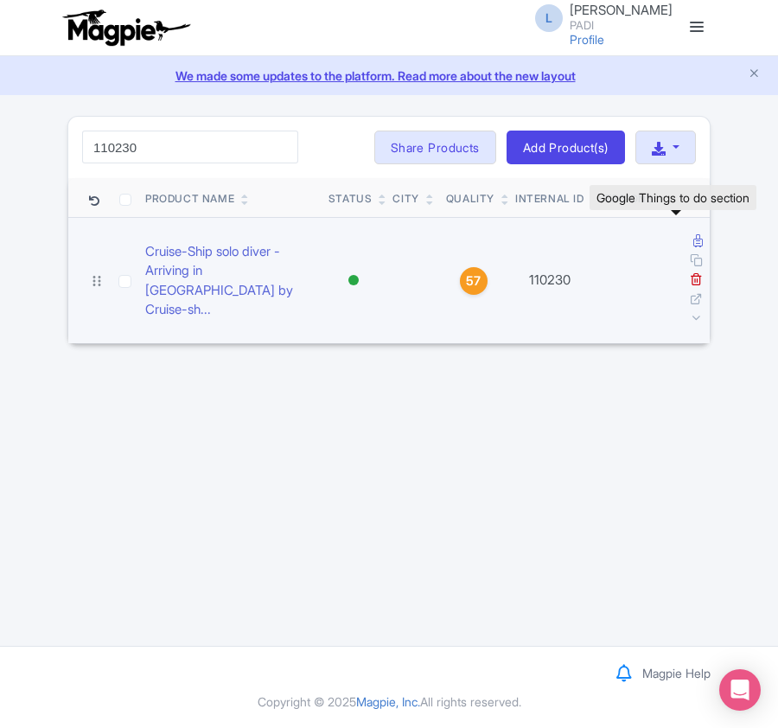
click at [693, 240] on icon at bounding box center [698, 240] width 10 height 13
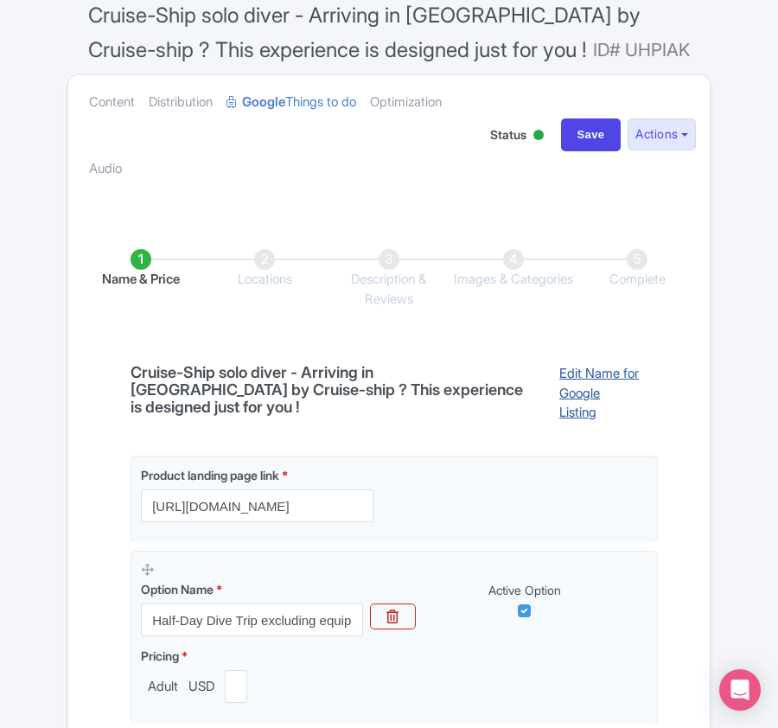
scroll to position [418, 0]
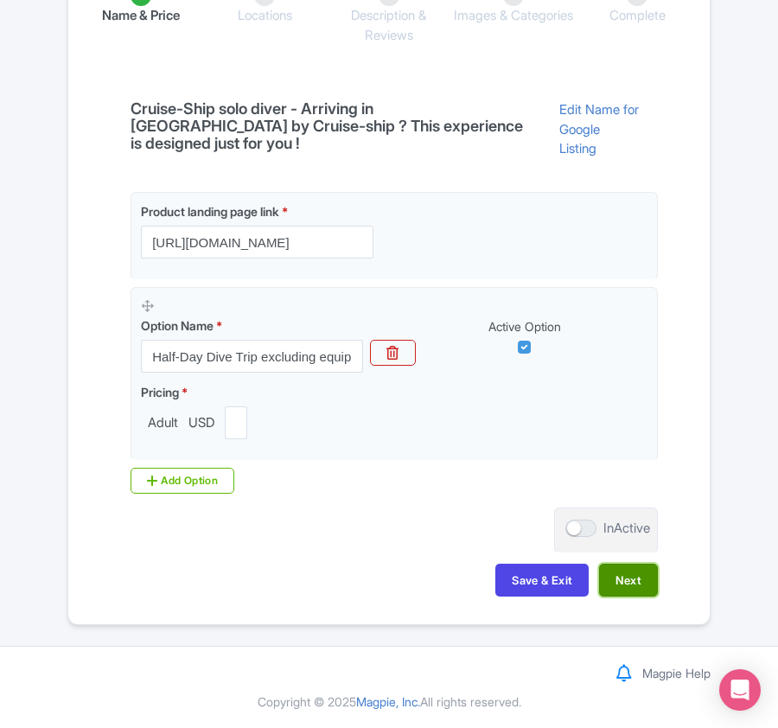
click at [643, 575] on button "Next" at bounding box center [628, 579] width 59 height 33
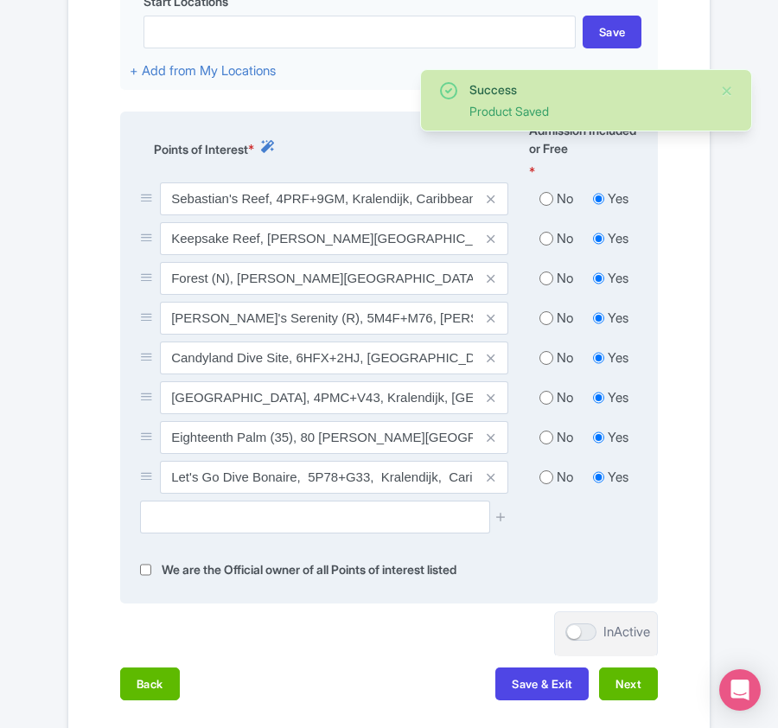
scroll to position [764, 0]
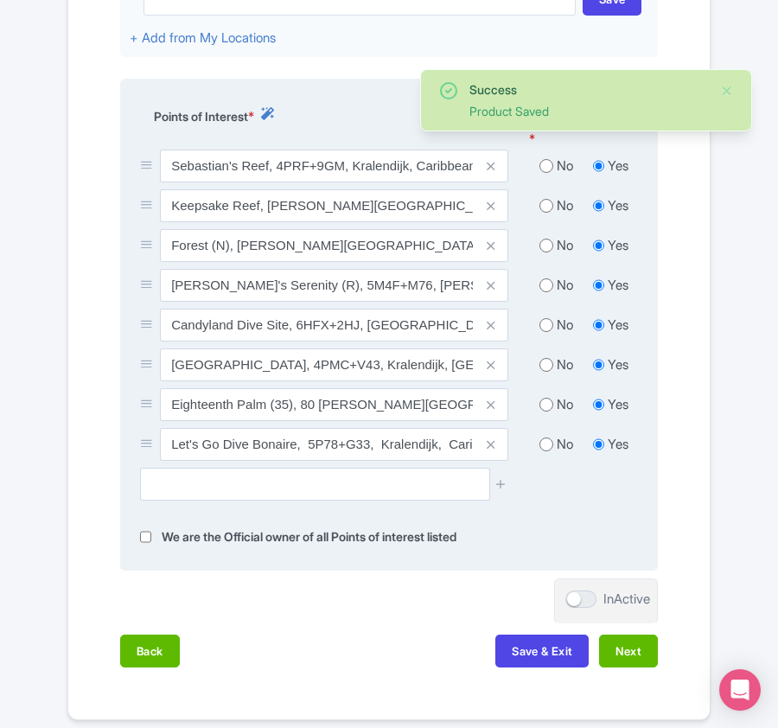
click at [544, 174] on input "radio" at bounding box center [546, 165] width 14 height 17
radio input "true"
click at [544, 212] on input "radio" at bounding box center [546, 205] width 14 height 17
radio input "true"
click at [544, 254] on input "radio" at bounding box center [546, 245] width 14 height 17
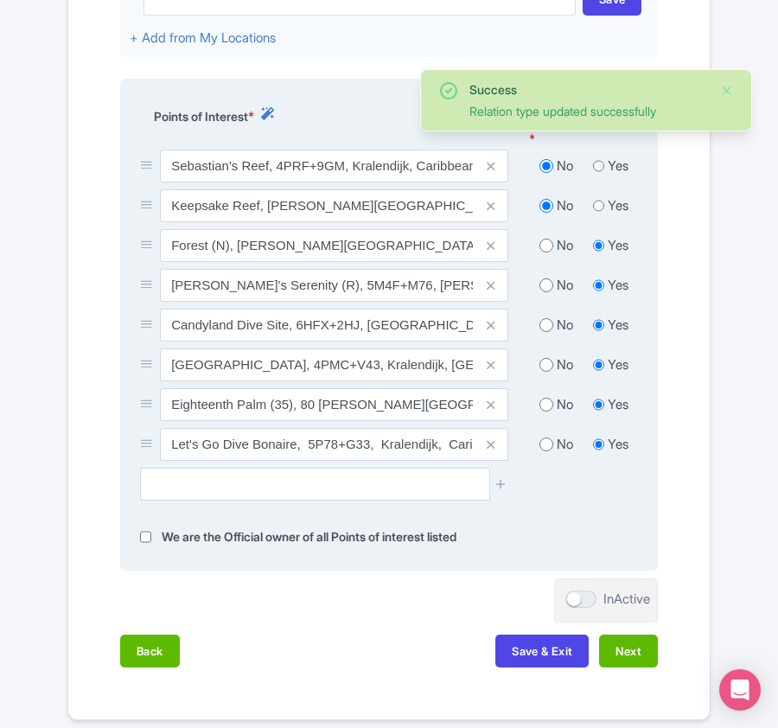
radio input "true"
click at [541, 291] on input "radio" at bounding box center [546, 285] width 14 height 17
radio input "true"
click at [541, 328] on input "radio" at bounding box center [546, 324] width 14 height 17
radio input "true"
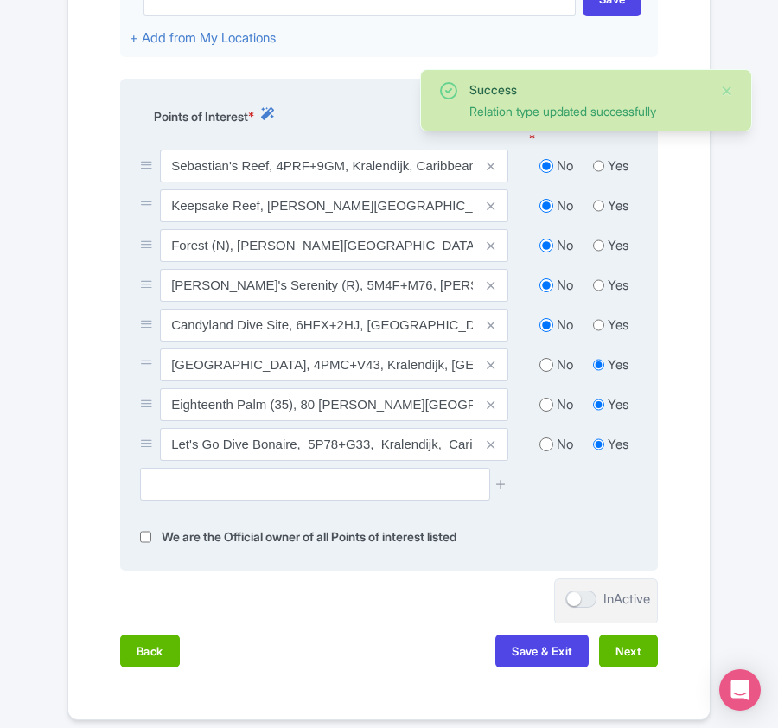
click at [544, 367] on input "radio" at bounding box center [546, 364] width 14 height 17
radio input "true"
click at [539, 409] on input "radio" at bounding box center [546, 404] width 14 height 17
radio input "true"
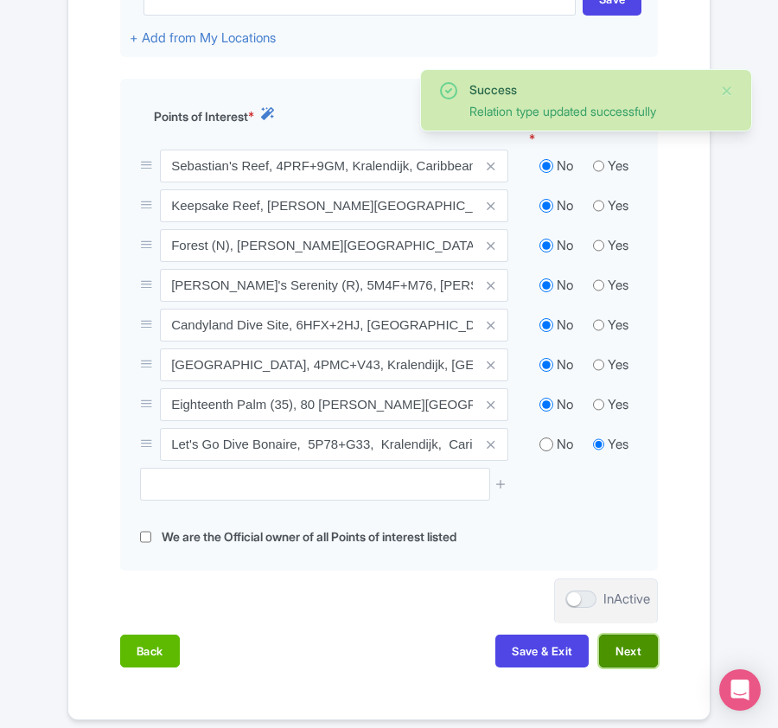
click at [640, 661] on button "Next" at bounding box center [628, 650] width 59 height 33
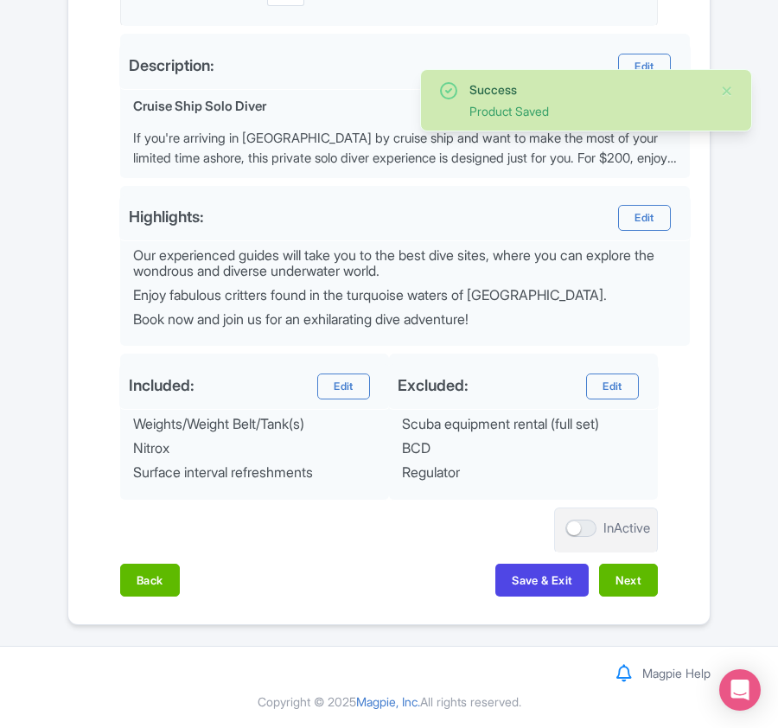
scroll to position [658, 0]
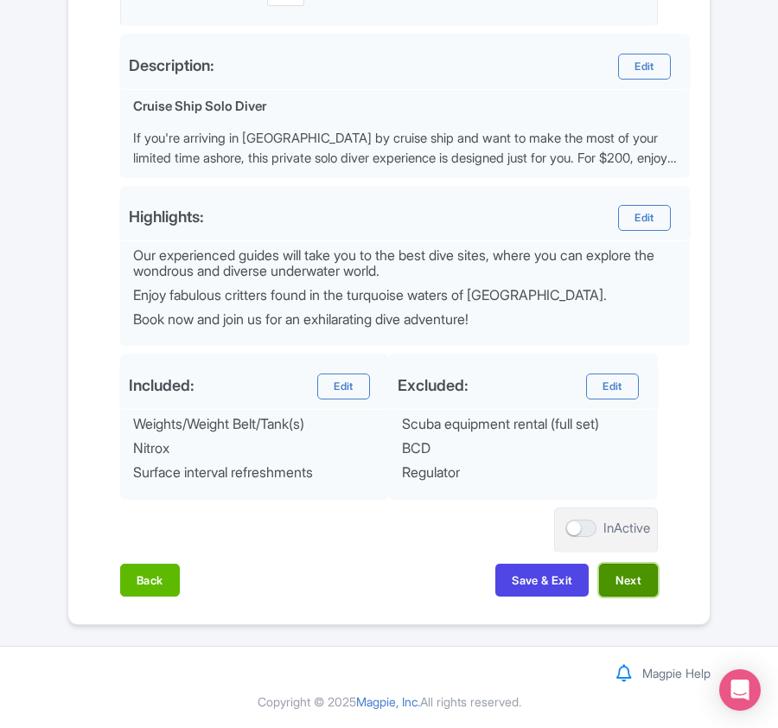
click at [619, 582] on button "Next" at bounding box center [628, 579] width 59 height 33
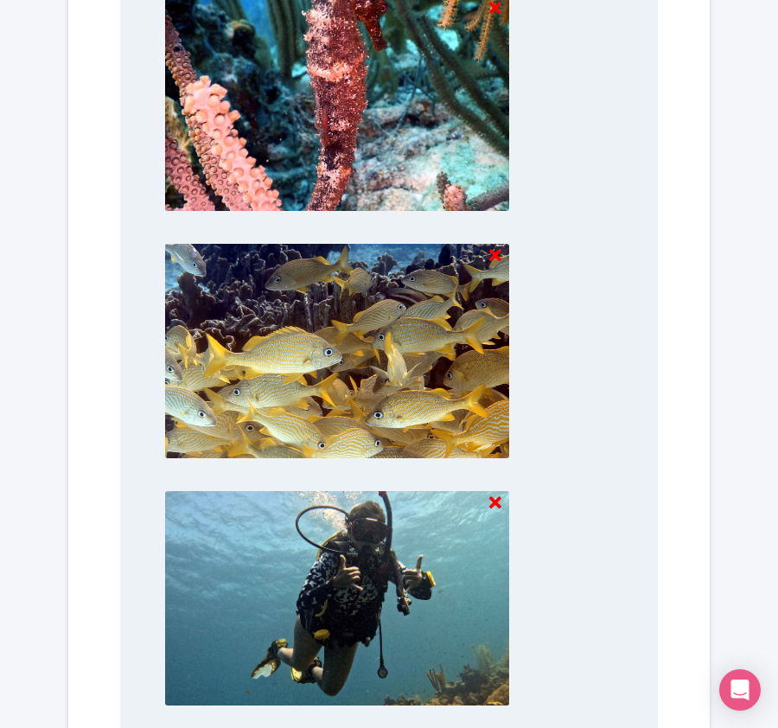
scroll to position [1835, 0]
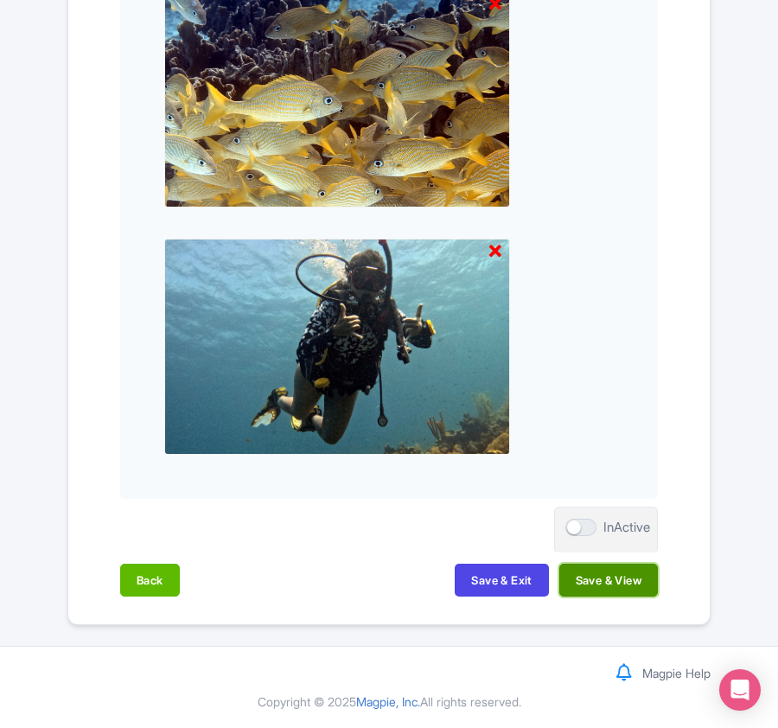
click at [575, 575] on button "Save & View" at bounding box center [608, 579] width 99 height 33
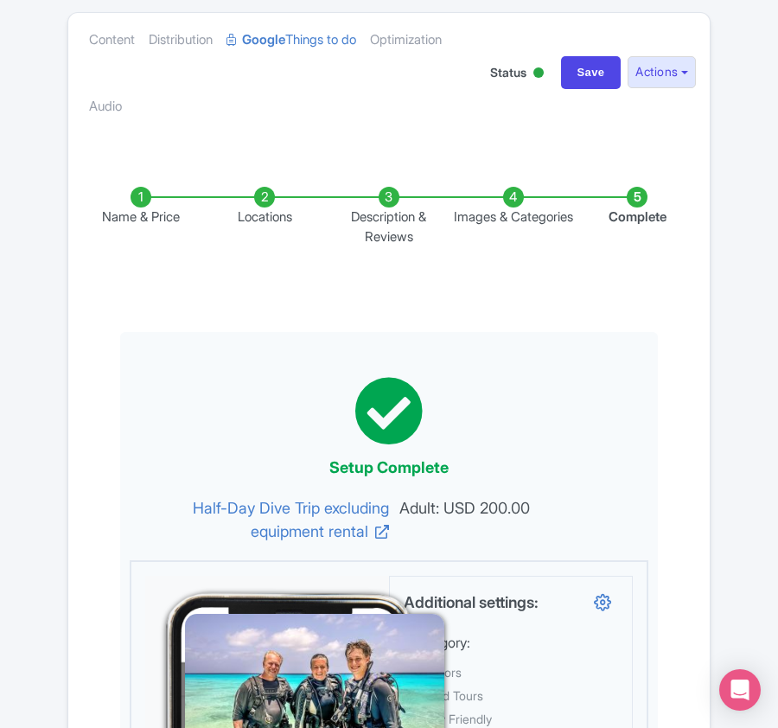
scroll to position [0, 0]
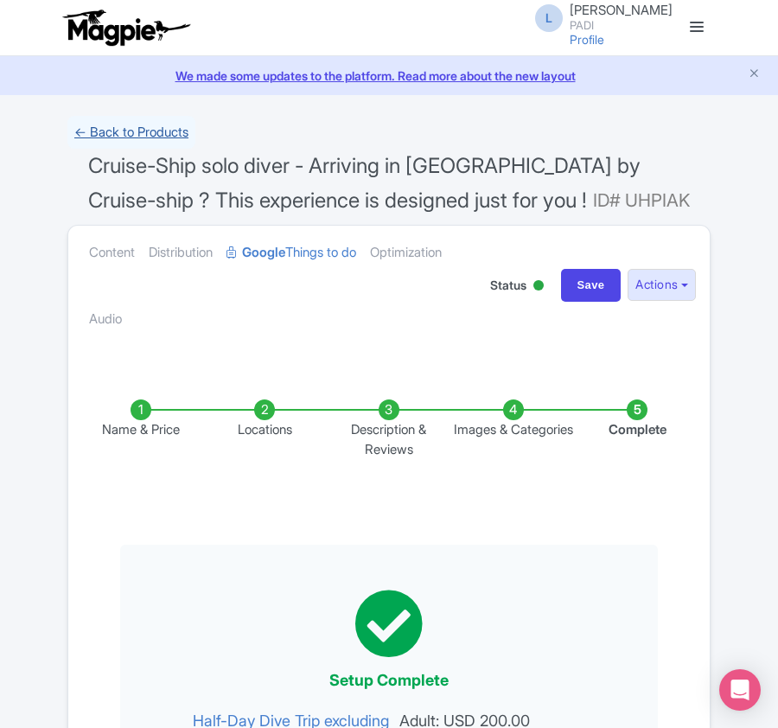
click at [129, 135] on link "← Back to Products" at bounding box center [131, 133] width 128 height 34
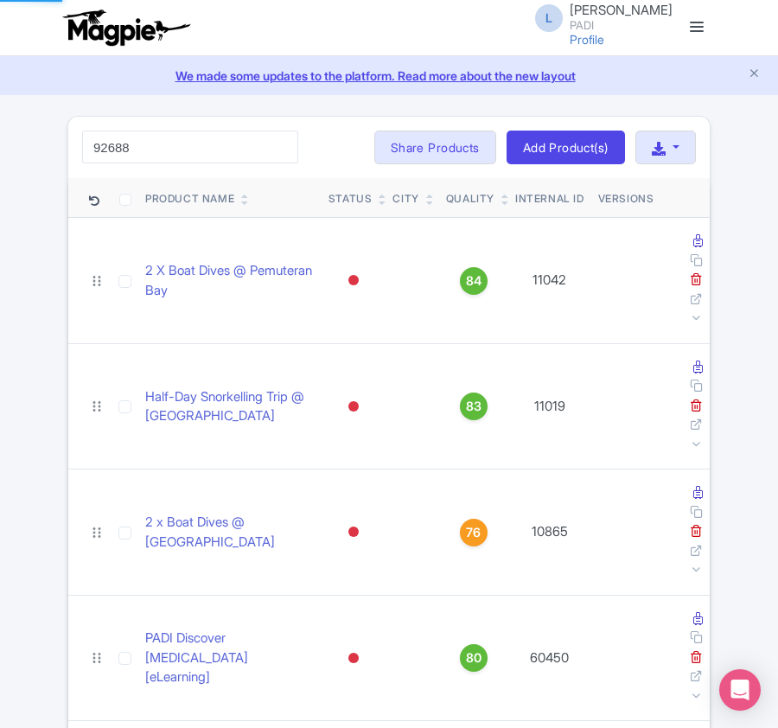
type input "92688"
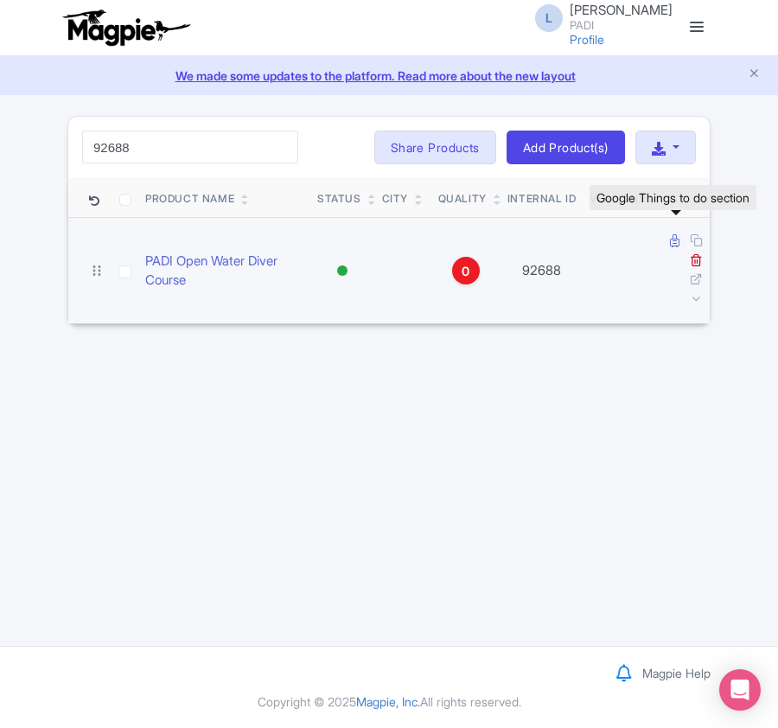
click at [671, 244] on icon at bounding box center [675, 240] width 10 height 13
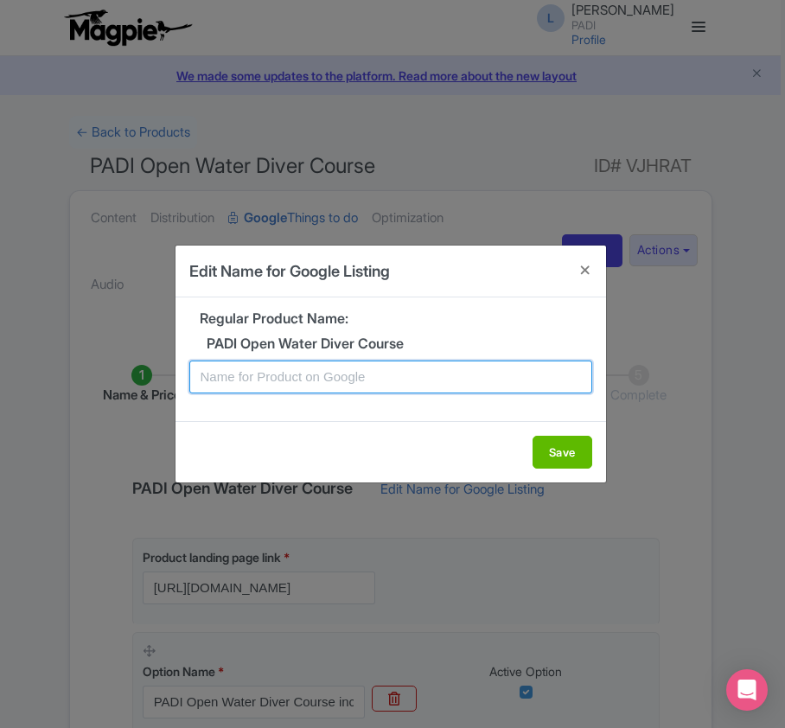
click at [289, 385] on input "text" at bounding box center [390, 376] width 403 height 33
paste input "Bonaire PADI Open Water Diving Lessons: Your gateway to the underwater world!"
type input "Bonaire PADI Open Water Diving Lessons: Your gateway to the underwater world!"
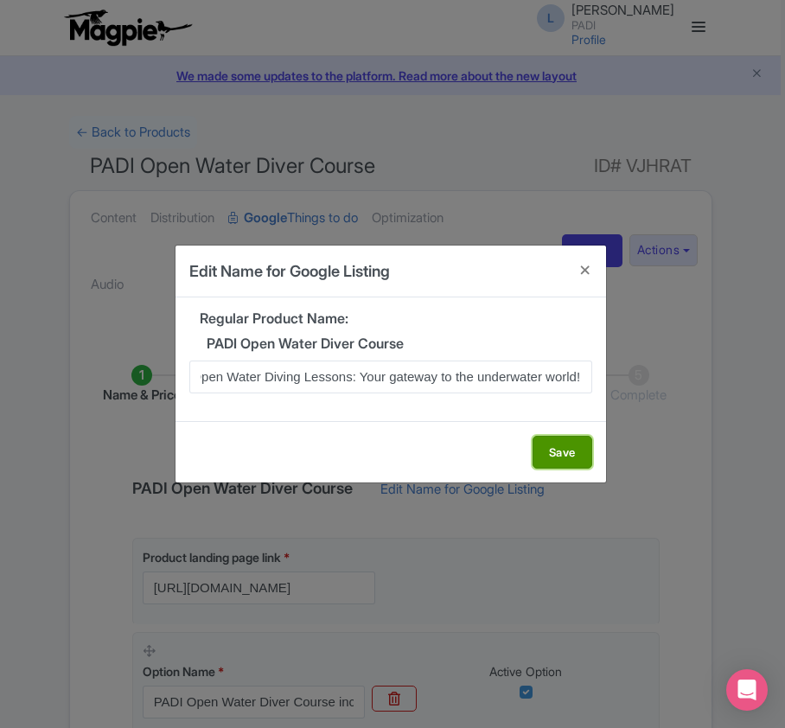
click at [568, 444] on button "Save" at bounding box center [562, 451] width 60 height 33
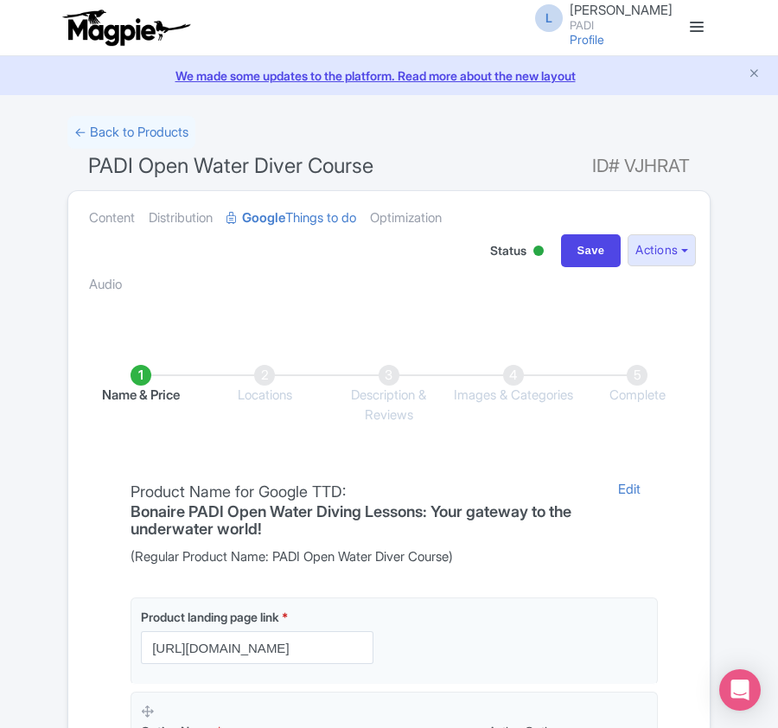
scroll to position [409, 0]
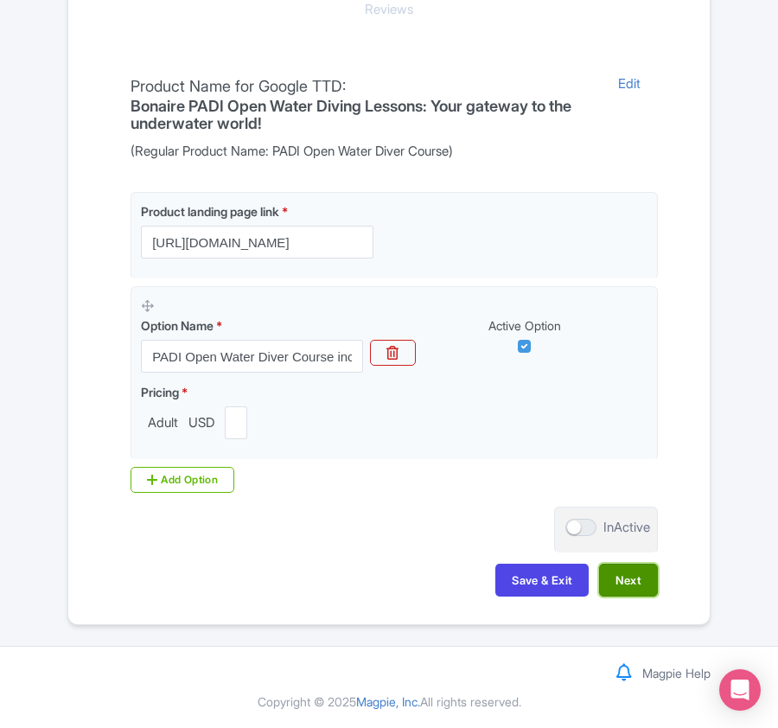
click at [613, 577] on button "Next" at bounding box center [628, 579] width 59 height 33
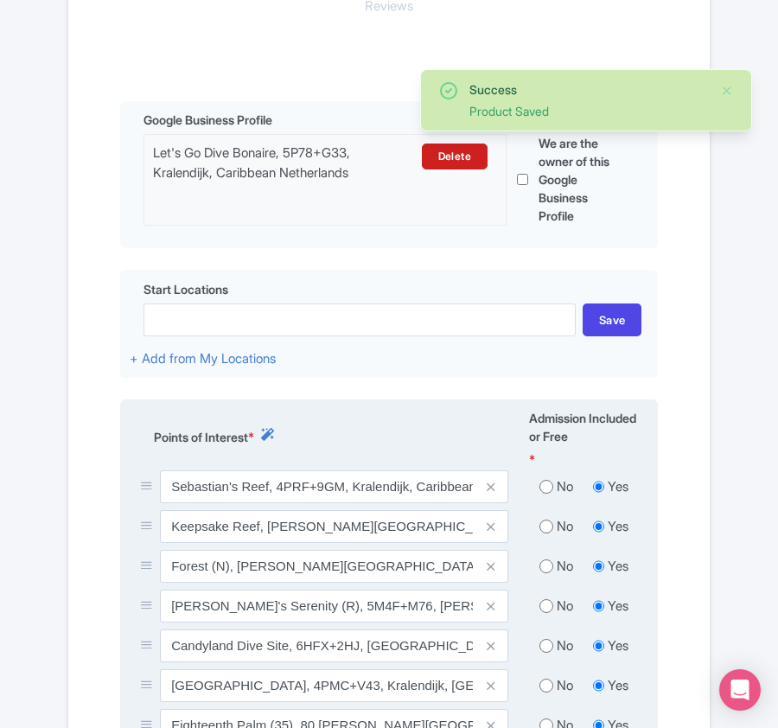
click at [547, 491] on input "radio" at bounding box center [546, 486] width 14 height 17
radio input "true"
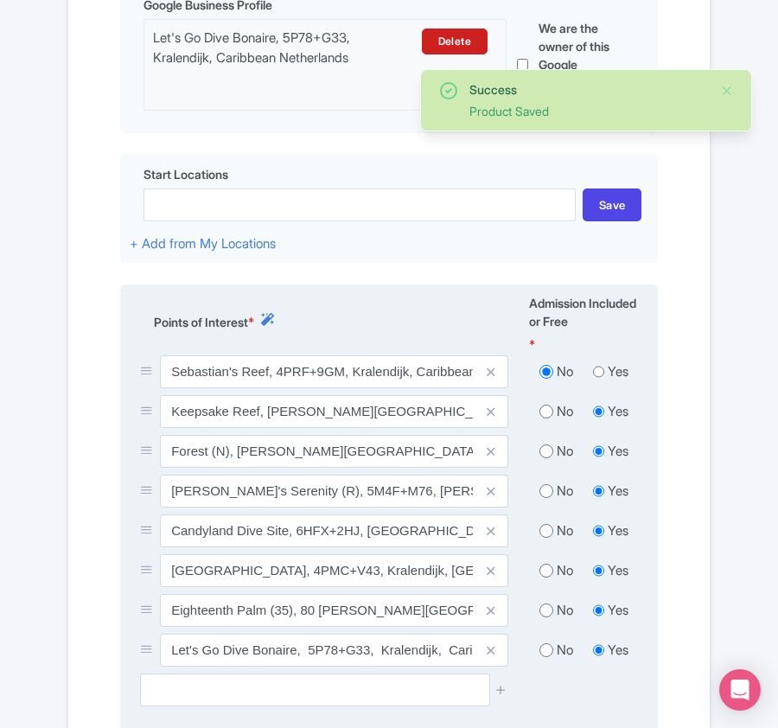
click at [544, 419] on input "radio" at bounding box center [546, 411] width 14 height 17
radio input "true"
click at [548, 458] on input "radio" at bounding box center [546, 450] width 14 height 17
radio input "true"
click at [548, 499] on input "radio" at bounding box center [546, 490] width 14 height 17
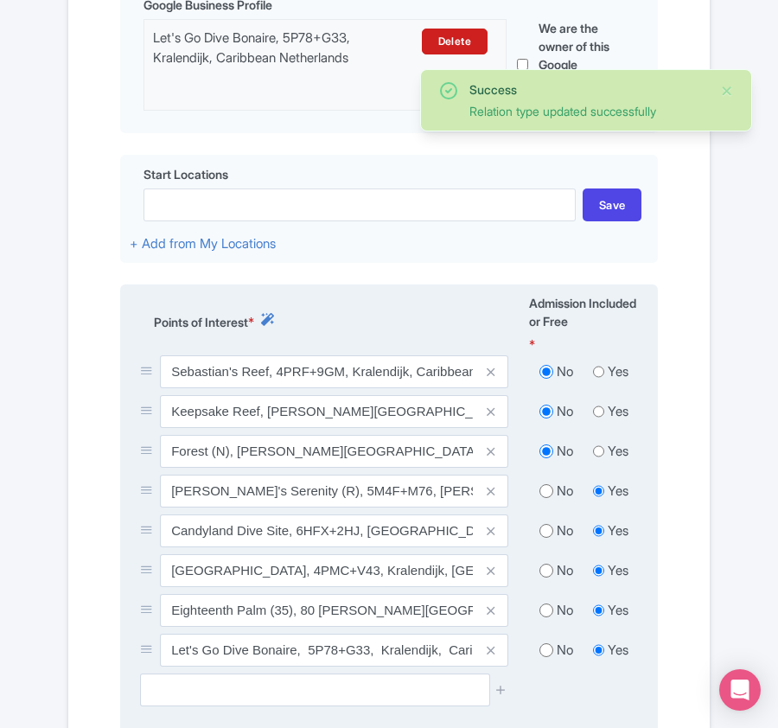
radio input "true"
click at [547, 529] on input "radio" at bounding box center [546, 530] width 14 height 17
radio input "true"
click at [547, 571] on input "radio" at bounding box center [546, 570] width 14 height 17
radio input "true"
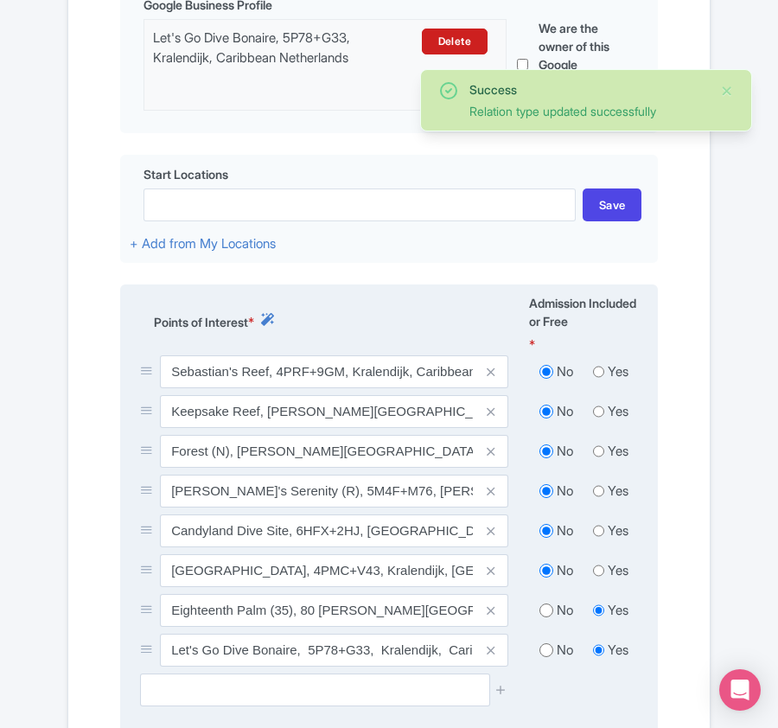
click at [546, 606] on input "radio" at bounding box center [546, 609] width 14 height 17
radio input "true"
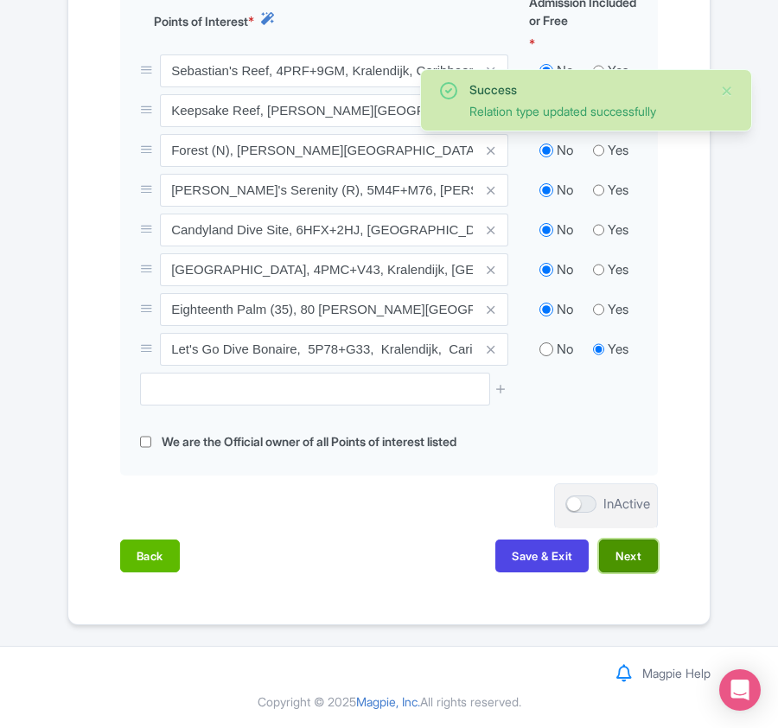
click at [627, 562] on button "Next" at bounding box center [628, 555] width 59 height 33
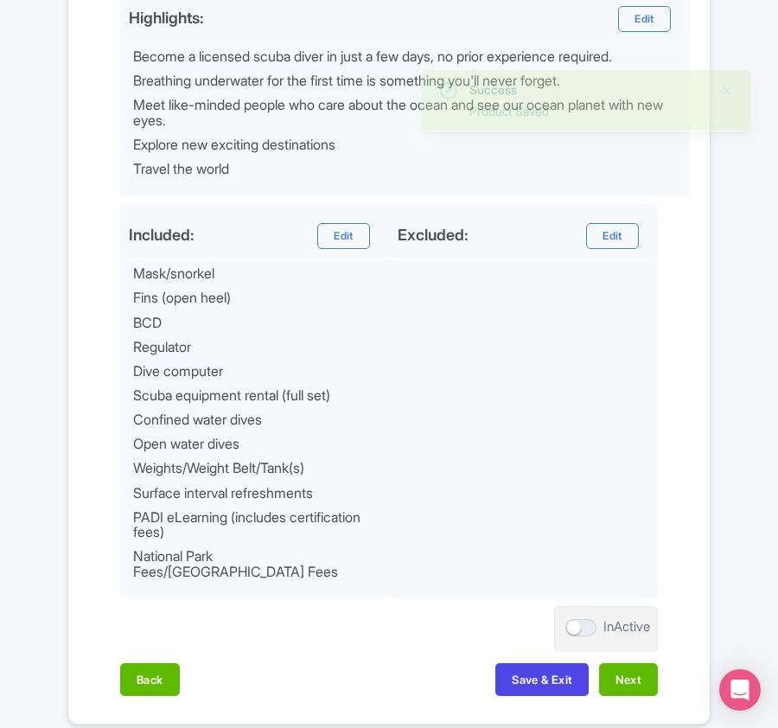
scroll to position [920, 0]
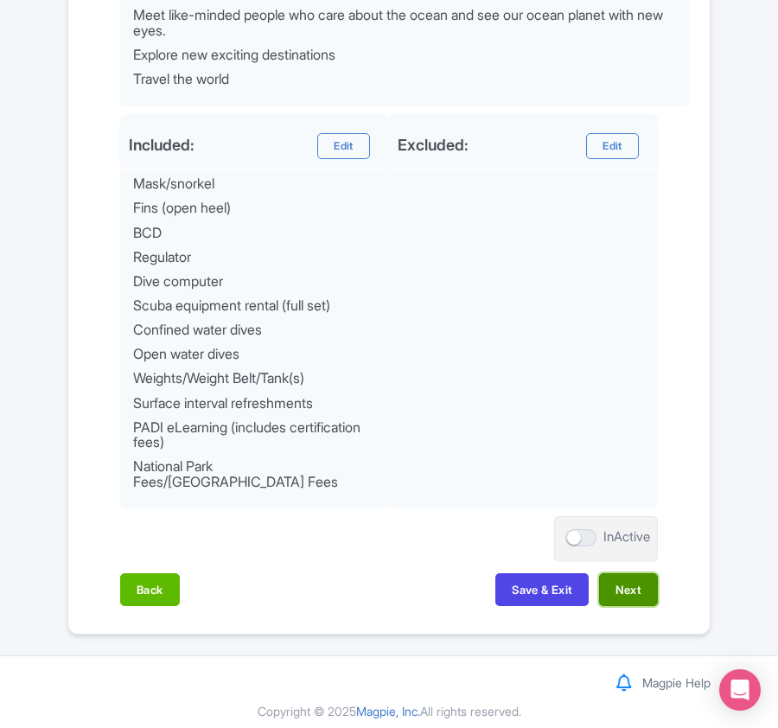
click at [627, 574] on button "Next" at bounding box center [628, 589] width 59 height 33
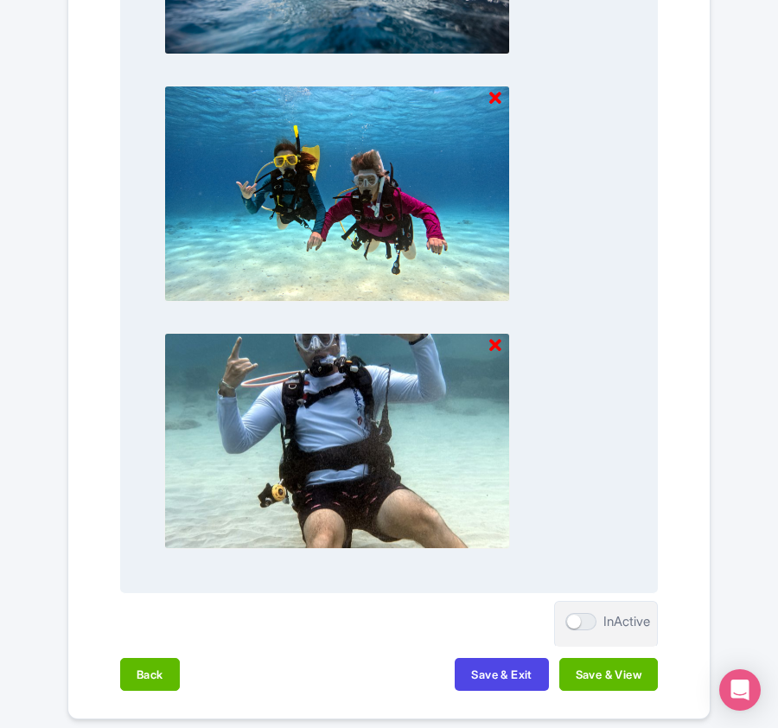
scroll to position [1823, 0]
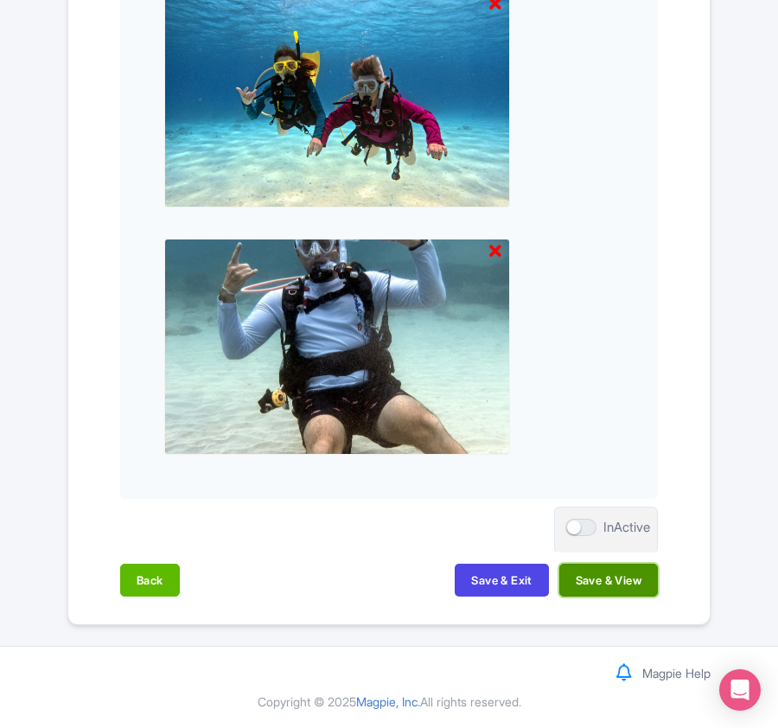
click at [627, 575] on button "Save & View" at bounding box center [608, 579] width 99 height 33
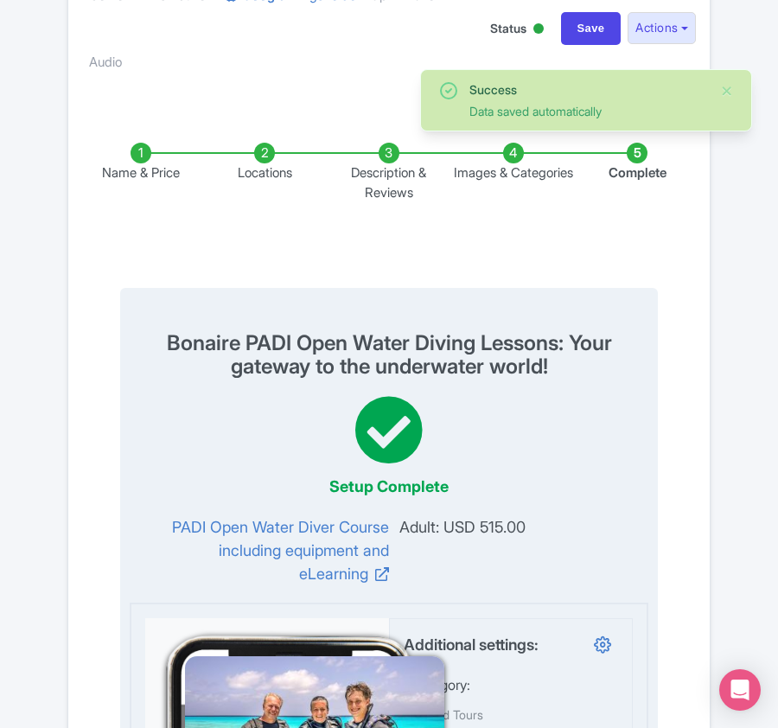
scroll to position [0, 0]
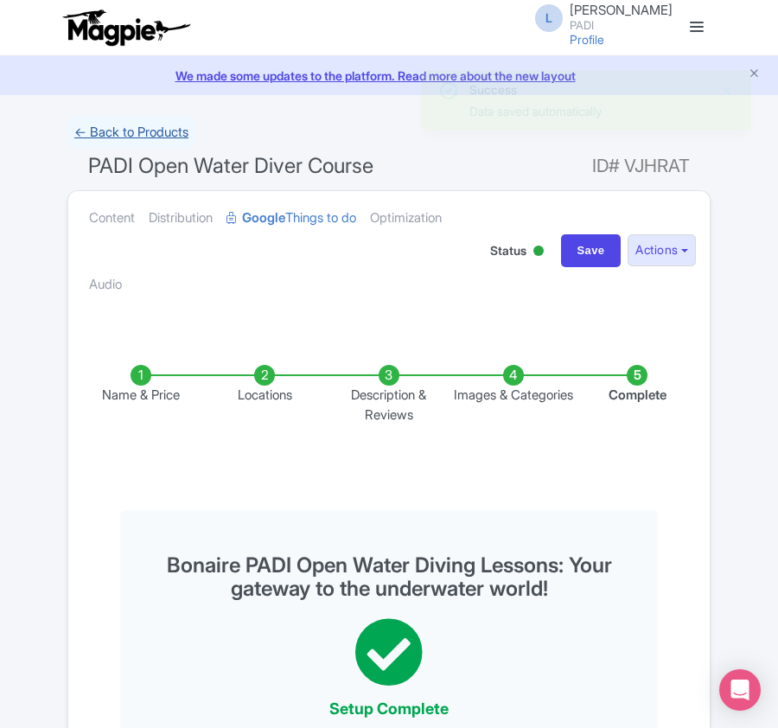
click at [139, 132] on link "← Back to Products" at bounding box center [131, 133] width 128 height 34
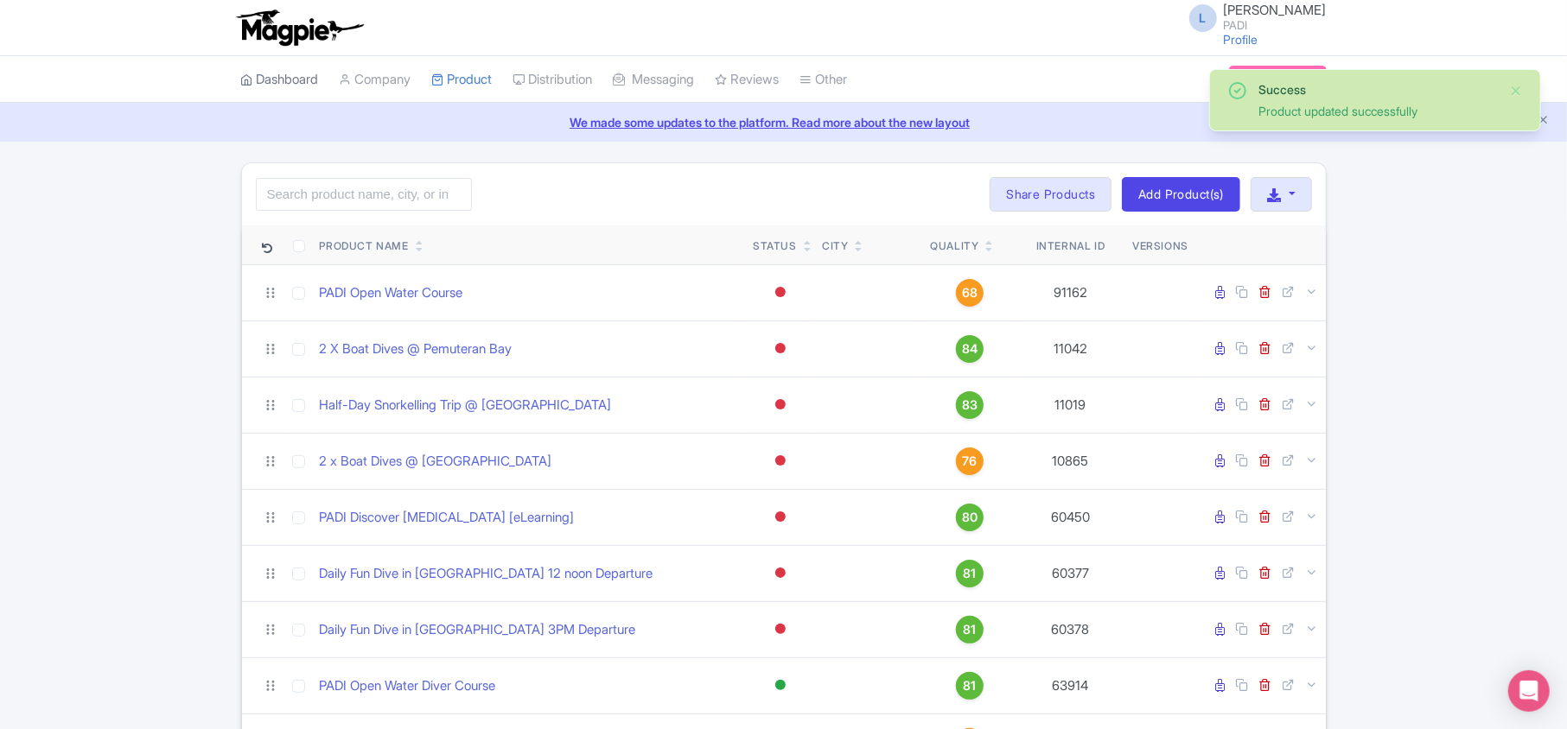
click at [275, 78] on link "Dashboard" at bounding box center [280, 80] width 78 height 48
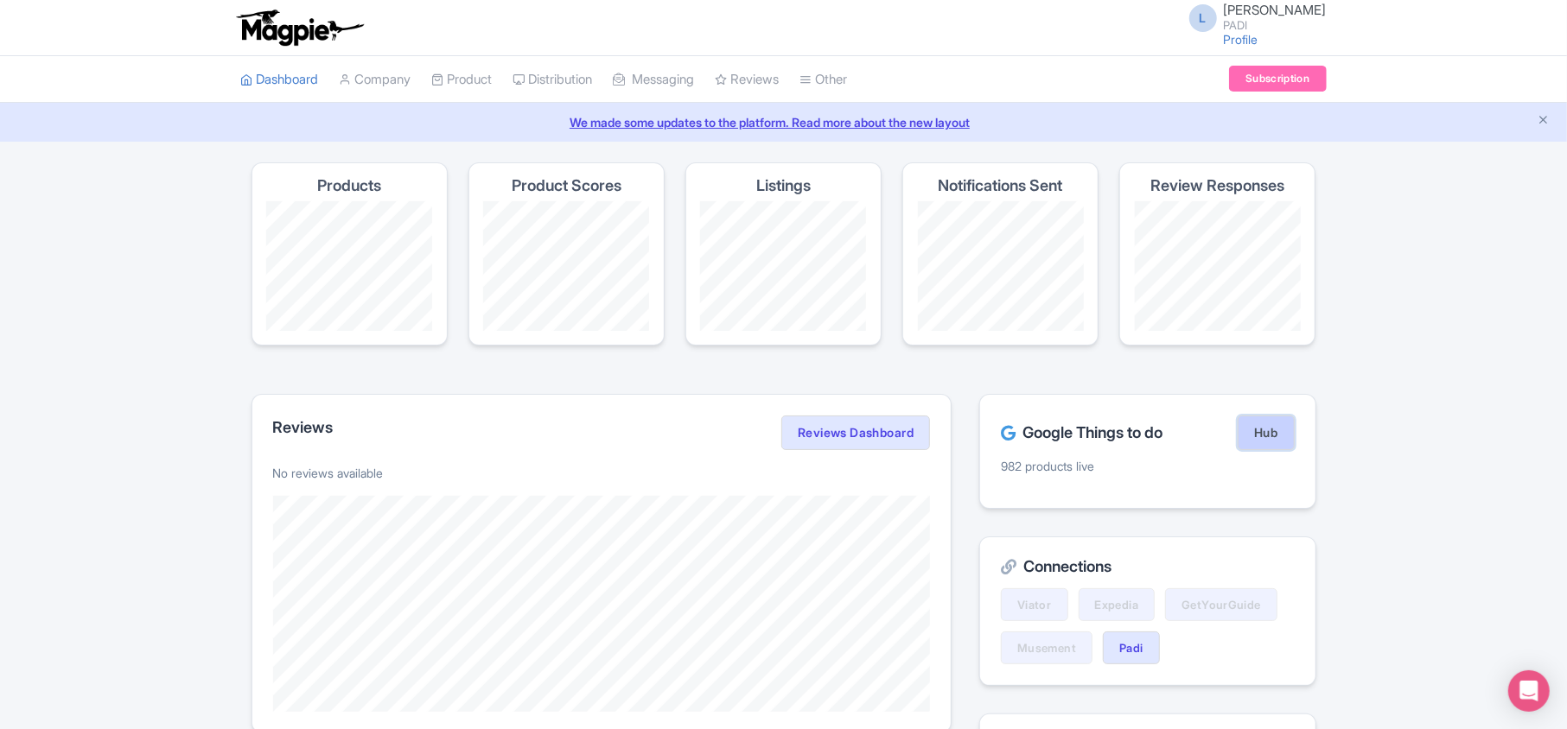
click at [1269, 434] on link "Hub" at bounding box center [1265, 433] width 56 height 35
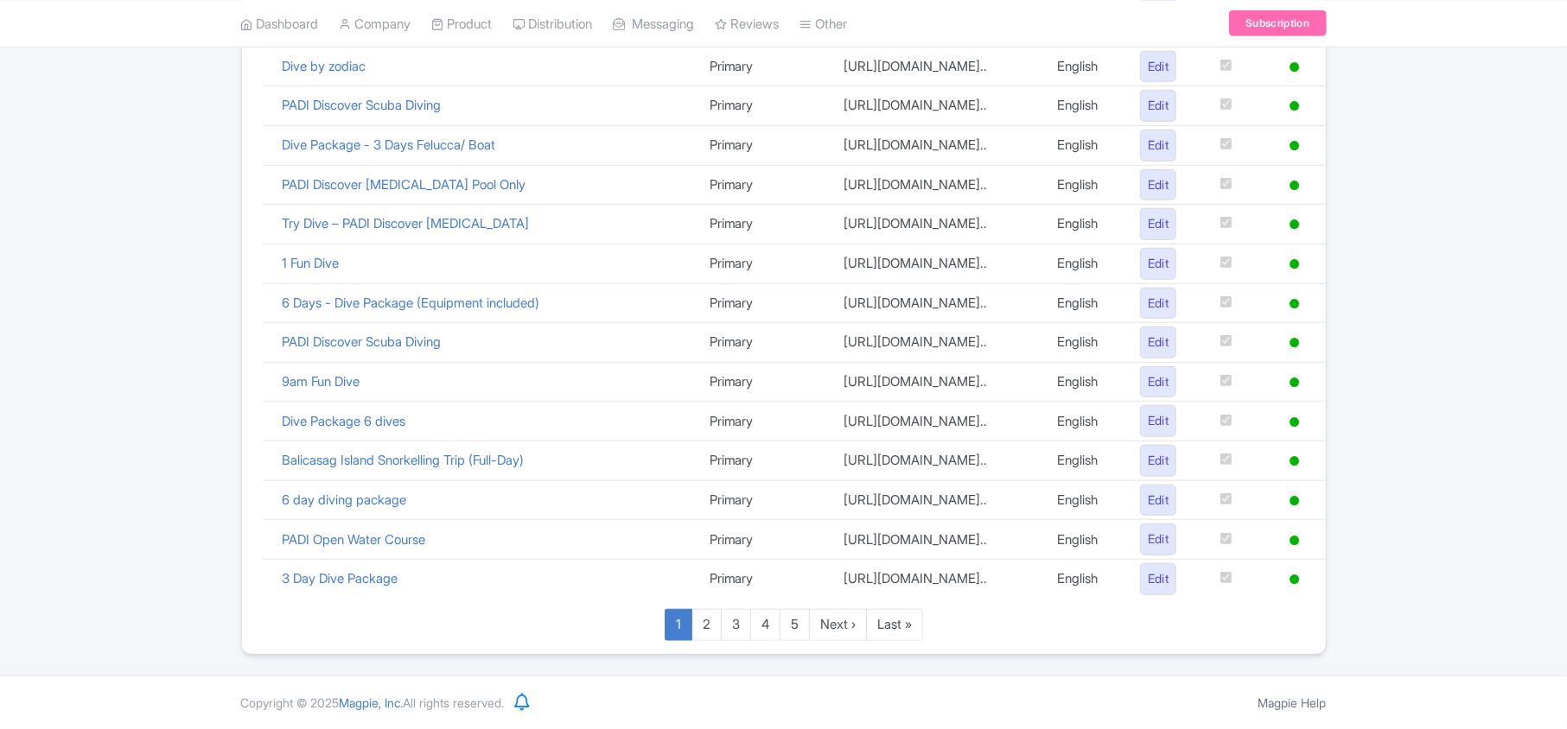
scroll to position [1193, 0]
click at [911, 620] on link "Last »" at bounding box center [894, 625] width 57 height 32
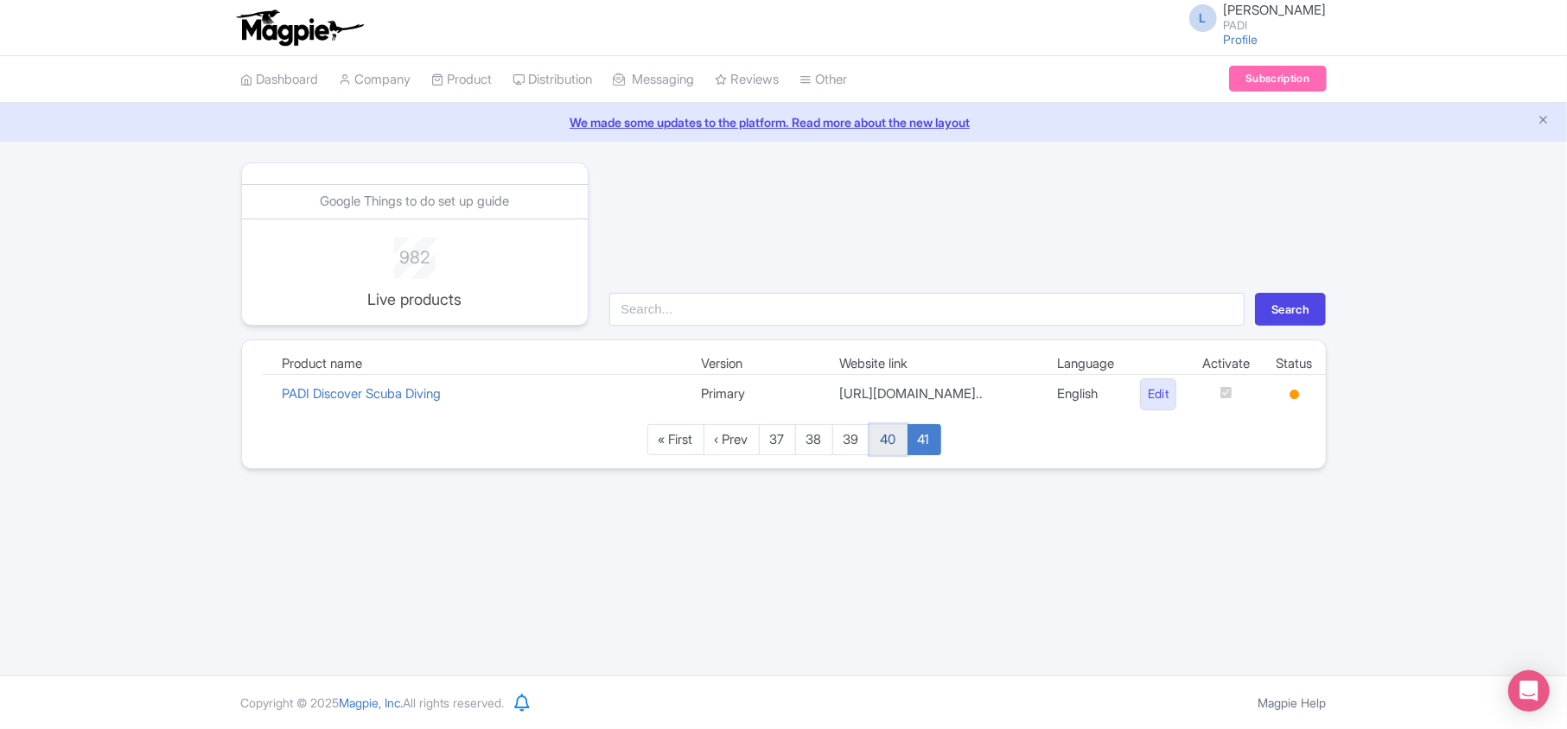
click at [893, 456] on link "40" at bounding box center [888, 440] width 38 height 32
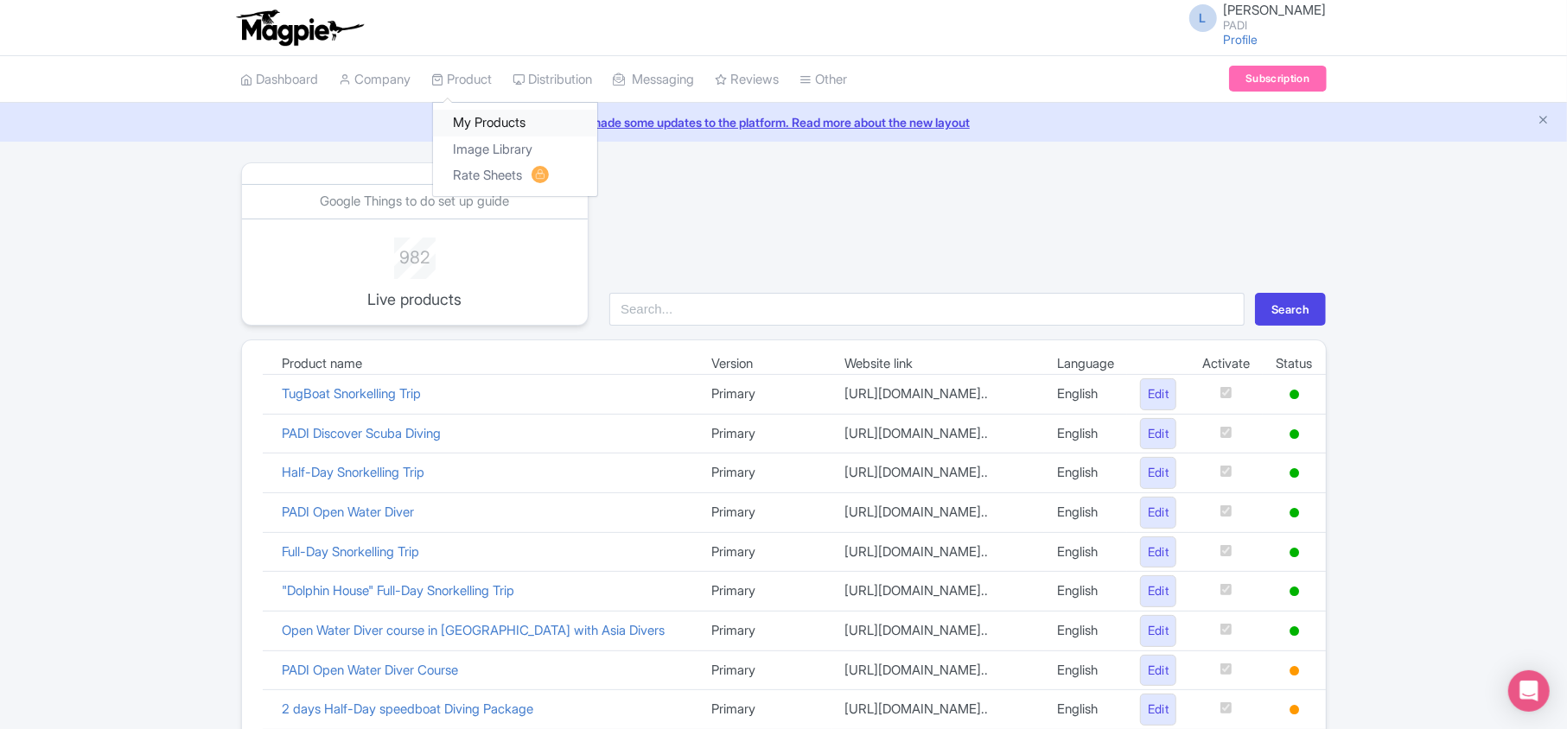
click at [481, 123] on link "My Products" at bounding box center [515, 123] width 164 height 27
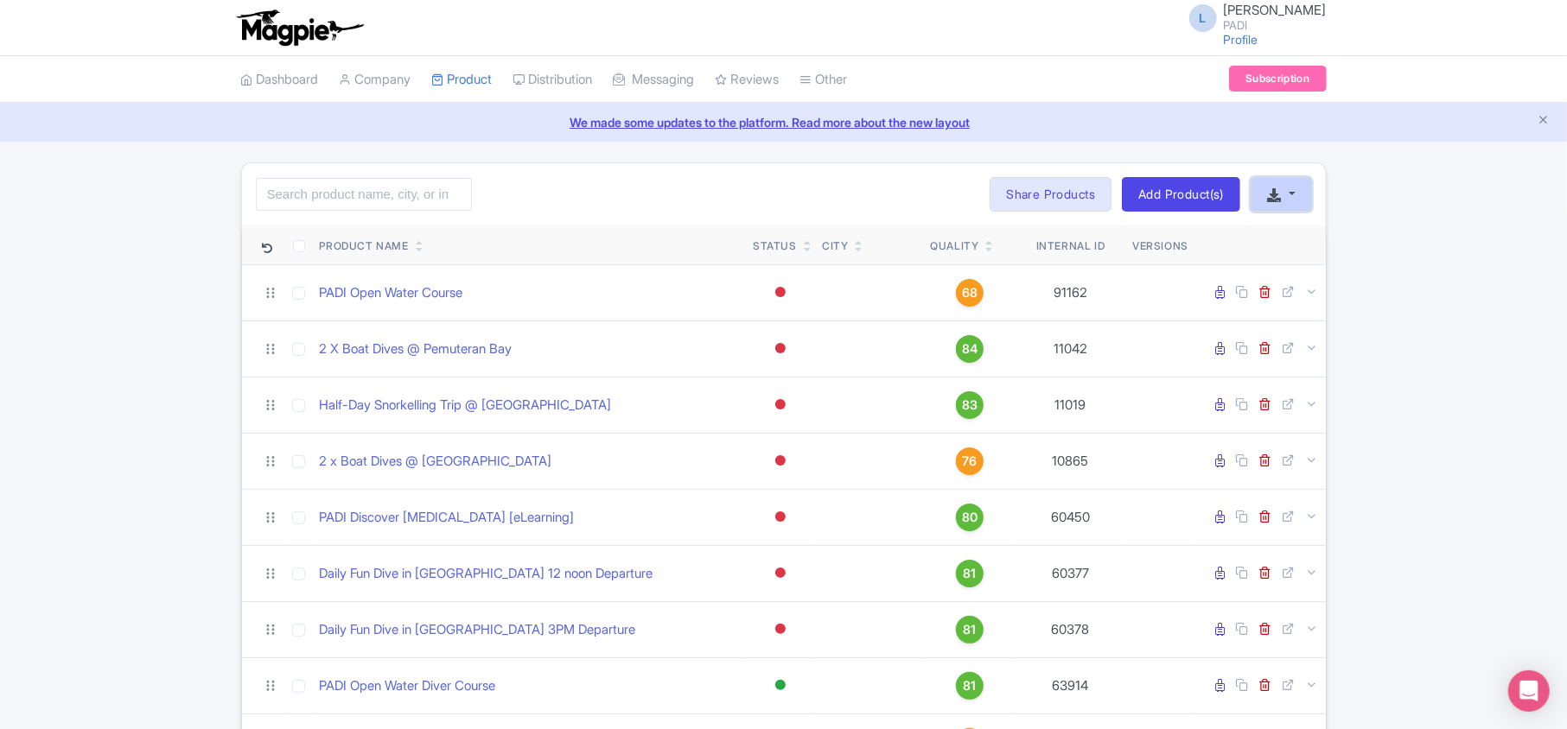
click at [1294, 199] on button "button" at bounding box center [1280, 194] width 60 height 35
click at [1294, 230] on link "Download Product List" at bounding box center [1336, 234] width 170 height 27
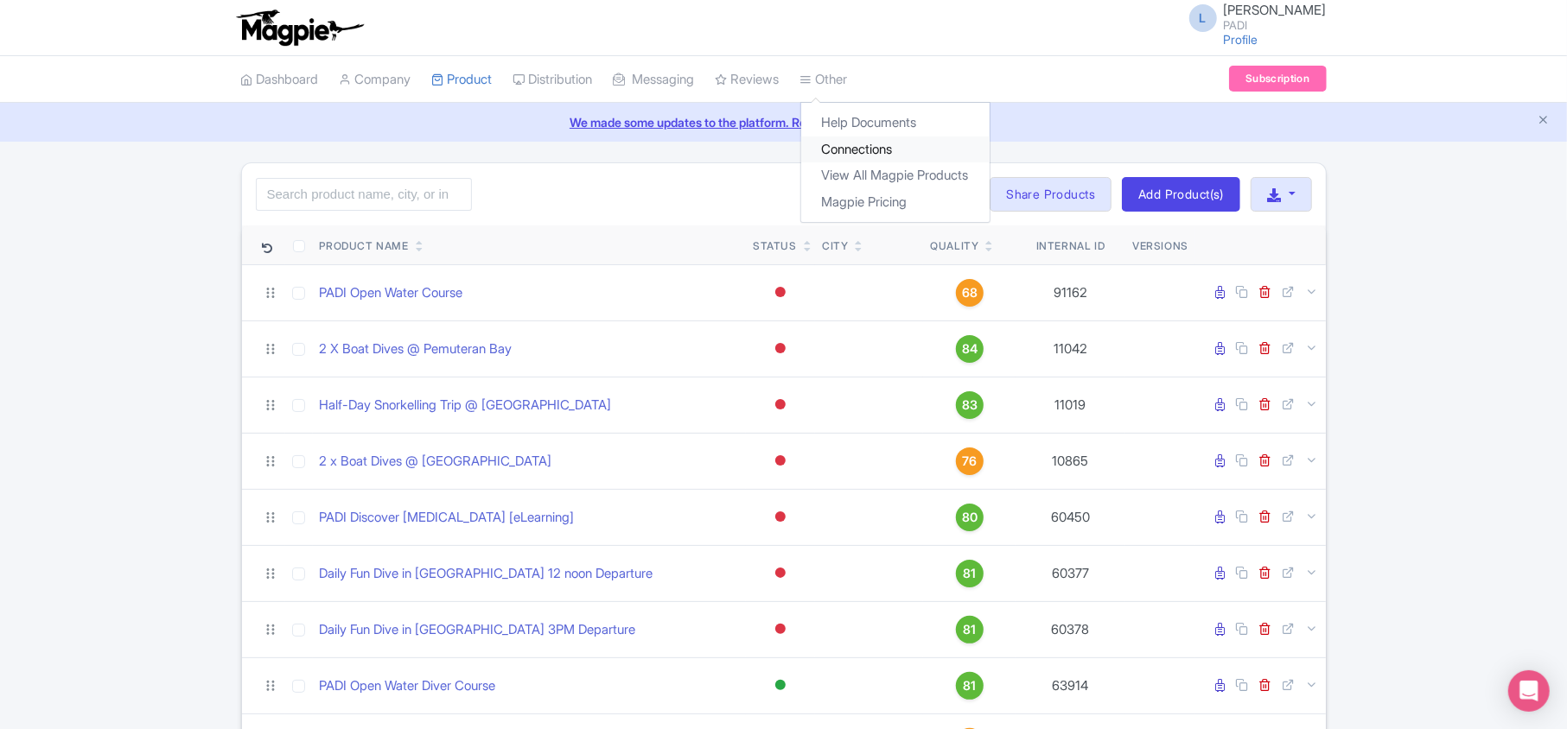
click at [855, 152] on link "Connections" at bounding box center [895, 150] width 188 height 27
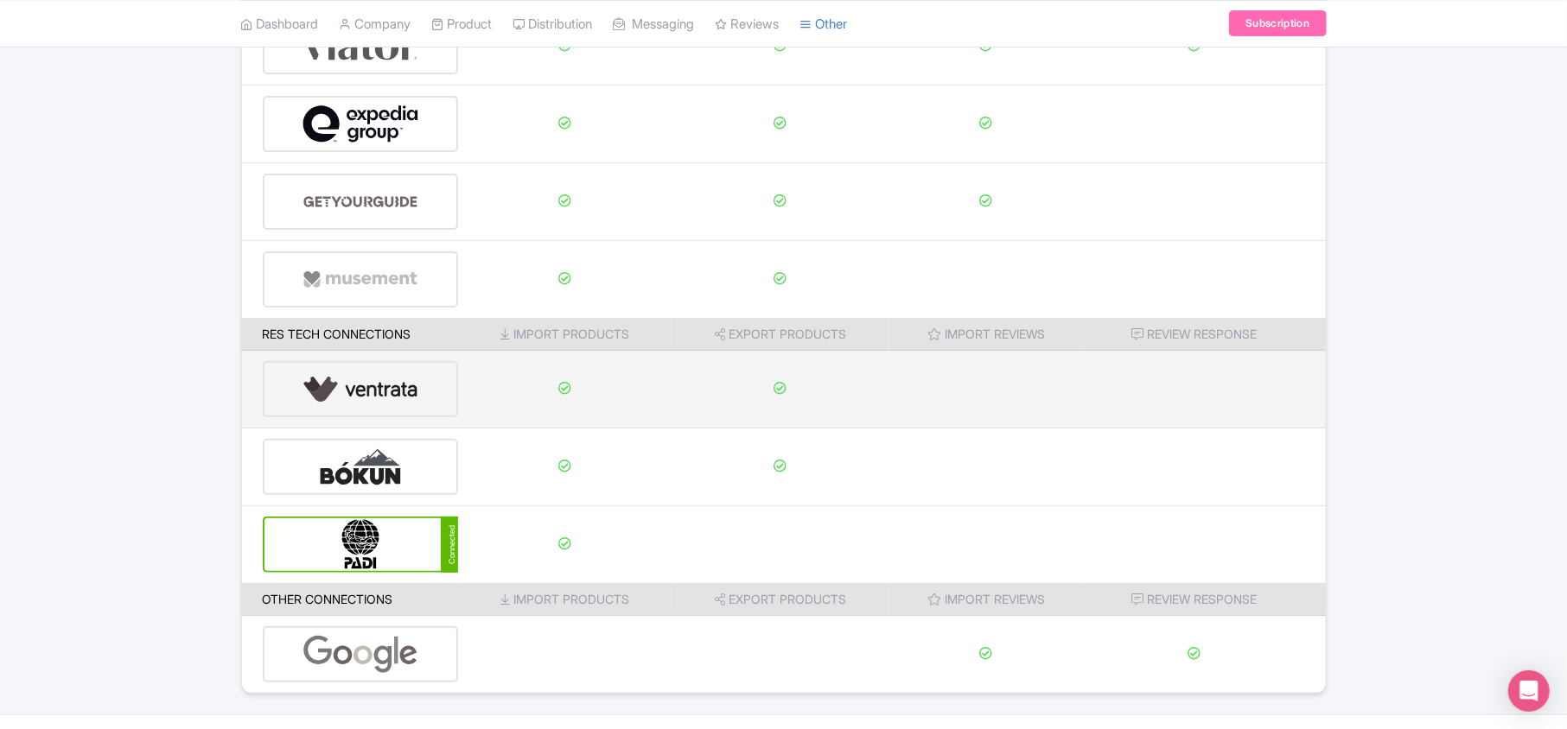
scroll to position [271, 0]
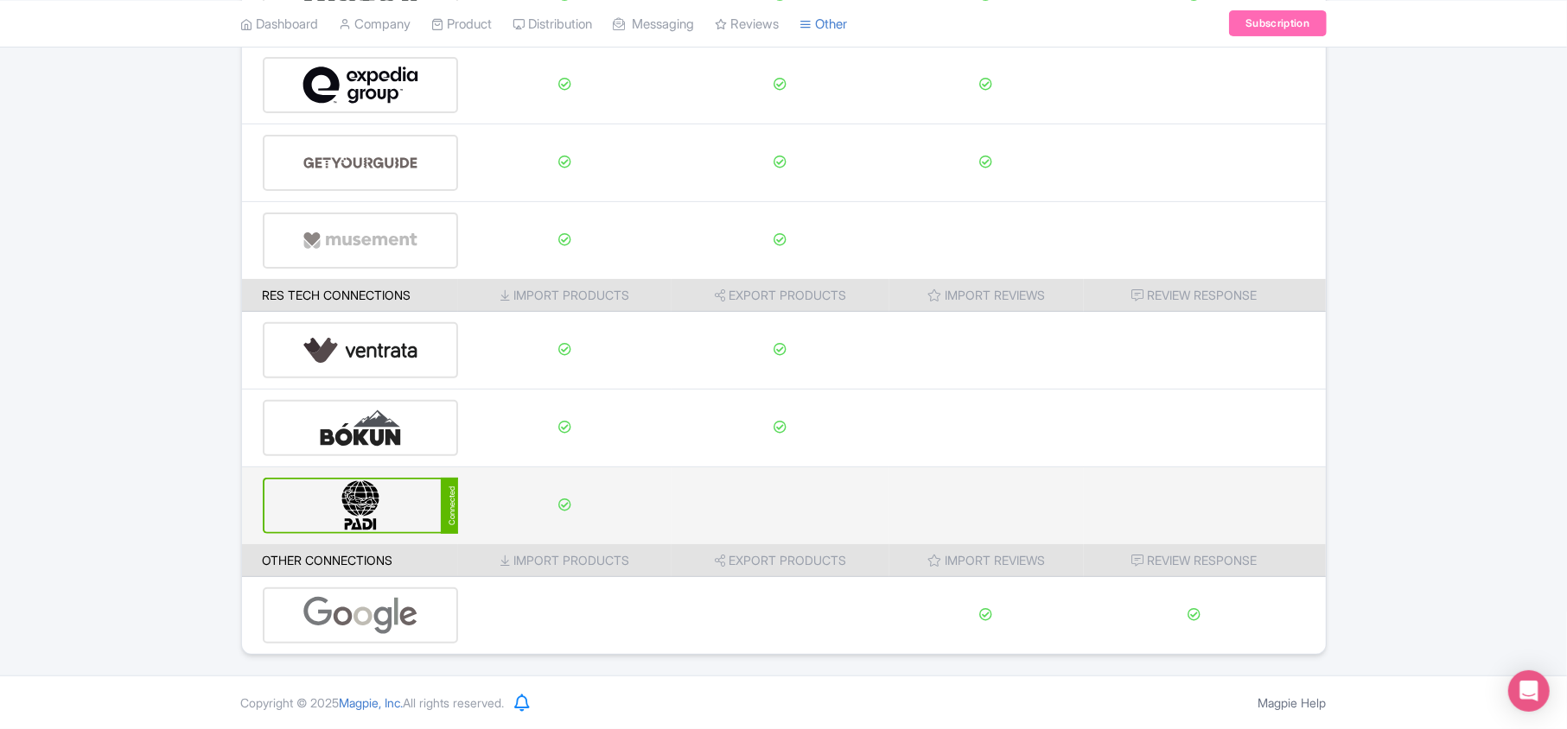
click at [370, 506] on img at bounding box center [360, 506] width 117 height 53
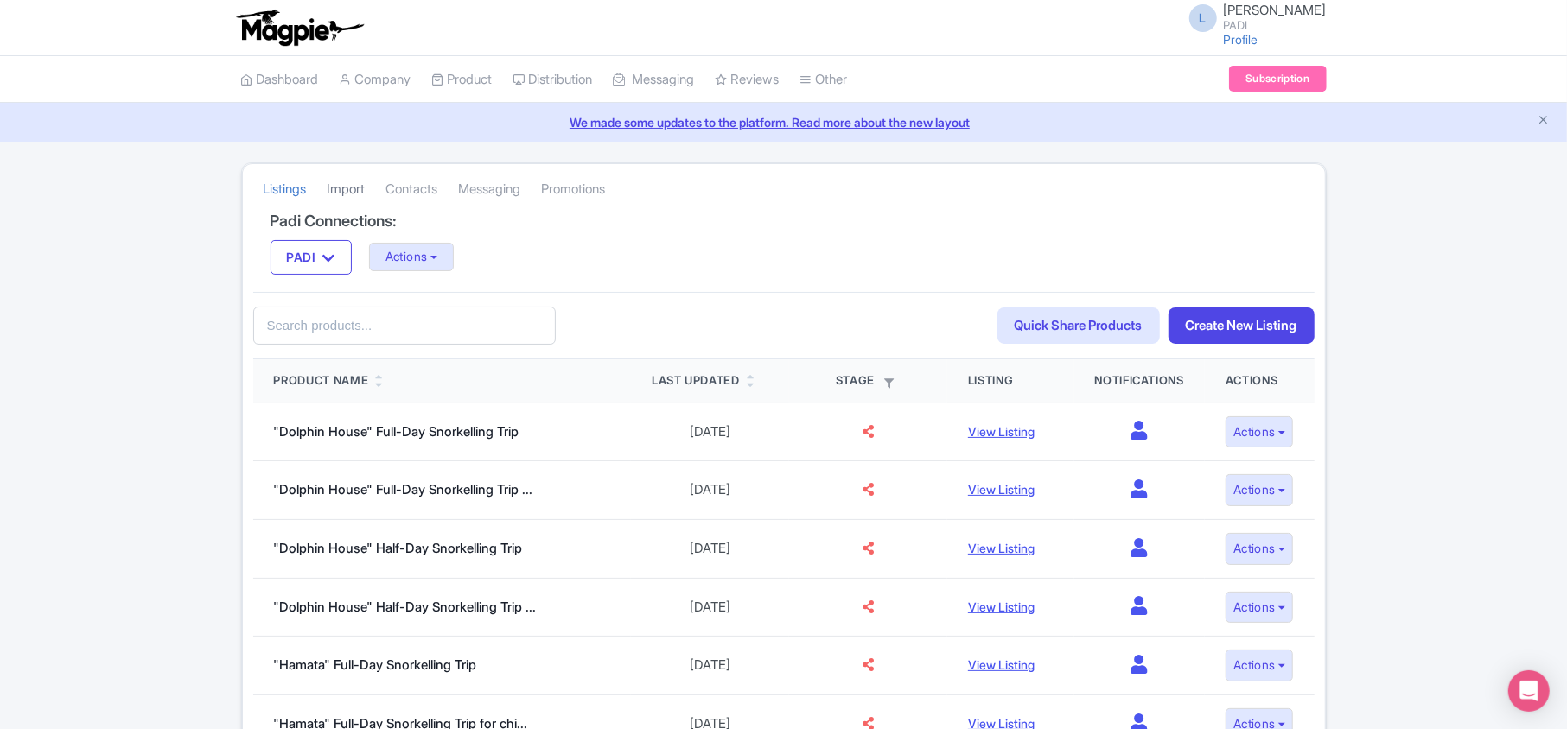
click at [354, 188] on link "Import" at bounding box center [346, 190] width 38 height 48
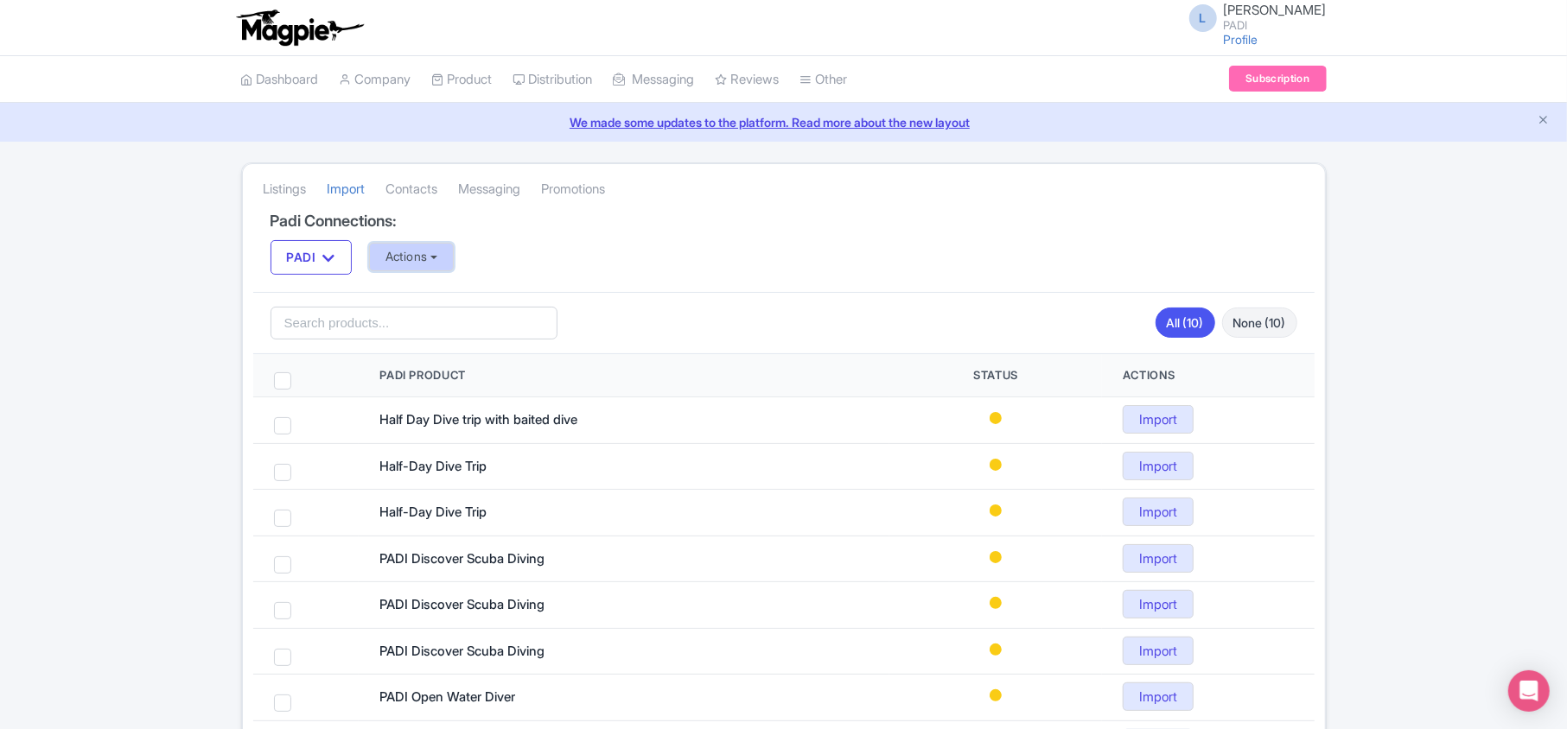
click at [430, 257] on button "Actions" at bounding box center [412, 257] width 86 height 29
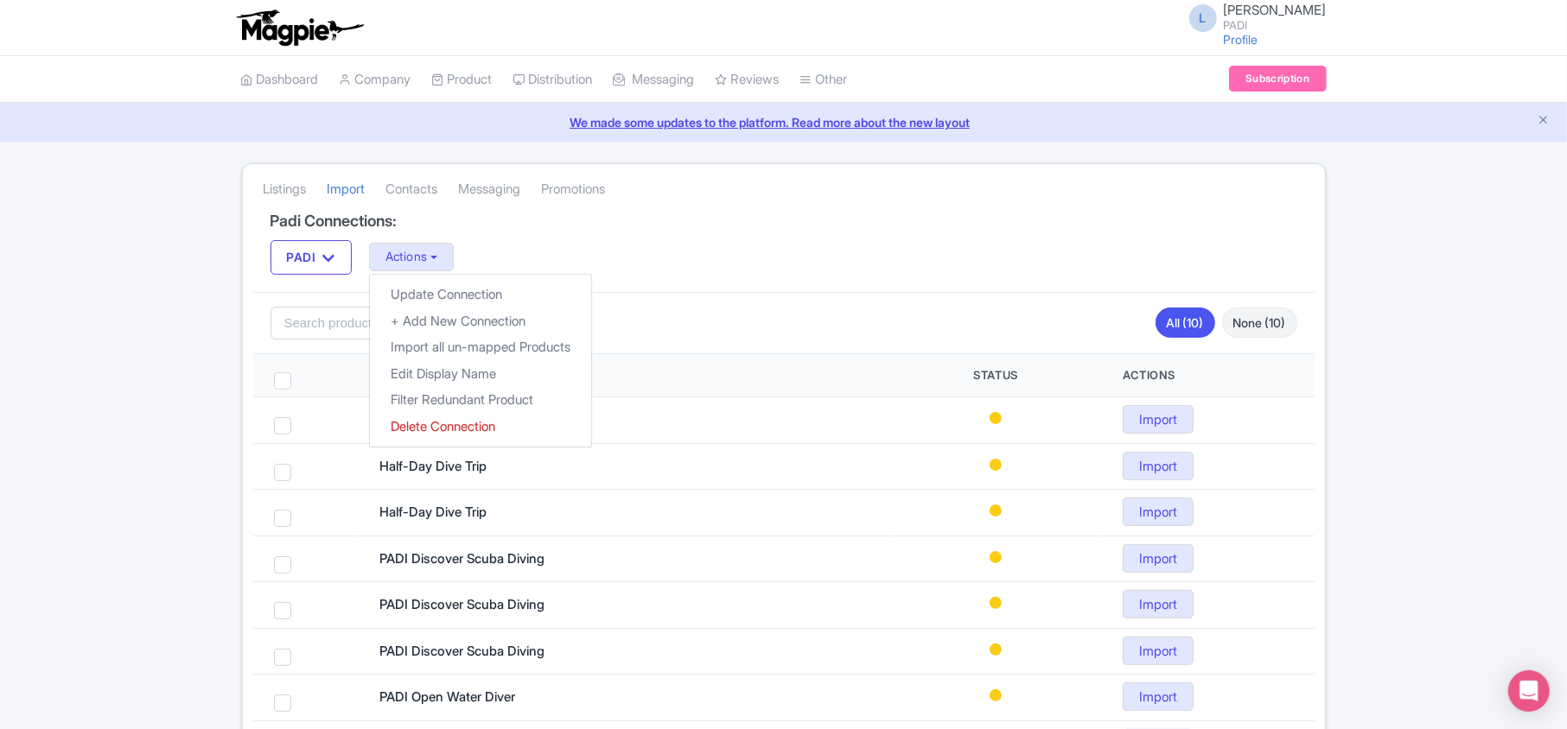
click at [188, 270] on div "Listings [GEOGRAPHIC_DATA] Contacts Messaging Promotions Padi Connections: PADI…" at bounding box center [783, 523] width 1567 height 723
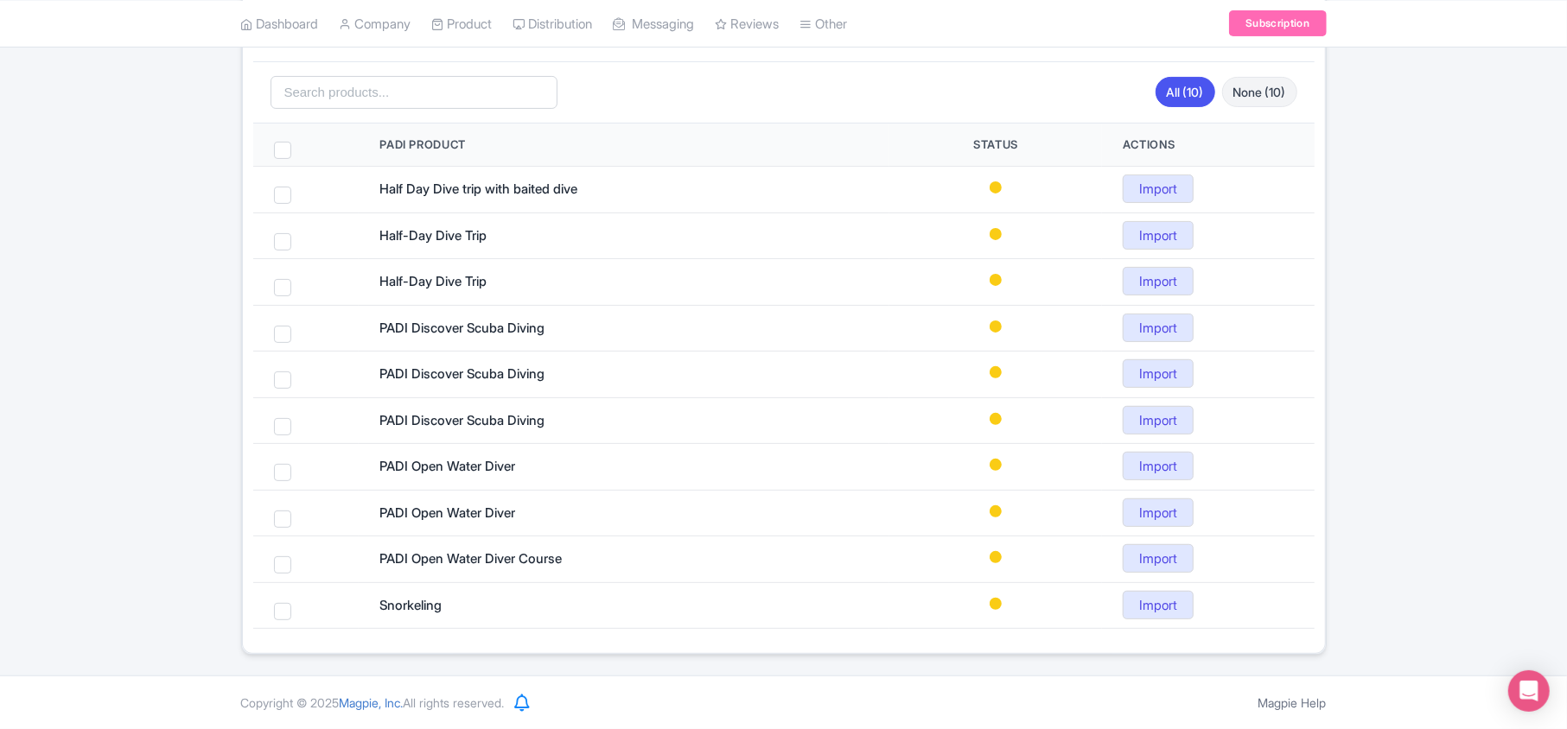
scroll to position [237, 0]
